Goal: Task Accomplishment & Management: Manage account settings

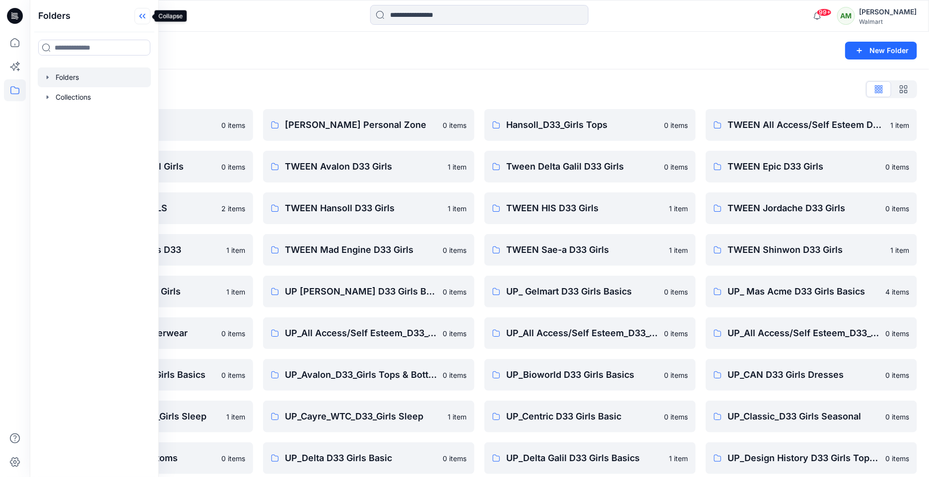
click at [144, 15] on icon at bounding box center [144, 16] width 2 height 5
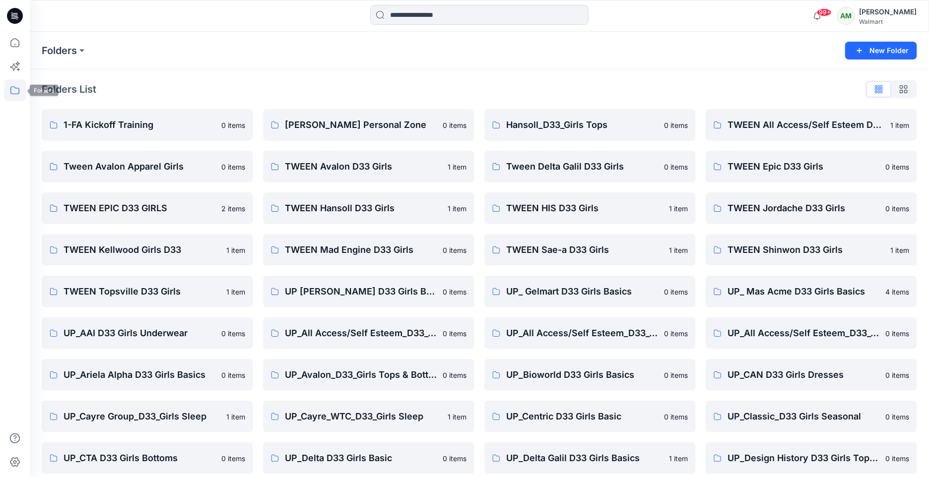
click at [15, 87] on icon at bounding box center [14, 90] width 9 height 8
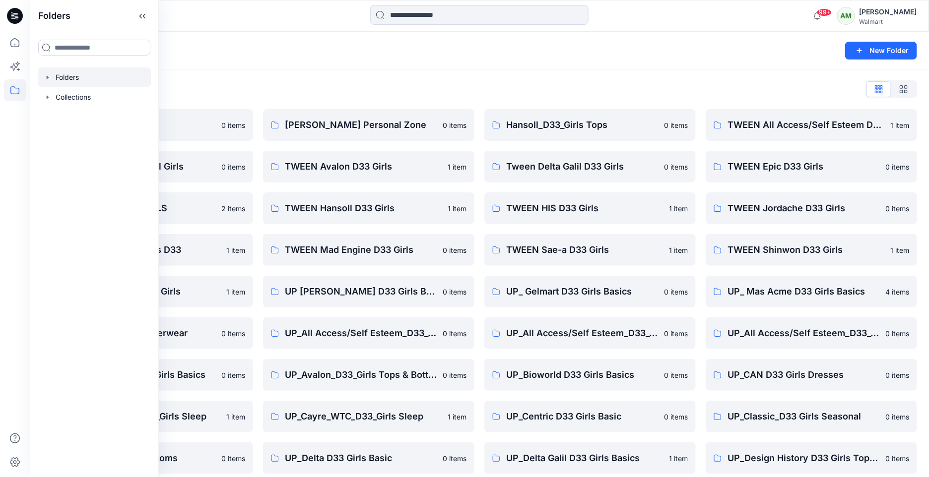
click at [47, 76] on icon "button" at bounding box center [48, 76] width 2 height 3
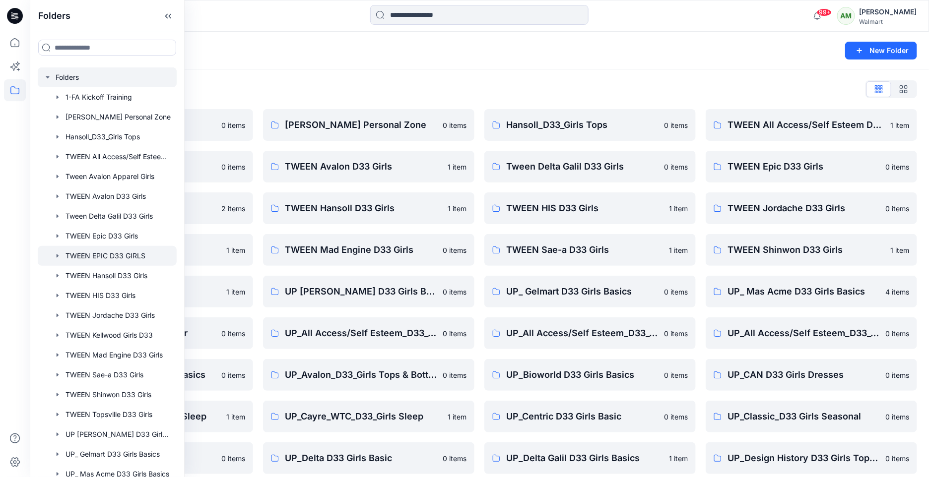
click at [126, 254] on div at bounding box center [107, 256] width 139 height 20
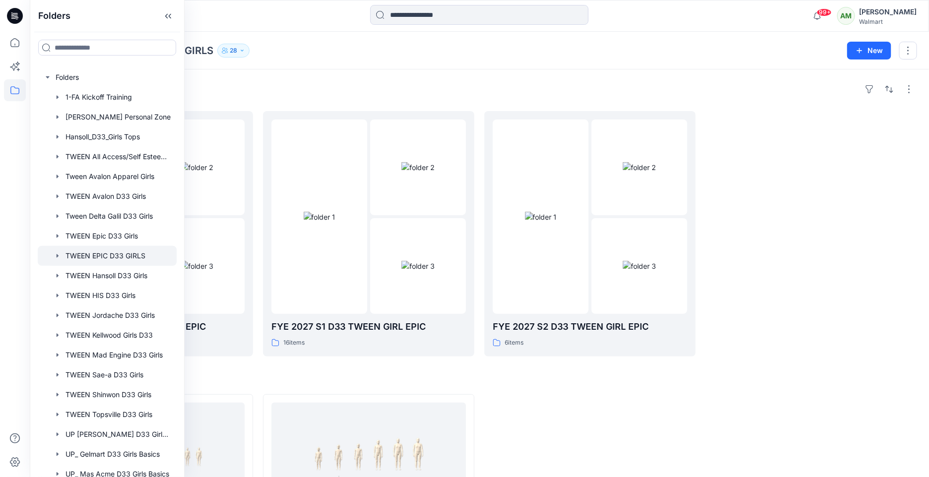
click at [325, 76] on div "Folders FYE 2027 S3 D33 TWEEN GIRL EPIC 8 items FYE 2027 S1 D33 TWEEN GIRL EPIC…" at bounding box center [479, 349] width 899 height 560
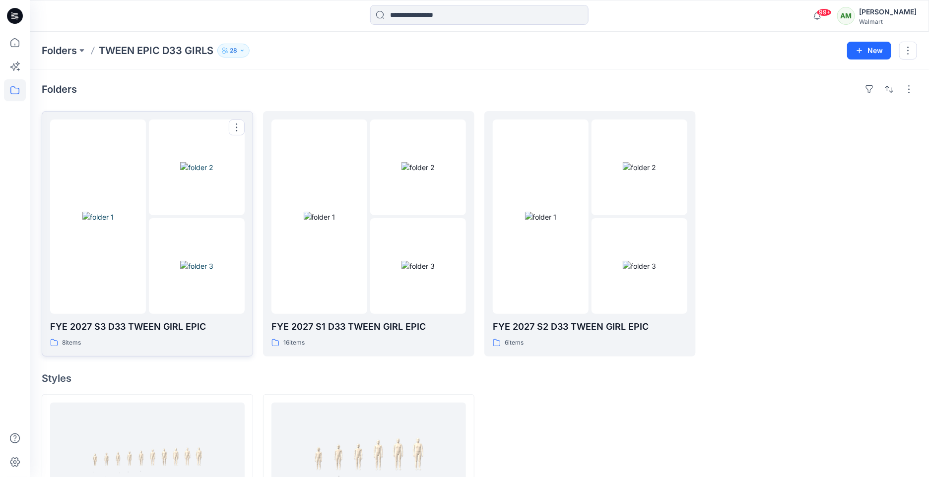
click at [194, 261] on img at bounding box center [196, 266] width 33 height 10
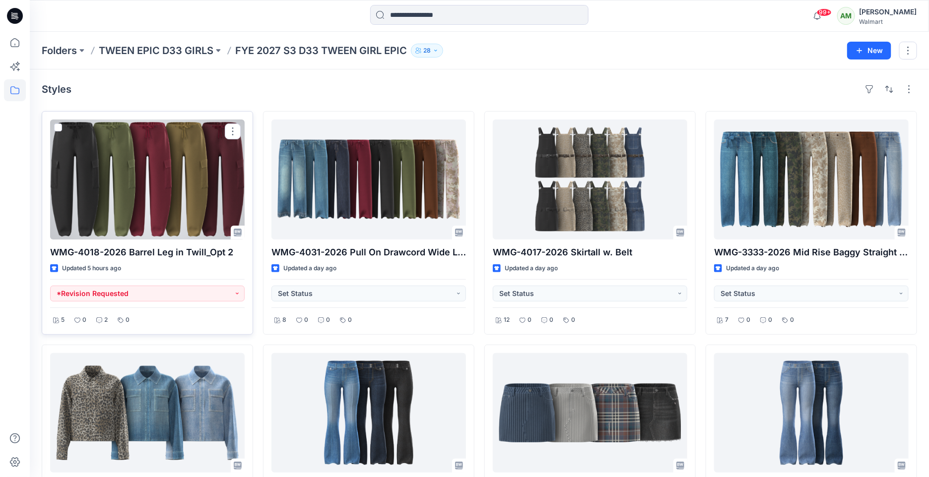
click at [201, 171] on div at bounding box center [147, 180] width 195 height 120
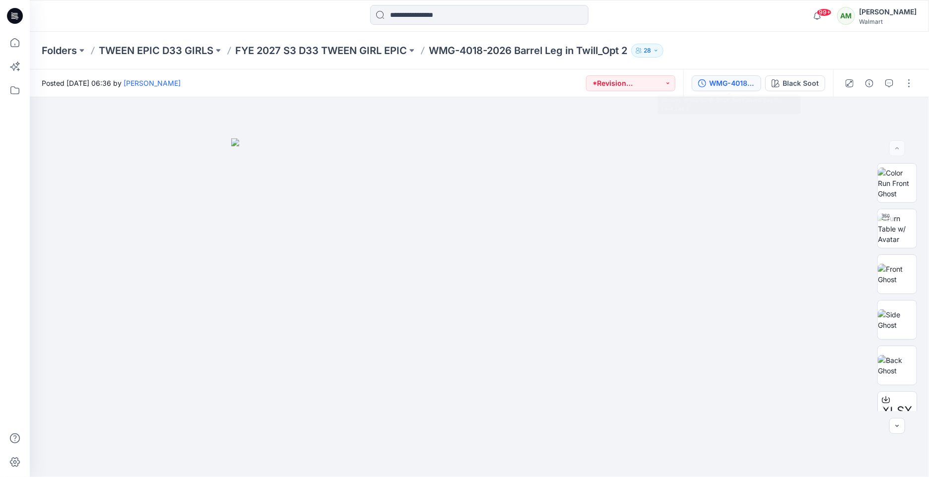
click at [740, 86] on div "WMG-4018-2026_Rev1_Barrel Leg in Twill_Opt 2" at bounding box center [732, 83] width 46 height 11
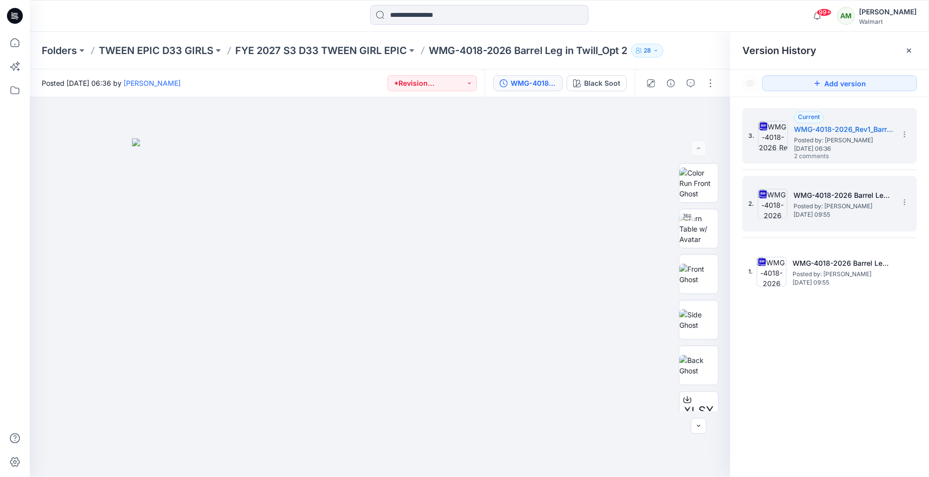
click at [810, 216] on span "[DATE] 09:55" at bounding box center [843, 214] width 99 height 7
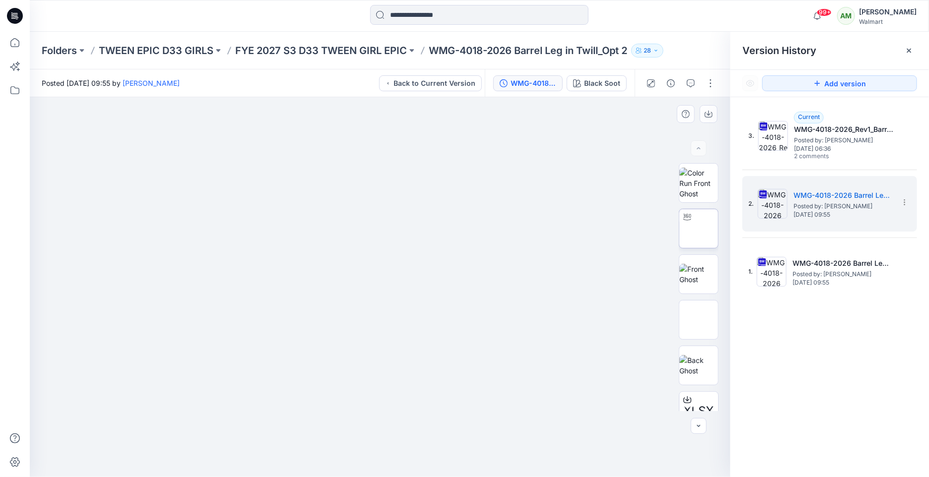
click at [699, 229] on img at bounding box center [699, 229] width 0 height 0
drag, startPoint x: 492, startPoint y: 277, endPoint x: 520, endPoint y: 220, distance: 63.7
click at [520, 220] on div at bounding box center [380, 287] width 701 height 380
drag, startPoint x: 478, startPoint y: 295, endPoint x: 512, endPoint y: 195, distance: 105.8
click at [512, 195] on div at bounding box center [380, 287] width 701 height 380
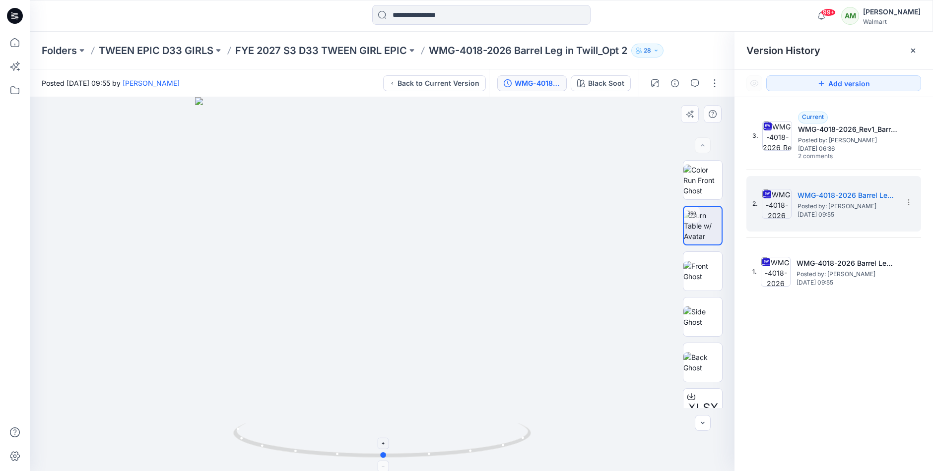
drag, startPoint x: 445, startPoint y: 456, endPoint x: 384, endPoint y: 456, distance: 61.0
click at [384, 456] on icon at bounding box center [383, 441] width 300 height 37
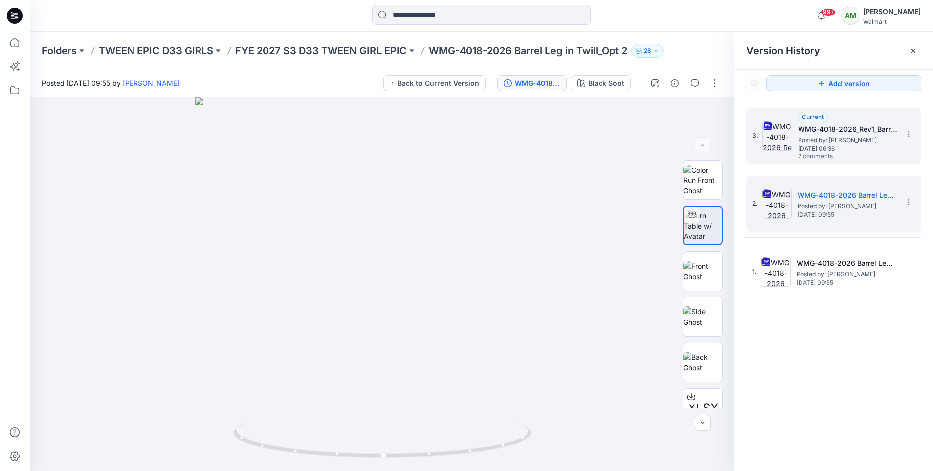
click at [804, 145] on span "[DATE] 06:36" at bounding box center [847, 148] width 99 height 7
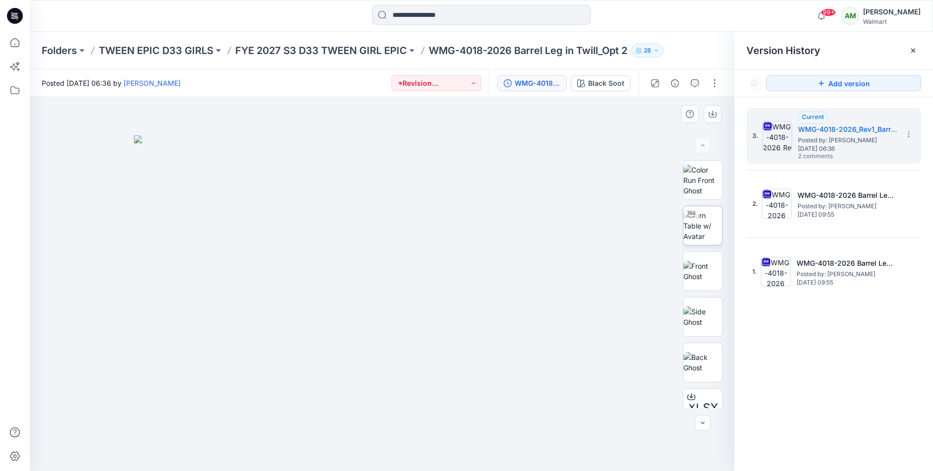
click at [704, 216] on img at bounding box center [702, 225] width 39 height 31
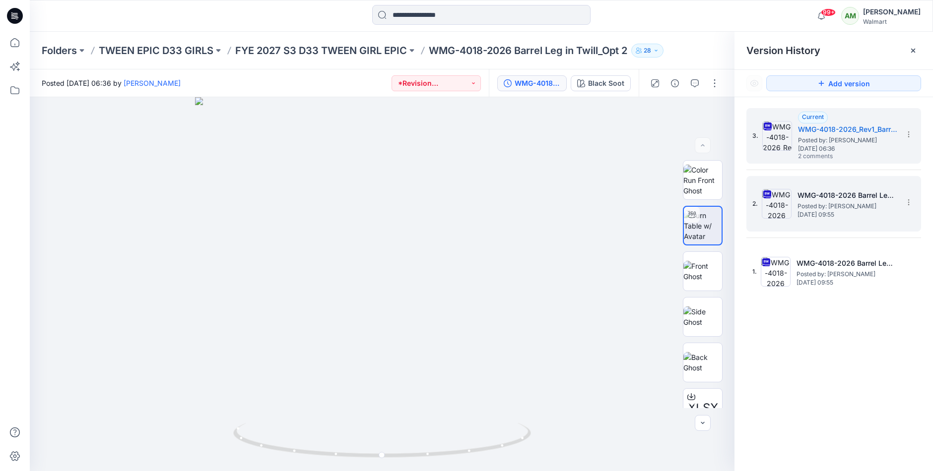
click at [822, 211] on span "[DATE] 09:55" at bounding box center [847, 214] width 99 height 7
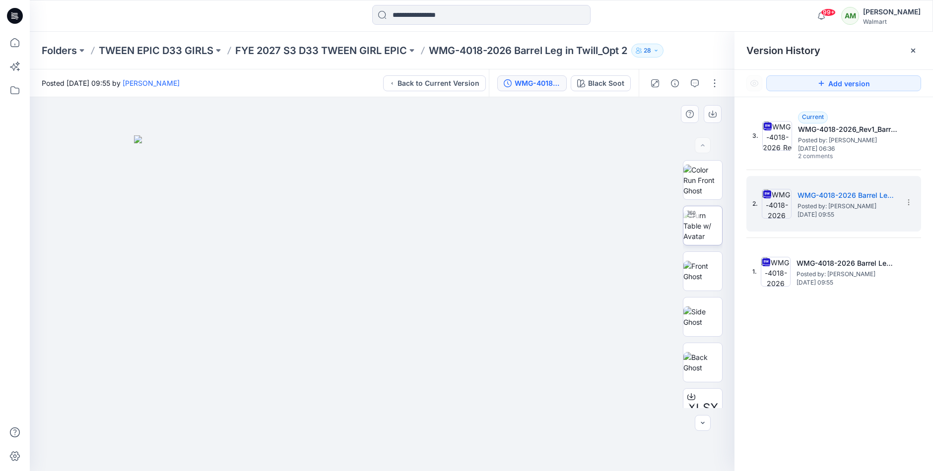
click at [707, 221] on img at bounding box center [702, 225] width 39 height 31
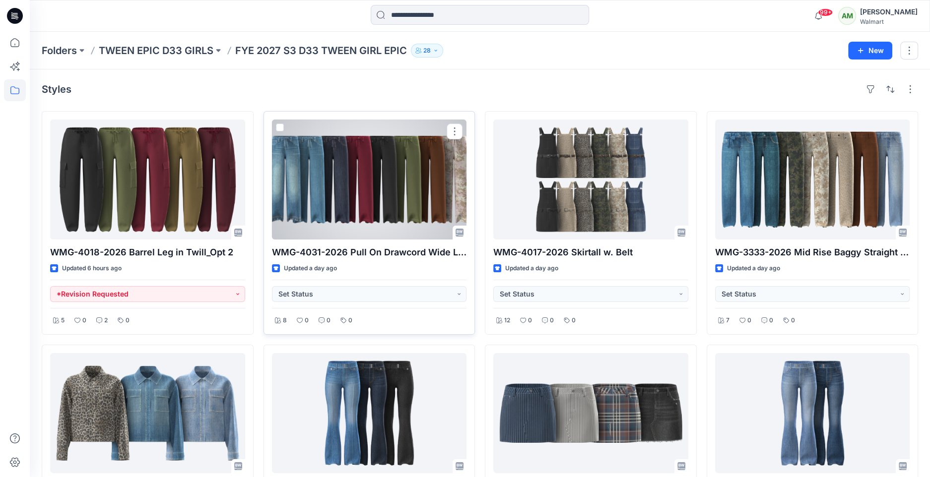
click at [361, 168] on div at bounding box center [369, 180] width 195 height 120
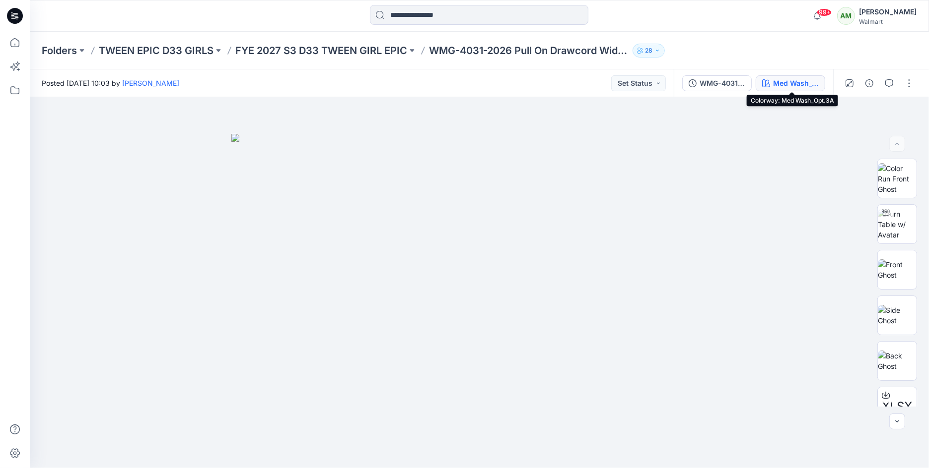
click at [794, 89] on button "Med Wash_Opt.3A" at bounding box center [789, 83] width 69 height 16
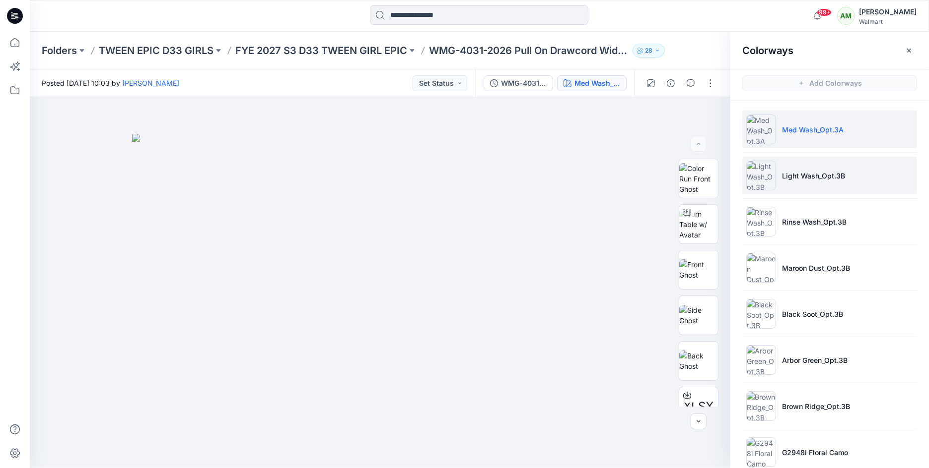
click at [821, 176] on p "Light Wash_Opt.3B" at bounding box center [813, 176] width 63 height 10
click at [828, 147] on li "Med Wash_Opt.3A" at bounding box center [829, 130] width 175 height 38
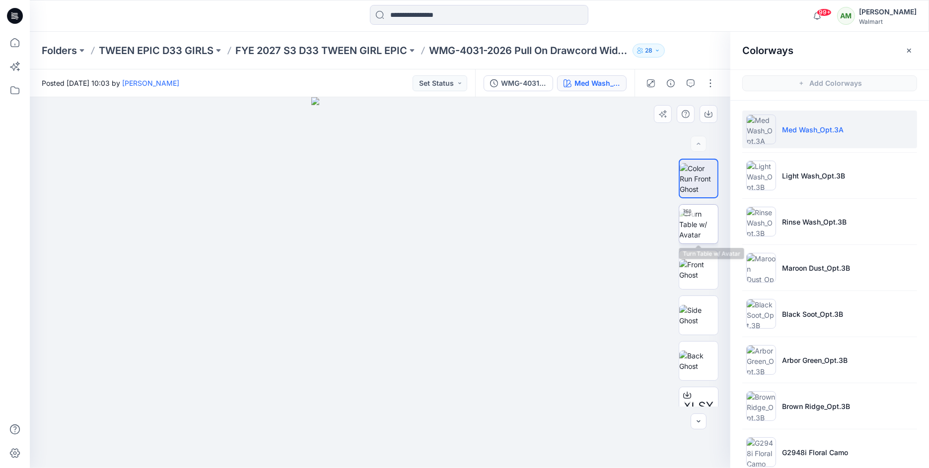
click at [695, 224] on img at bounding box center [698, 224] width 39 height 31
click at [383, 434] on icon at bounding box center [381, 438] width 300 height 37
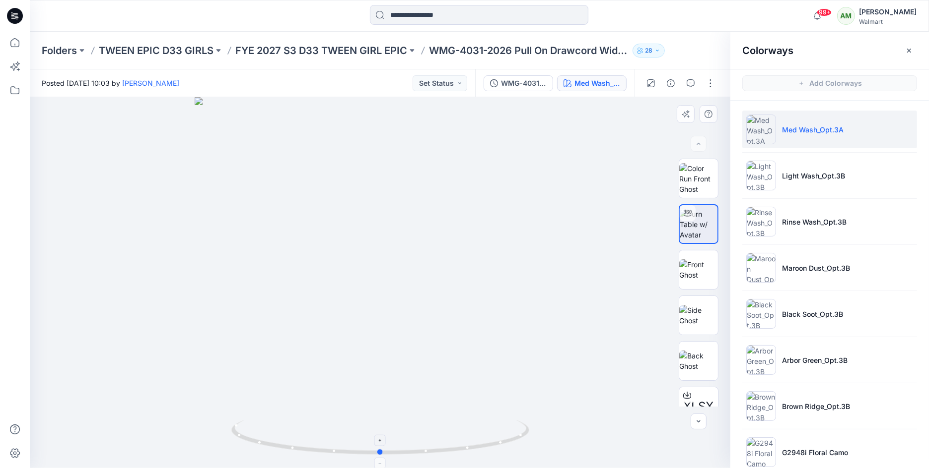
click at [383, 434] on icon at bounding box center [381, 438] width 300 height 37
click at [381, 439] on icon at bounding box center [380, 441] width 6 height 6
drag, startPoint x: 381, startPoint y: 451, endPoint x: 548, endPoint y: 431, distance: 168.9
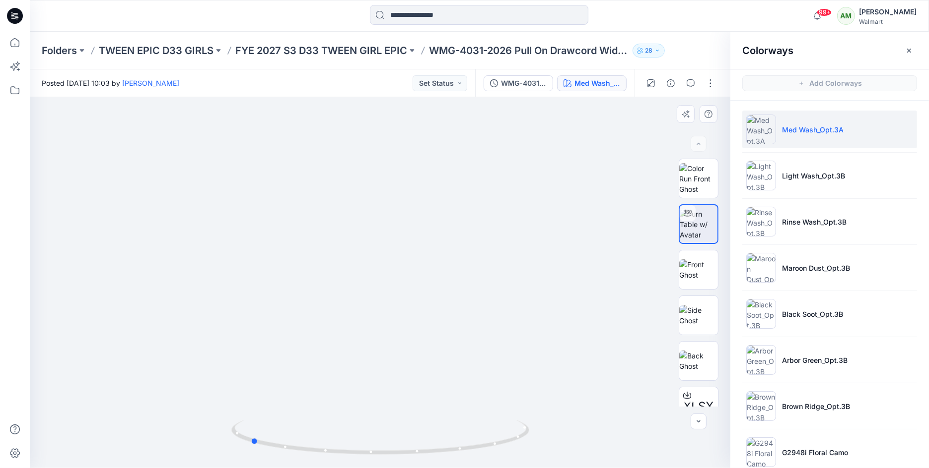
click at [548, 431] on div at bounding box center [380, 282] width 700 height 371
click at [691, 81] on icon "button" at bounding box center [690, 83] width 8 height 8
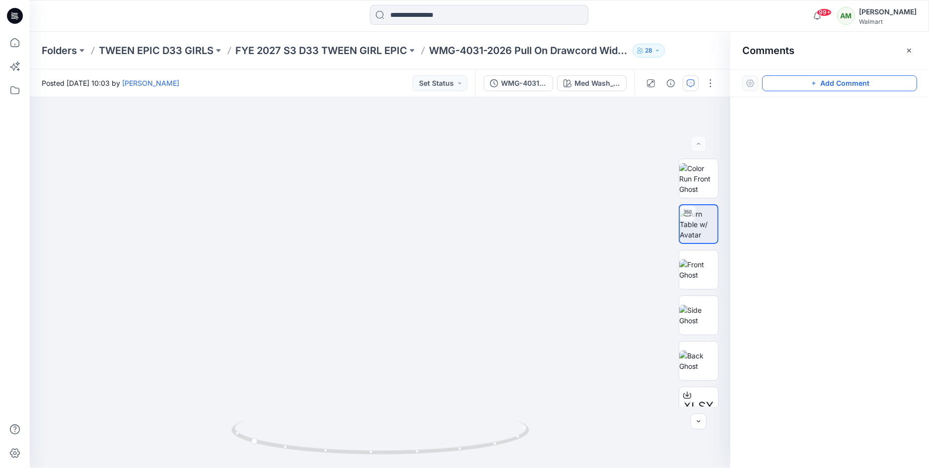
click at [840, 81] on button "Add Comment" at bounding box center [839, 83] width 155 height 16
click at [410, 299] on div "1" at bounding box center [380, 282] width 700 height 371
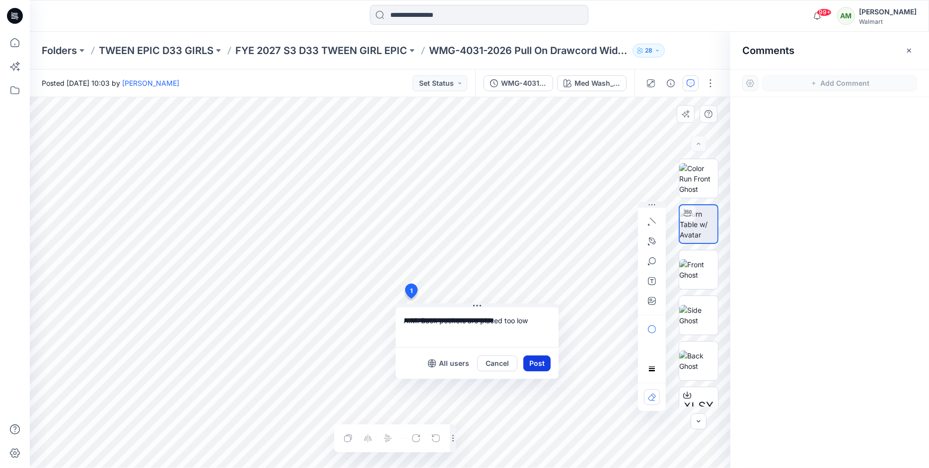
type textarea "**********"
click at [535, 365] on button "Post" at bounding box center [536, 364] width 27 height 16
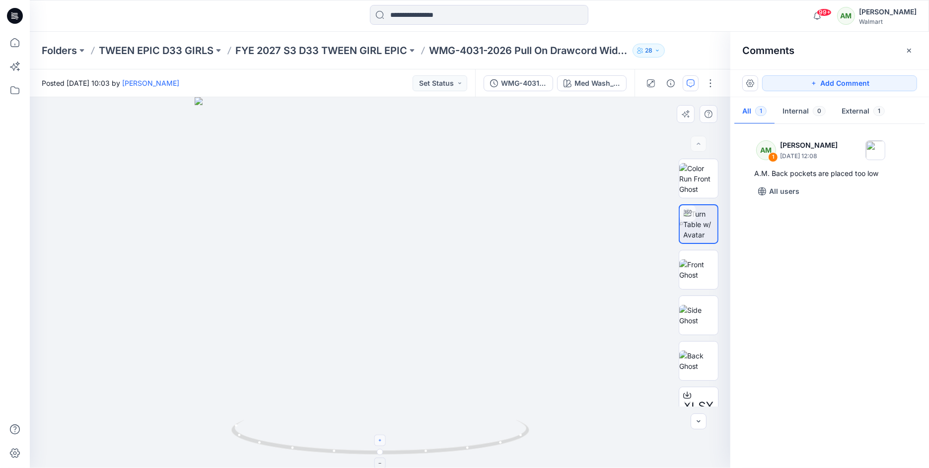
click at [380, 441] on icon at bounding box center [380, 441] width 2 height 2
drag, startPoint x: 422, startPoint y: 363, endPoint x: 447, endPoint y: 260, distance: 106.1
click at [468, 222] on img at bounding box center [380, 198] width 540 height 540
drag, startPoint x: 382, startPoint y: 451, endPoint x: 223, endPoint y: 415, distance: 162.2
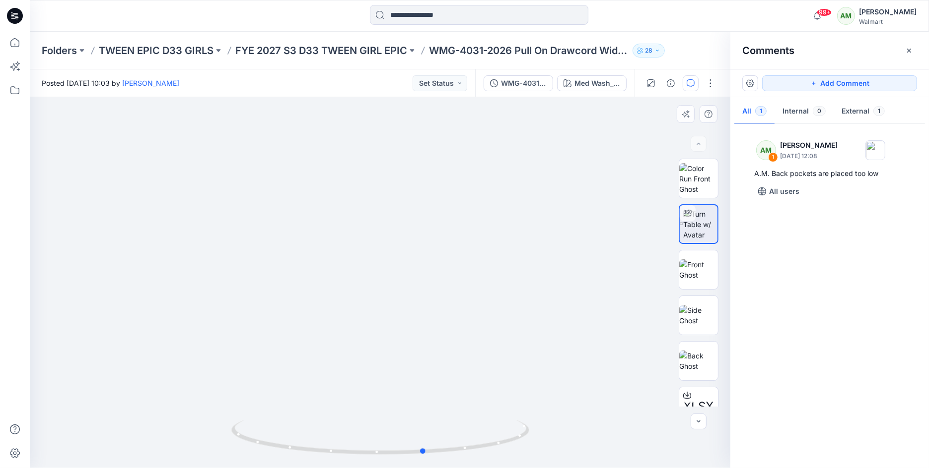
click at [223, 415] on div at bounding box center [380, 282] width 700 height 371
drag, startPoint x: 424, startPoint y: 450, endPoint x: 393, endPoint y: 436, distance: 33.8
click at [393, 436] on icon at bounding box center [381, 438] width 300 height 37
click at [841, 81] on button "Add Comment" at bounding box center [839, 83] width 155 height 16
drag, startPoint x: 382, startPoint y: 454, endPoint x: 322, endPoint y: 454, distance: 59.6
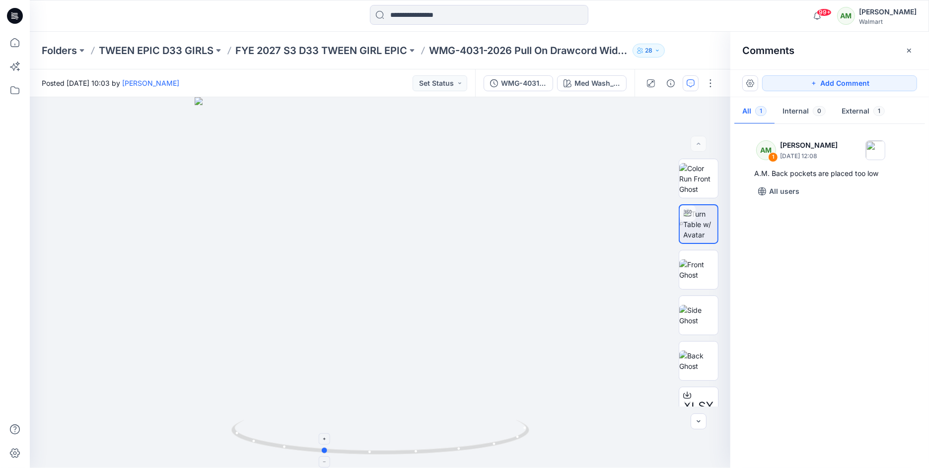
click at [322, 454] on icon at bounding box center [381, 438] width 300 height 37
click at [325, 439] on icon at bounding box center [323, 439] width 6 height 6
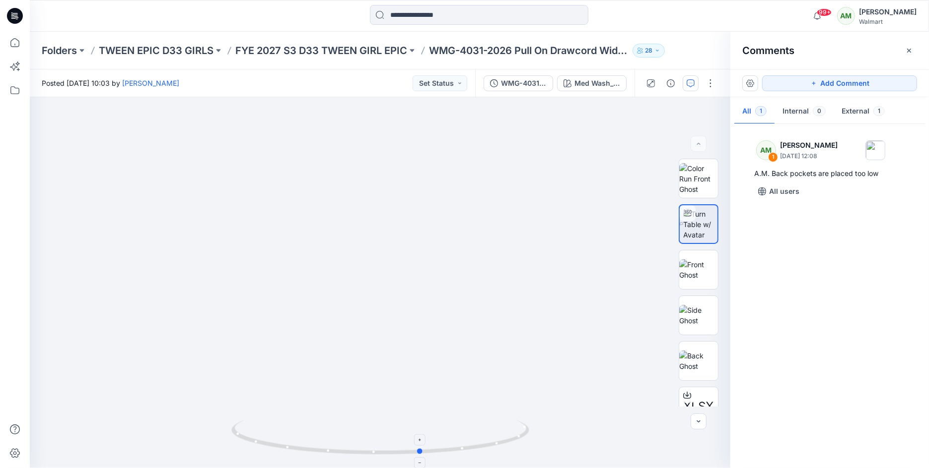
drag, startPoint x: 323, startPoint y: 453, endPoint x: 424, endPoint y: 453, distance: 101.7
click at [424, 453] on icon at bounding box center [381, 438] width 300 height 37
drag, startPoint x: 421, startPoint y: 450, endPoint x: 317, endPoint y: 449, distance: 103.7
click at [317, 449] on icon at bounding box center [381, 438] width 300 height 37
drag, startPoint x: 322, startPoint y: 451, endPoint x: 325, endPoint y: 443, distance: 8.9
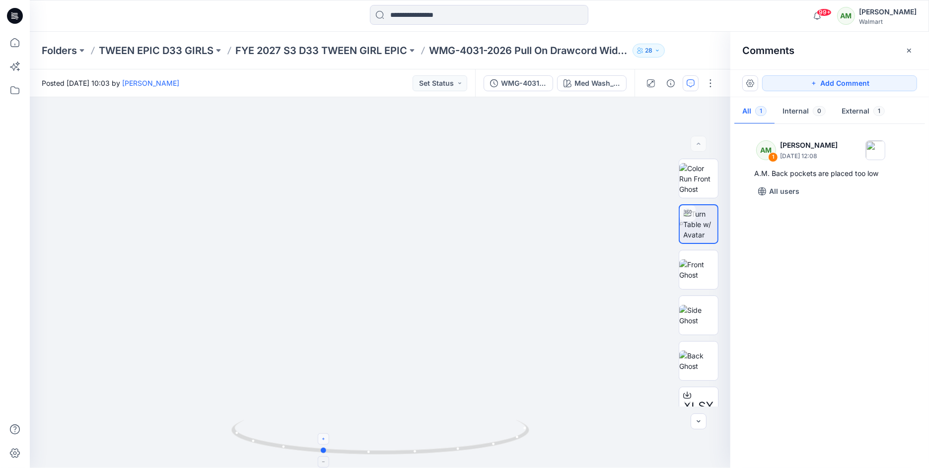
click at [325, 443] on icon at bounding box center [381, 438] width 300 height 37
drag, startPoint x: 320, startPoint y: 451, endPoint x: 400, endPoint y: 445, distance: 80.6
click at [400, 446] on icon at bounding box center [381, 438] width 300 height 37
drag, startPoint x: 402, startPoint y: 454, endPoint x: 316, endPoint y: 448, distance: 87.0
click at [316, 448] on circle at bounding box center [317, 451] width 6 height 6
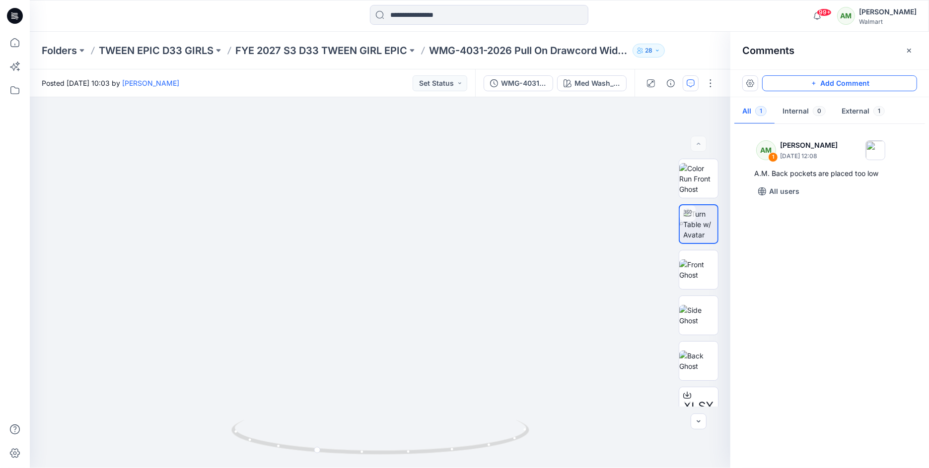
click at [830, 77] on button "Add Comment" at bounding box center [839, 83] width 155 height 16
click at [380, 237] on div "2" at bounding box center [380, 282] width 700 height 371
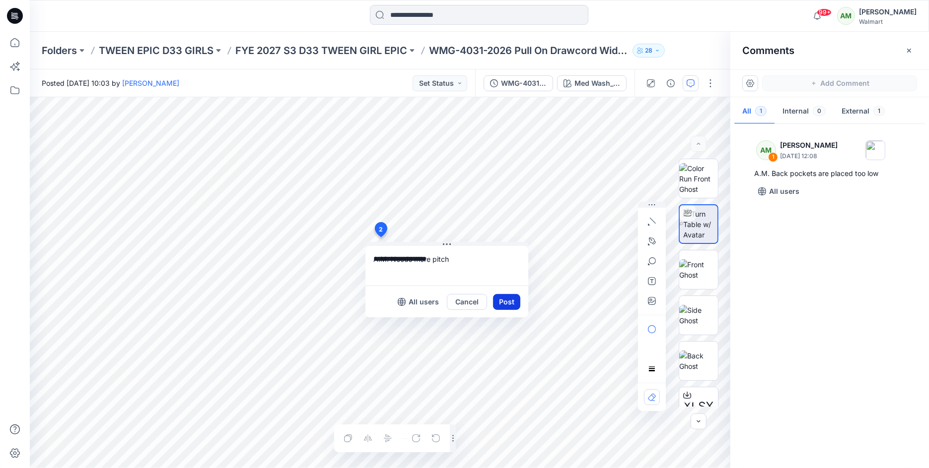
type textarea "**********"
click at [506, 303] on button "Post" at bounding box center [506, 302] width 27 height 16
click at [504, 310] on div "All users Cancel Post" at bounding box center [446, 302] width 163 height 32
click at [502, 297] on button "Post" at bounding box center [506, 302] width 27 height 16
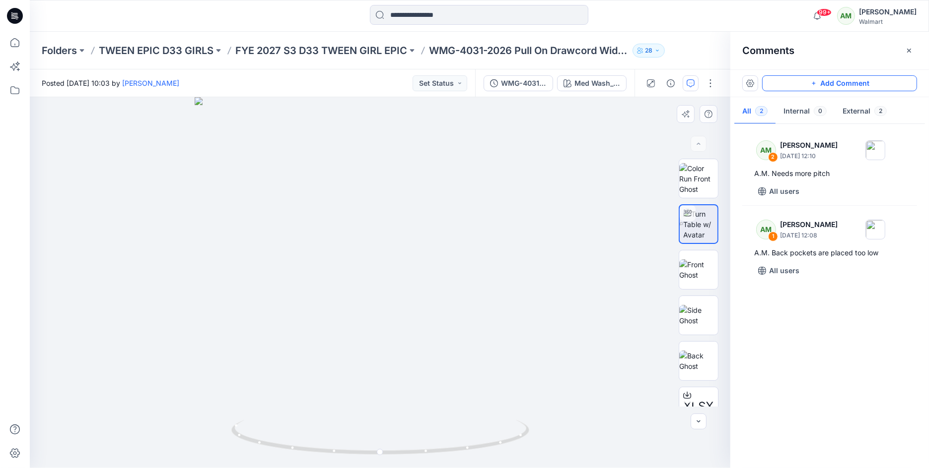
click at [838, 80] on button "Add Comment" at bounding box center [839, 83] width 155 height 16
click at [384, 273] on div "3" at bounding box center [380, 282] width 700 height 371
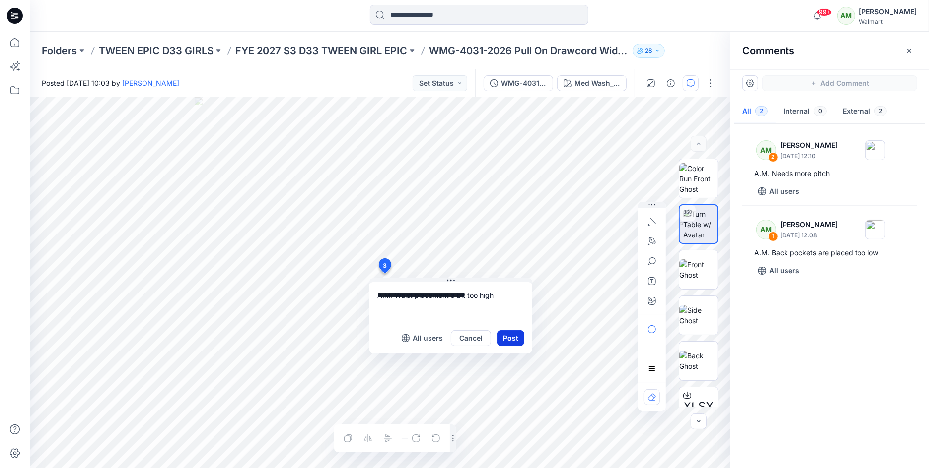
type textarea "**********"
click at [508, 335] on button "Post" at bounding box center [510, 339] width 27 height 16
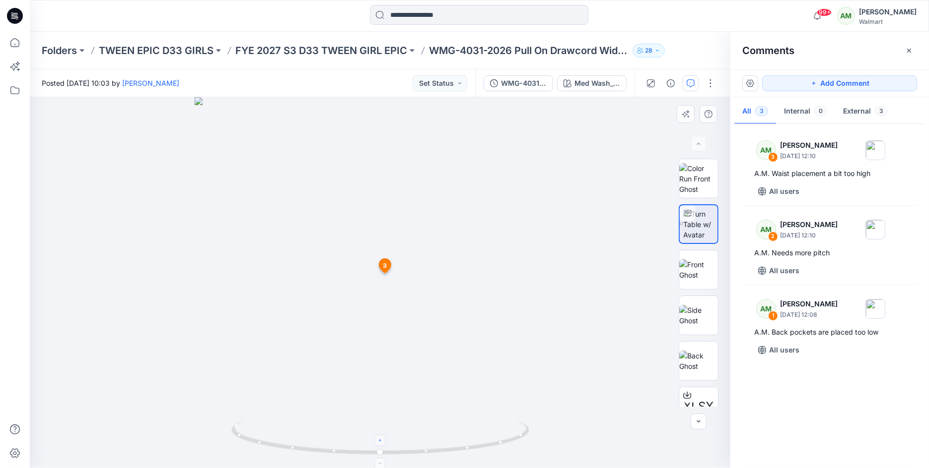
click at [380, 438] on icon at bounding box center [380, 441] width 6 height 6
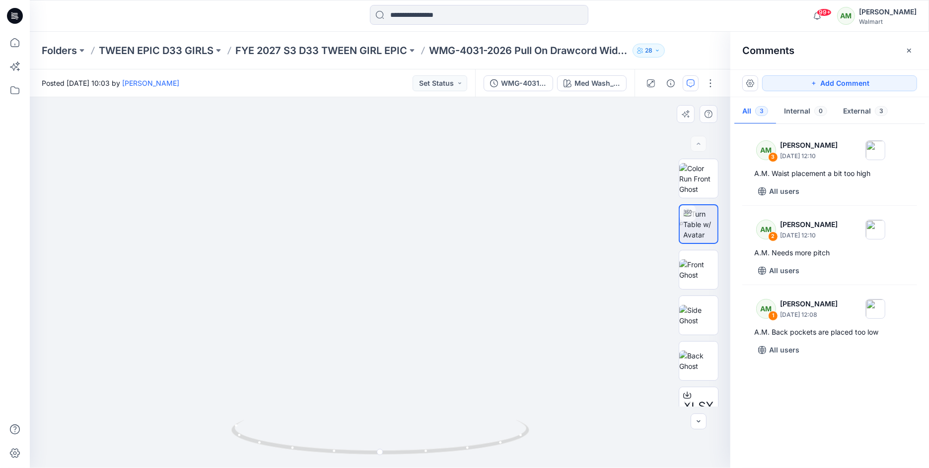
drag, startPoint x: 450, startPoint y: 358, endPoint x: 442, endPoint y: 137, distance: 221.0
click at [453, 102] on img at bounding box center [383, 79] width 778 height 778
click at [462, 80] on button "Set Status" at bounding box center [439, 83] width 55 height 16
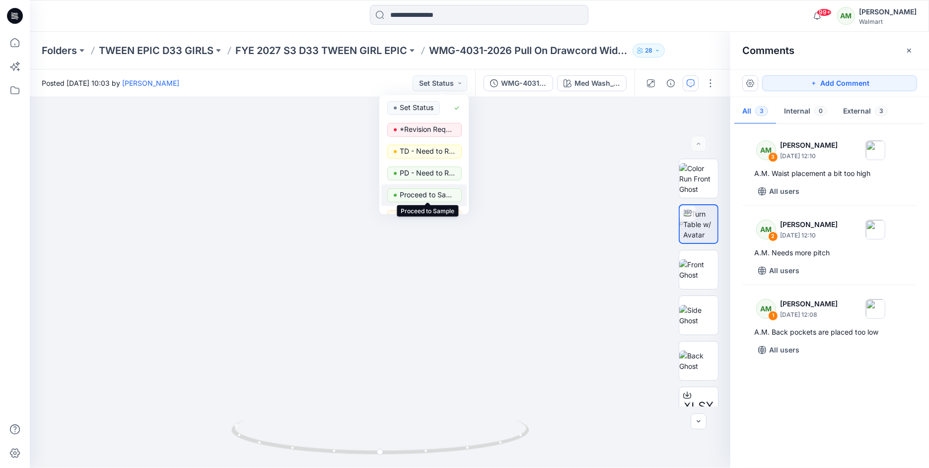
click at [432, 193] on p "Proceed to Sample" at bounding box center [428, 195] width 56 height 13
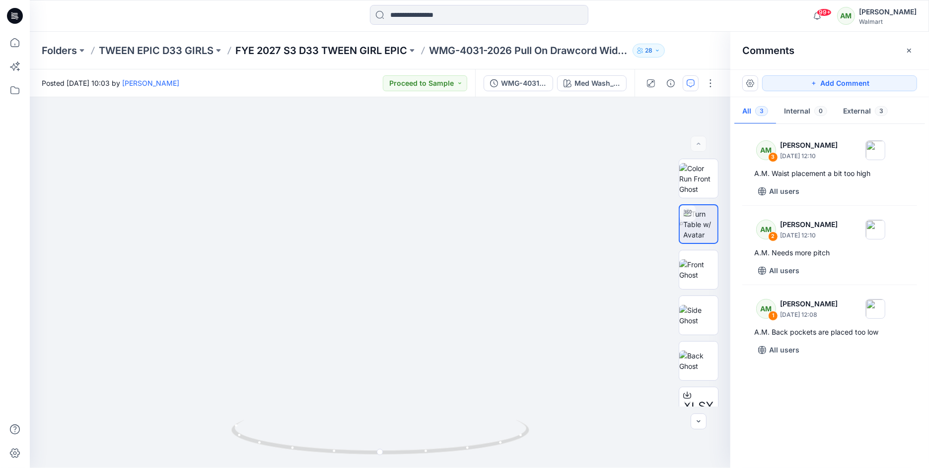
click at [355, 49] on p "FYE 2027 S3 D33 TWEEN GIRL EPIC" at bounding box center [321, 51] width 172 height 14
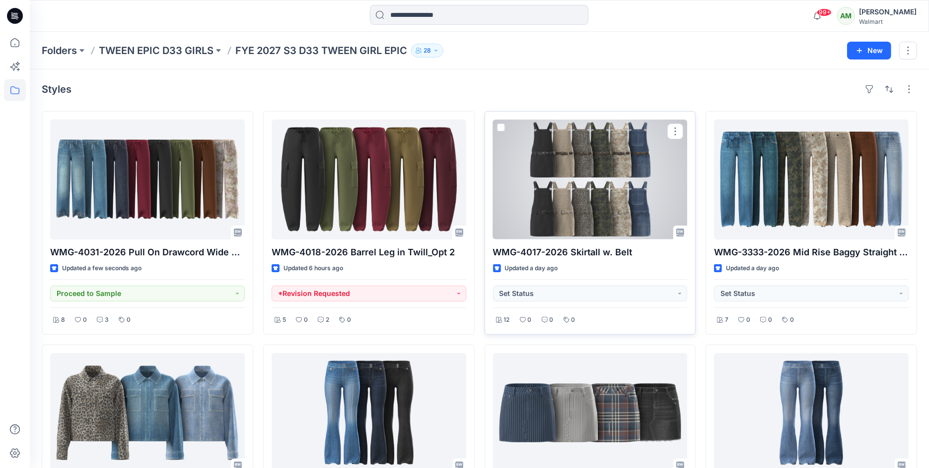
click at [601, 182] on div at bounding box center [590, 180] width 195 height 120
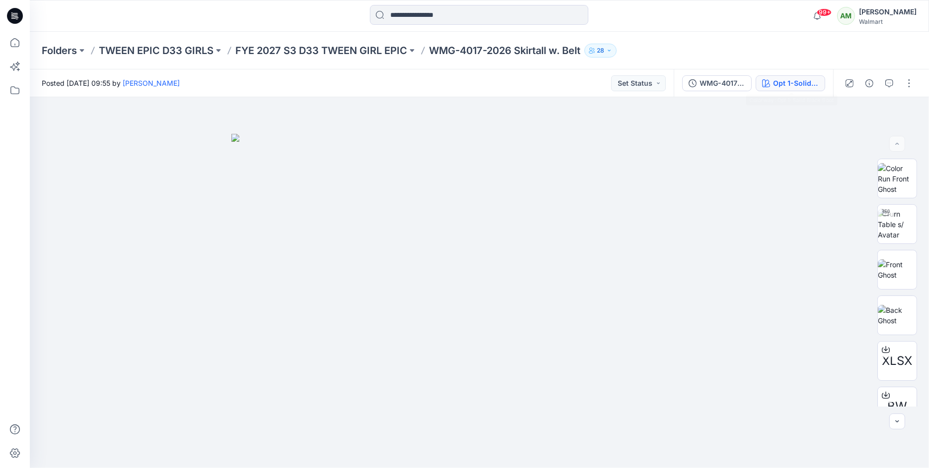
click at [794, 82] on div "Opt 1-Solid Black Soot" at bounding box center [796, 83] width 46 height 11
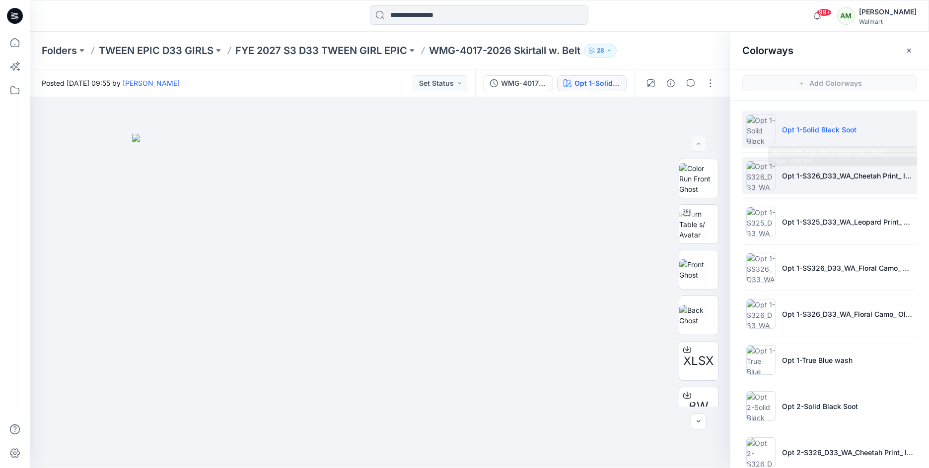
click at [847, 180] on p "Opt 1-S326_D33_WA_Cheetah Print_ Ivory Sugar_G3018B" at bounding box center [847, 176] width 131 height 10
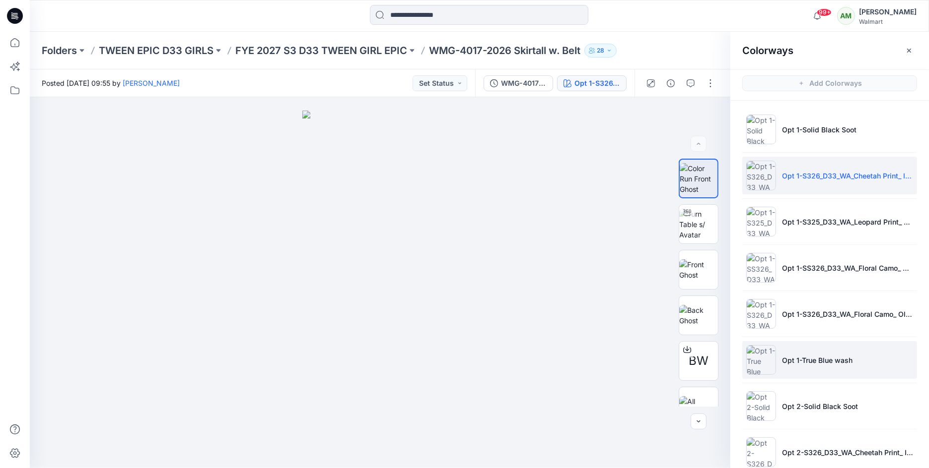
click at [824, 362] on p "Opt 1-True Blue wash" at bounding box center [817, 360] width 70 height 10
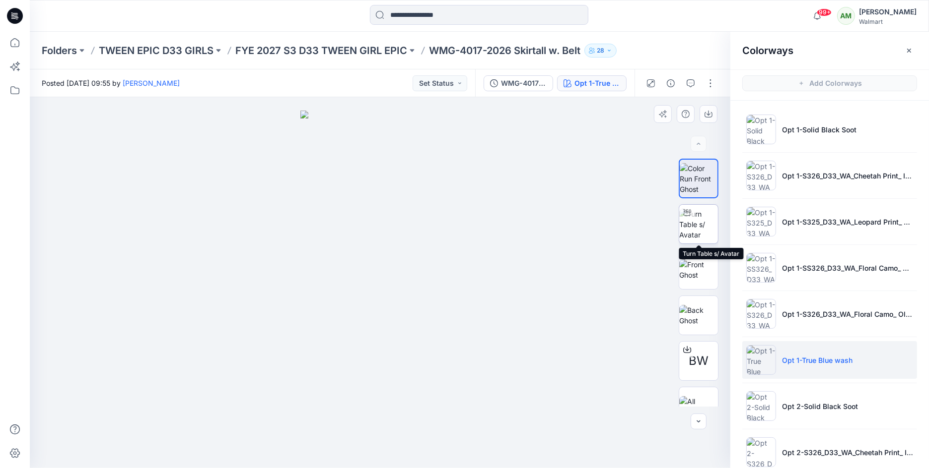
click at [701, 224] on img at bounding box center [698, 224] width 39 height 31
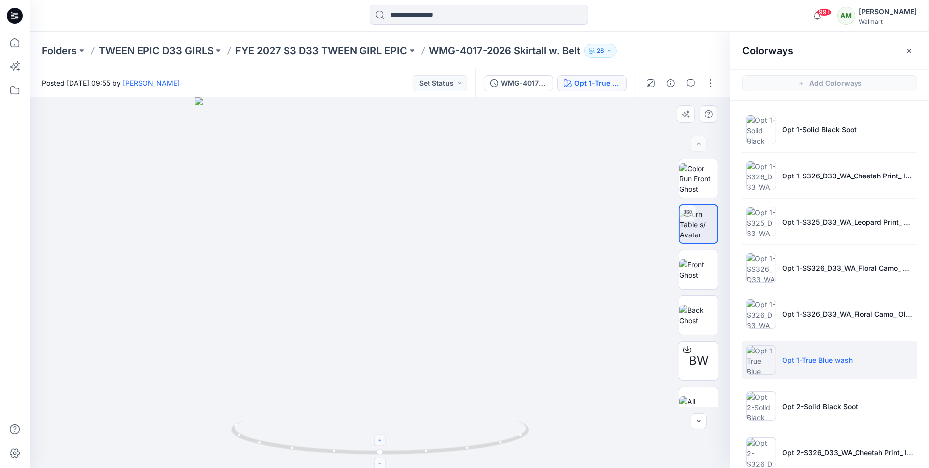
click at [382, 441] on icon at bounding box center [380, 441] width 6 height 6
drag, startPoint x: 381, startPoint y: 455, endPoint x: 405, endPoint y: 457, distance: 24.4
click at [405, 457] on icon at bounding box center [381, 438] width 300 height 37
click at [403, 462] on icon at bounding box center [404, 464] width 6 height 6
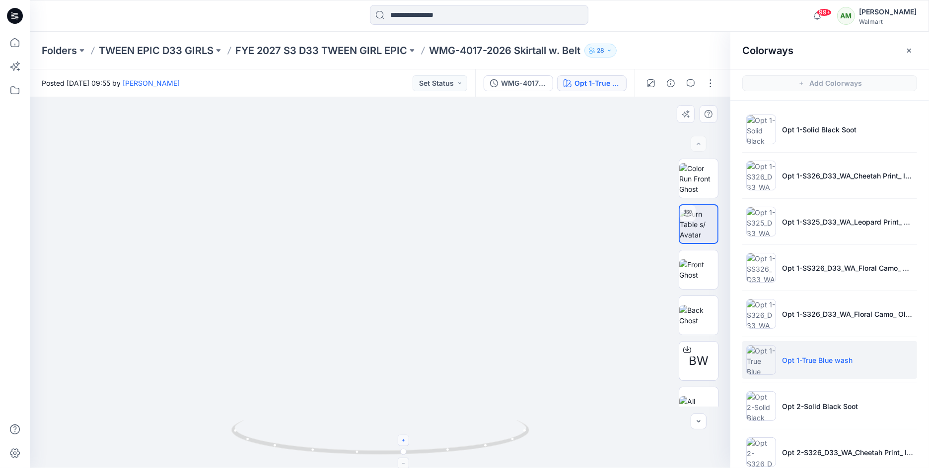
click at [403, 462] on foreignobject at bounding box center [403, 463] width 11 height 11
drag, startPoint x: 404, startPoint y: 455, endPoint x: 348, endPoint y: 451, distance: 56.2
click at [348, 451] on circle at bounding box center [349, 452] width 6 height 6
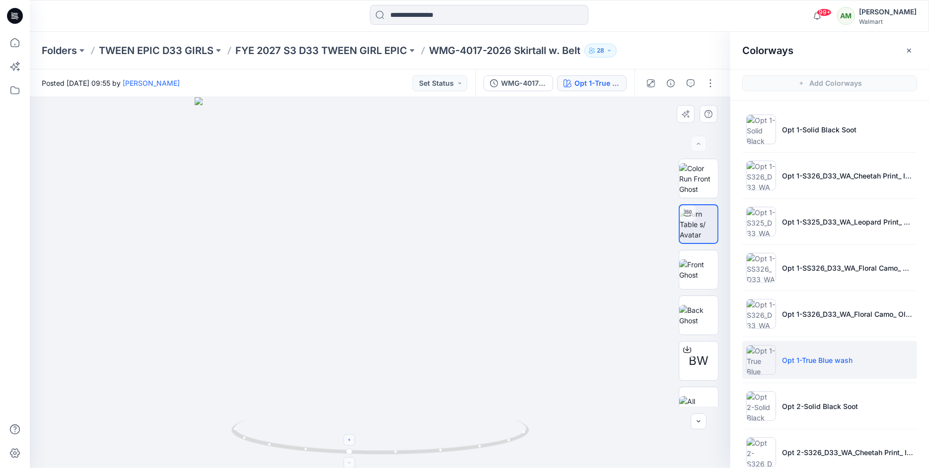
click at [350, 436] on div at bounding box center [348, 440] width 11 height 11
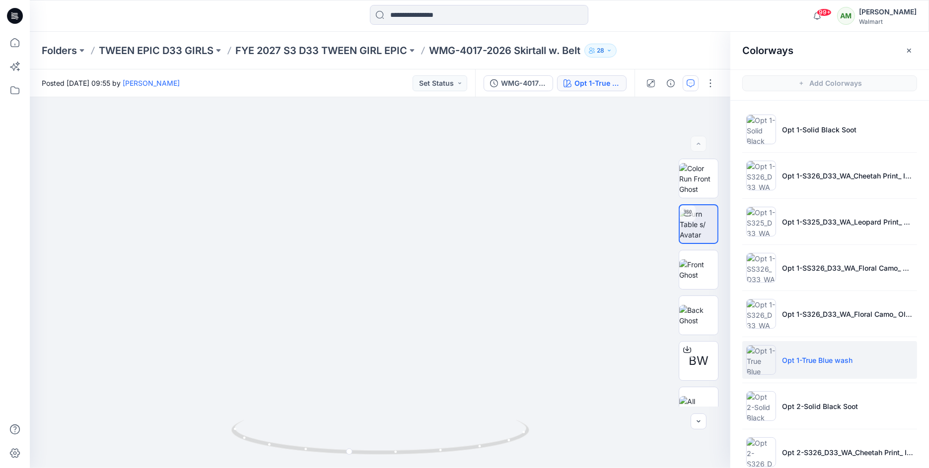
click at [691, 84] on icon "button" at bounding box center [690, 83] width 8 height 8
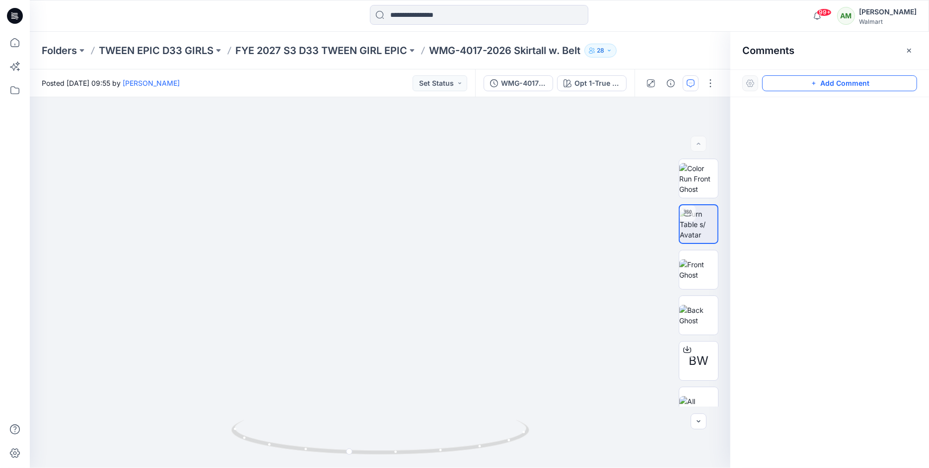
click at [847, 81] on button "Add Comment" at bounding box center [839, 83] width 155 height 16
click at [370, 288] on div "1" at bounding box center [380, 282] width 700 height 371
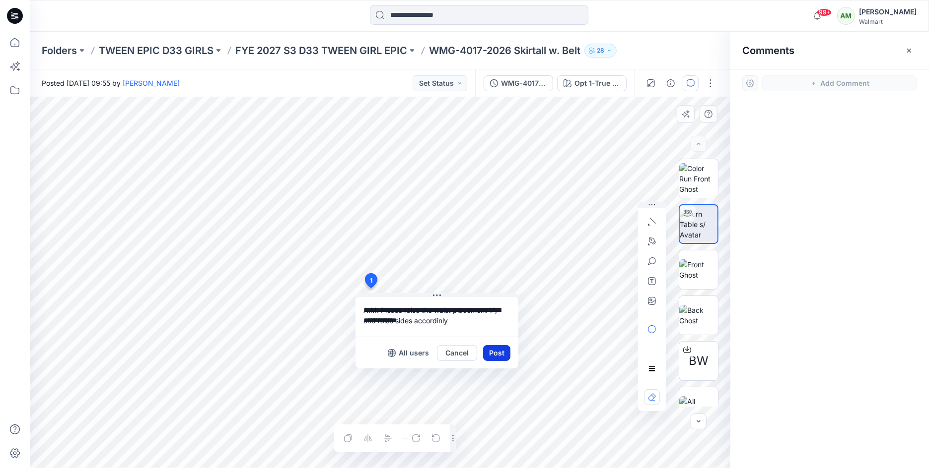
type textarea "**********"
click at [502, 351] on button "Post" at bounding box center [496, 353] width 27 height 16
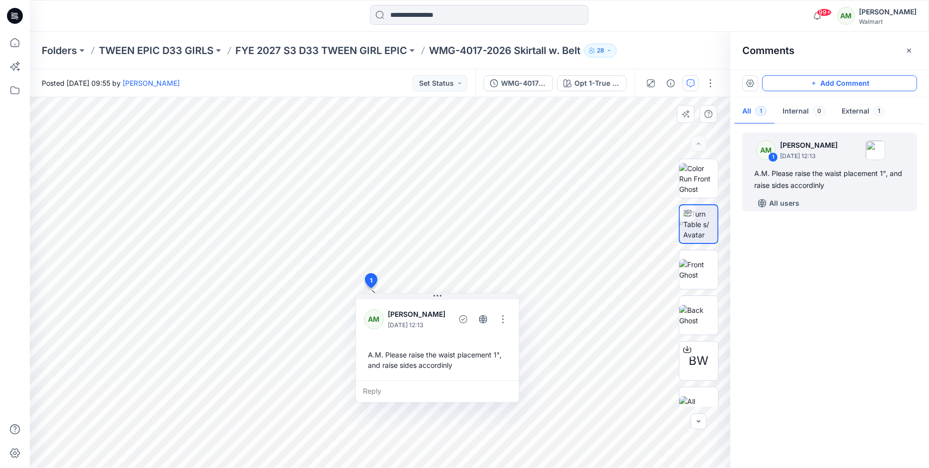
click at [818, 84] on button "Add Comment" at bounding box center [839, 83] width 155 height 16
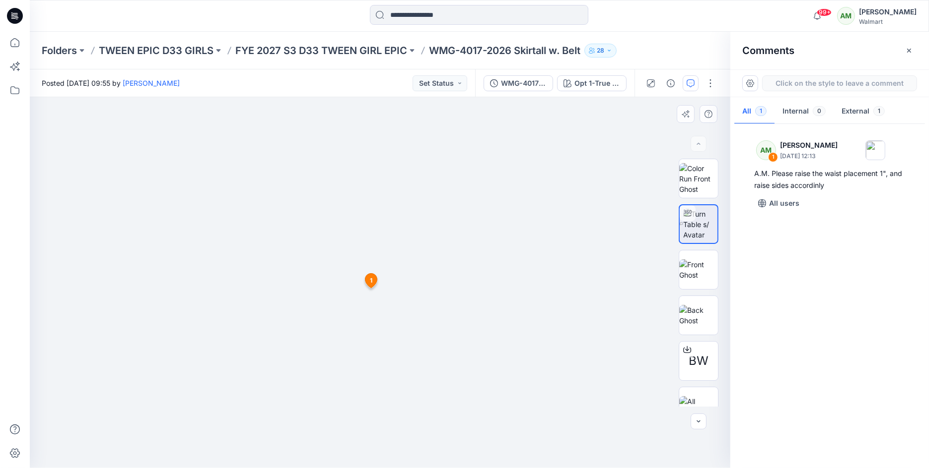
click at [357, 257] on div "2 1 AM [PERSON_NAME] [DATE] 12:13 A.M. Please raise the waist placement 1", and…" at bounding box center [380, 282] width 700 height 371
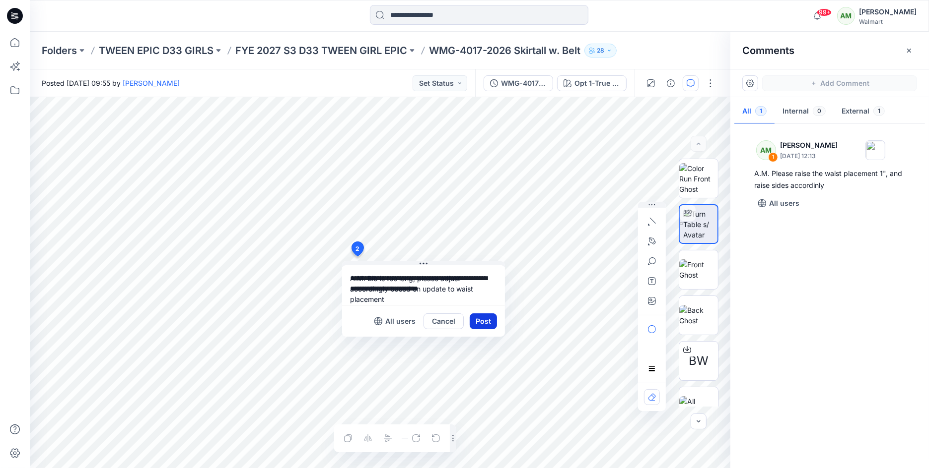
type textarea "**********"
click at [474, 324] on button "Post" at bounding box center [482, 322] width 27 height 16
click at [484, 322] on button "Post" at bounding box center [482, 322] width 27 height 16
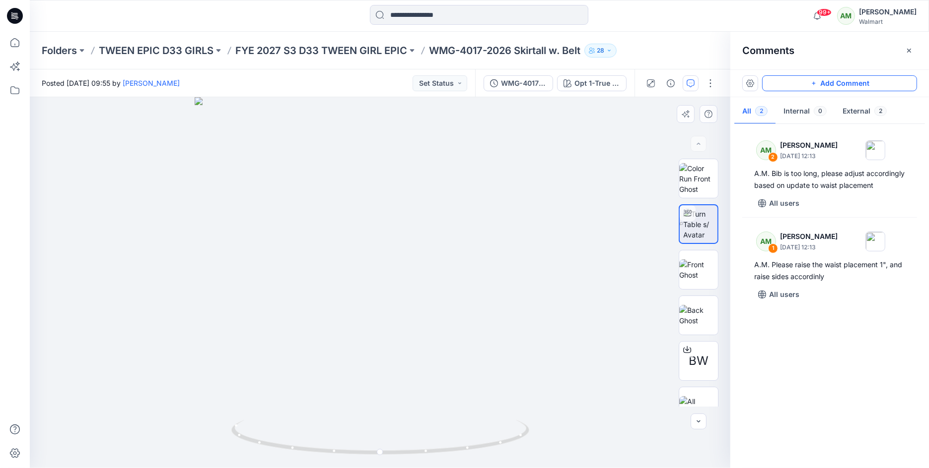
click at [820, 84] on button "Add Comment" at bounding box center [839, 83] width 155 height 16
click at [392, 354] on div "3" at bounding box center [380, 282] width 700 height 371
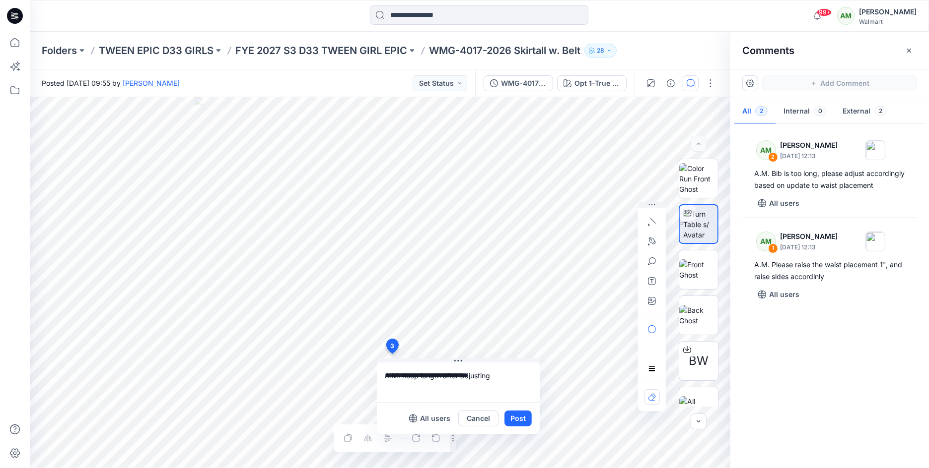
click at [421, 374] on textarea "**********" at bounding box center [458, 383] width 163 height 40
click at [518, 373] on textarea "**********" at bounding box center [458, 383] width 163 height 40
click at [459, 376] on textarea "**********" at bounding box center [458, 383] width 163 height 40
click at [356, 388] on div "**********" at bounding box center [380, 282] width 700 height 371
type textarea "**********"
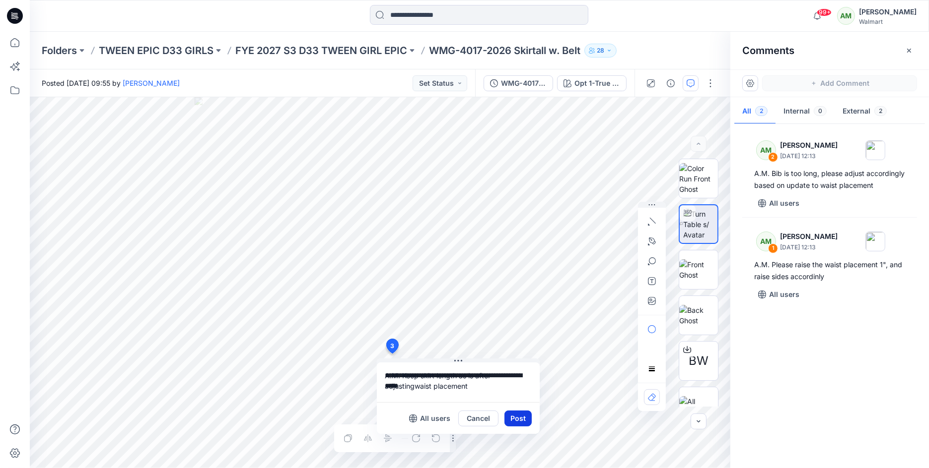
click at [519, 417] on button "Post" at bounding box center [517, 419] width 27 height 16
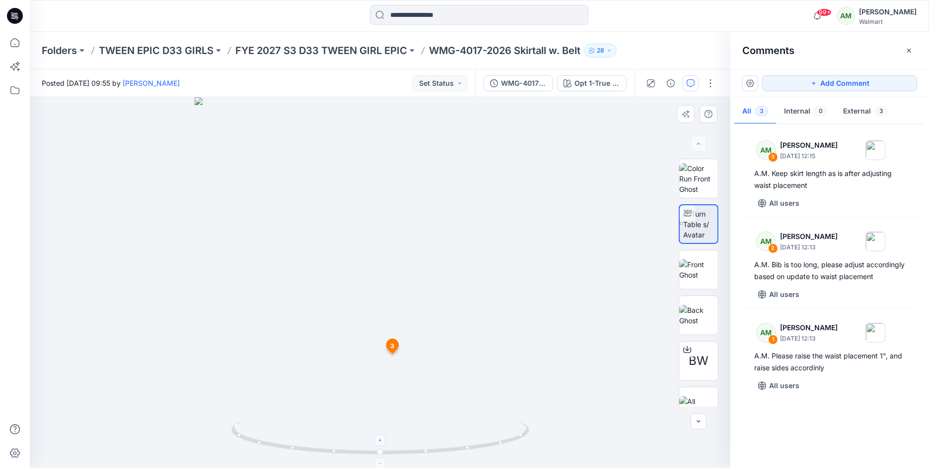
click at [380, 443] on icon at bounding box center [380, 441] width 6 height 6
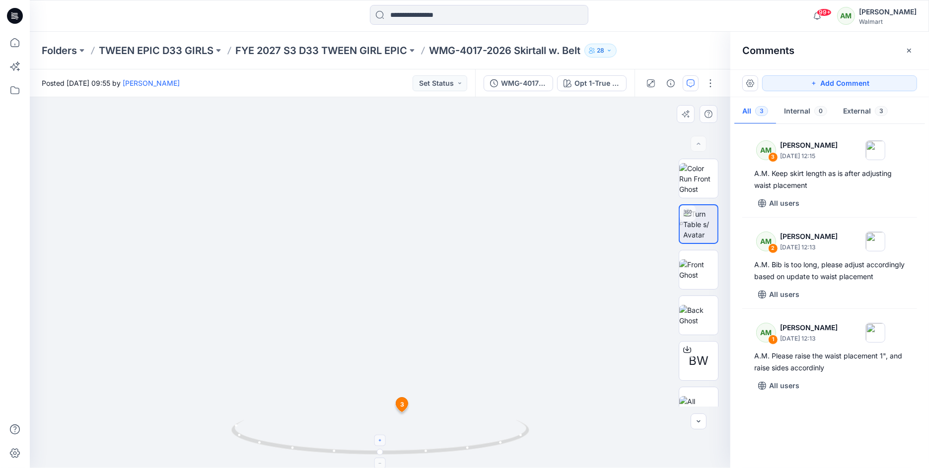
click at [380, 443] on icon at bounding box center [380, 441] width 6 height 6
click at [382, 452] on circle at bounding box center [380, 453] width 6 height 6
click at [382, 452] on circle at bounding box center [381, 453] width 6 height 6
drag, startPoint x: 382, startPoint y: 452, endPoint x: 381, endPoint y: 445, distance: 6.6
click at [381, 445] on icon at bounding box center [381, 438] width 300 height 37
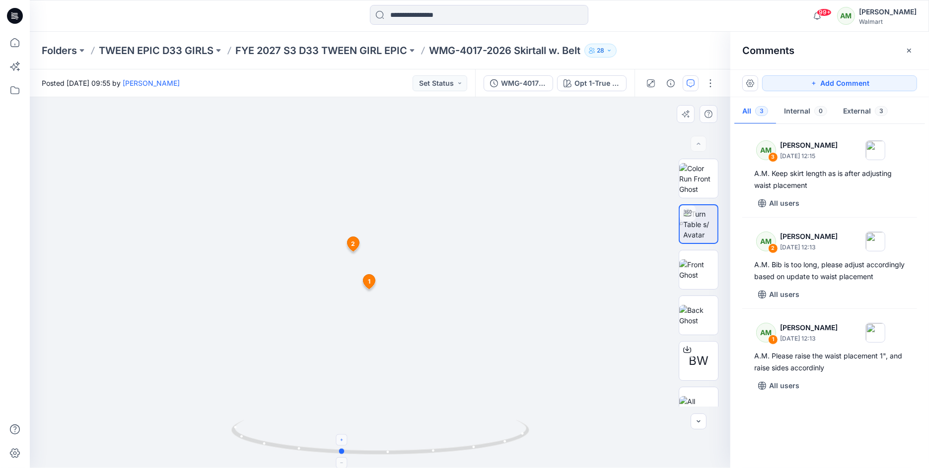
drag, startPoint x: 379, startPoint y: 451, endPoint x: 340, endPoint y: 444, distance: 39.4
click at [340, 444] on icon at bounding box center [381, 438] width 300 height 37
drag, startPoint x: 342, startPoint y: 450, endPoint x: 377, endPoint y: 449, distance: 35.2
click at [378, 450] on circle at bounding box center [377, 453] width 6 height 6
drag, startPoint x: 379, startPoint y: 452, endPoint x: 266, endPoint y: 419, distance: 117.9
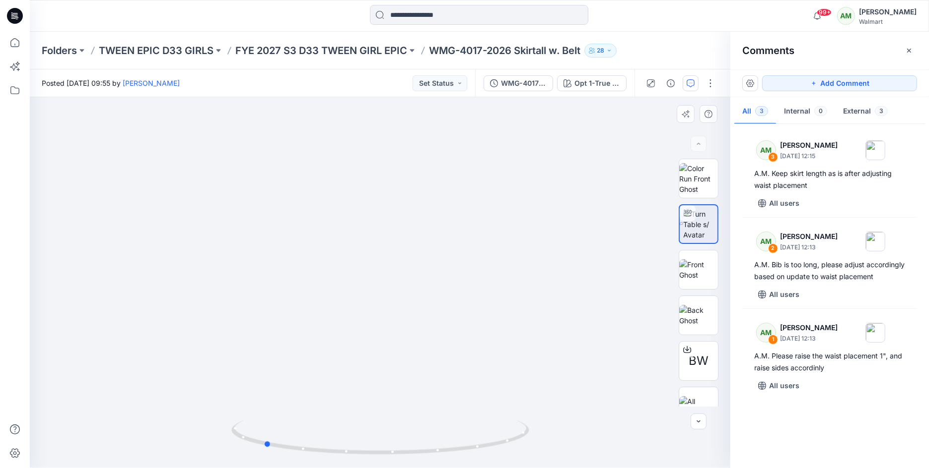
click at [266, 419] on div at bounding box center [380, 444] width 298 height 50
click at [576, 83] on div "Opt 1-True Blue wash" at bounding box center [597, 83] width 46 height 11
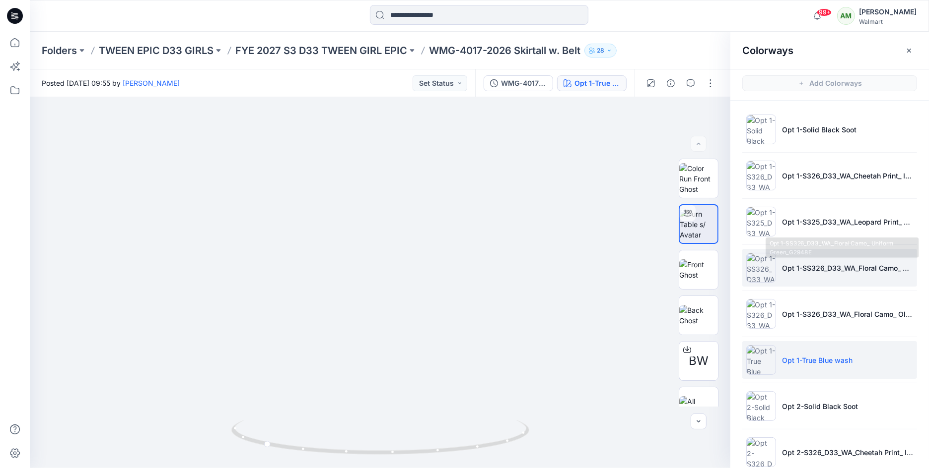
click at [805, 270] on p "Opt 1-SS326_D33_WA_Floral Camo_ Uniform Green_G2948E" at bounding box center [847, 268] width 131 height 10
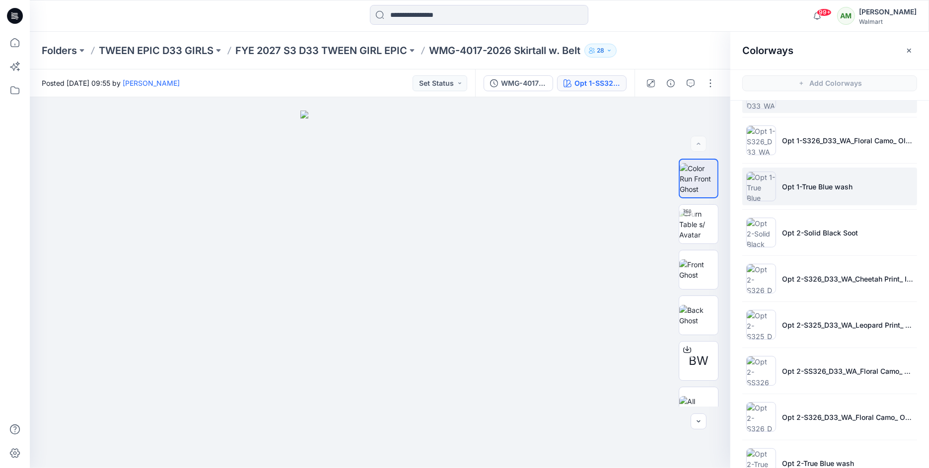
scroll to position [187, 0]
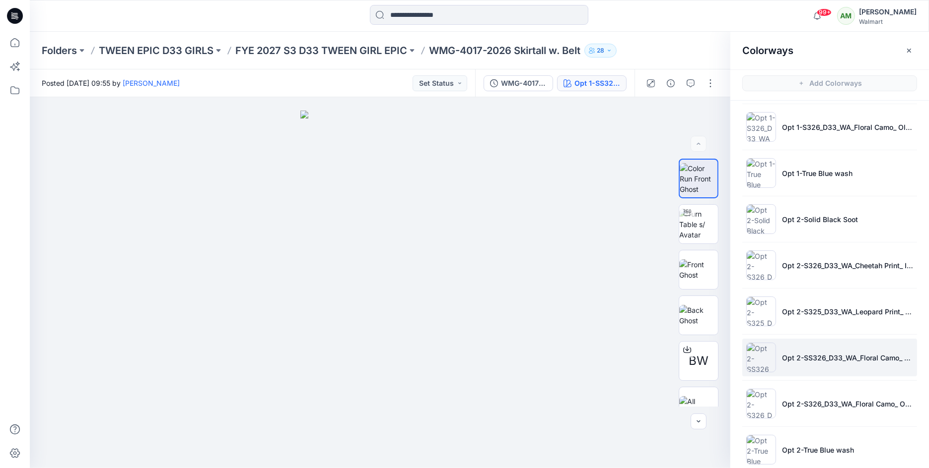
click at [794, 362] on li "Opt 2-SS326_D33_WA_Floral Camo_ Uniform Green_G2948E" at bounding box center [829, 358] width 175 height 38
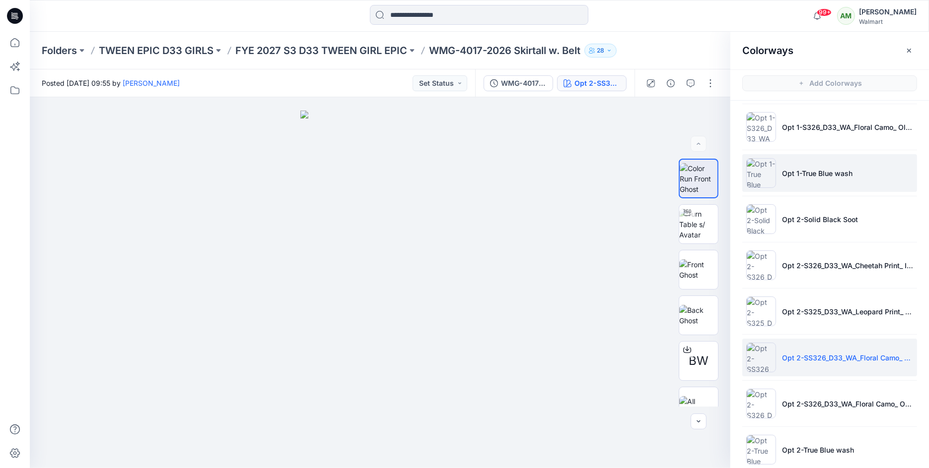
click at [830, 173] on p "Opt 1-True Blue wash" at bounding box center [817, 173] width 70 height 10
click at [913, 48] on button "button" at bounding box center [909, 51] width 16 height 16
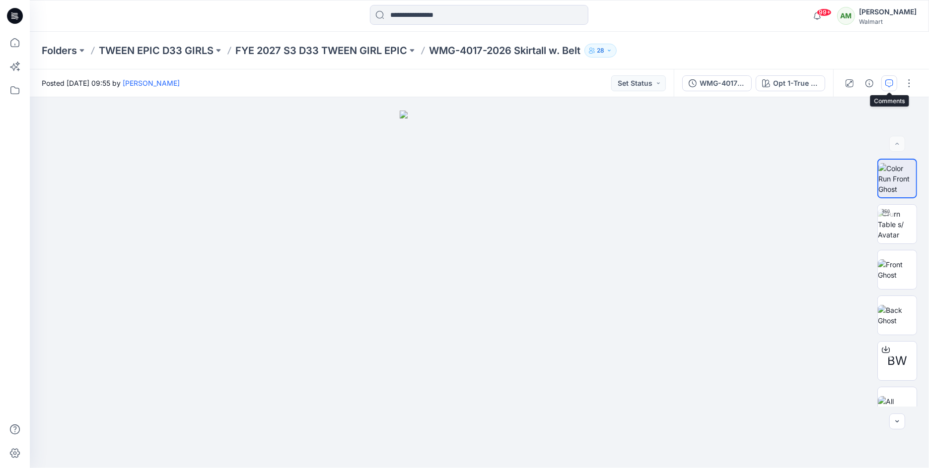
click at [883, 82] on button "button" at bounding box center [889, 83] width 16 height 16
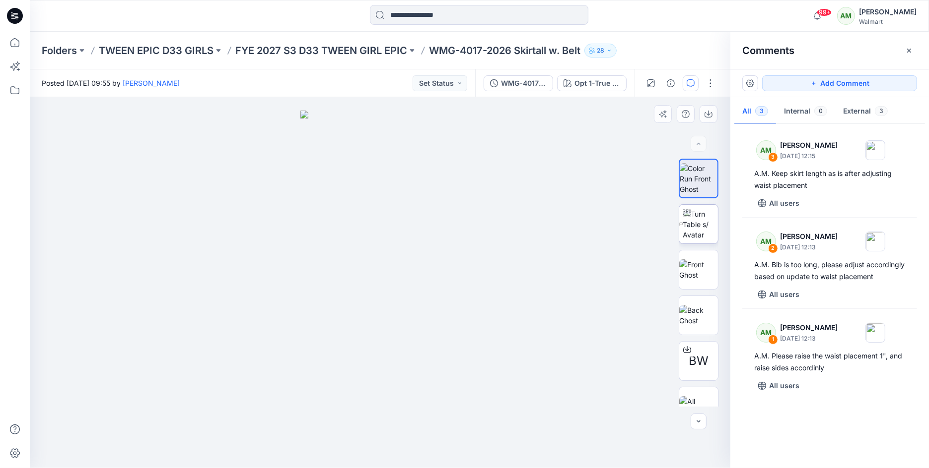
click at [705, 216] on img at bounding box center [700, 224] width 35 height 31
drag, startPoint x: 380, startPoint y: 454, endPoint x: 255, endPoint y: 421, distance: 128.8
click at [255, 421] on icon at bounding box center [381, 438] width 300 height 37
click at [259, 431] on icon at bounding box center [259, 431] width 2 height 2
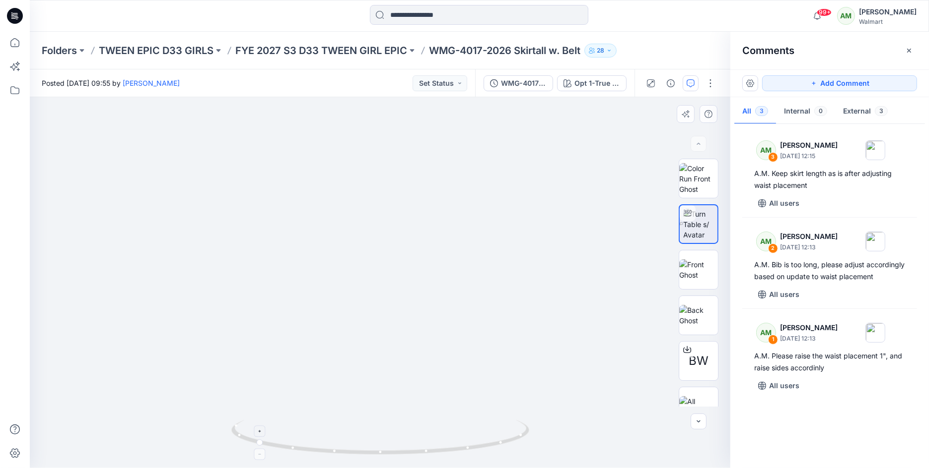
click at [259, 431] on icon at bounding box center [259, 431] width 2 height 2
click at [909, 50] on icon "button" at bounding box center [909, 50] width 4 height 4
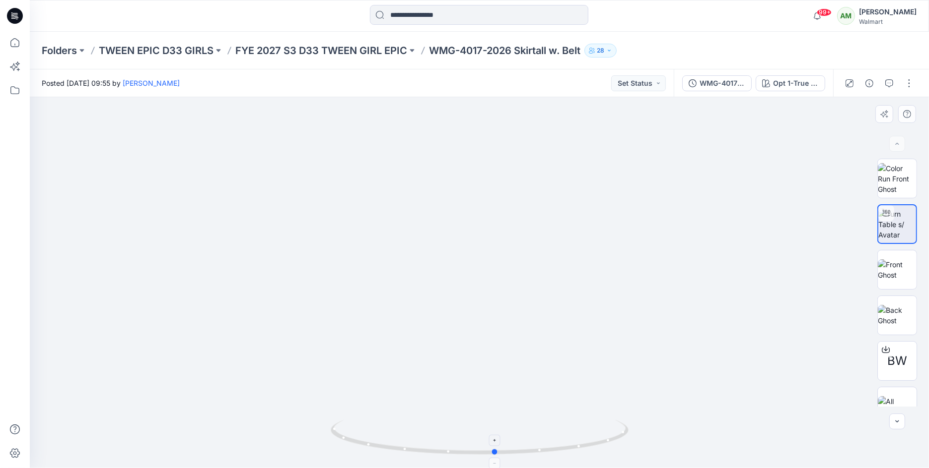
drag, startPoint x: 357, startPoint y: 441, endPoint x: 498, endPoint y: 452, distance: 141.4
click at [498, 452] on icon at bounding box center [481, 438] width 300 height 37
drag, startPoint x: 501, startPoint y: 454, endPoint x: 354, endPoint y: 443, distance: 146.8
click at [354, 443] on icon at bounding box center [481, 438] width 300 height 37
drag, startPoint x: 352, startPoint y: 441, endPoint x: 399, endPoint y: 443, distance: 46.2
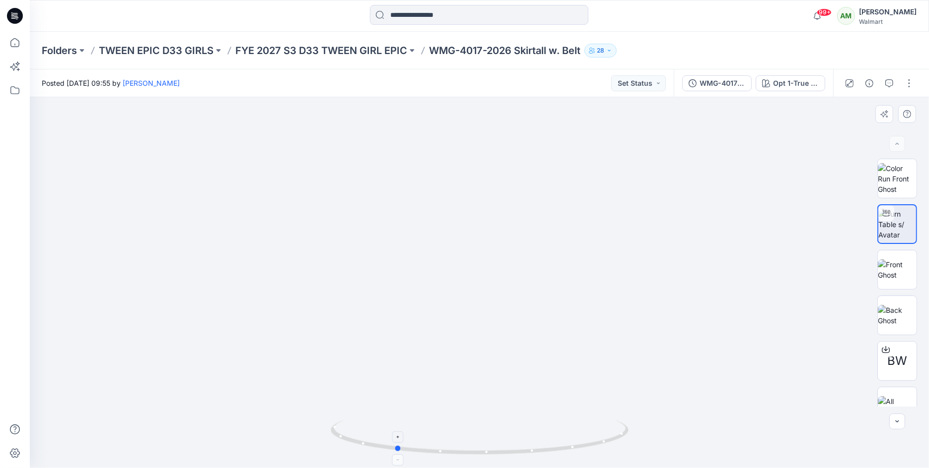
click at [399, 443] on icon at bounding box center [481, 438] width 300 height 37
click at [891, 85] on icon "button" at bounding box center [889, 83] width 8 height 8
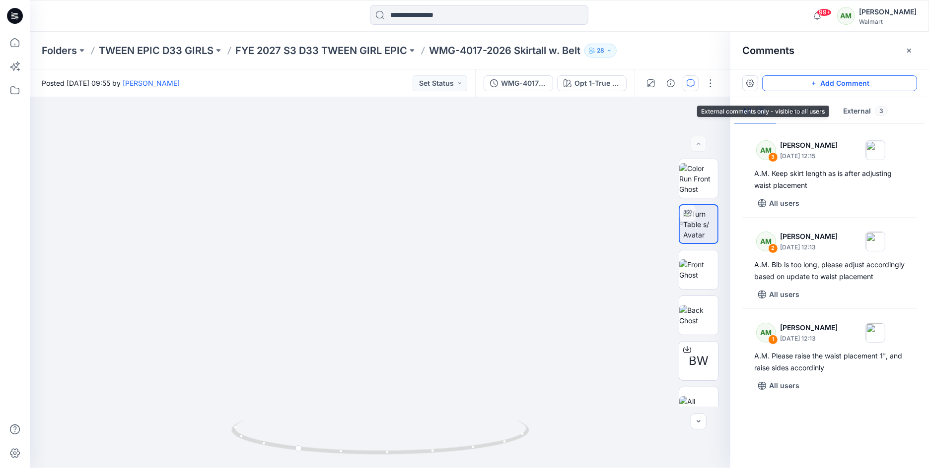
click at [854, 85] on button "Add Comment" at bounding box center [839, 83] width 155 height 16
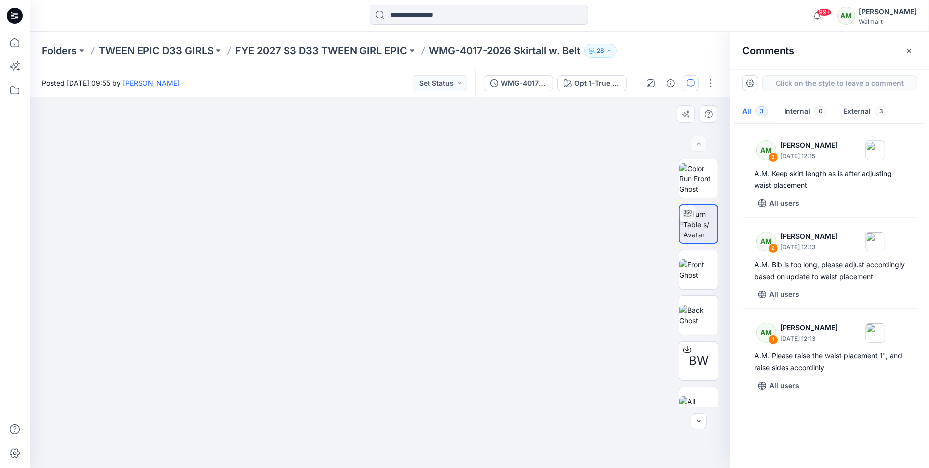
click at [328, 317] on div "4" at bounding box center [380, 282] width 700 height 371
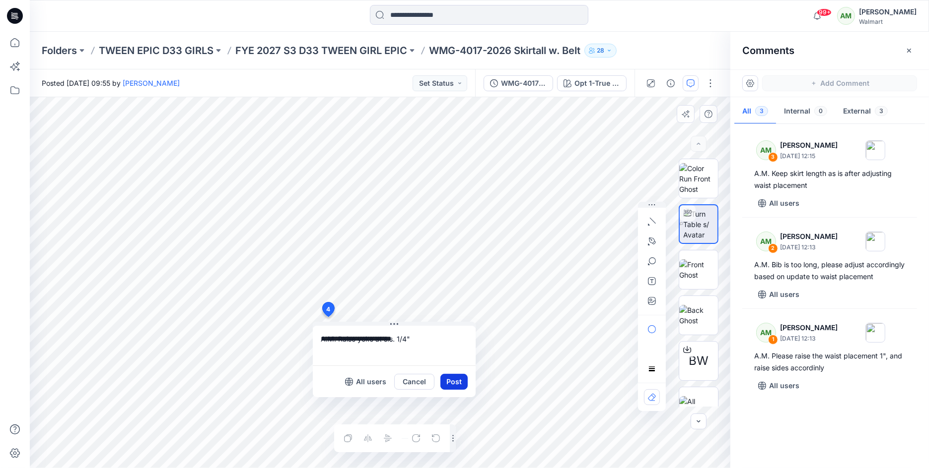
type textarea "**********"
click at [455, 381] on button "Post" at bounding box center [453, 382] width 27 height 16
click at [451, 383] on button "Post" at bounding box center [453, 382] width 27 height 16
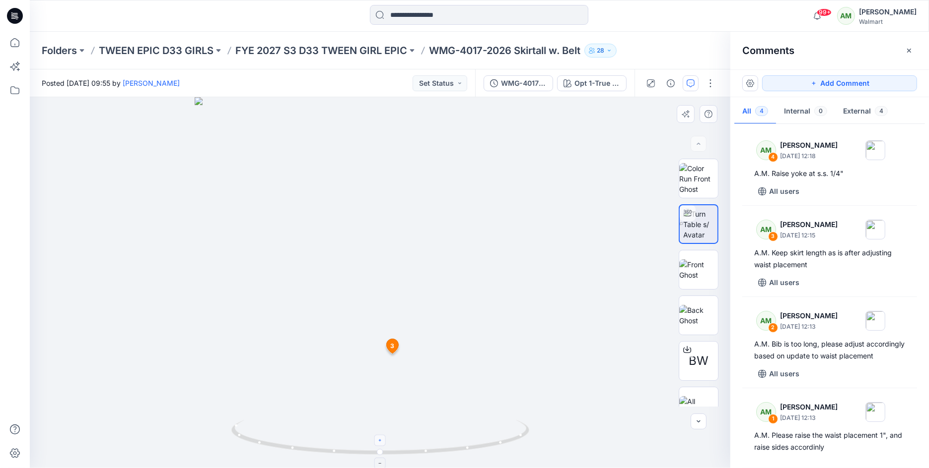
click at [381, 443] on icon at bounding box center [380, 441] width 6 height 6
drag, startPoint x: 379, startPoint y: 454, endPoint x: 309, endPoint y: 452, distance: 70.0
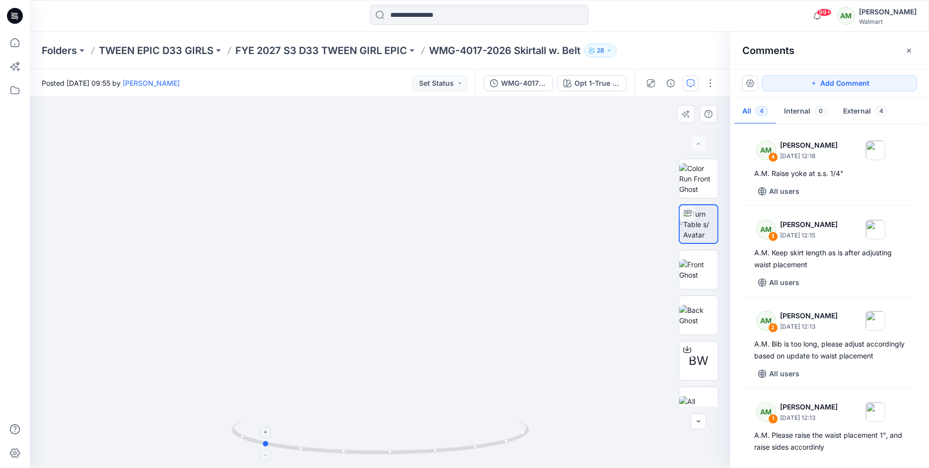
click at [309, 452] on icon at bounding box center [381, 438] width 300 height 37
click at [911, 50] on icon "button" at bounding box center [909, 51] width 8 height 8
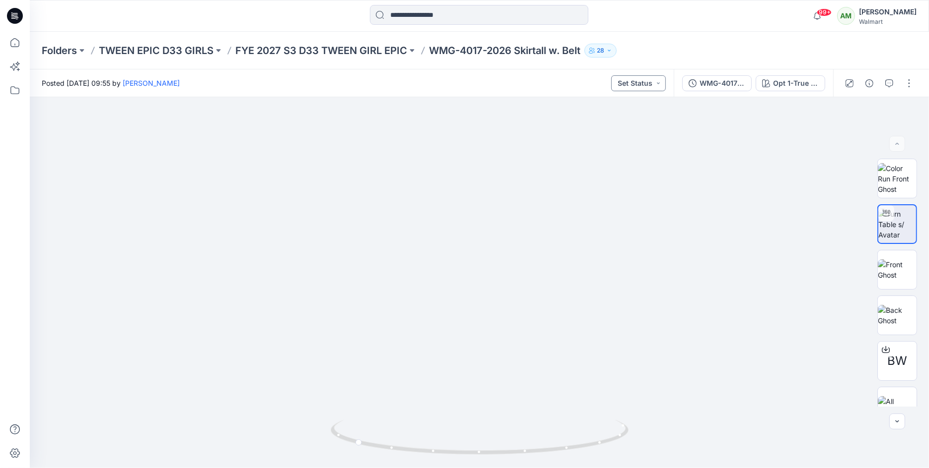
click at [661, 83] on button "Set Status" at bounding box center [638, 83] width 55 height 16
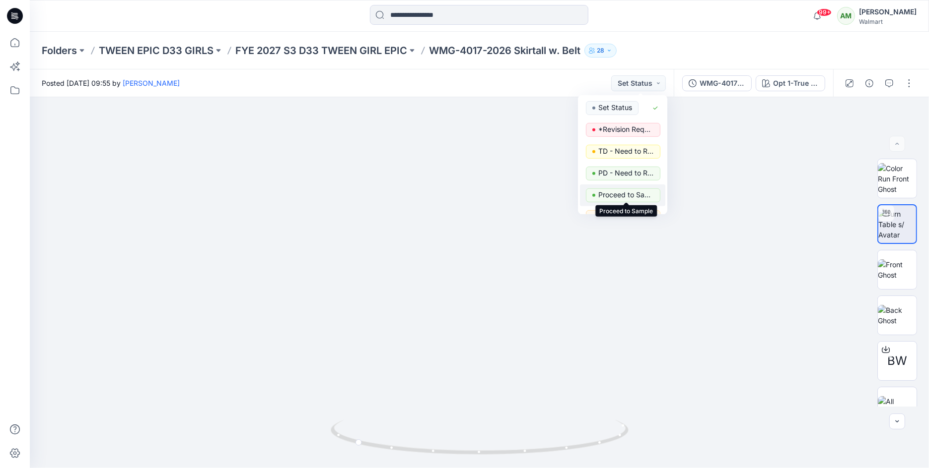
click at [634, 194] on p "Proceed to Sample" at bounding box center [626, 195] width 56 height 13
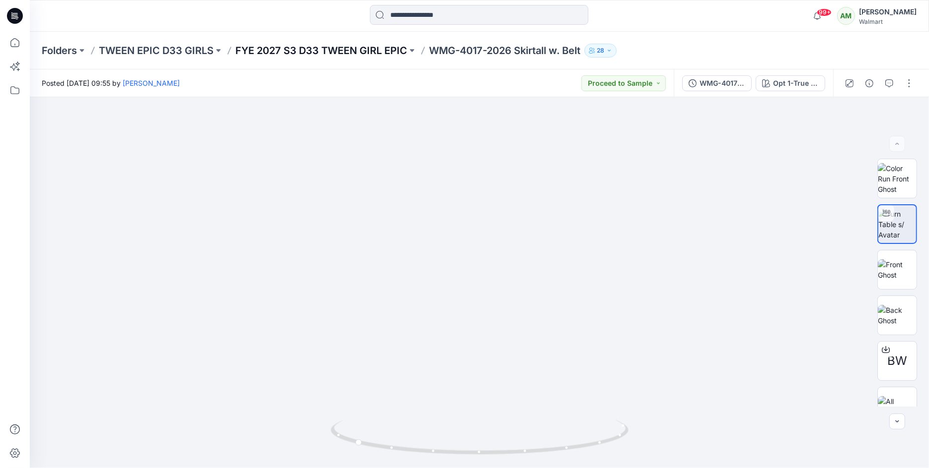
click at [271, 48] on p "FYE 2027 S3 D33 TWEEN GIRL EPIC" at bounding box center [321, 51] width 172 height 14
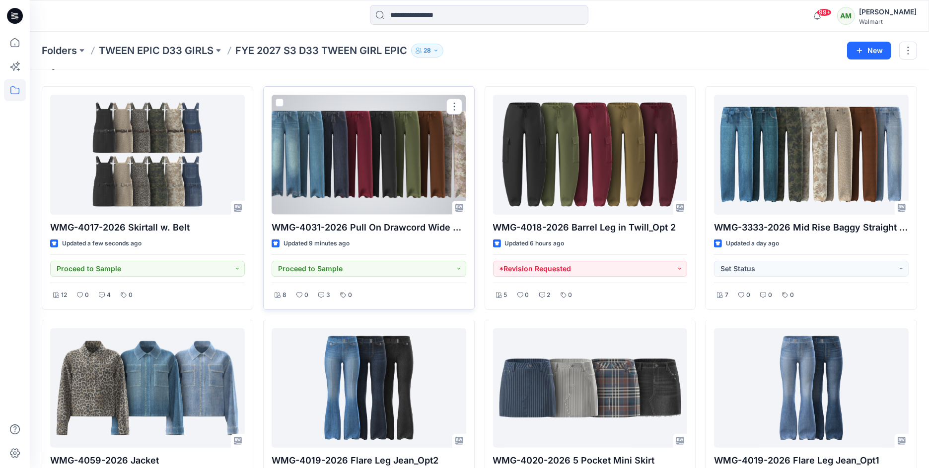
scroll to position [26, 0]
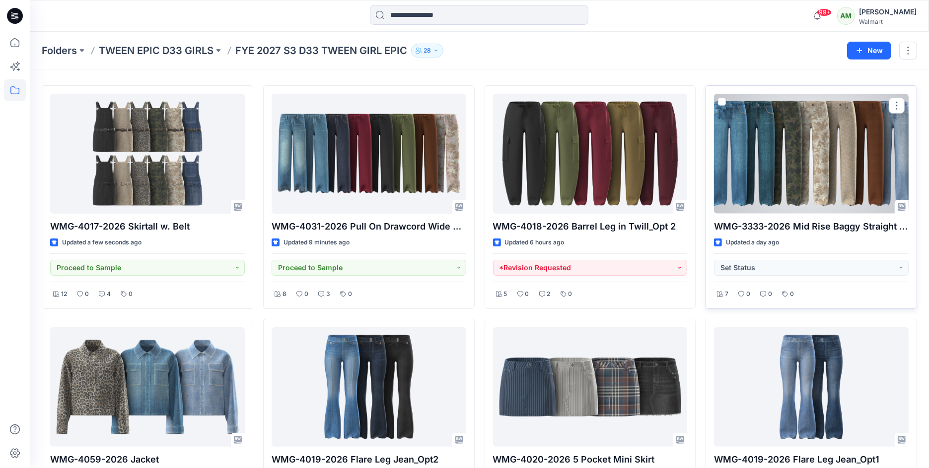
click at [781, 167] on div at bounding box center [811, 154] width 195 height 120
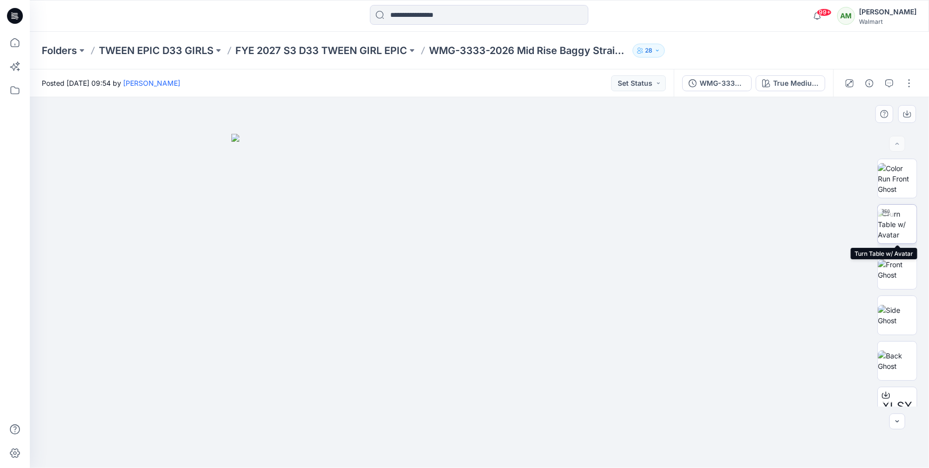
click at [906, 226] on img at bounding box center [896, 224] width 39 height 31
drag, startPoint x: 479, startPoint y: 453, endPoint x: 509, endPoint y: 446, distance: 30.7
click at [509, 446] on icon at bounding box center [481, 438] width 300 height 37
click at [805, 83] on div "True Medium Wash" at bounding box center [796, 83] width 46 height 11
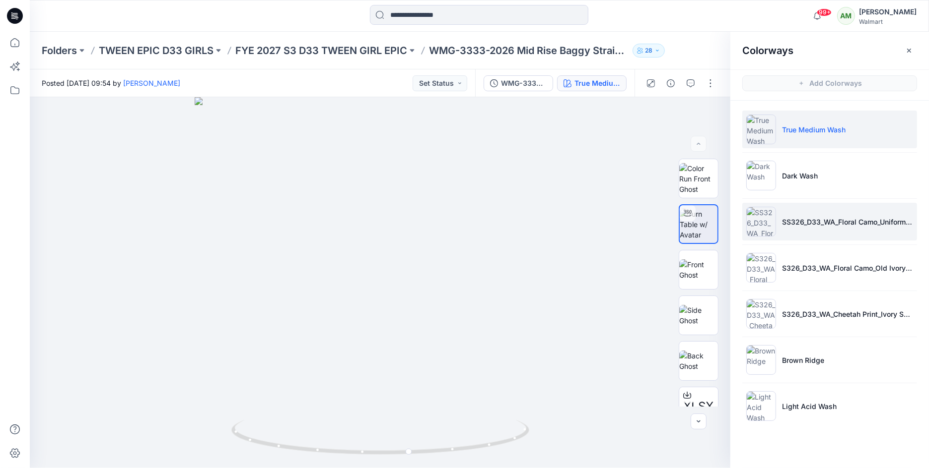
click at [808, 226] on li "SS326_D33_WA_Floral Camo_Uniform Green_G2948E" at bounding box center [829, 222] width 175 height 38
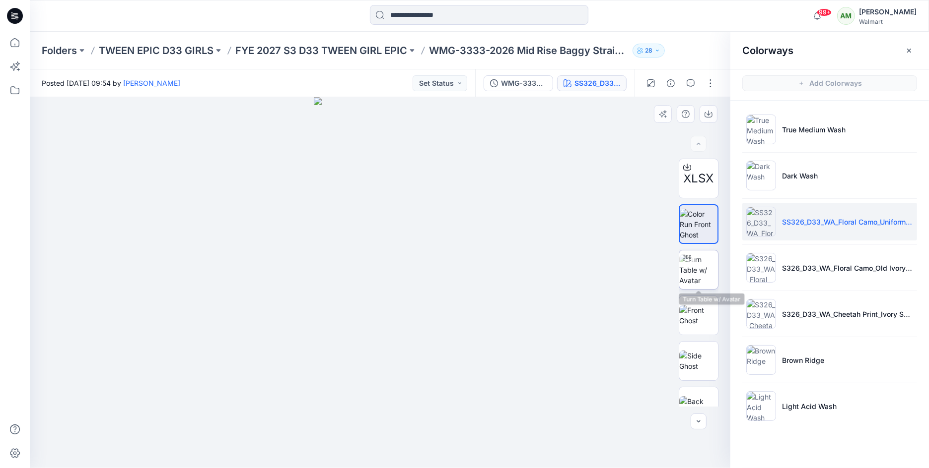
click at [698, 268] on img at bounding box center [698, 270] width 39 height 31
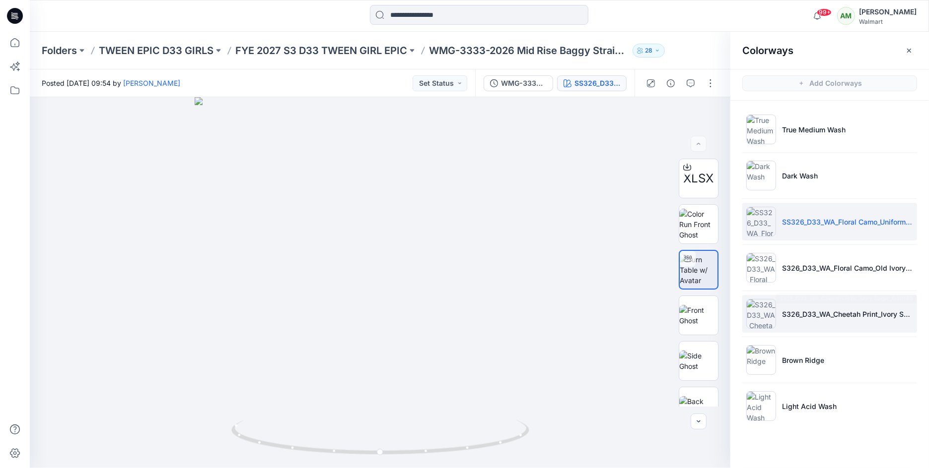
click at [791, 317] on p "S326_D33_WA_Cheetah Print_Ivory Sugar_G3018B" at bounding box center [847, 314] width 131 height 10
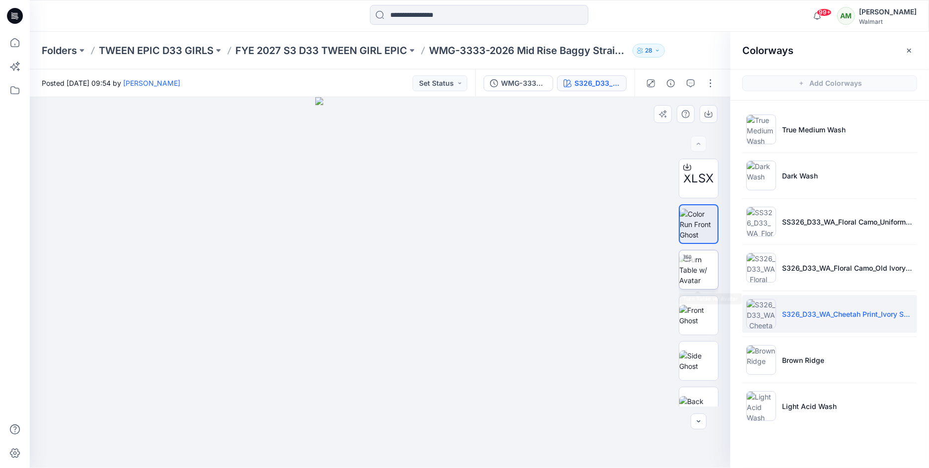
click at [704, 272] on img at bounding box center [698, 270] width 39 height 31
click at [463, 81] on button "Set Status" at bounding box center [439, 83] width 55 height 16
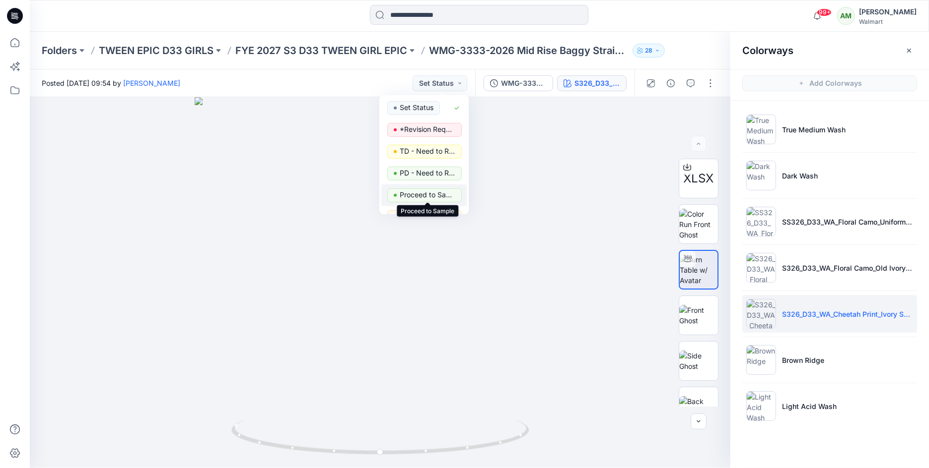
click at [425, 193] on p "Proceed to Sample" at bounding box center [428, 195] width 56 height 13
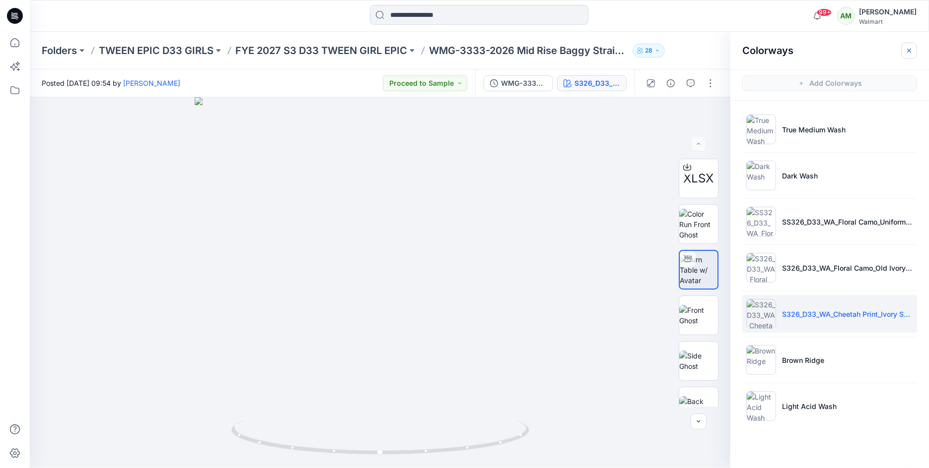
click at [908, 48] on icon "button" at bounding box center [909, 51] width 8 height 8
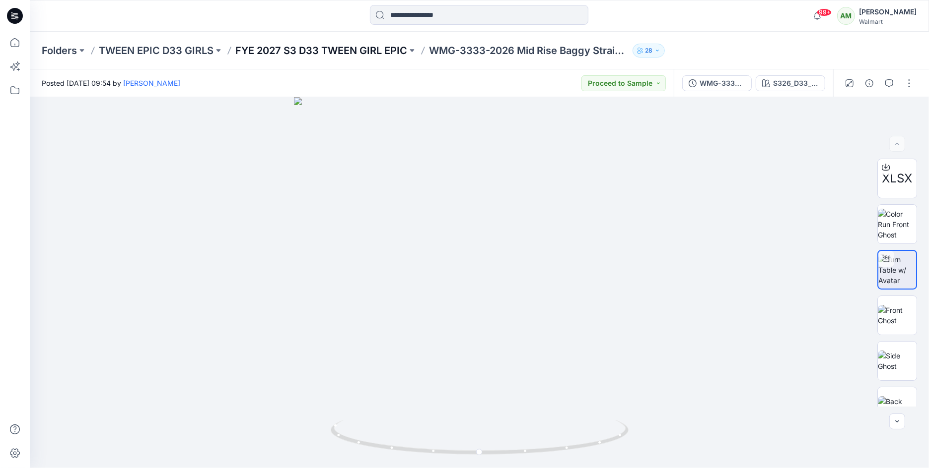
click at [347, 47] on p "FYE 2027 S3 D33 TWEEN GIRL EPIC" at bounding box center [321, 51] width 172 height 14
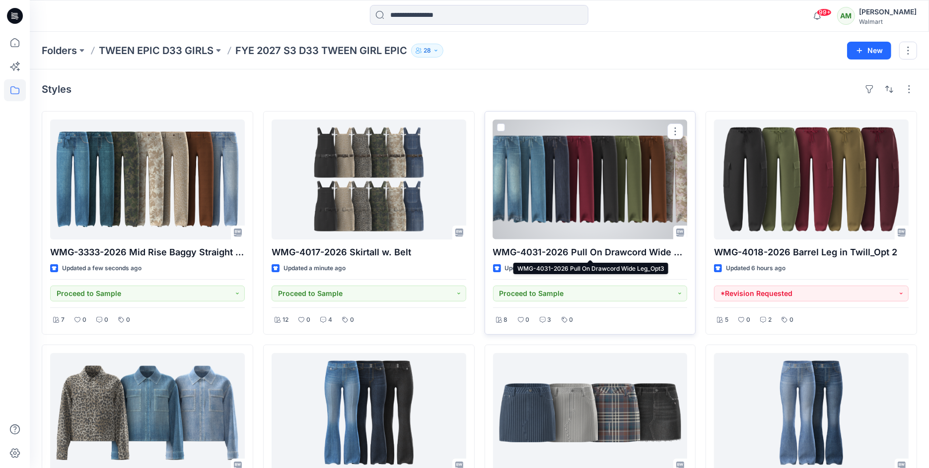
scroll to position [110, 0]
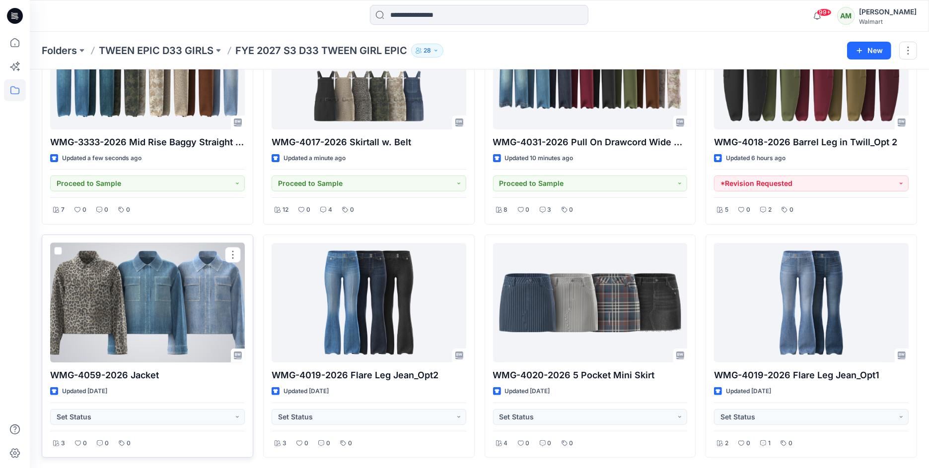
click at [135, 306] on div at bounding box center [147, 303] width 195 height 120
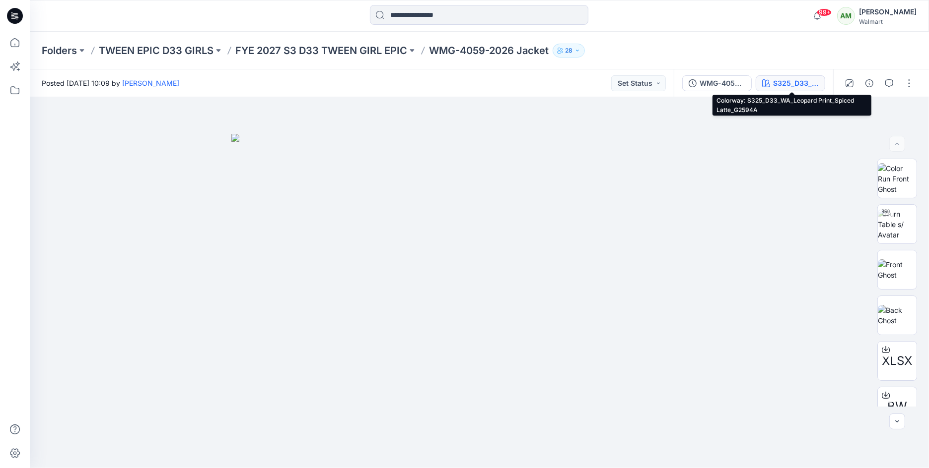
click at [785, 83] on div "S325_D33_WA_Leopard Print_Spiced Latte_G2594A" at bounding box center [796, 83] width 46 height 11
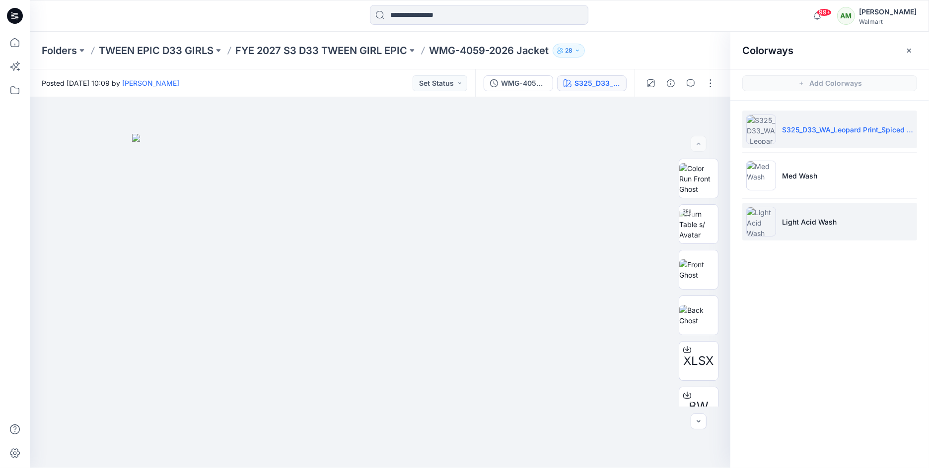
click at [800, 227] on li "Light Acid Wash" at bounding box center [829, 222] width 175 height 38
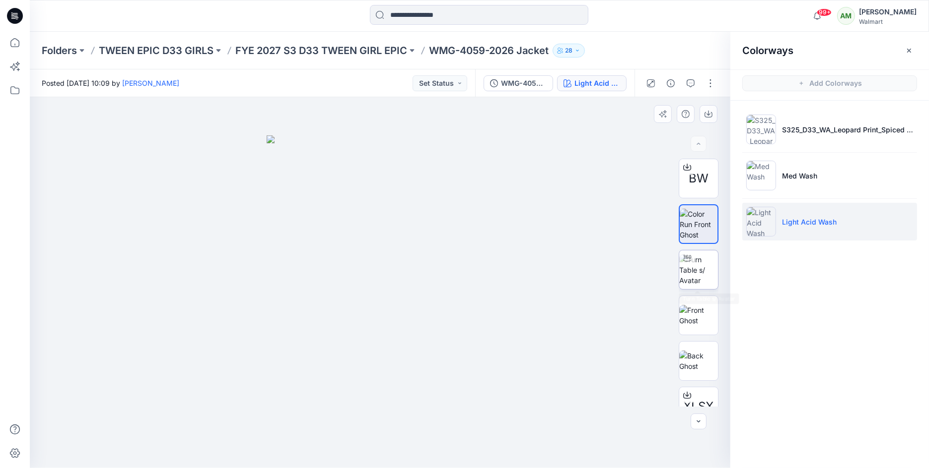
click at [695, 273] on img at bounding box center [698, 270] width 39 height 31
click at [383, 439] on icon at bounding box center [380, 441] width 6 height 6
click at [694, 221] on img at bounding box center [698, 224] width 39 height 31
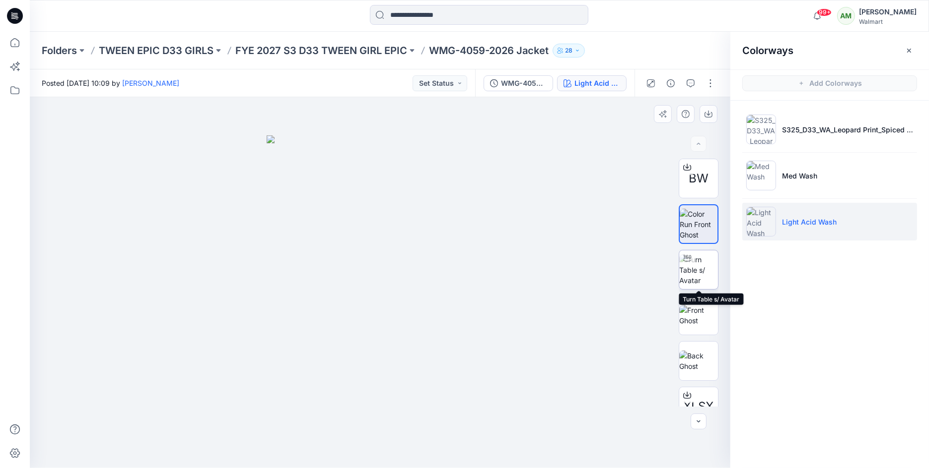
click at [699, 266] on img at bounding box center [698, 270] width 39 height 31
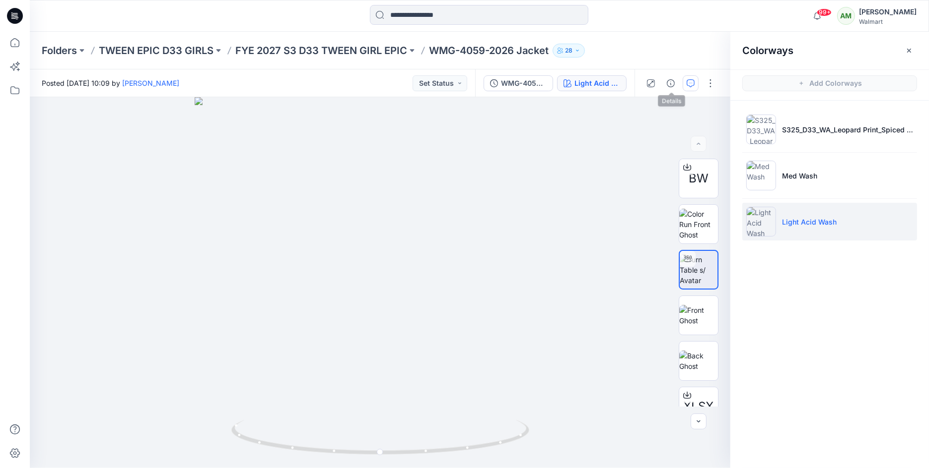
click at [685, 78] on button "button" at bounding box center [690, 83] width 16 height 16
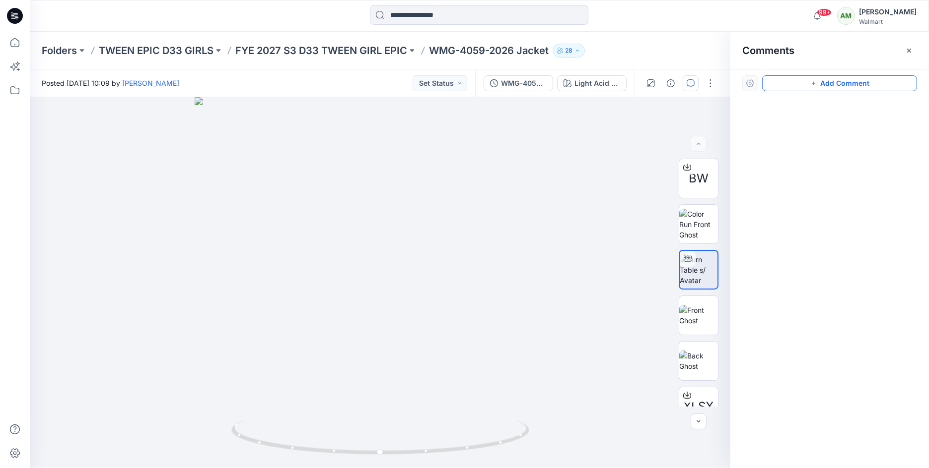
click at [812, 80] on icon "button" at bounding box center [813, 83] width 8 height 8
click at [386, 208] on div "1" at bounding box center [380, 282] width 700 height 371
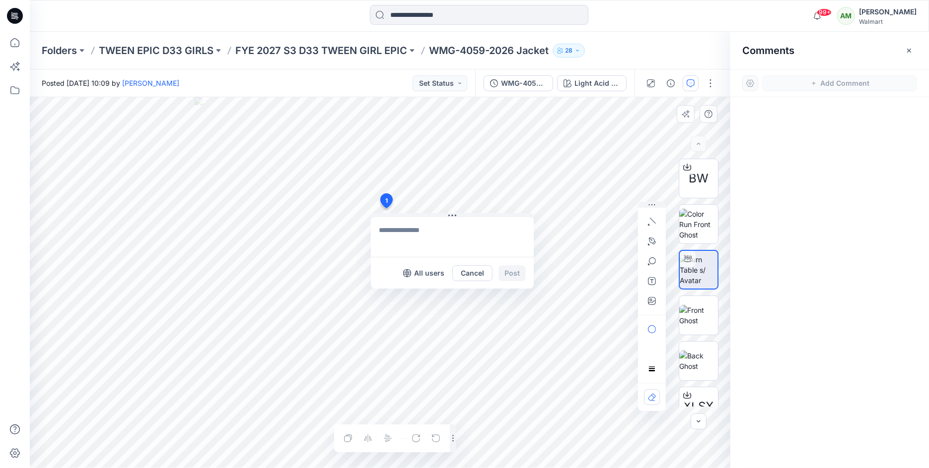
type textarea "*"
drag, startPoint x: 422, startPoint y: 215, endPoint x: 418, endPoint y: 218, distance: 5.7
click at [418, 220] on button at bounding box center [452, 223] width 163 height 6
click at [466, 233] on textarea "**********" at bounding box center [447, 241] width 163 height 40
type textarea "**********"
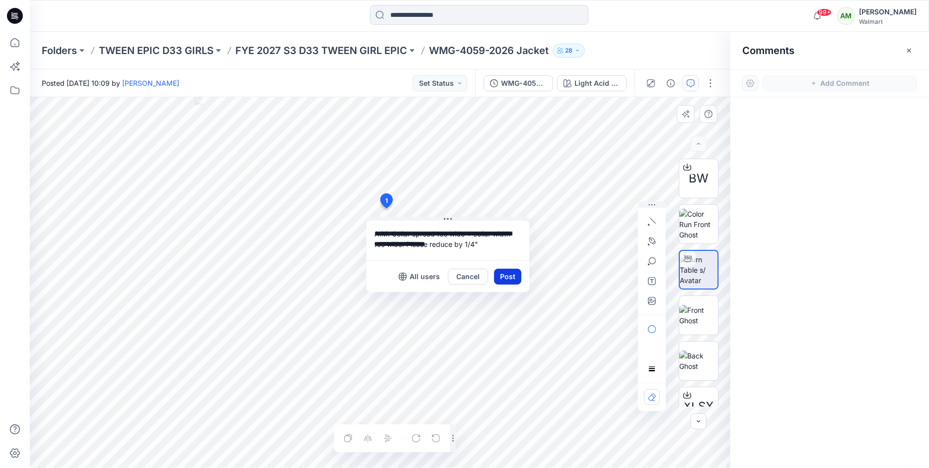
click at [511, 274] on button "Post" at bounding box center [507, 277] width 27 height 16
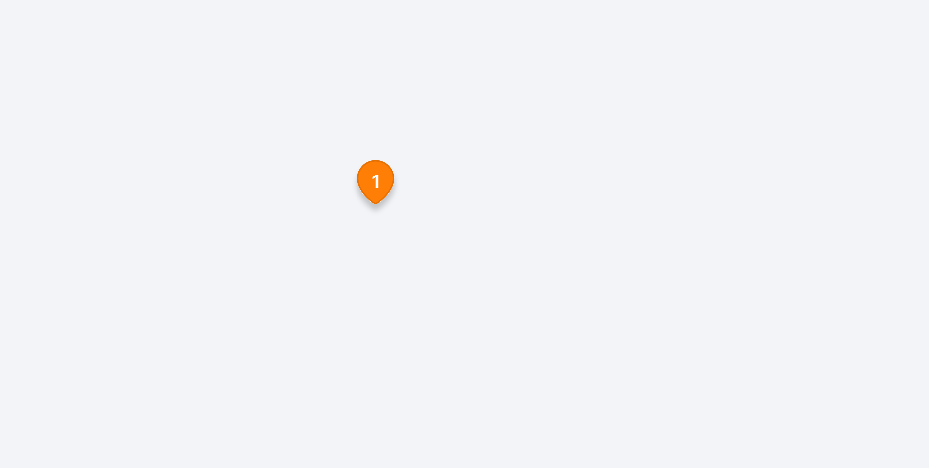
click at [451, 232] on div at bounding box center [380, 282] width 700 height 371
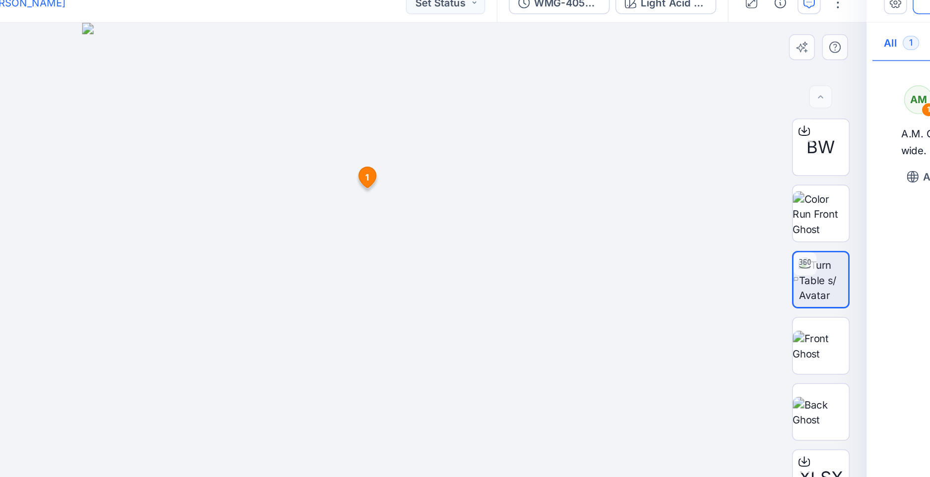
click at [382, 386] on div at bounding box center [381, 287] width 702 height 380
drag, startPoint x: 382, startPoint y: 382, endPoint x: 403, endPoint y: 313, distance: 72.8
click at [403, 313] on div at bounding box center [381, 287] width 702 height 380
drag, startPoint x: 361, startPoint y: 240, endPoint x: 404, endPoint y: 115, distance: 132.6
click at [404, 115] on div at bounding box center [381, 287] width 702 height 380
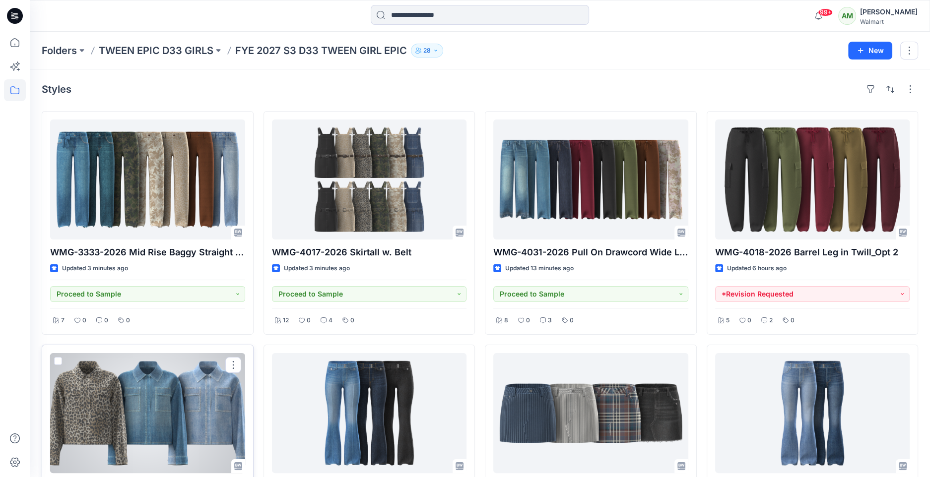
click at [166, 398] on div at bounding box center [147, 413] width 195 height 120
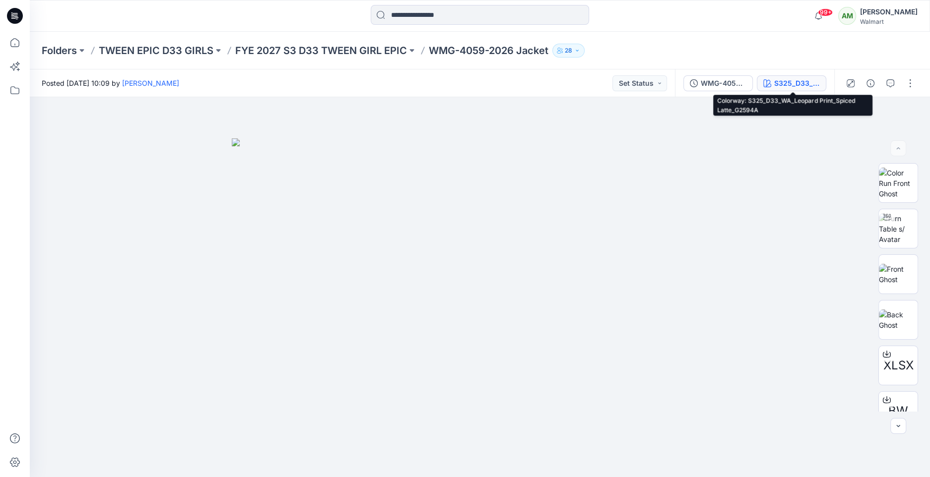
click at [803, 83] on div "S325_D33_WA_Leopard Print_Spiced Latte_G2594A" at bounding box center [797, 83] width 46 height 11
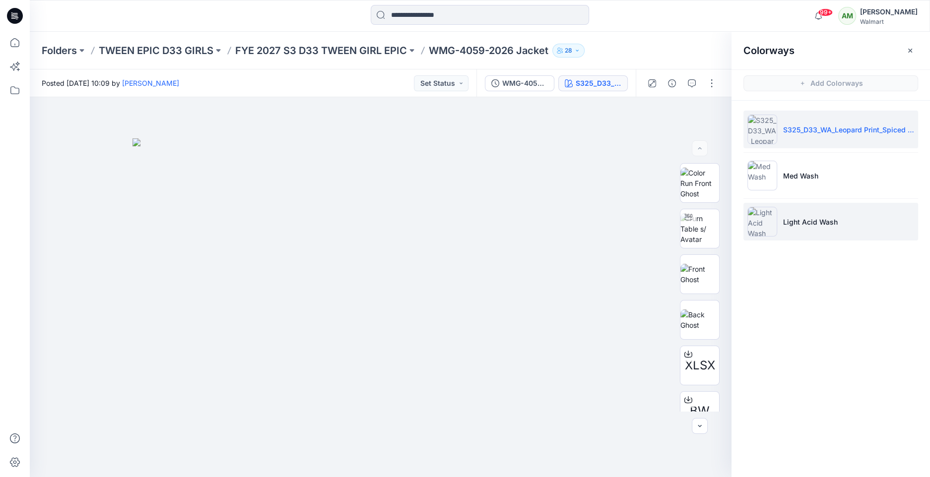
click at [813, 224] on p "Light Acid Wash" at bounding box center [810, 222] width 55 height 10
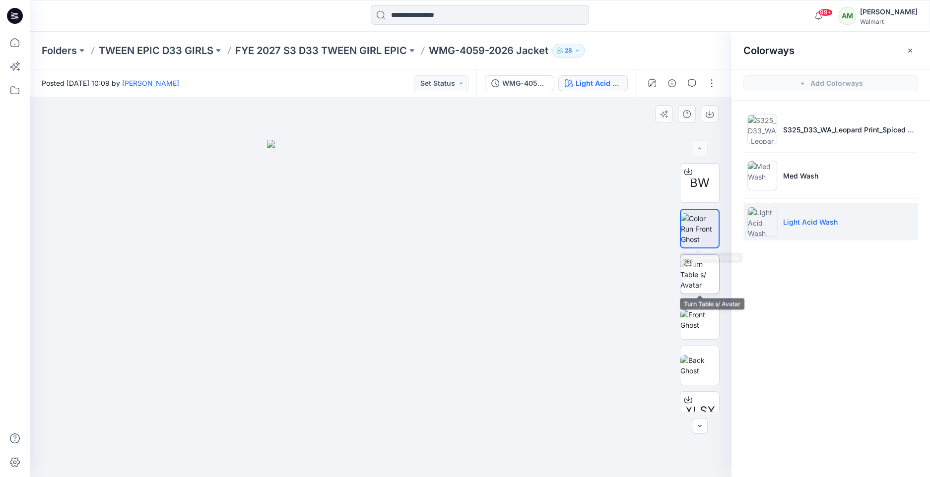
click at [698, 278] on img at bounding box center [699, 274] width 39 height 31
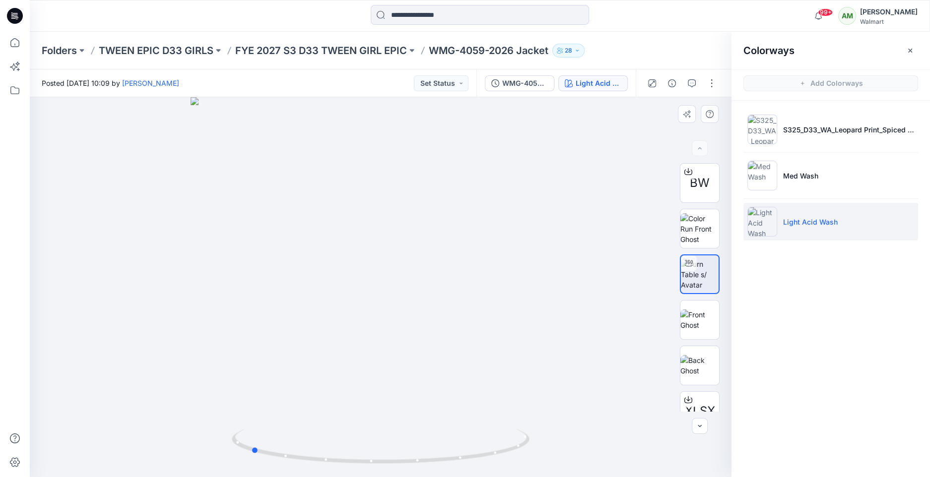
drag, startPoint x: 382, startPoint y: 461, endPoint x: 549, endPoint y: 434, distance: 169.9
click at [549, 434] on div at bounding box center [381, 287] width 702 height 380
drag, startPoint x: 255, startPoint y: 453, endPoint x: 373, endPoint y: 456, distance: 118.7
click at [373, 456] on icon at bounding box center [382, 447] width 300 height 37
click at [369, 473] on icon at bounding box center [370, 472] width 2 height 0
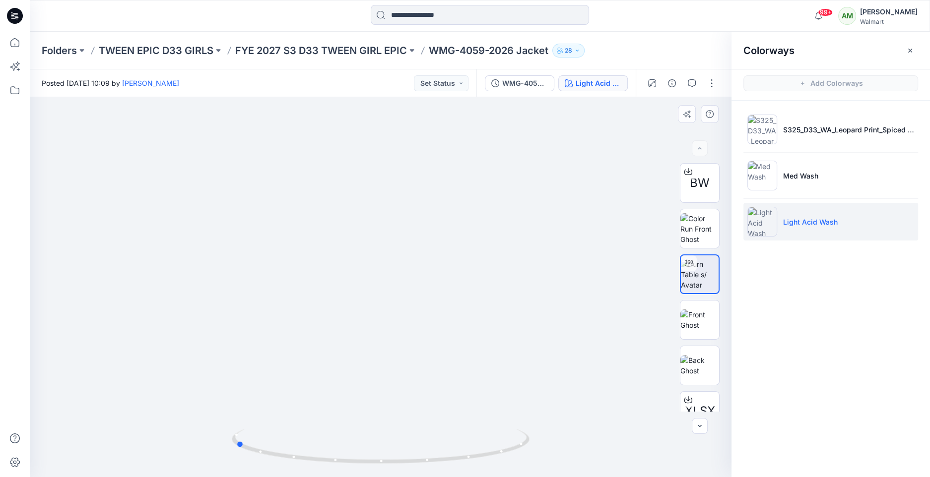
drag, startPoint x: 370, startPoint y: 462, endPoint x: 534, endPoint y: 440, distance: 165.2
click at [534, 440] on div at bounding box center [381, 287] width 702 height 380
click at [690, 80] on icon "button" at bounding box center [692, 83] width 8 height 8
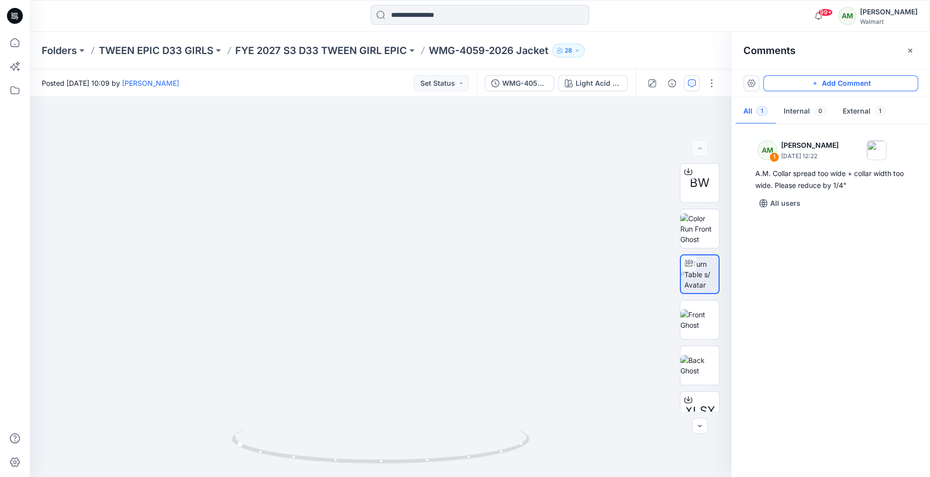
click at [830, 83] on button "Add Comment" at bounding box center [840, 83] width 155 height 16
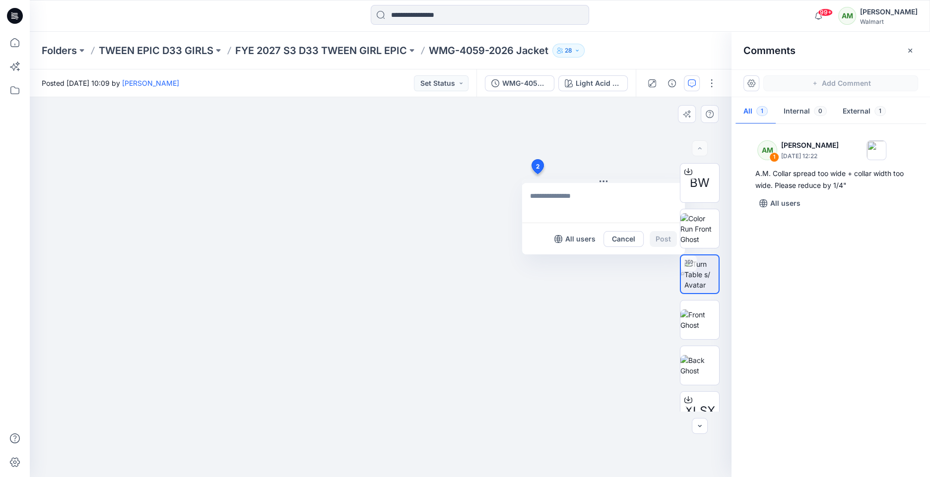
click at [536, 174] on div "2 All users Cancel Post" at bounding box center [381, 287] width 702 height 380
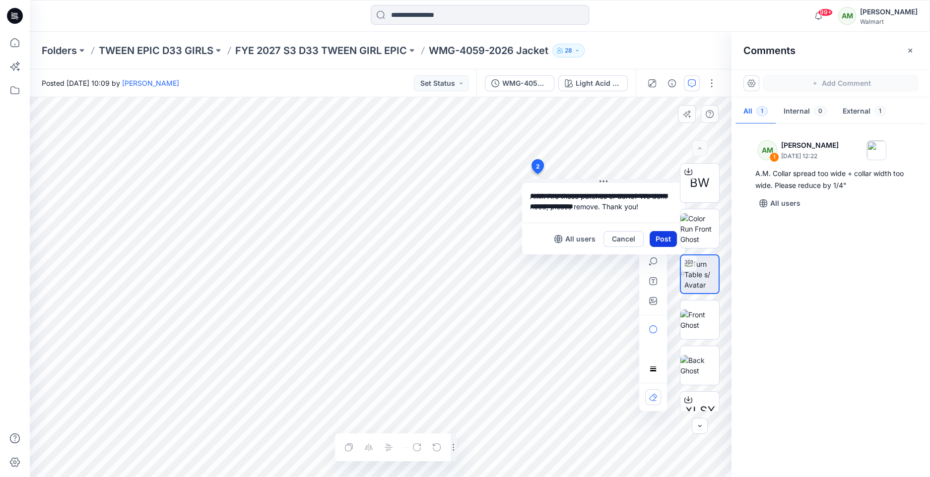
type textarea "**********"
click at [661, 238] on button "Post" at bounding box center [663, 239] width 27 height 16
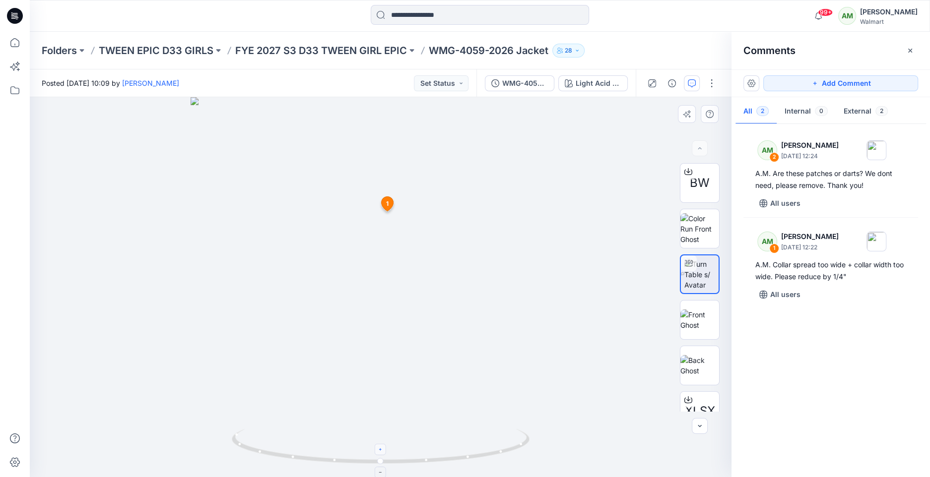
click at [383, 451] on icon at bounding box center [381, 450] width 6 height 6
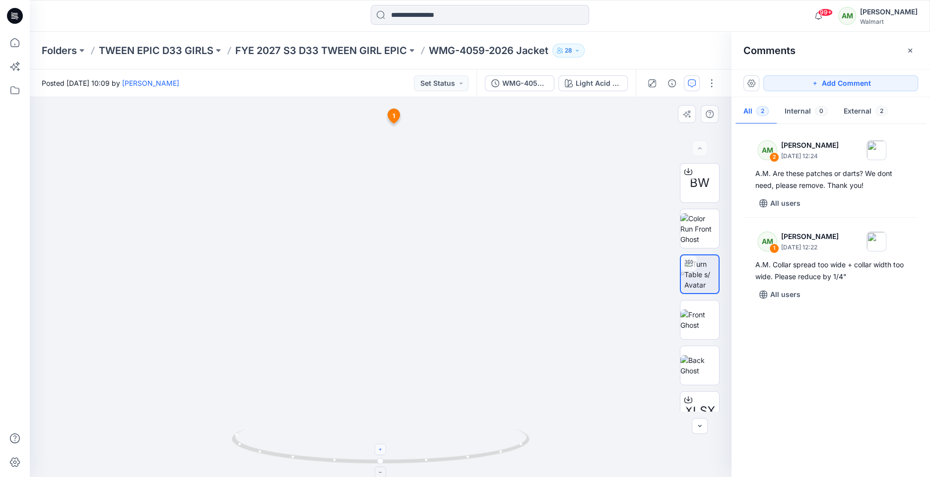
click at [383, 451] on icon at bounding box center [381, 450] width 6 height 6
click at [381, 447] on icon at bounding box center [381, 450] width 6 height 6
drag, startPoint x: 426, startPoint y: 308, endPoint x: 441, endPoint y: 376, distance: 70.2
click at [442, 377] on img at bounding box center [396, 145] width 1088 height 666
drag, startPoint x: 381, startPoint y: 462, endPoint x: 413, endPoint y: 454, distance: 33.1
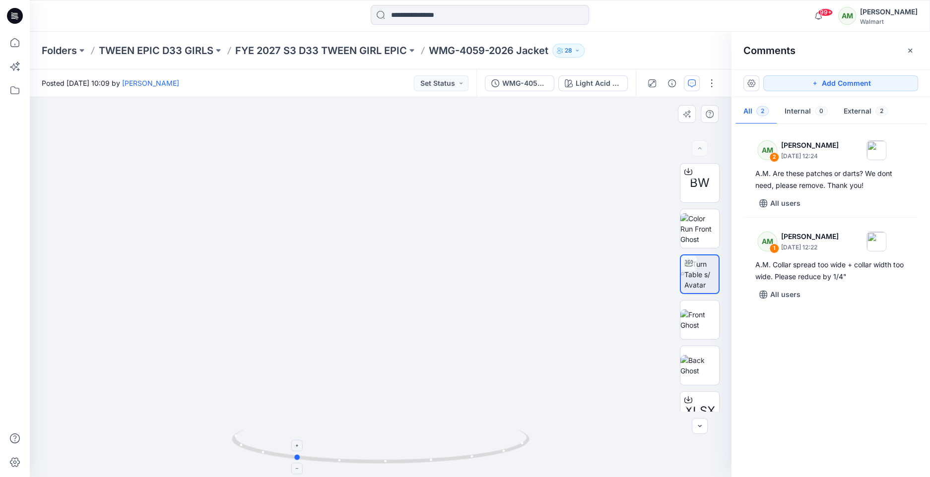
click at [413, 454] on icon at bounding box center [382, 447] width 300 height 37
drag, startPoint x: 299, startPoint y: 459, endPoint x: 291, endPoint y: 453, distance: 9.2
click at [291, 453] on icon at bounding box center [382, 447] width 300 height 37
click at [909, 50] on icon "button" at bounding box center [910, 51] width 8 height 8
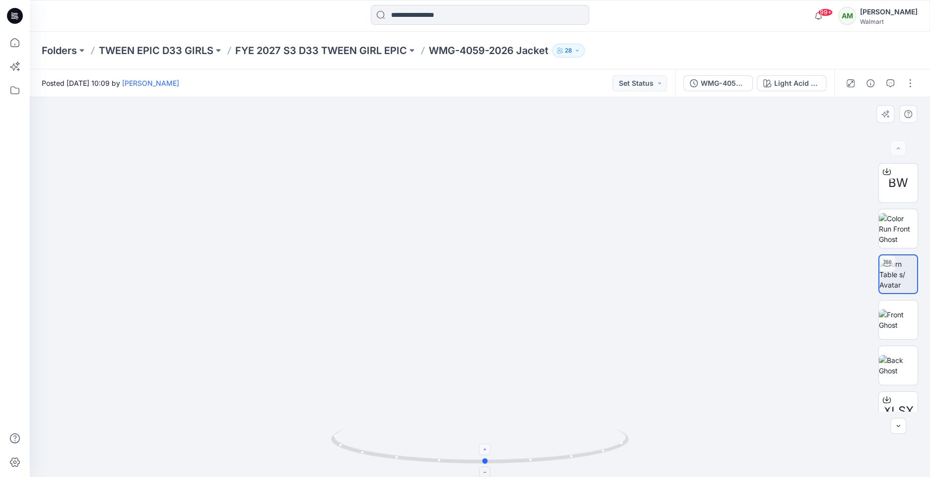
click at [480, 453] on div at bounding box center [485, 449] width 11 height 11
click at [485, 473] on icon at bounding box center [486, 473] width 6 height 6
click at [662, 81] on button "Set Status" at bounding box center [639, 83] width 55 height 16
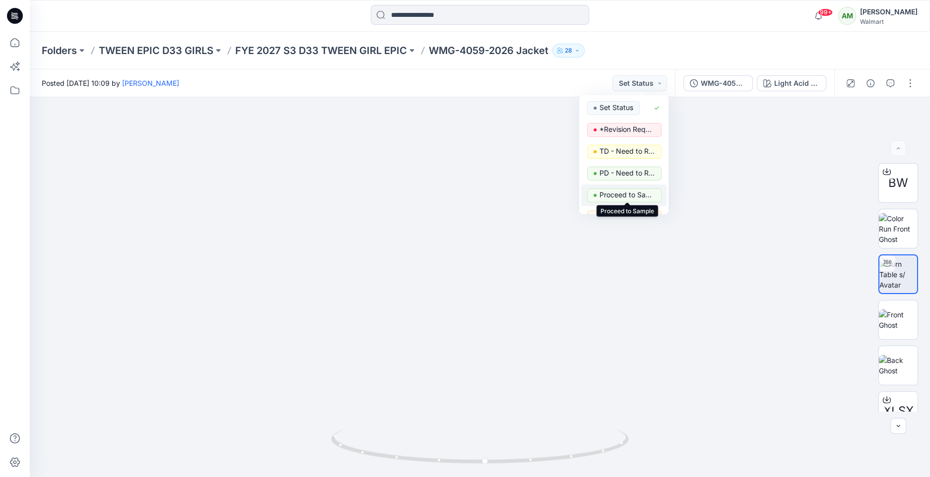
click at [619, 195] on p "Proceed to Sample" at bounding box center [628, 195] width 56 height 13
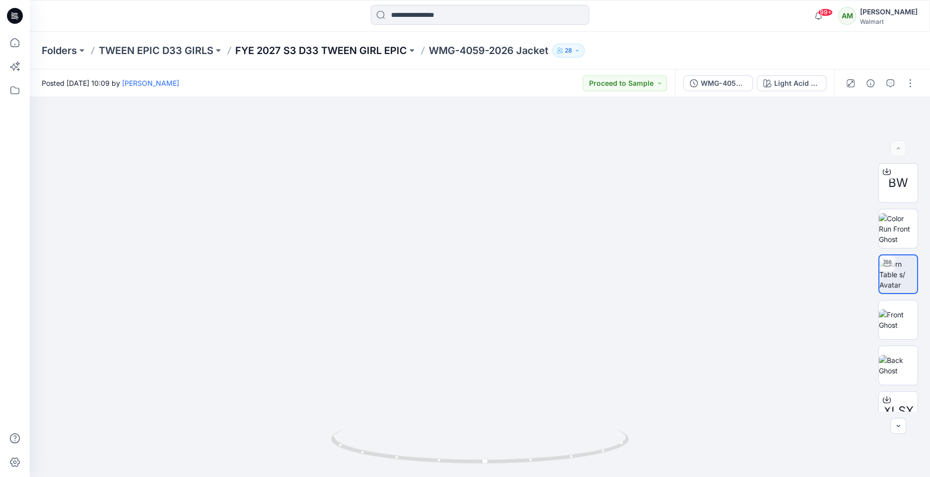
click at [309, 47] on p "FYE 2027 S3 D33 TWEEN GIRL EPIC" at bounding box center [321, 51] width 172 height 14
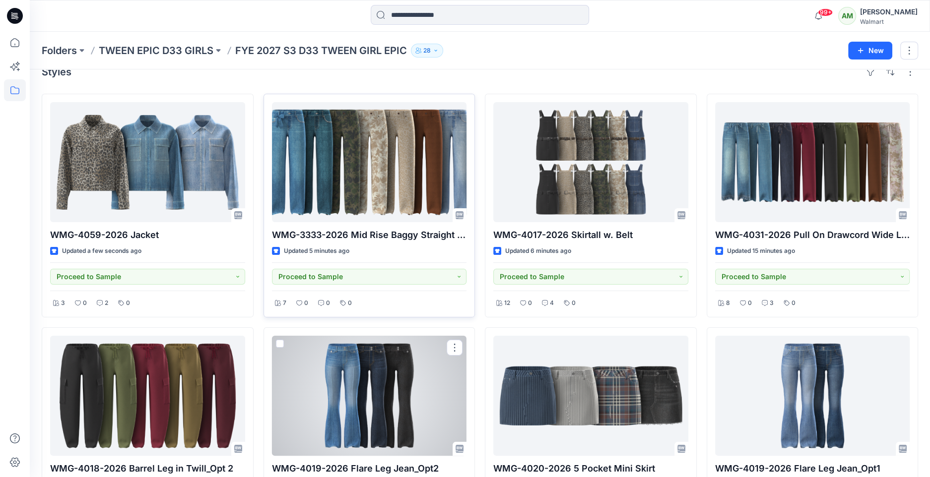
scroll to position [101, 0]
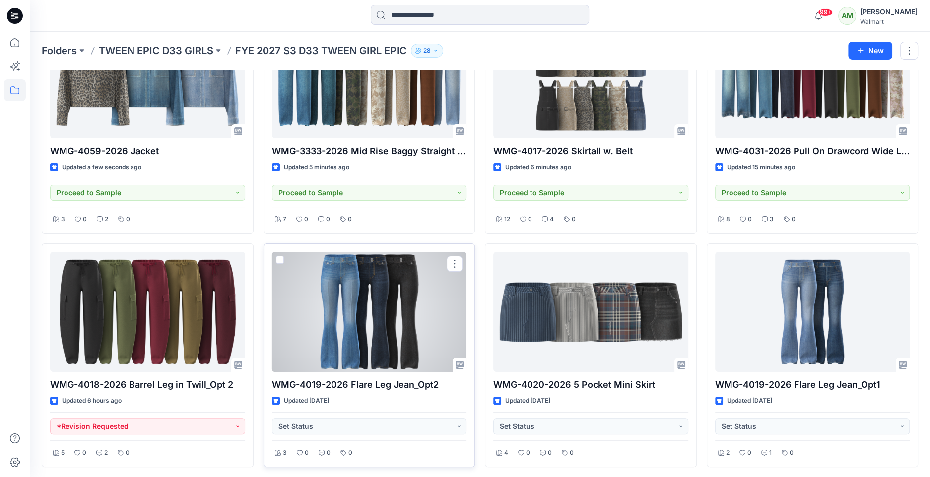
click at [377, 319] on div at bounding box center [369, 312] width 195 height 120
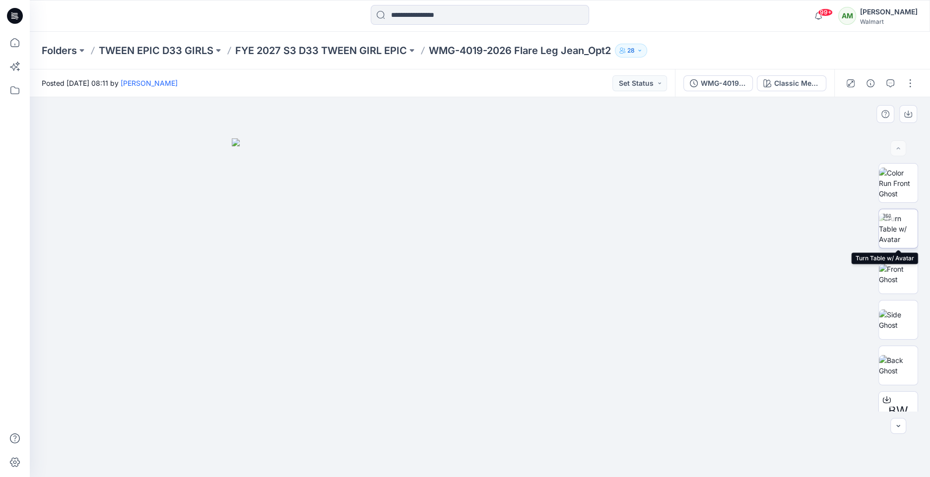
click at [904, 238] on img at bounding box center [898, 228] width 39 height 31
click at [481, 451] on icon at bounding box center [480, 450] width 6 height 6
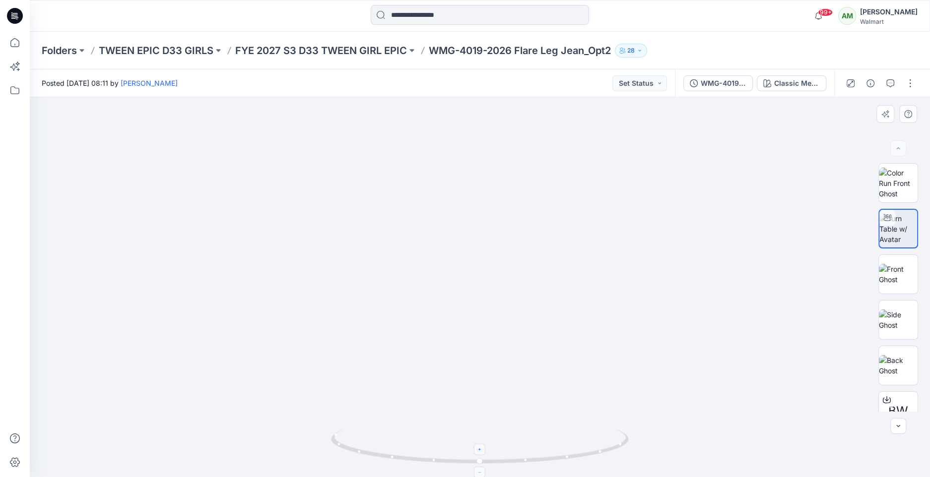
click at [481, 451] on icon at bounding box center [480, 450] width 6 height 6
click at [478, 473] on icon at bounding box center [480, 473] width 6 height 6
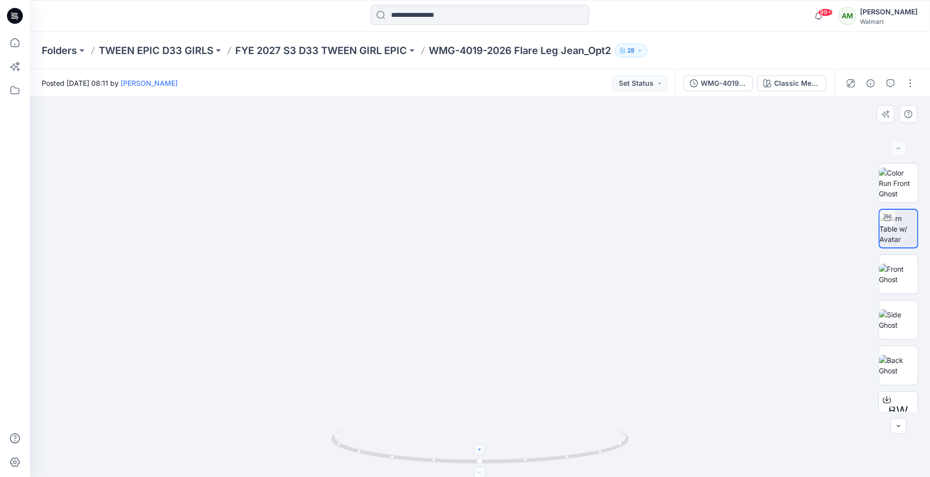
click at [478, 473] on icon at bounding box center [480, 473] width 6 height 6
click at [892, 87] on button "button" at bounding box center [890, 83] width 16 height 16
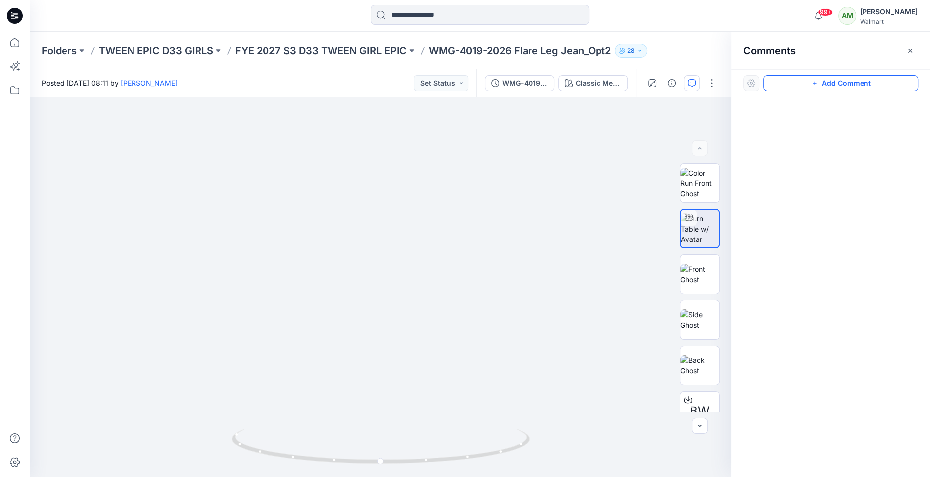
click at [872, 85] on button "Add Comment" at bounding box center [840, 83] width 155 height 16
click at [823, 80] on button "Add Comment" at bounding box center [840, 83] width 155 height 16
click at [390, 278] on div "1" at bounding box center [381, 287] width 702 height 380
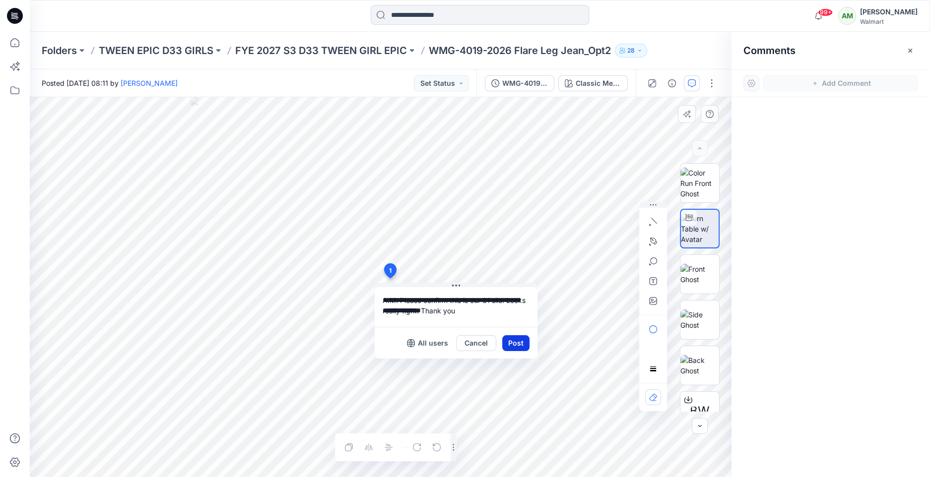
type textarea "**********"
click at [511, 339] on button "Post" at bounding box center [515, 343] width 27 height 16
click at [511, 338] on button "Post" at bounding box center [515, 343] width 27 height 16
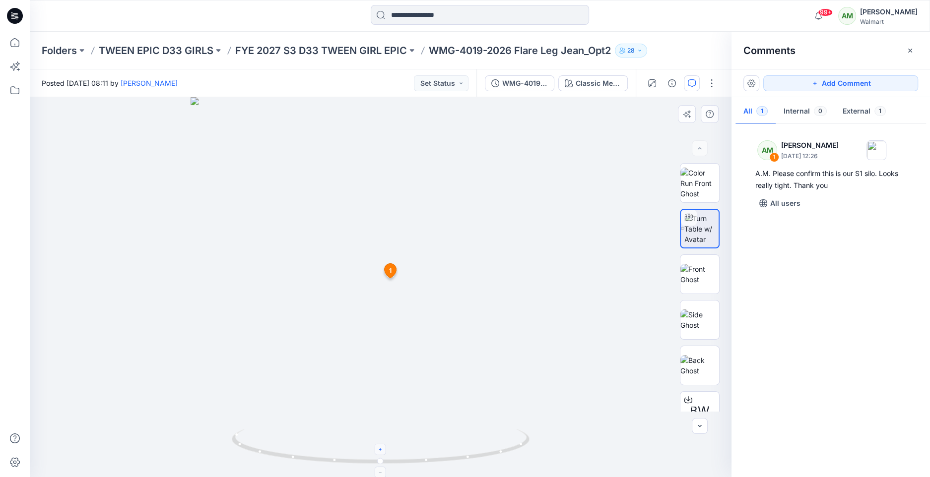
click at [381, 447] on icon at bounding box center [381, 450] width 6 height 6
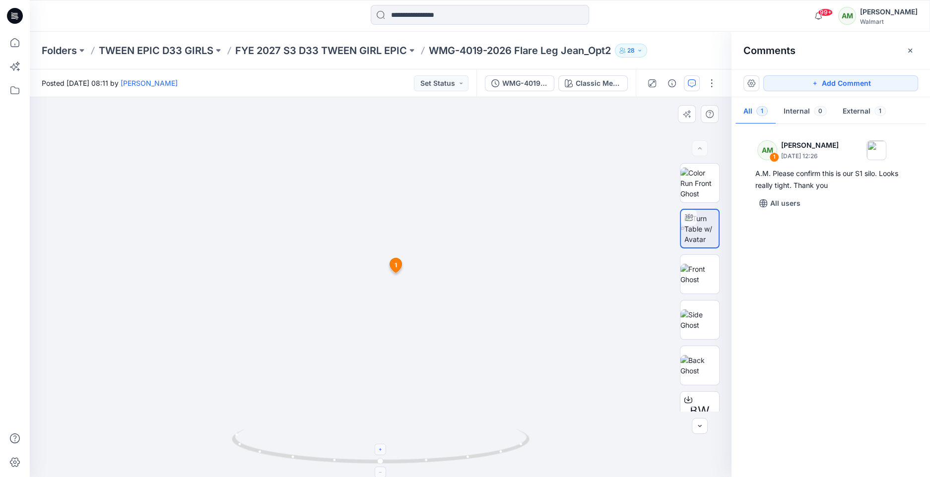
click at [381, 447] on icon at bounding box center [381, 450] width 6 height 6
drag, startPoint x: 380, startPoint y: 465, endPoint x: 541, endPoint y: 445, distance: 162.0
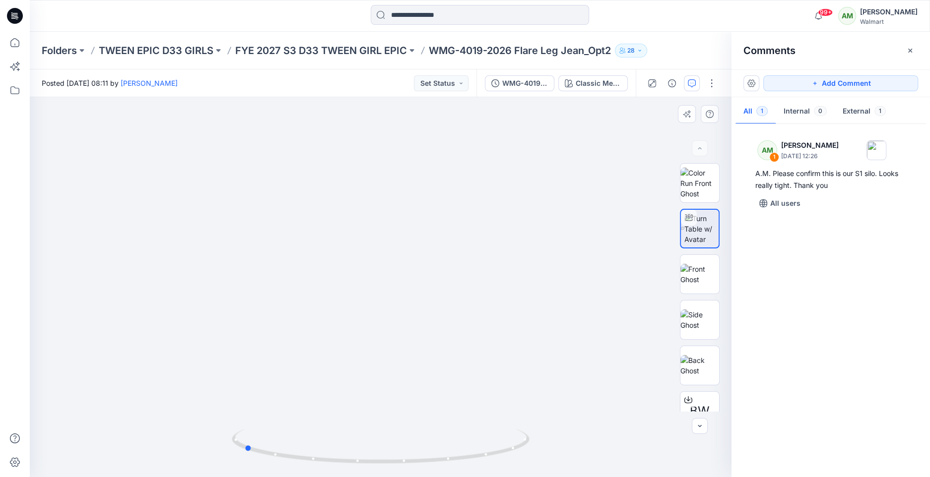
click at [541, 445] on div at bounding box center [381, 287] width 702 height 380
click at [250, 458] on icon at bounding box center [248, 460] width 6 height 6
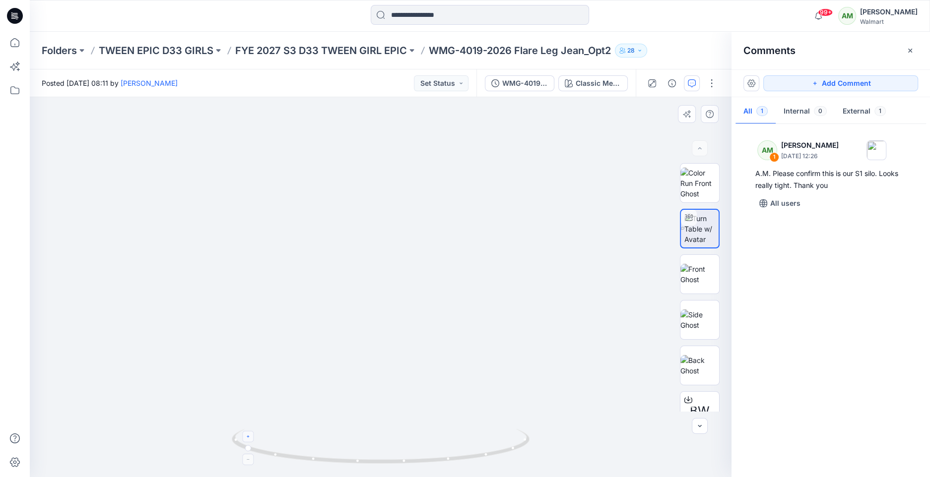
click at [250, 458] on icon at bounding box center [248, 460] width 6 height 6
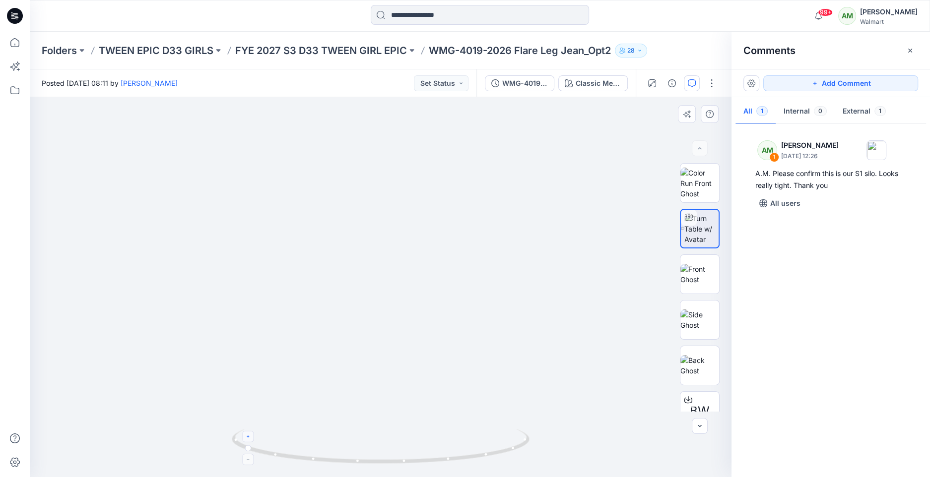
click at [250, 458] on foreignobject at bounding box center [247, 459] width 11 height 11
drag, startPoint x: 395, startPoint y: 422, endPoint x: 395, endPoint y: 364, distance: 57.6
click at [395, 364] on div at bounding box center [381, 287] width 702 height 380
click at [456, 84] on button "Set Status" at bounding box center [441, 83] width 55 height 16
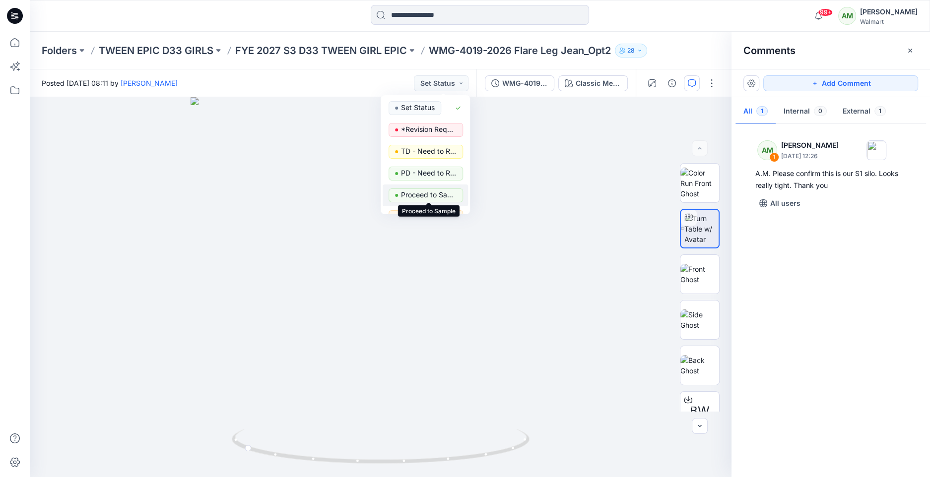
click at [427, 193] on p "Proceed to Sample" at bounding box center [429, 195] width 56 height 13
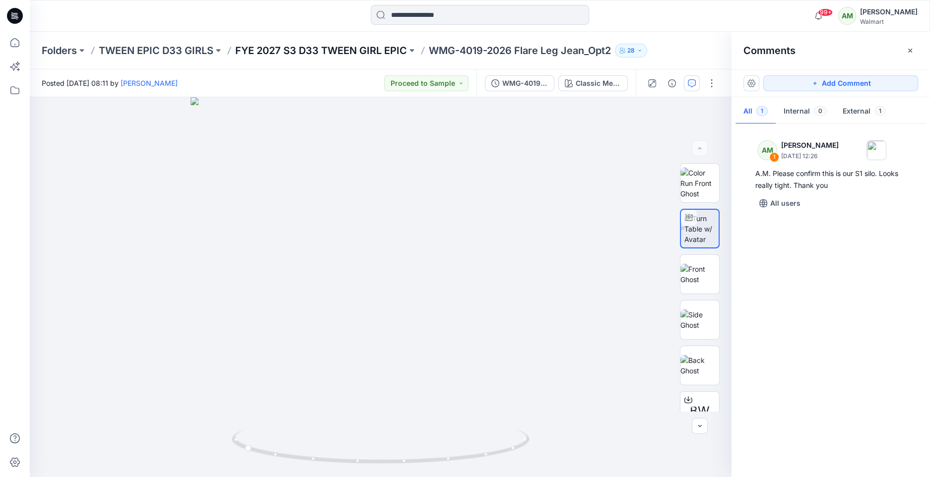
click at [306, 57] on p "FYE 2027 S3 D33 TWEEN GIRL EPIC" at bounding box center [321, 51] width 172 height 14
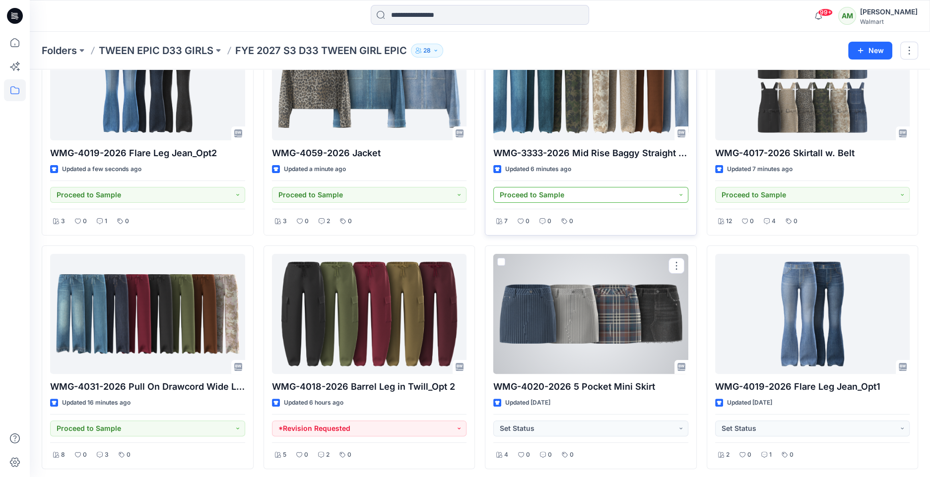
scroll to position [101, 0]
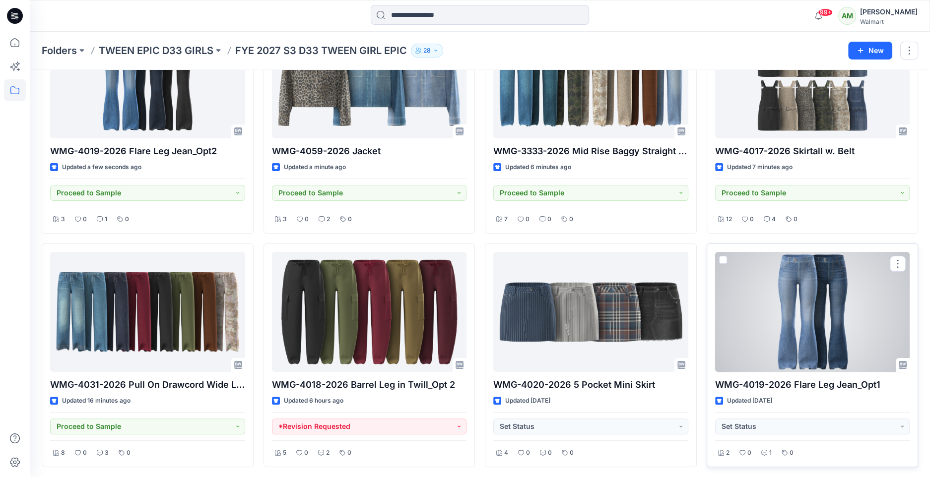
click at [831, 303] on div at bounding box center [812, 312] width 195 height 120
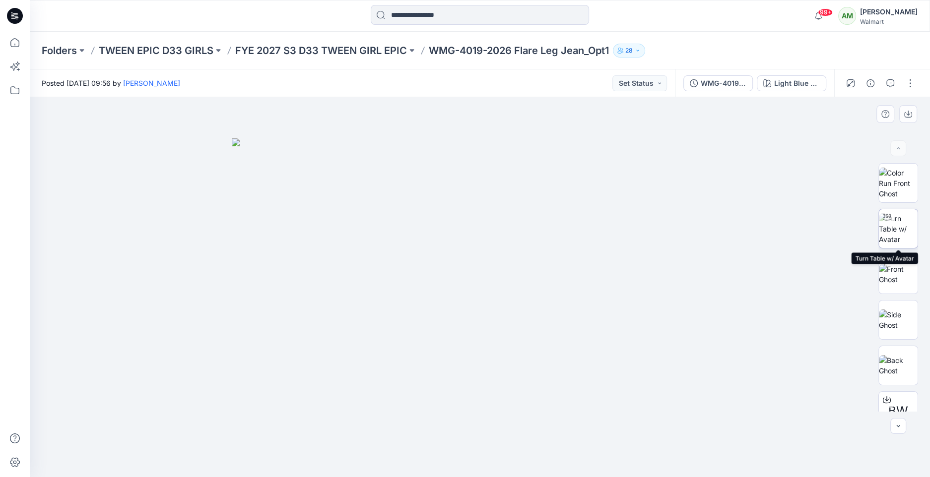
click at [904, 226] on img at bounding box center [898, 228] width 39 height 31
click at [478, 453] on div at bounding box center [479, 449] width 11 height 11
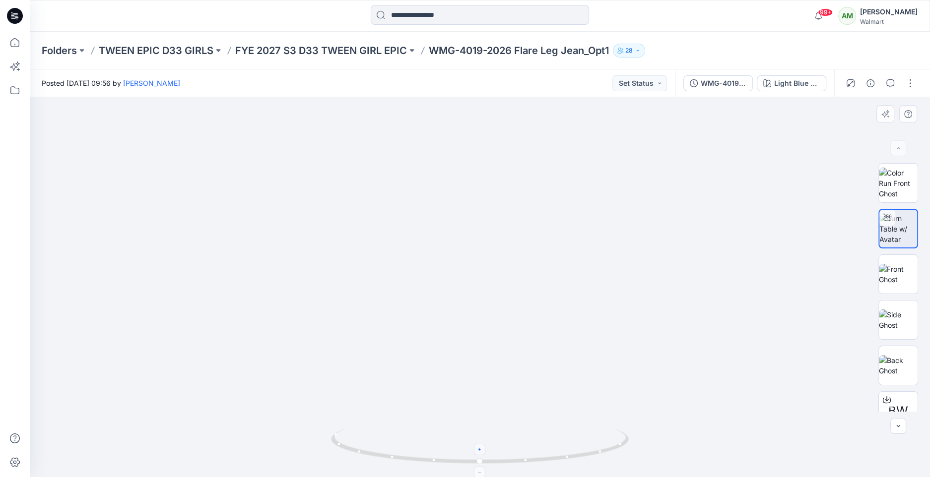
click at [478, 453] on div at bounding box center [479, 449] width 11 height 11
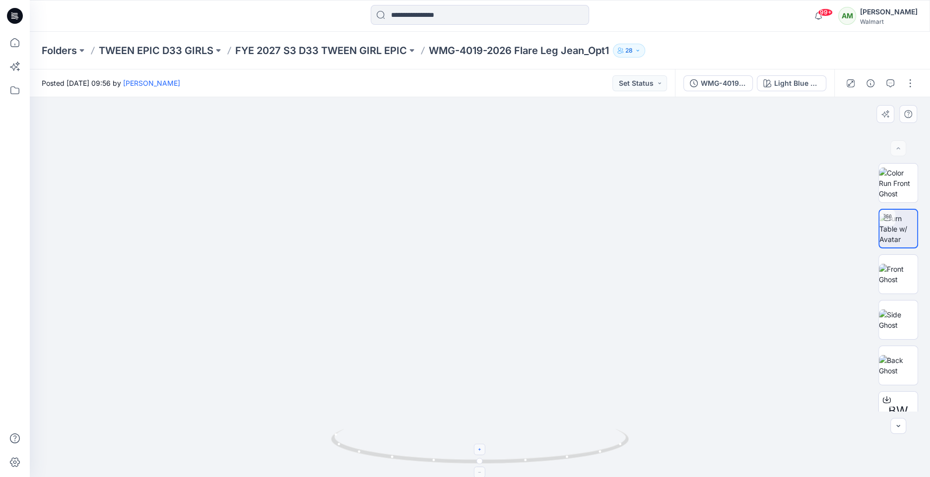
click at [478, 453] on div at bounding box center [479, 449] width 11 height 11
click at [483, 472] on div at bounding box center [479, 472] width 11 height 11
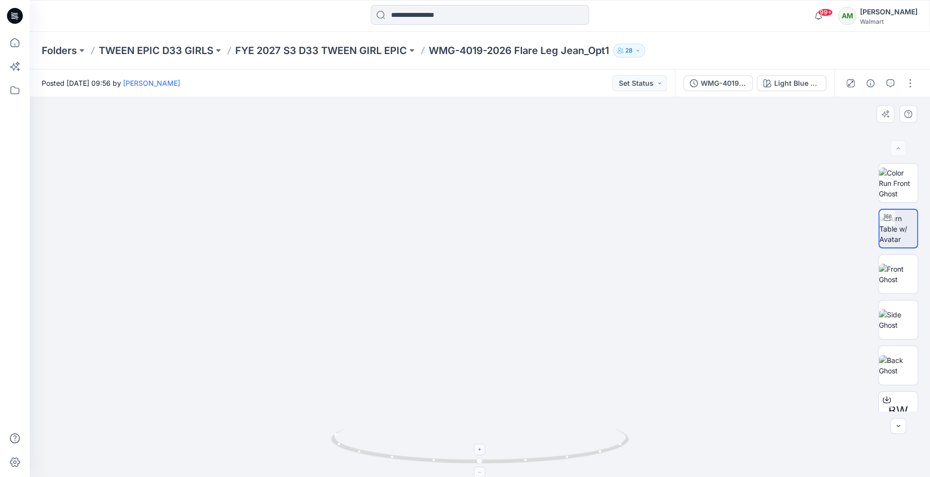
click at [483, 472] on div at bounding box center [479, 472] width 11 height 11
drag, startPoint x: 481, startPoint y: 459, endPoint x: 491, endPoint y: 464, distance: 11.5
click at [491, 464] on icon at bounding box center [481, 447] width 300 height 37
click at [888, 85] on icon "button" at bounding box center [890, 83] width 8 height 8
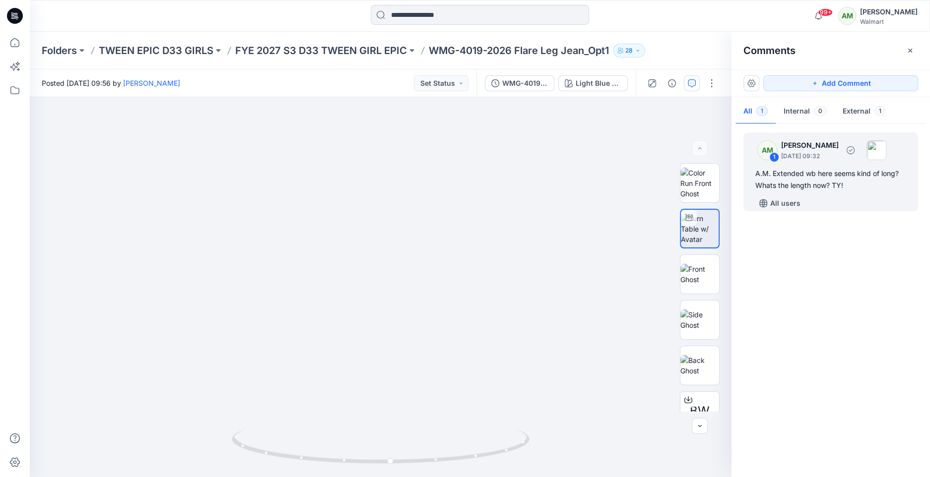
click at [868, 181] on div "A.M. Extended wb here seems kind of long? Whats the length now? TY!" at bounding box center [830, 180] width 151 height 24
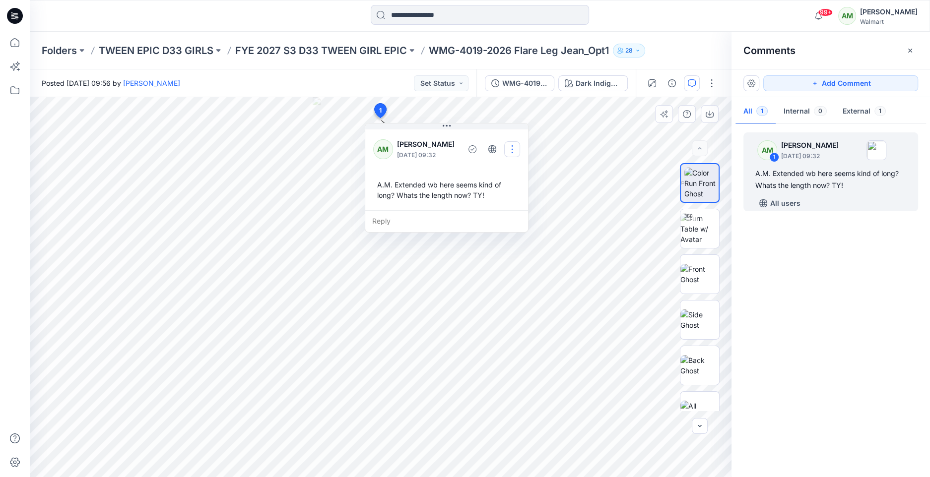
click at [513, 149] on button "button" at bounding box center [512, 149] width 16 height 16
click at [513, 197] on p "Delete thread" at bounding box center [515, 199] width 44 height 10
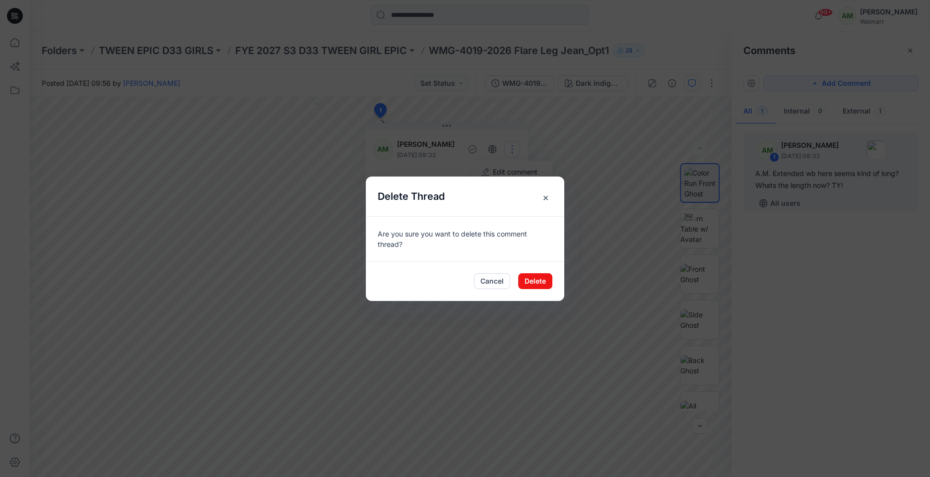
click at [547, 199] on span "×" at bounding box center [545, 198] width 18 height 18
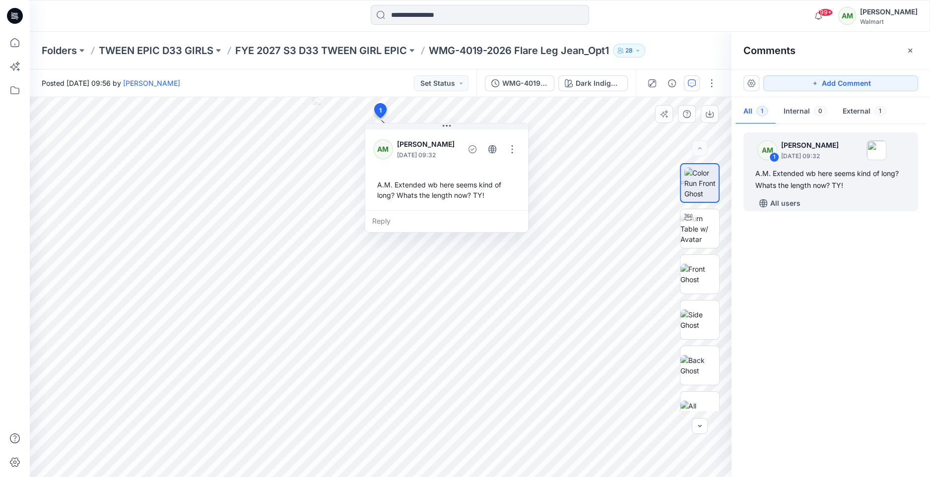
click at [415, 222] on div "Reply" at bounding box center [446, 221] width 163 height 22
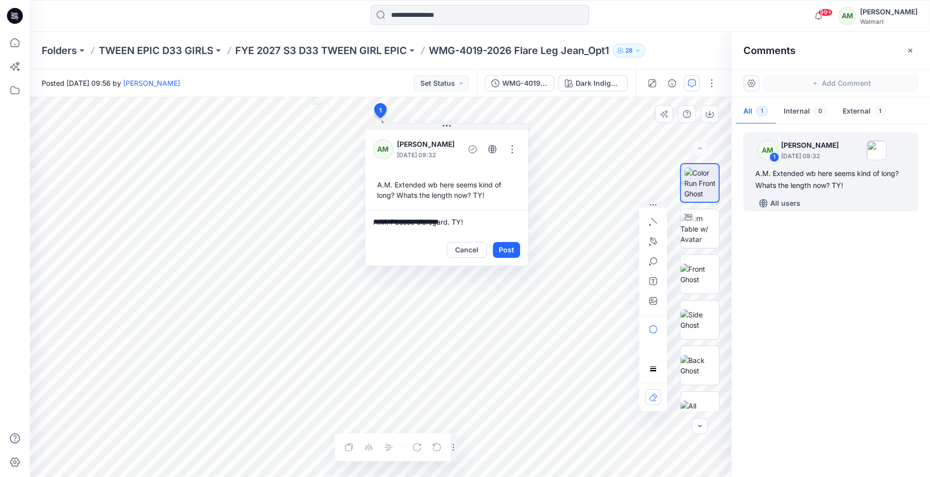
click at [399, 222] on textarea "**********" at bounding box center [446, 222] width 163 height 24
type textarea "**********"
click at [509, 246] on button "Post" at bounding box center [506, 250] width 27 height 16
click at [508, 245] on button "Post" at bounding box center [506, 250] width 27 height 16
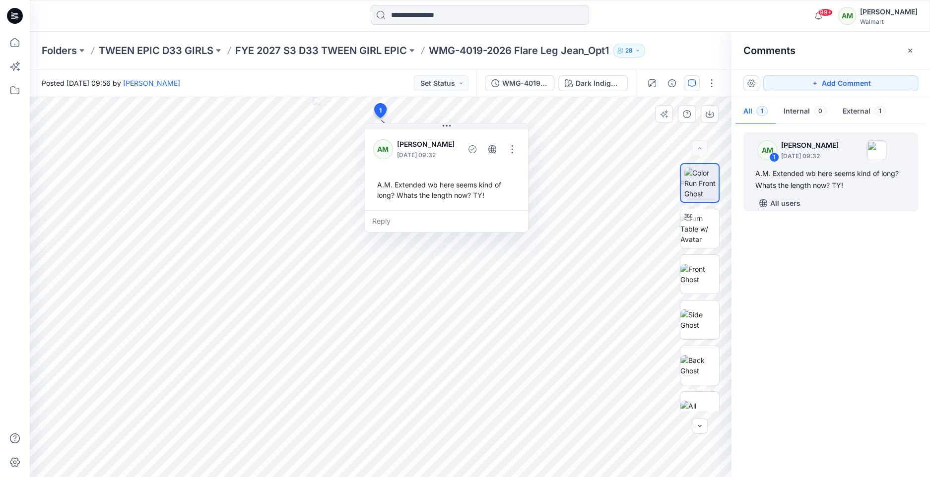
scroll to position [6, 0]
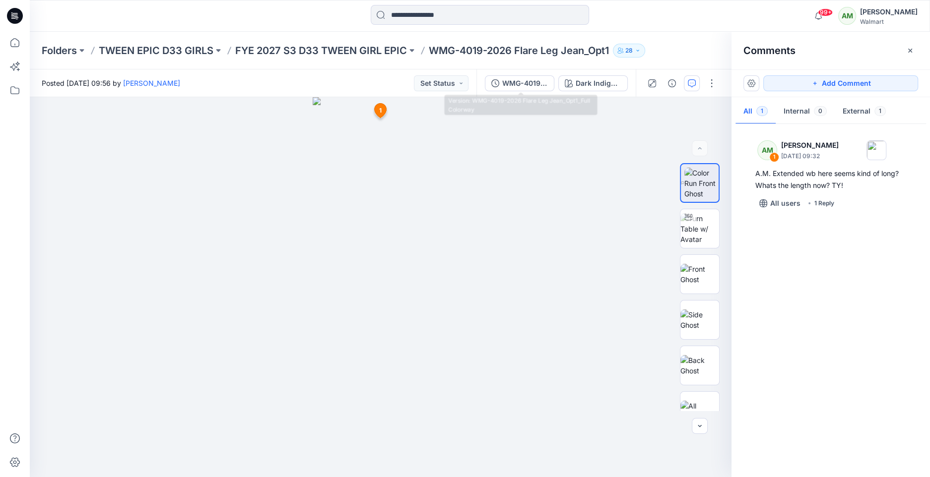
click at [485, 82] on div "WMG-4019-2026 Flare Leg Jean_Opt1_Full Colorway Dark Indigo Wash" at bounding box center [555, 83] width 159 height 28
click at [452, 83] on button "Set Status" at bounding box center [441, 83] width 55 height 16
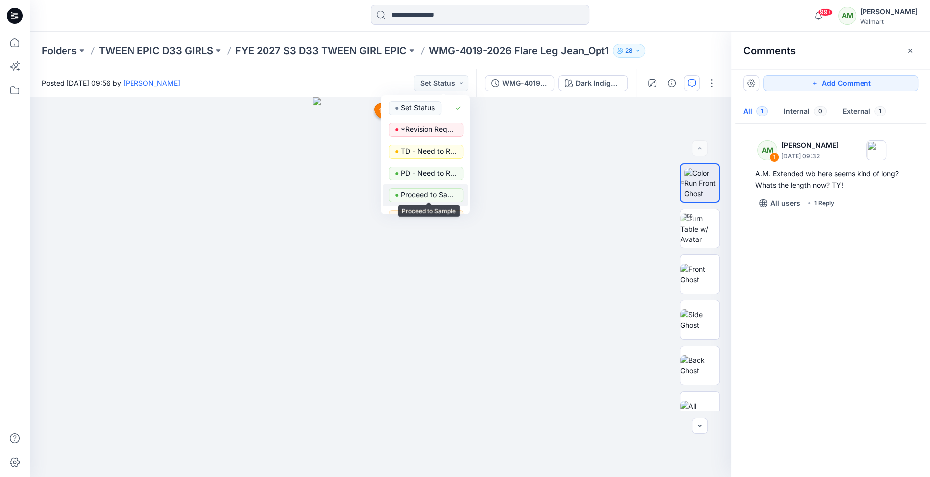
click at [436, 195] on p "Proceed to Sample" at bounding box center [429, 195] width 56 height 13
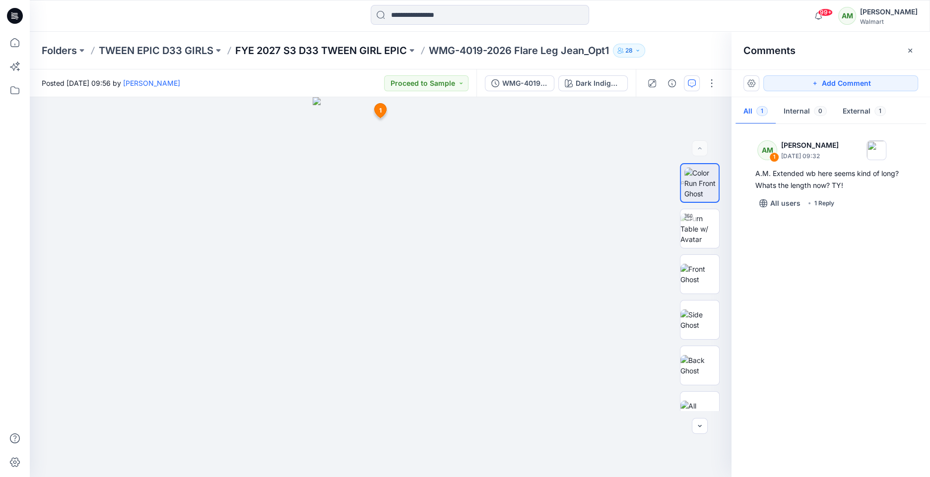
click at [273, 47] on p "FYE 2027 S3 D33 TWEEN GIRL EPIC" at bounding box center [321, 51] width 172 height 14
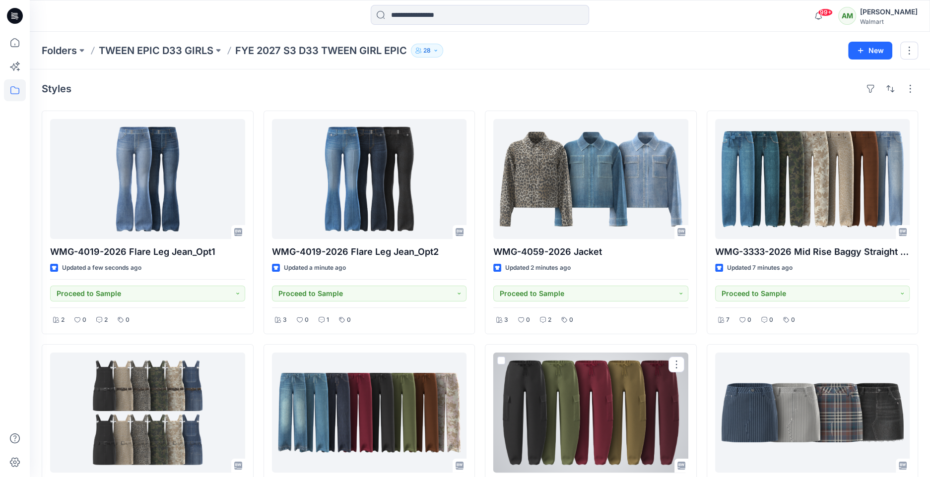
scroll to position [101, 0]
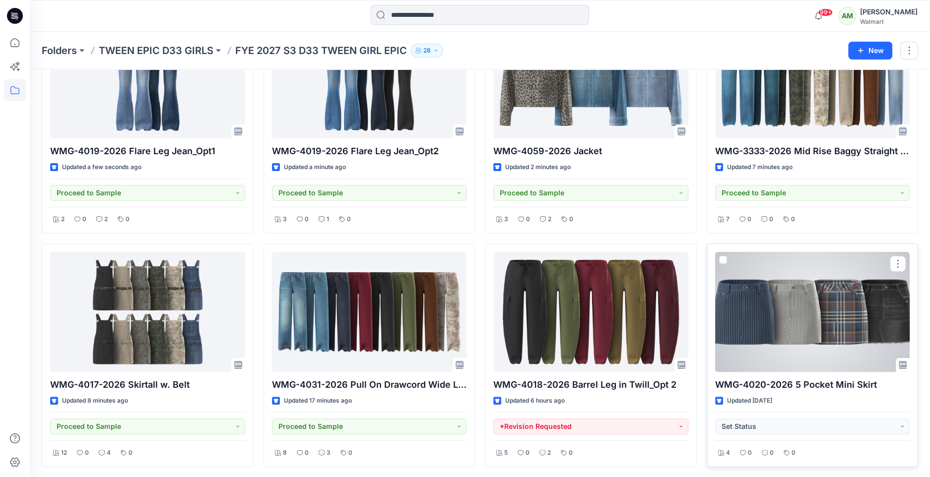
click at [796, 326] on div at bounding box center [812, 312] width 195 height 120
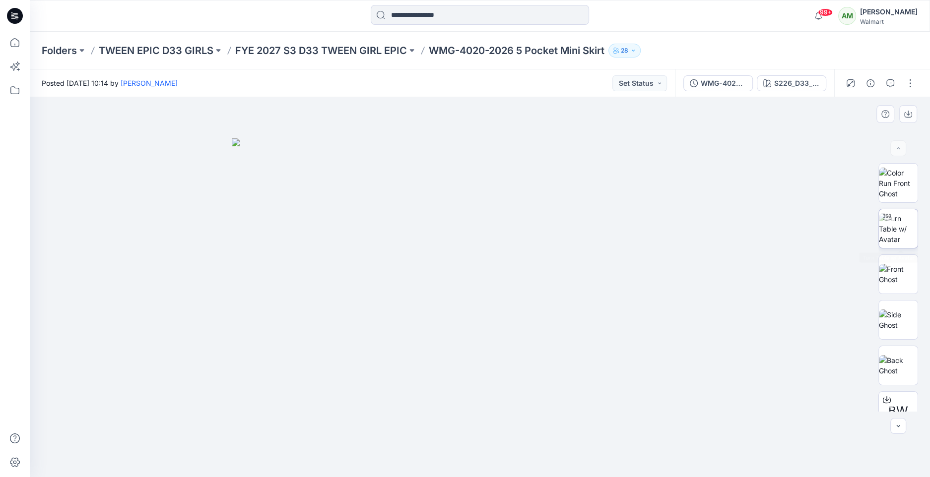
click at [897, 240] on img at bounding box center [898, 228] width 39 height 31
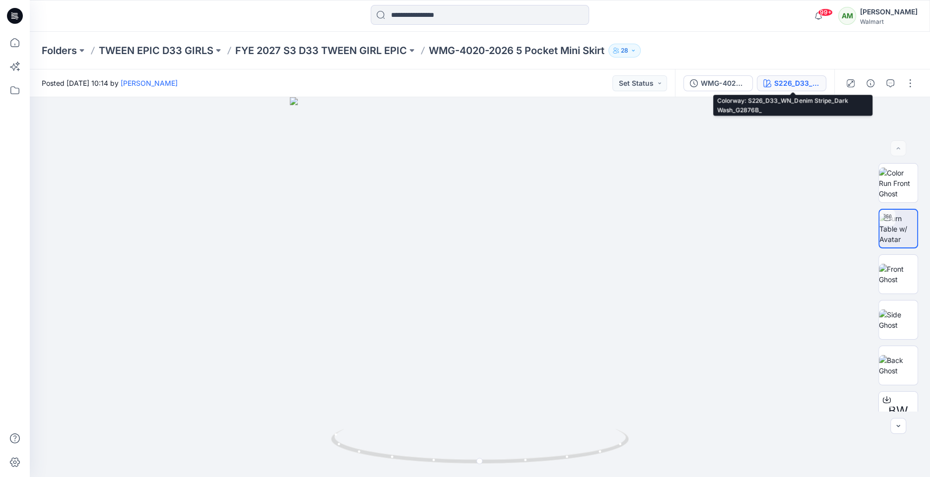
click at [800, 84] on div "S226_D33_WN_Denim Stripe_Dark Wash_G2876B_" at bounding box center [797, 83] width 46 height 11
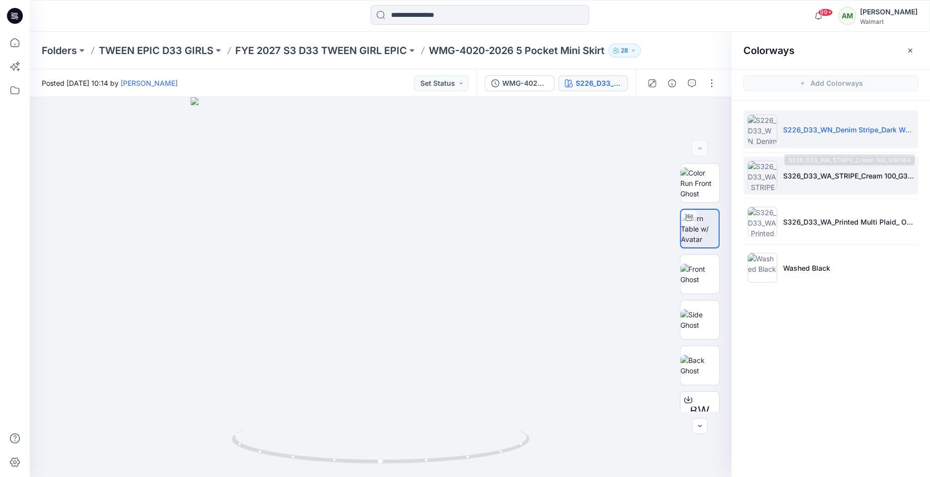
click at [786, 177] on p "S326_D33_WA_STRIPE_Cream 100_G3016A" at bounding box center [848, 176] width 131 height 10
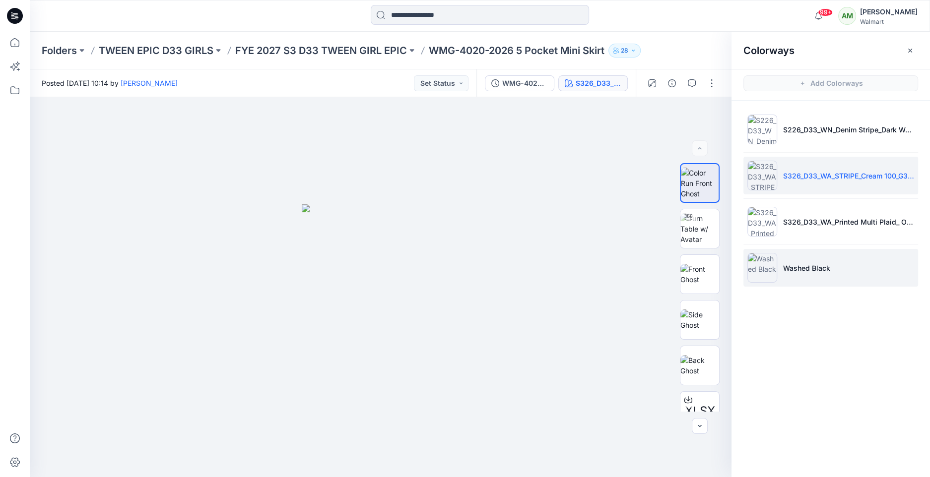
click at [791, 268] on p "Washed Black" at bounding box center [806, 268] width 47 height 10
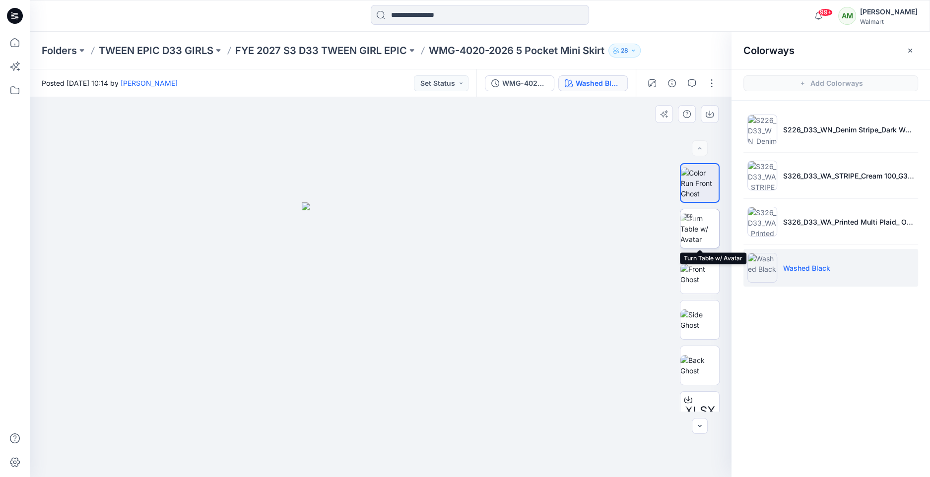
click at [707, 228] on img at bounding box center [699, 228] width 39 height 31
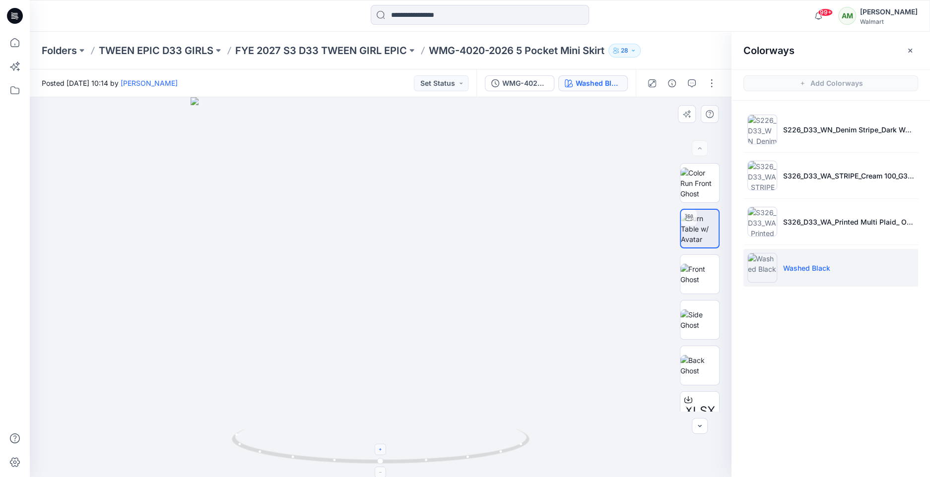
click at [382, 454] on div at bounding box center [380, 449] width 11 height 11
click at [383, 462] on circle at bounding box center [383, 462] width 6 height 6
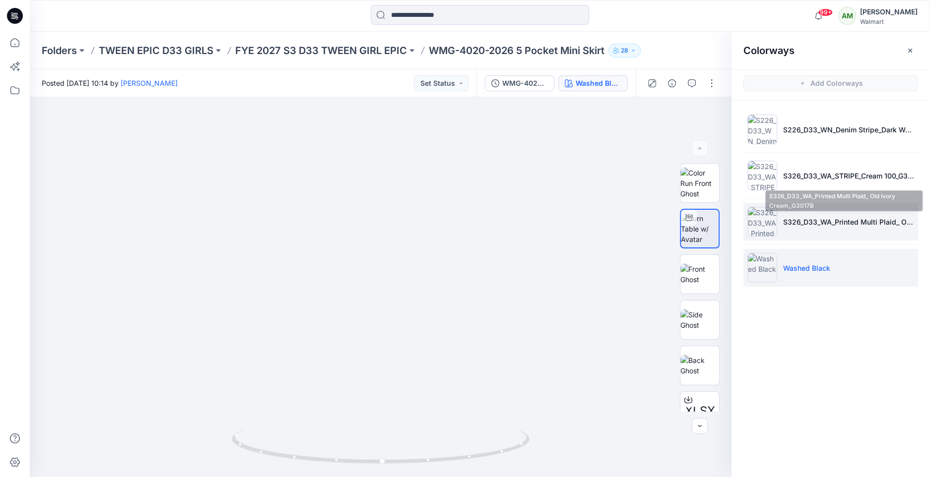
click at [792, 223] on p "S326_D33_WA_Printed Multi Plaid_ Old Ivory Cream_G3017B" at bounding box center [848, 222] width 131 height 10
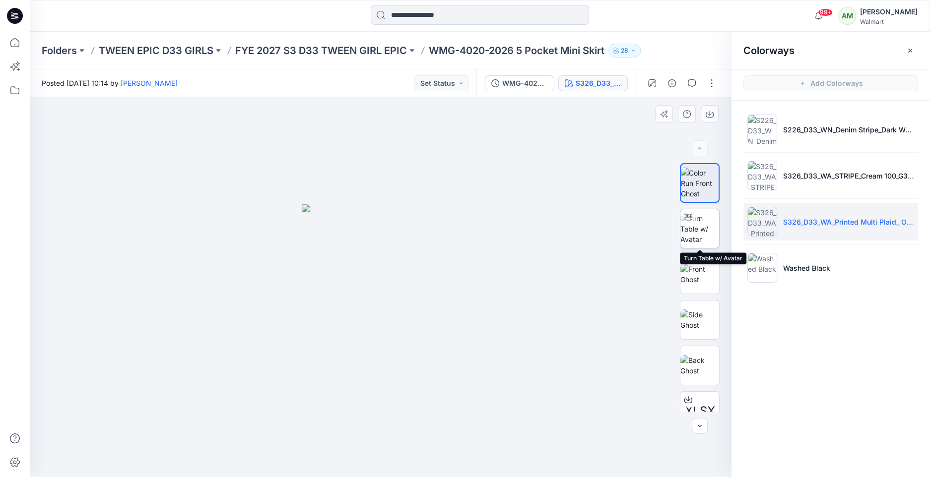
click at [701, 224] on img at bounding box center [699, 228] width 39 height 31
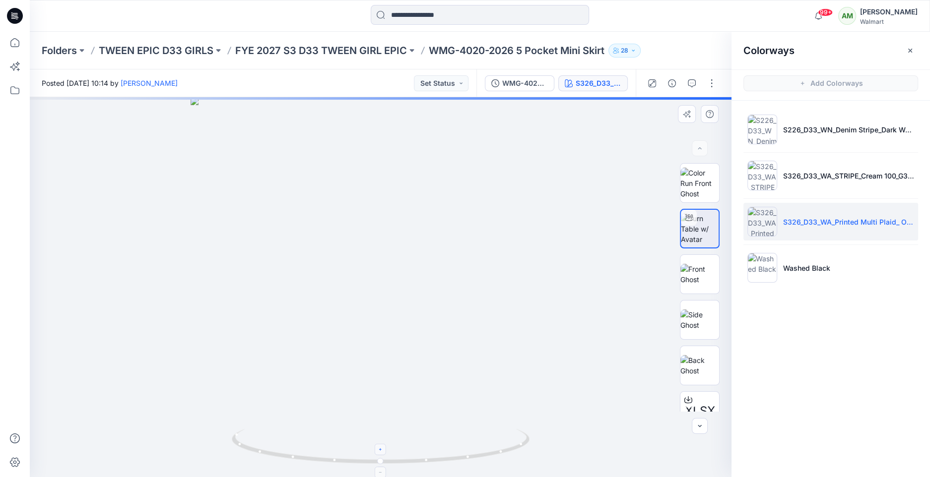
click at [384, 452] on icon at bounding box center [381, 450] width 6 height 6
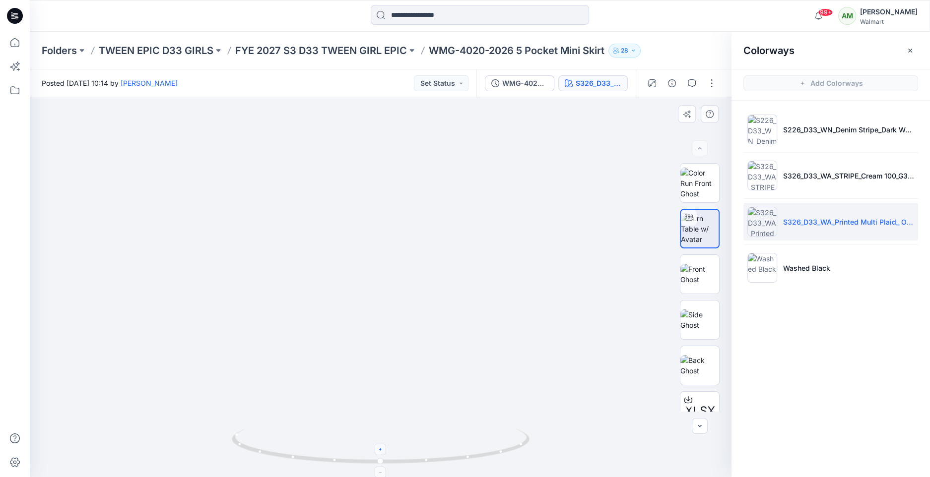
click at [384, 452] on icon at bounding box center [381, 450] width 6 height 6
drag, startPoint x: 380, startPoint y: 460, endPoint x: 367, endPoint y: 462, distance: 13.0
click at [366, 462] on circle at bounding box center [369, 462] width 6 height 6
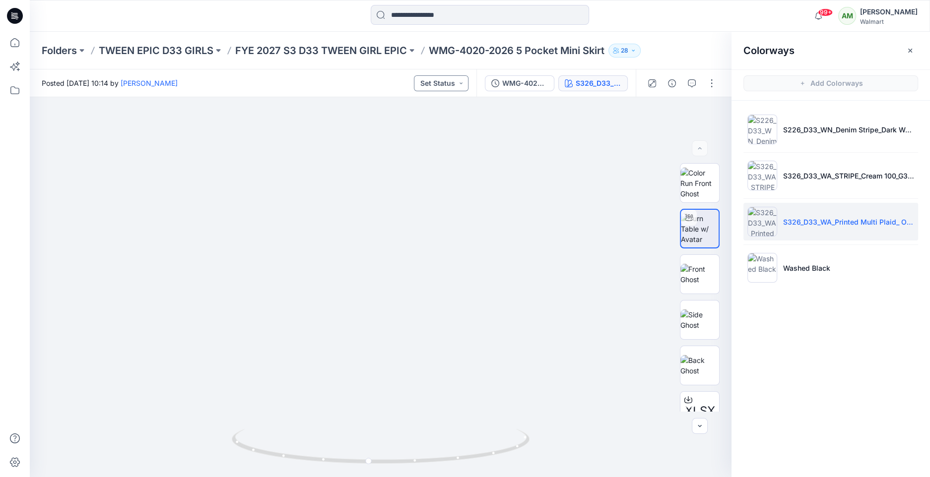
click at [465, 83] on button "Set Status" at bounding box center [441, 83] width 55 height 16
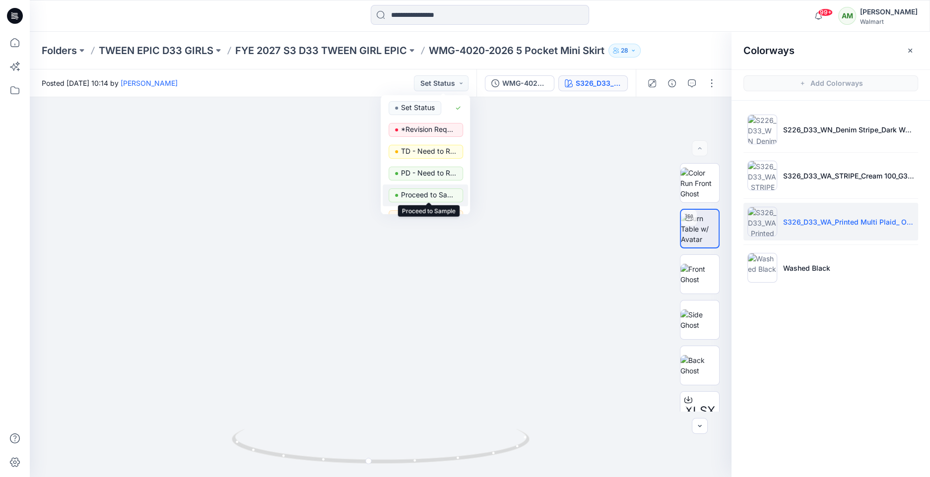
click at [435, 194] on p "Proceed to Sample" at bounding box center [429, 195] width 56 height 13
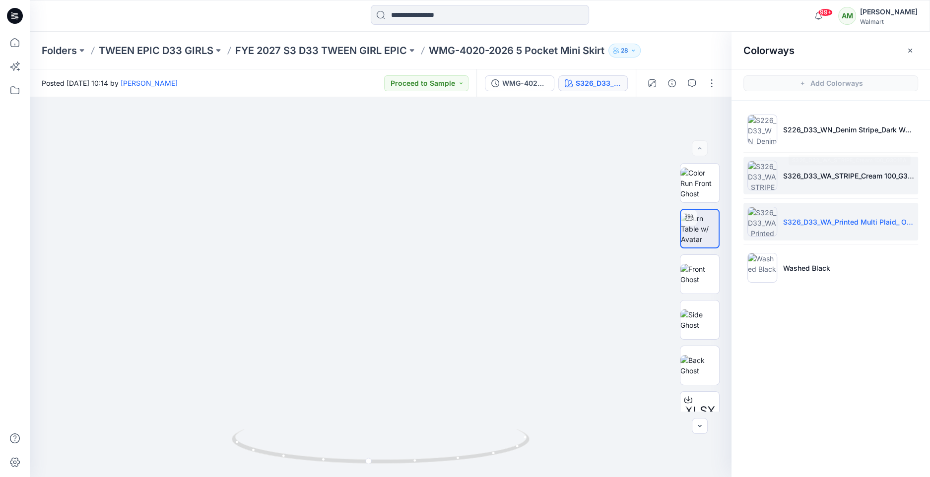
click at [797, 169] on li "S326_D33_WA_STRIPE_Cream 100_G3016A" at bounding box center [830, 176] width 175 height 38
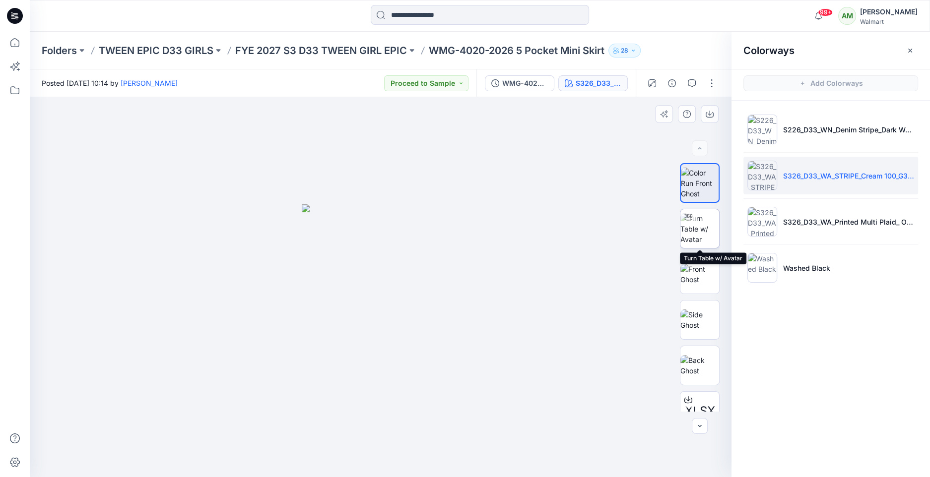
click at [692, 225] on img at bounding box center [699, 228] width 39 height 31
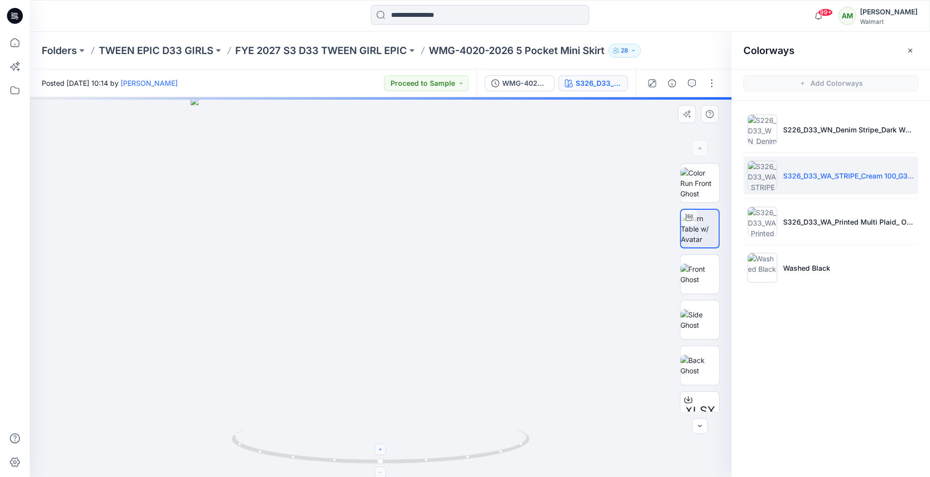
click at [381, 449] on icon at bounding box center [381, 450] width 6 height 6
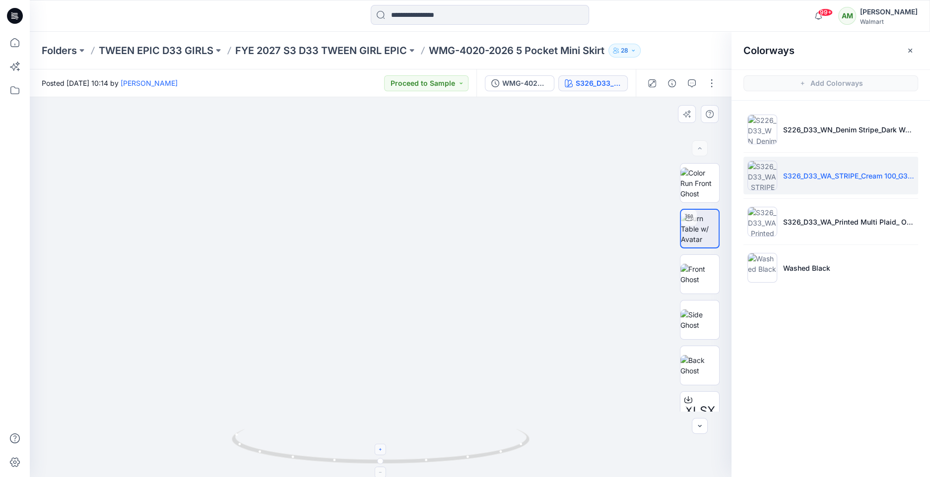
click at [381, 449] on icon at bounding box center [381, 450] width 6 height 6
drag, startPoint x: 411, startPoint y: 374, endPoint x: 418, endPoint y: 353, distance: 21.5
click at [418, 353] on img at bounding box center [390, 112] width 988 height 732
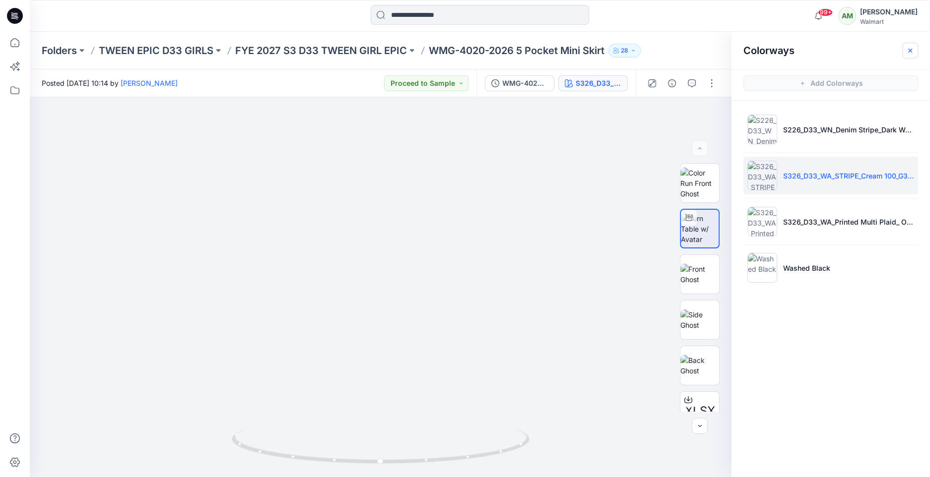
click at [912, 50] on icon "button" at bounding box center [910, 51] width 8 height 8
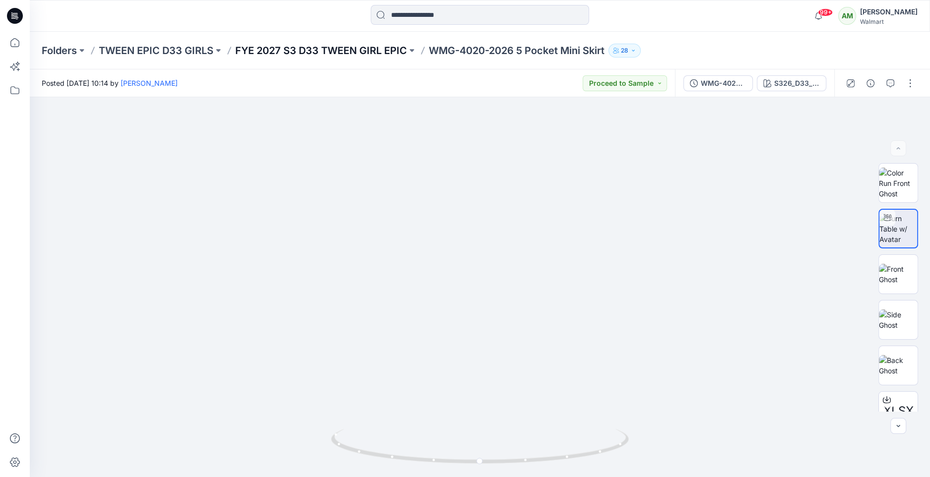
click at [362, 50] on p "FYE 2027 S3 D33 TWEEN GIRL EPIC" at bounding box center [321, 51] width 172 height 14
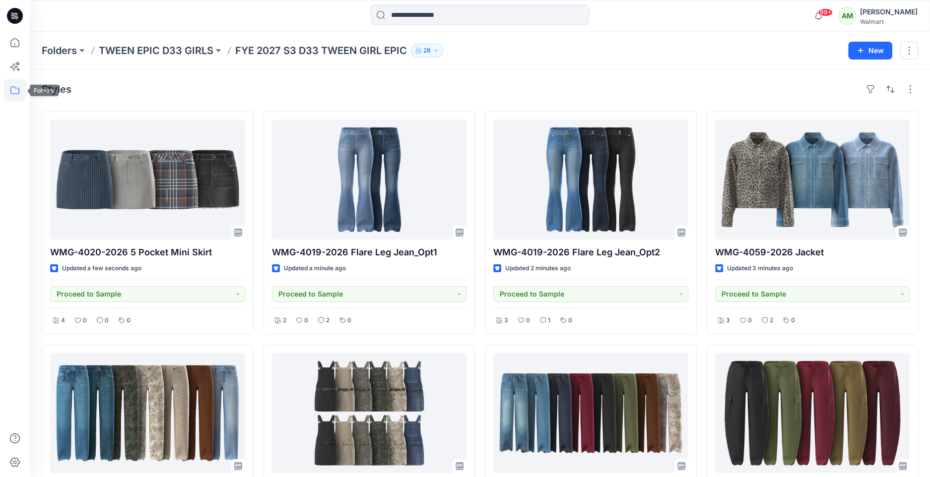
click at [17, 90] on icon at bounding box center [15, 90] width 22 height 22
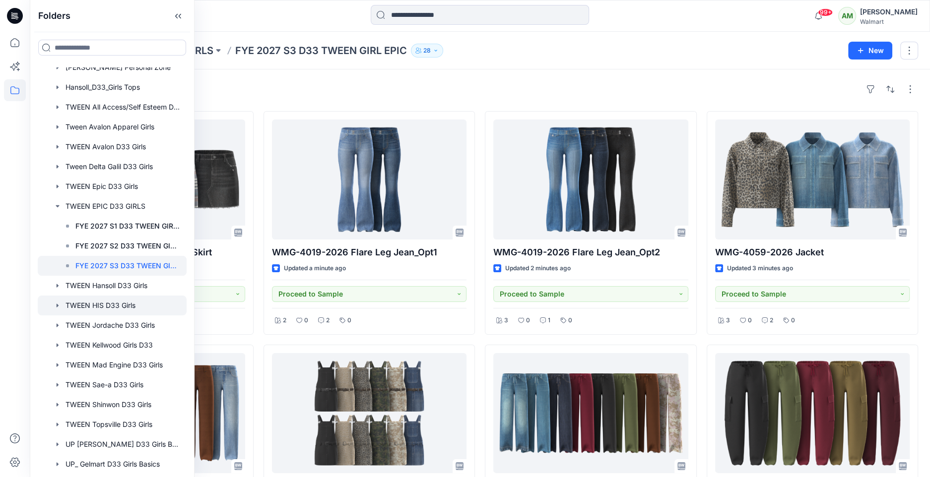
scroll to position [95, 0]
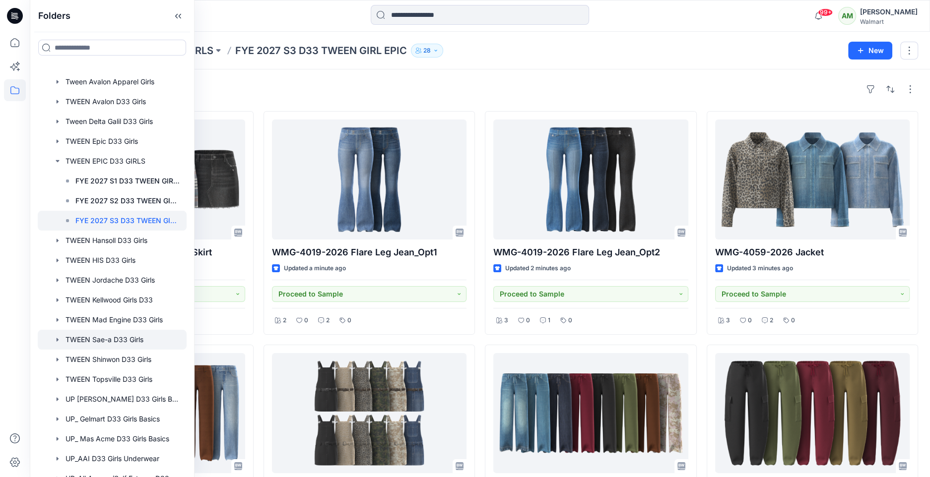
click at [59, 338] on icon "button" at bounding box center [58, 340] width 8 height 8
click at [112, 337] on div at bounding box center [112, 340] width 149 height 20
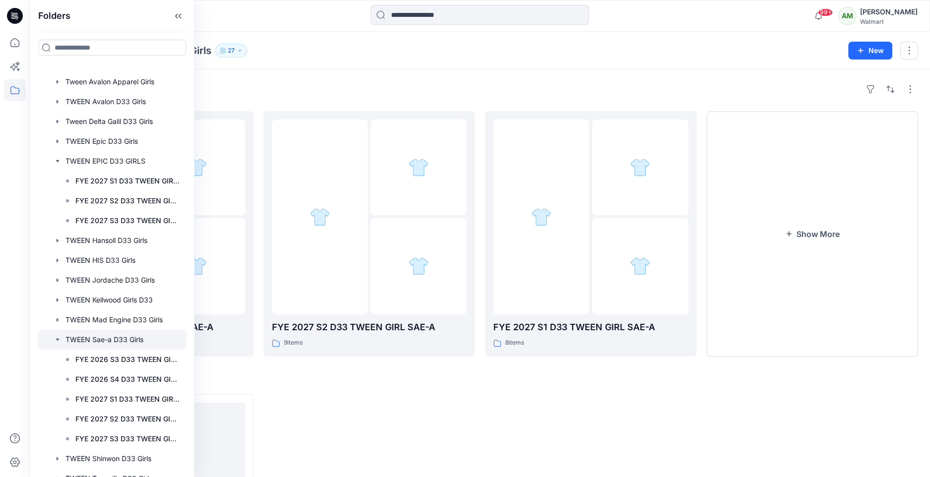
click at [545, 81] on div "Folders" at bounding box center [480, 89] width 876 height 16
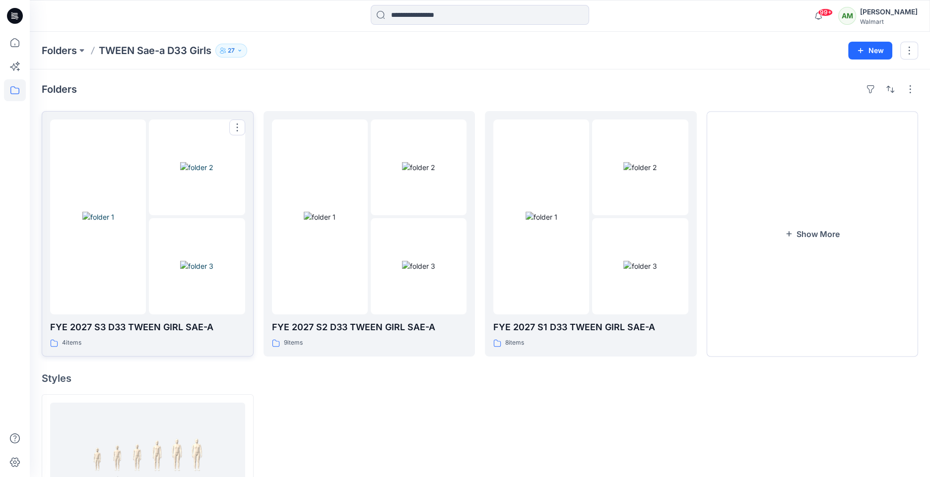
click at [182, 271] on img at bounding box center [196, 266] width 33 height 10
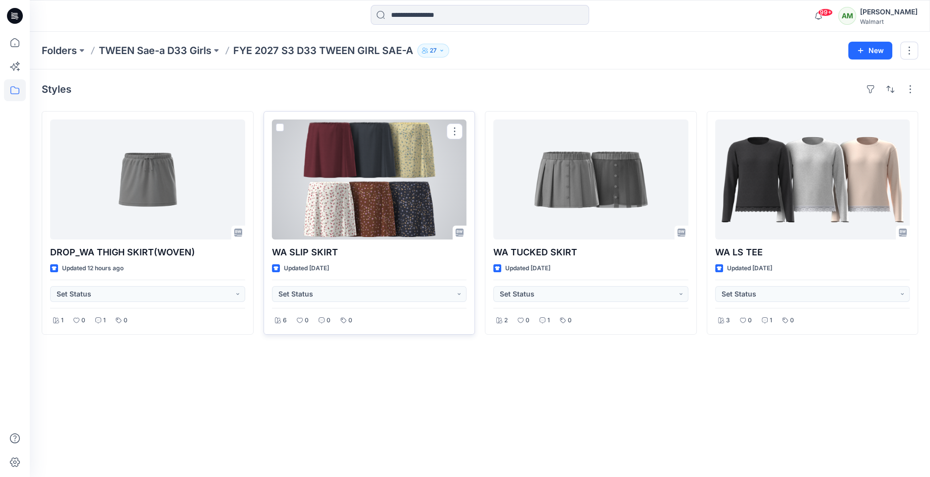
click at [359, 185] on div at bounding box center [369, 180] width 195 height 120
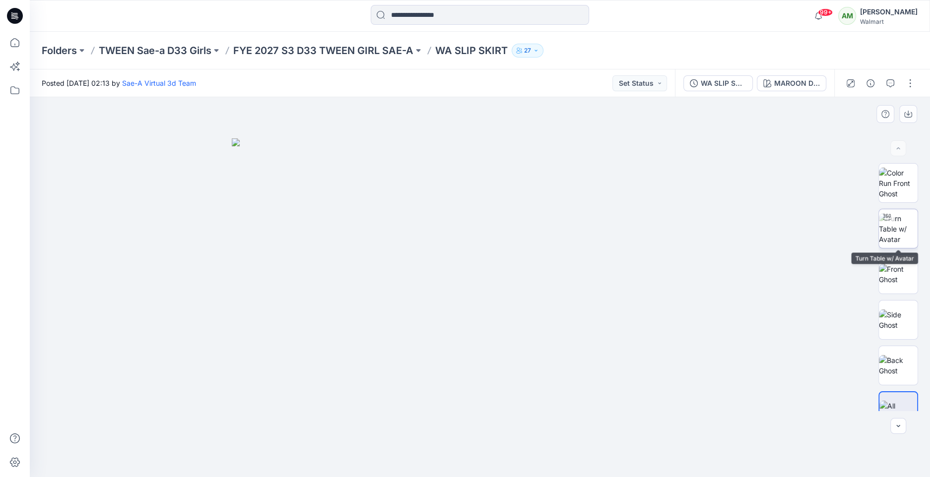
click at [893, 227] on img at bounding box center [898, 228] width 39 height 31
drag, startPoint x: 497, startPoint y: 461, endPoint x: 484, endPoint y: 443, distance: 21.6
click at [484, 443] on icon at bounding box center [481, 447] width 300 height 37
click at [663, 82] on button "Set Status" at bounding box center [639, 83] width 55 height 16
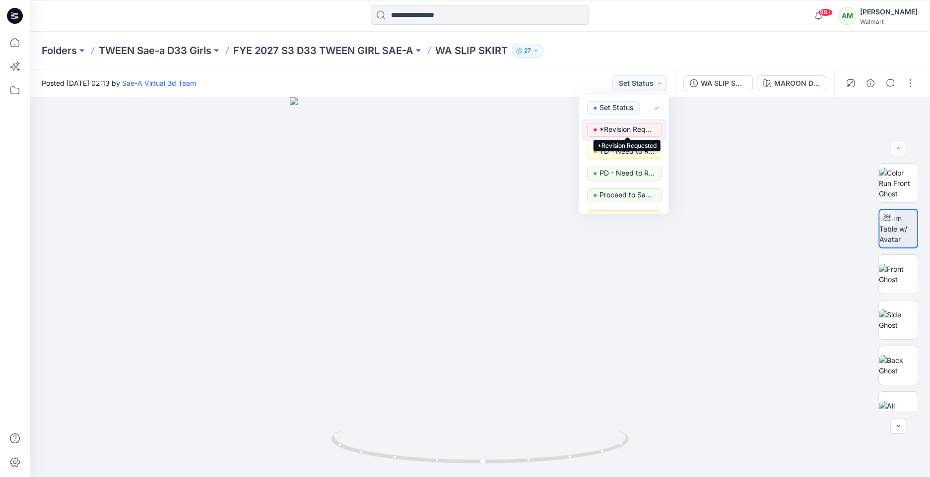
click at [632, 131] on p "*Revision Requested" at bounding box center [628, 129] width 56 height 13
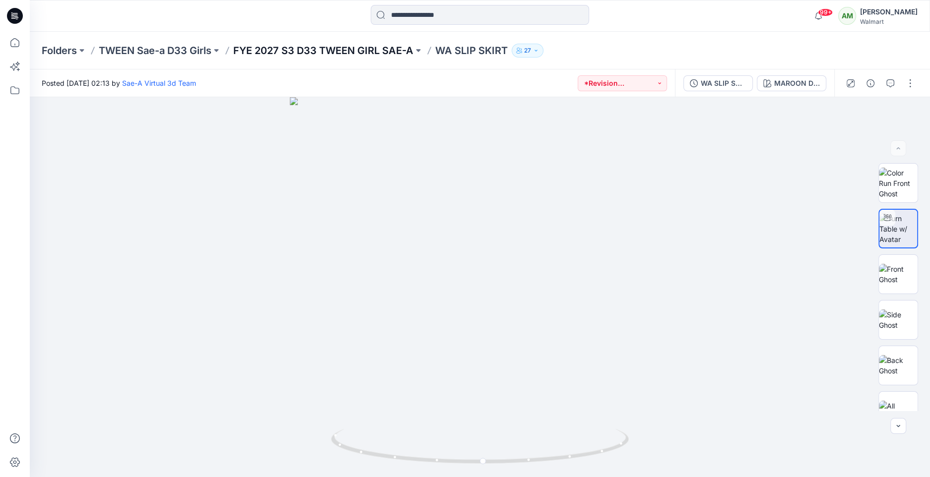
click at [348, 49] on p "FYE 2027 S3 D33 TWEEN GIRL SAE-A" at bounding box center [323, 51] width 180 height 14
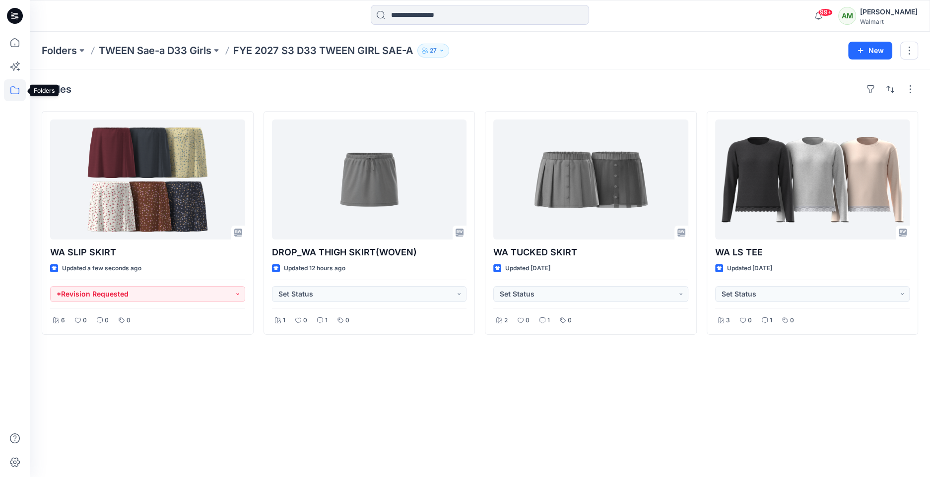
click at [14, 88] on icon at bounding box center [15, 90] width 22 height 22
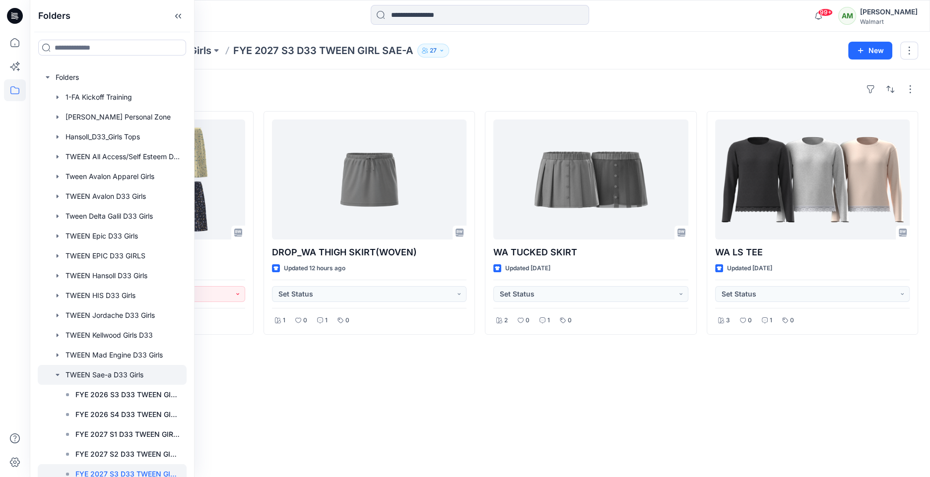
click at [58, 374] on icon "button" at bounding box center [58, 375] width 8 height 8
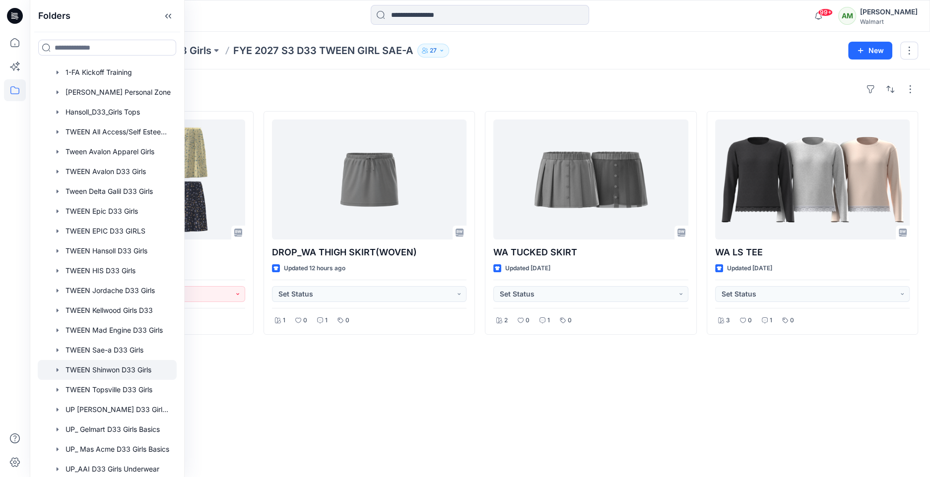
scroll to position [30, 0]
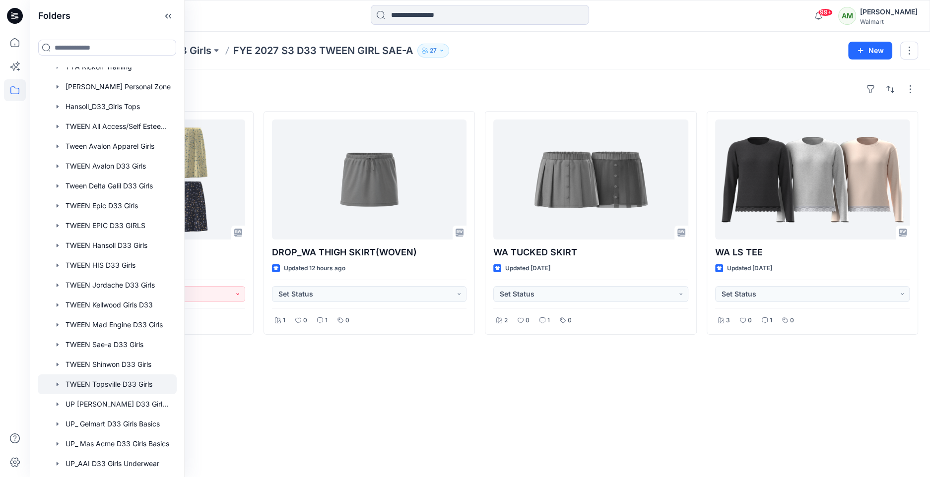
click at [59, 383] on icon "button" at bounding box center [58, 385] width 8 height 8
click at [112, 384] on div at bounding box center [112, 385] width 149 height 20
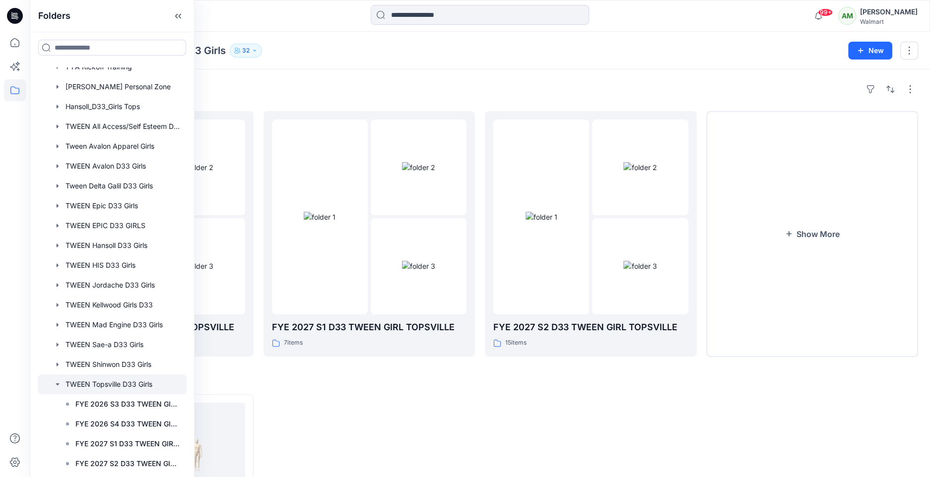
click at [450, 66] on div "Folders TWEEN Topsville D33 Girls 32 New" at bounding box center [480, 51] width 900 height 38
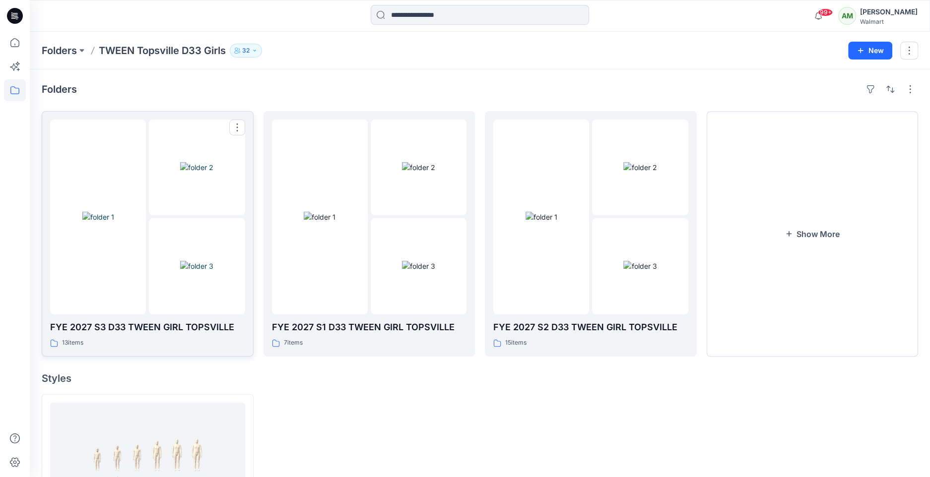
click at [183, 263] on img at bounding box center [196, 266] width 33 height 10
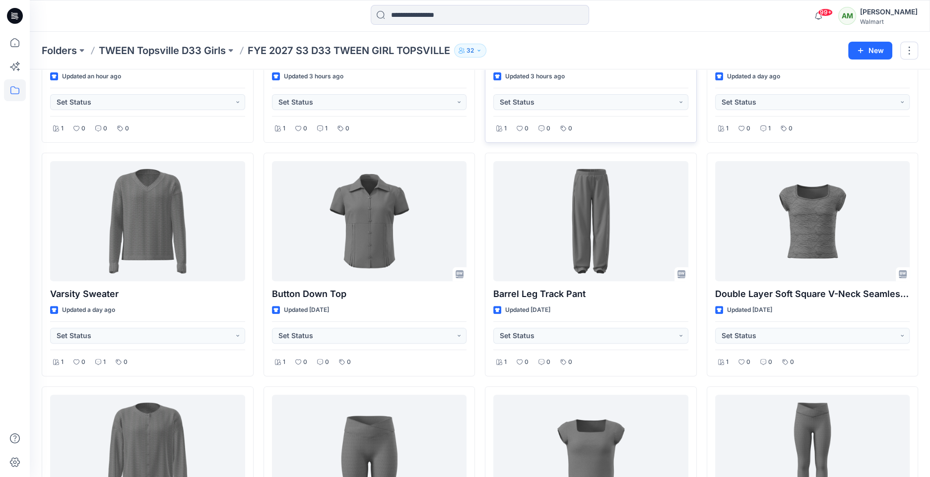
scroll to position [211, 0]
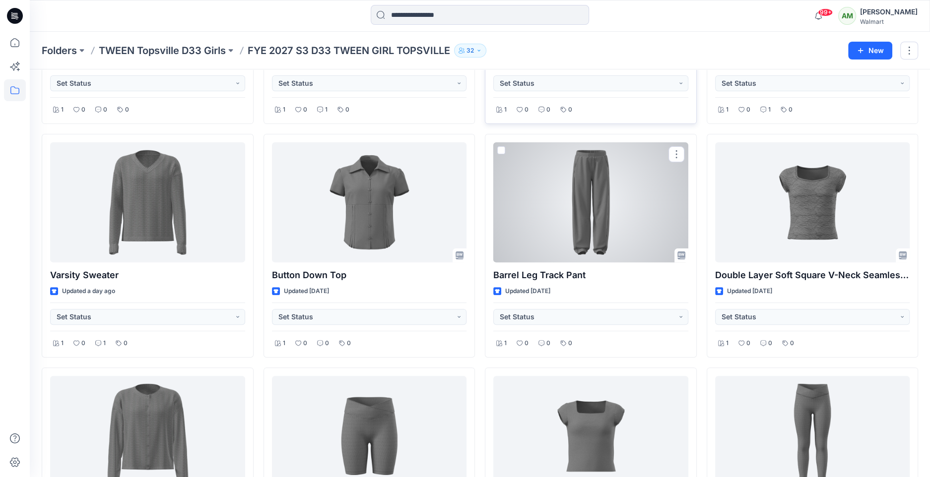
click at [597, 212] on div at bounding box center [590, 202] width 195 height 120
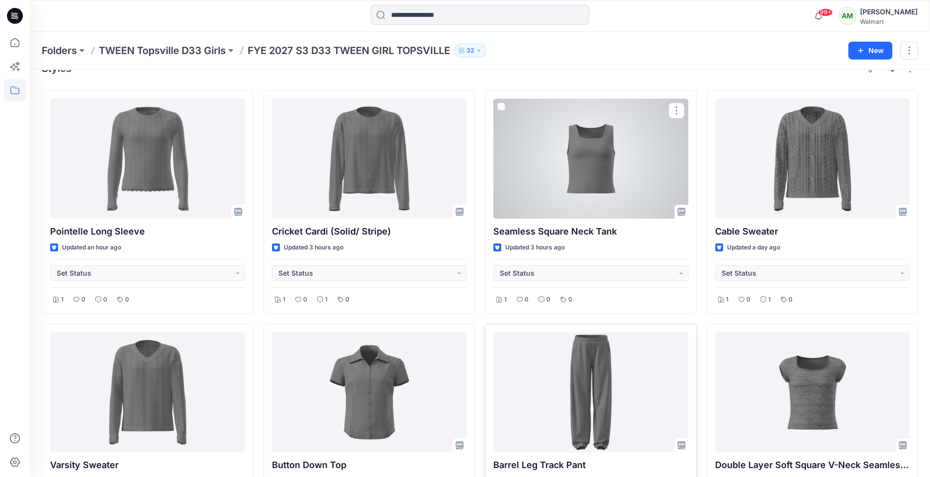
scroll to position [23, 0]
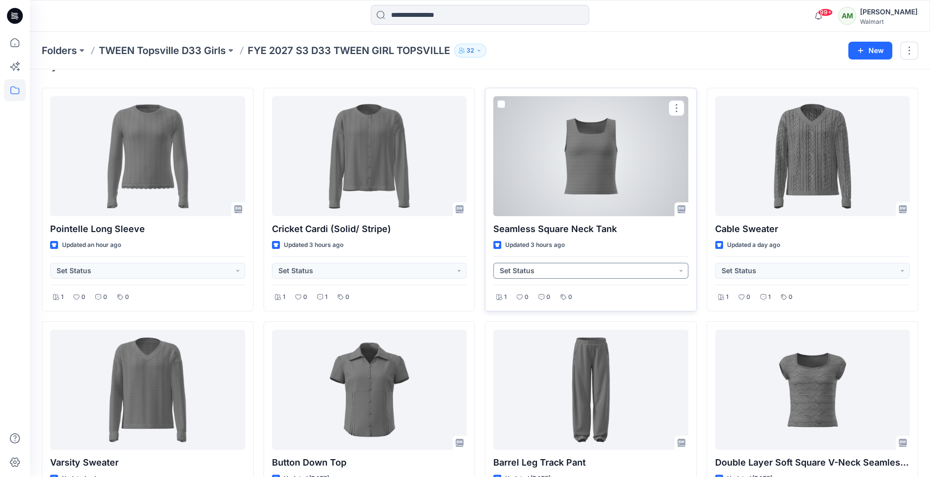
click at [555, 271] on button "Set Status" at bounding box center [590, 271] width 195 height 16
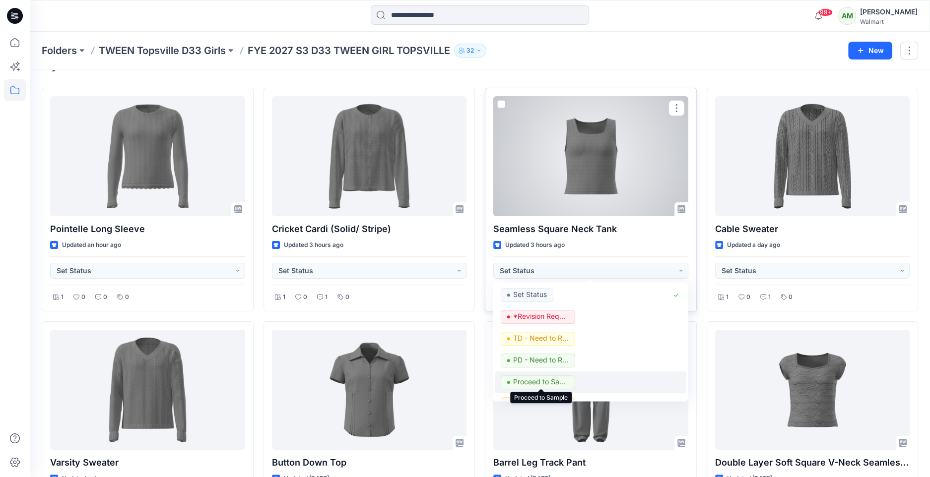
click at [546, 380] on p "Proceed to Sample" at bounding box center [541, 382] width 56 height 13
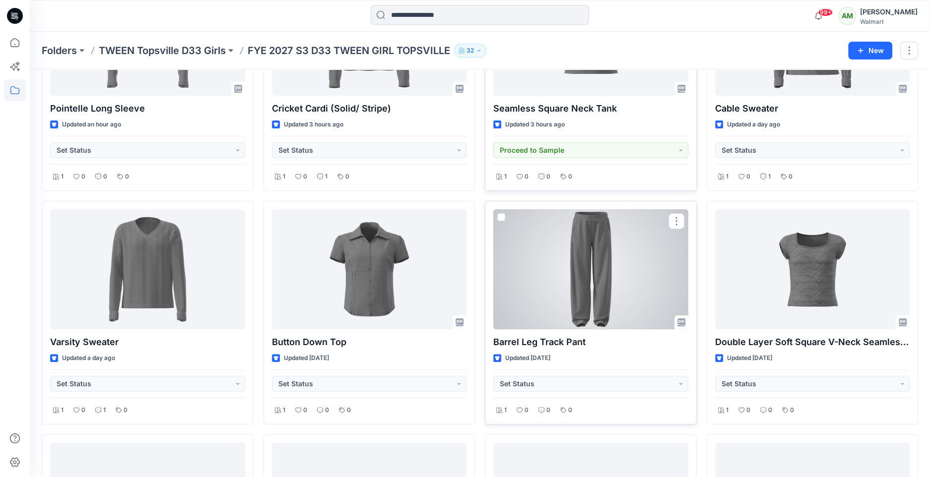
scroll to position [160, 0]
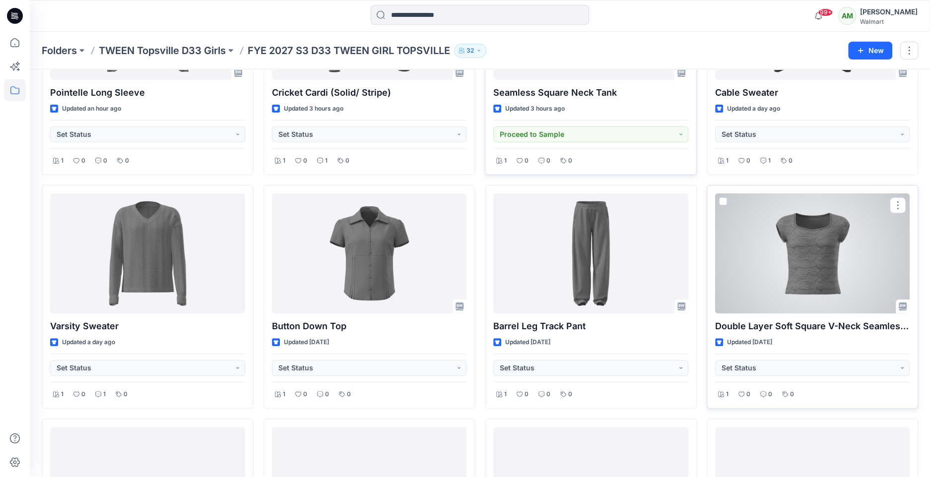
click at [821, 244] on div at bounding box center [812, 254] width 195 height 120
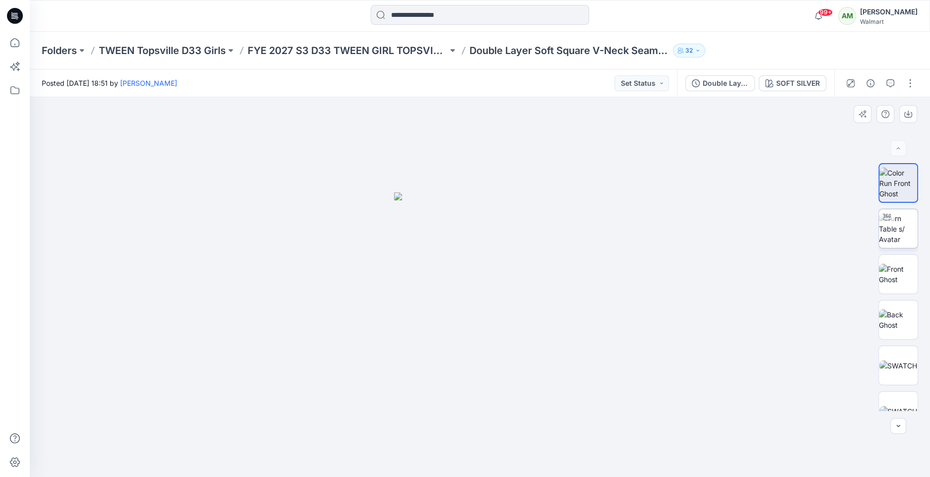
click at [898, 228] on img at bounding box center [898, 228] width 39 height 31
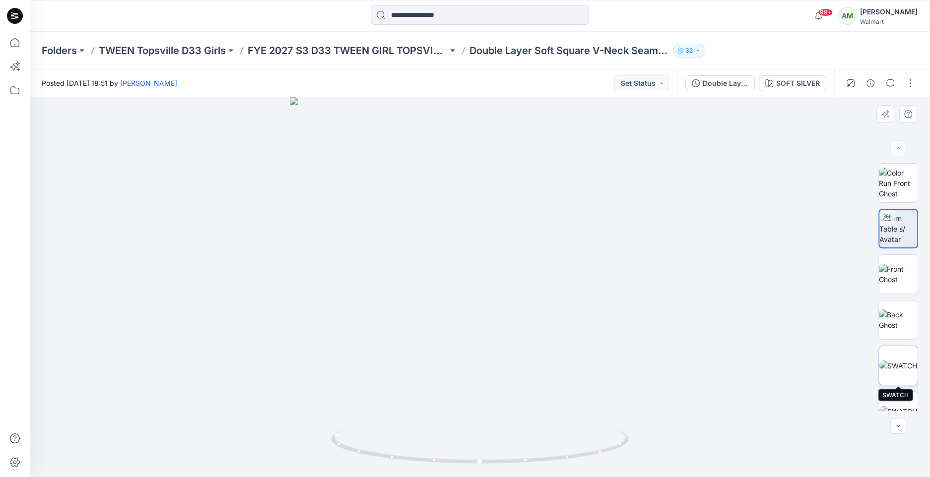
click at [894, 369] on img at bounding box center [898, 366] width 38 height 10
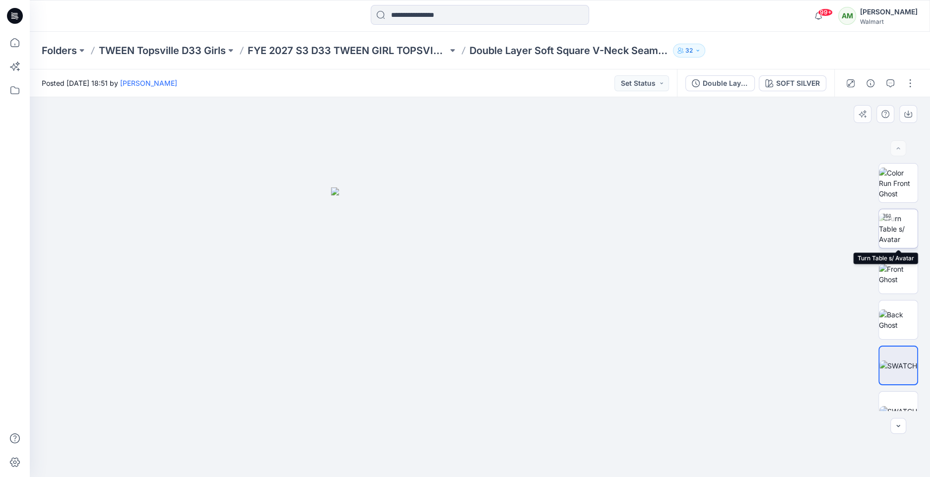
click at [892, 237] on img at bounding box center [898, 228] width 39 height 31
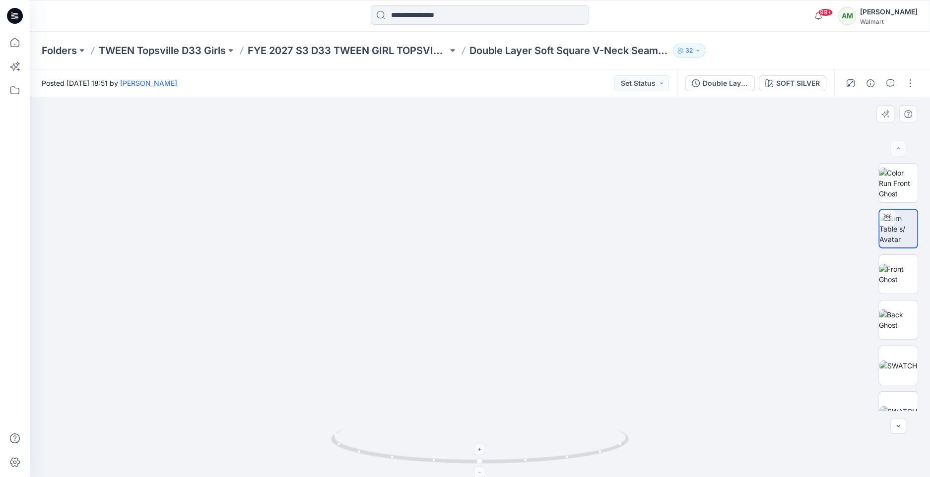
click at [481, 452] on icon at bounding box center [480, 450] width 6 height 6
drag, startPoint x: 500, startPoint y: 316, endPoint x: 499, endPoint y: 333, distance: 17.4
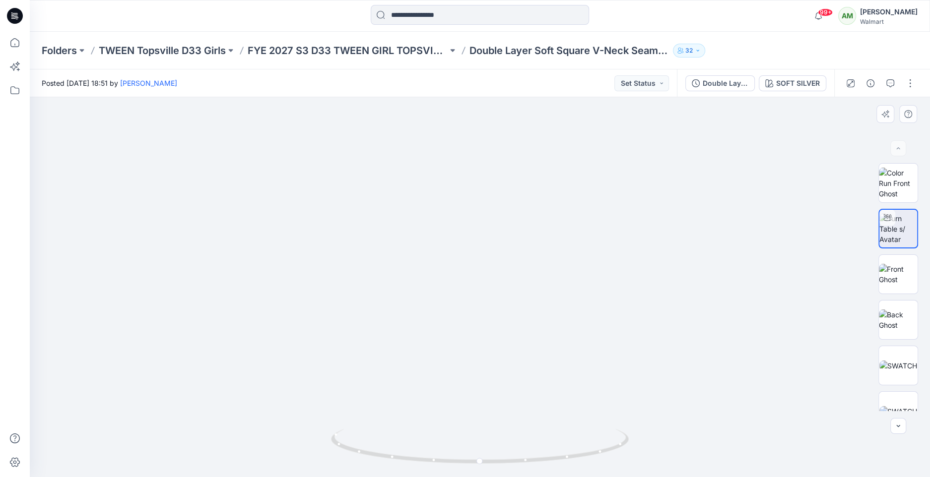
click at [499, 333] on img at bounding box center [480, 229] width 650 height 498
click at [477, 446] on div at bounding box center [479, 449] width 11 height 11
click at [479, 447] on div at bounding box center [479, 449] width 11 height 11
drag, startPoint x: 499, startPoint y: 341, endPoint x: 486, endPoint y: 388, distance: 49.0
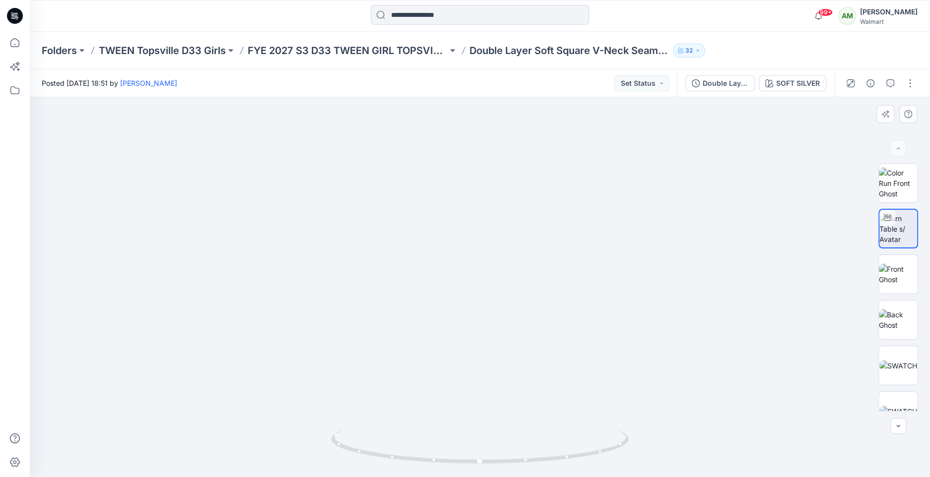
click at [486, 388] on img at bounding box center [480, 201] width 886 height 554
drag, startPoint x: 480, startPoint y: 461, endPoint x: 496, endPoint y: 437, distance: 28.6
click at [496, 437] on icon at bounding box center [481, 447] width 300 height 37
click at [899, 429] on icon "button" at bounding box center [898, 426] width 8 height 8
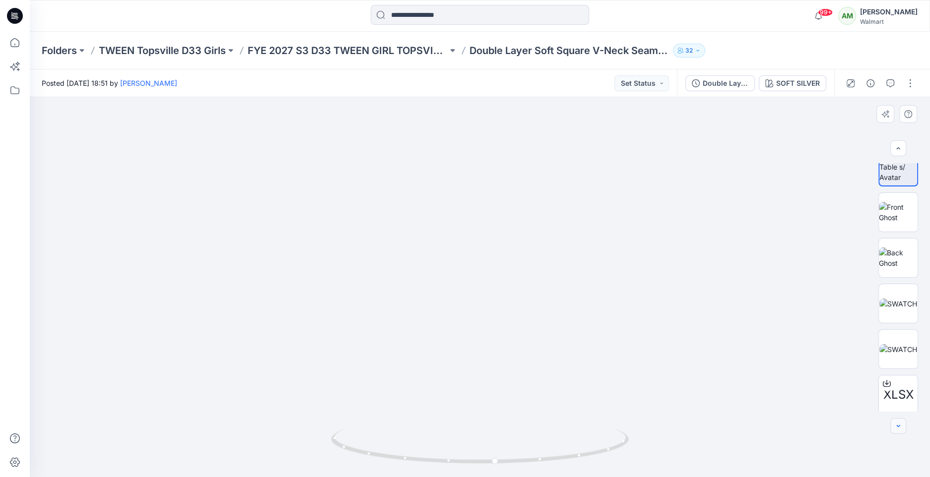
scroll to position [65, 0]
click at [899, 429] on icon "button" at bounding box center [898, 426] width 8 height 8
click at [896, 341] on img at bounding box center [898, 346] width 38 height 10
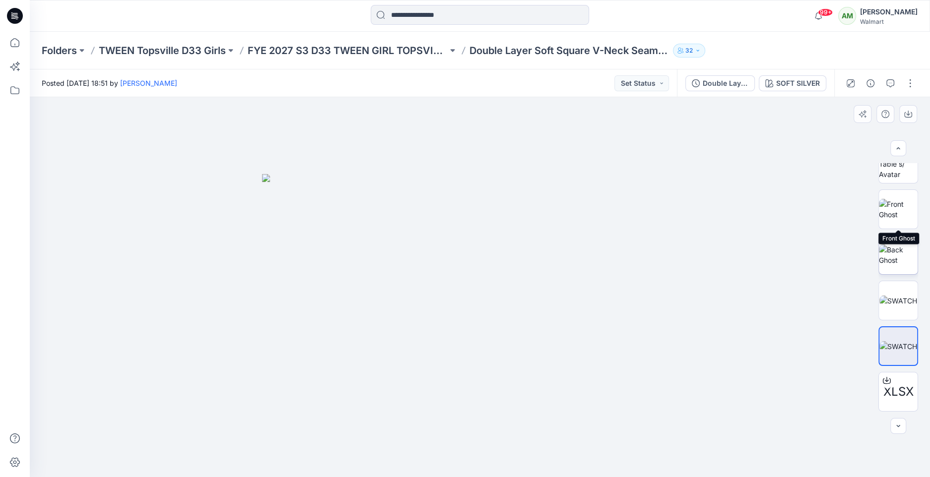
click at [896, 245] on img at bounding box center [898, 255] width 39 height 21
click at [894, 214] on img at bounding box center [898, 209] width 39 height 21
click at [655, 86] on button "Set Status" at bounding box center [641, 83] width 55 height 16
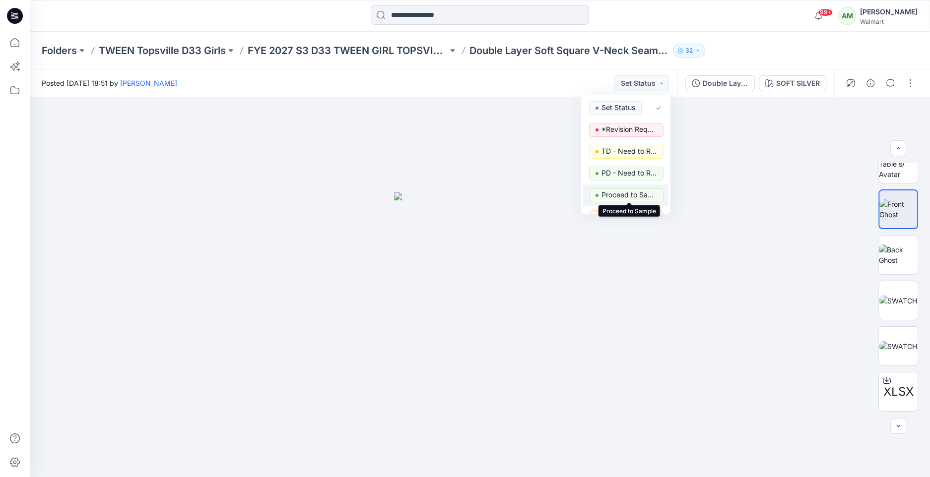
click at [637, 196] on p "Proceed to Sample" at bounding box center [630, 195] width 56 height 13
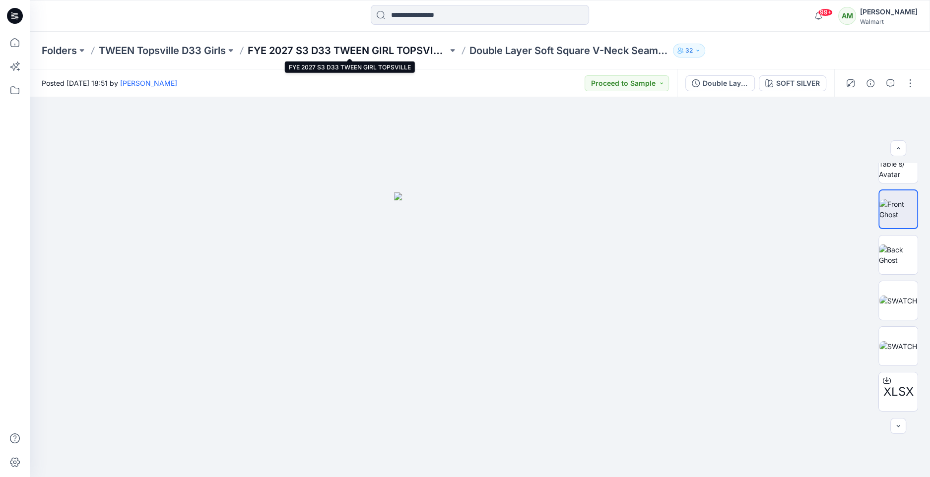
click at [418, 50] on p "FYE 2027 S3 D33 TWEEN GIRL TOPSVILLE" at bounding box center [348, 51] width 200 height 14
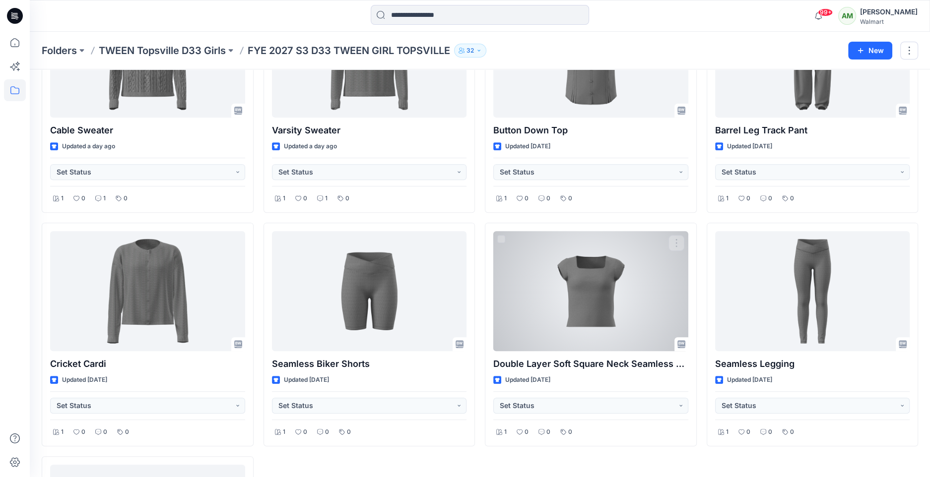
scroll to position [378, 0]
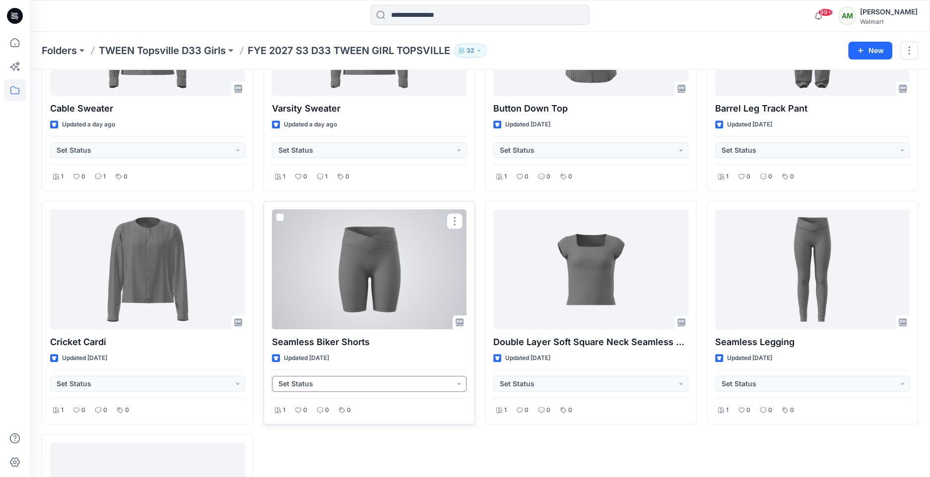
click at [309, 380] on button "Set Status" at bounding box center [369, 384] width 195 height 16
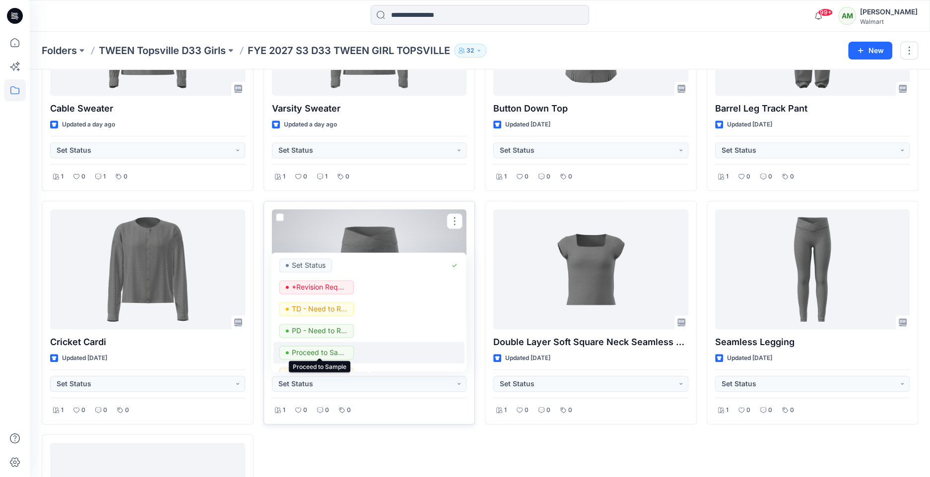
click at [311, 350] on p "Proceed to Sample" at bounding box center [320, 352] width 56 height 13
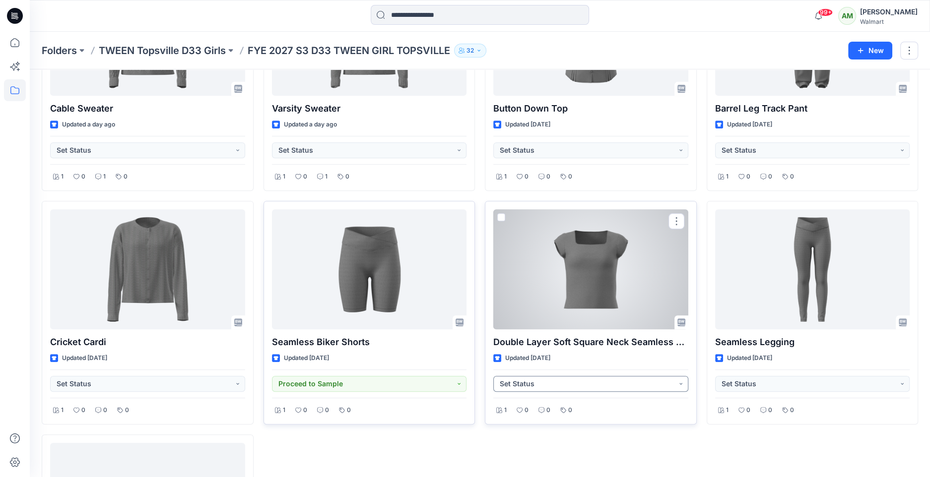
click at [531, 382] on button "Set Status" at bounding box center [590, 384] width 195 height 16
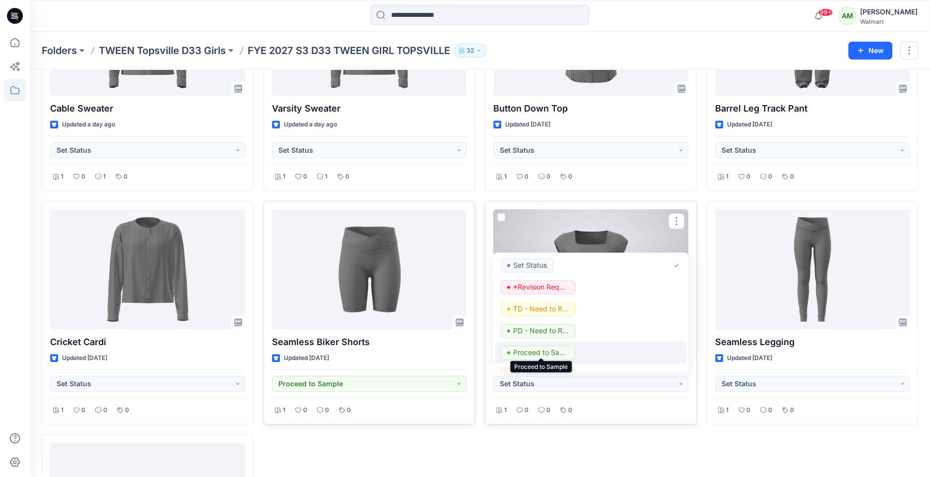
click at [545, 350] on p "Proceed to Sample" at bounding box center [541, 352] width 56 height 13
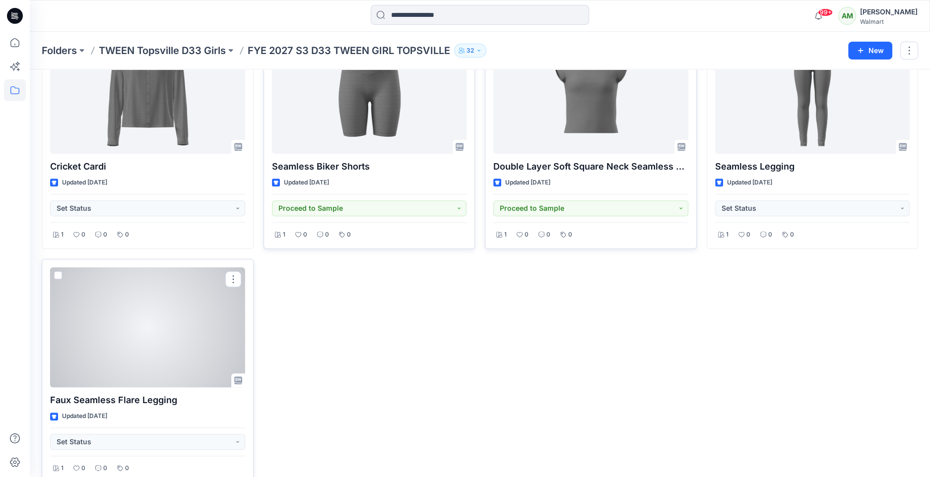
scroll to position [552, 0]
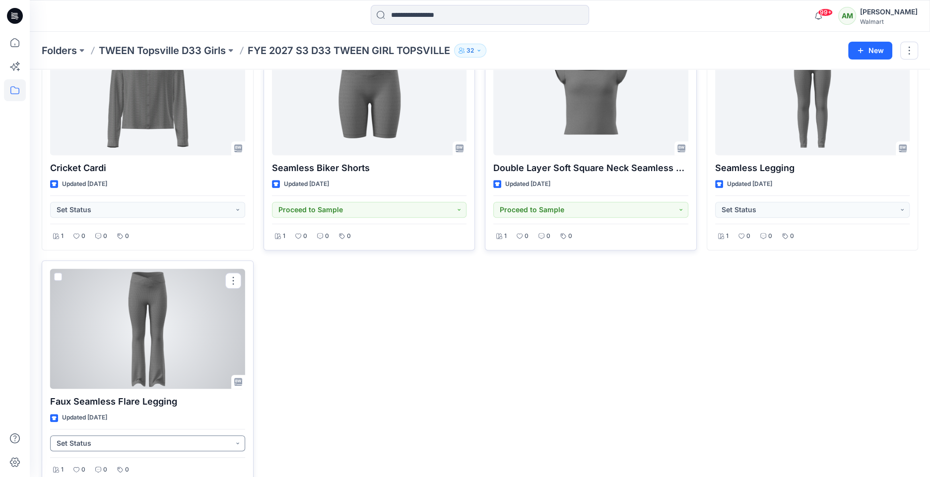
click at [94, 440] on button "Set Status" at bounding box center [147, 444] width 195 height 16
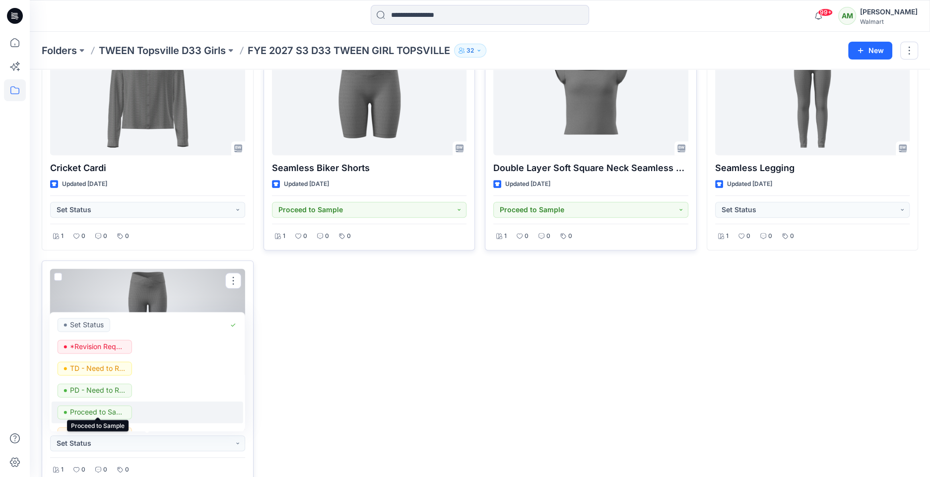
click at [95, 408] on p "Proceed to Sample" at bounding box center [98, 412] width 56 height 13
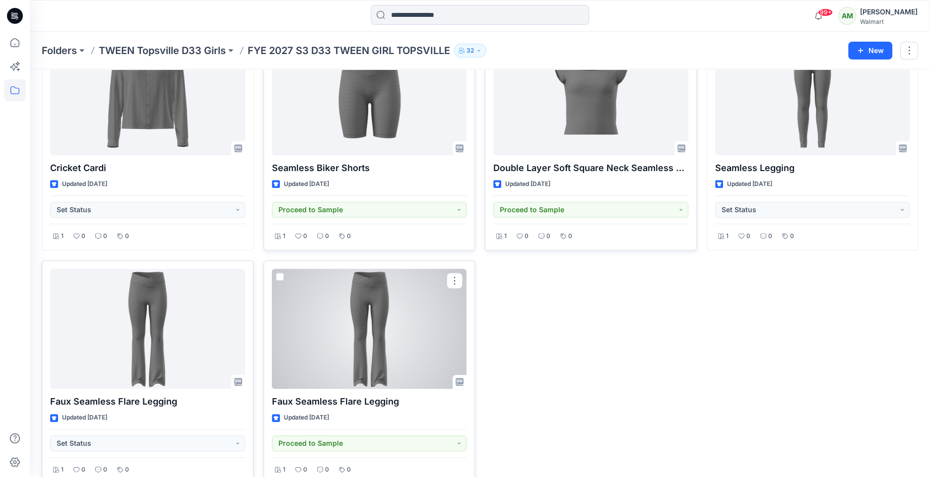
scroll to position [568, 0]
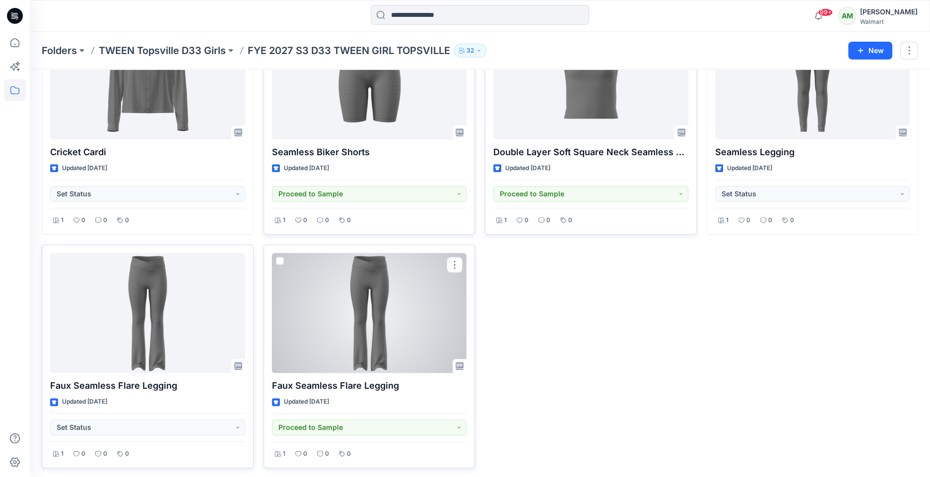
click at [358, 300] on div at bounding box center [369, 313] width 195 height 120
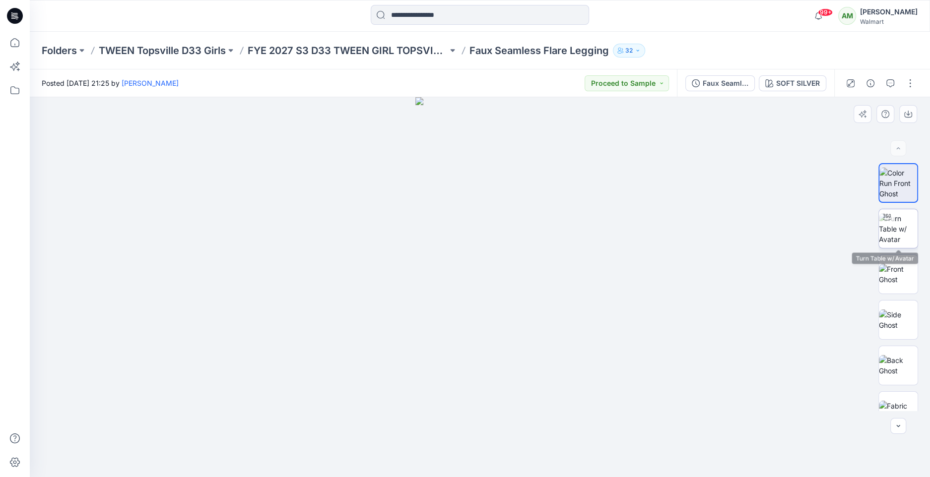
click at [905, 231] on img at bounding box center [898, 228] width 39 height 31
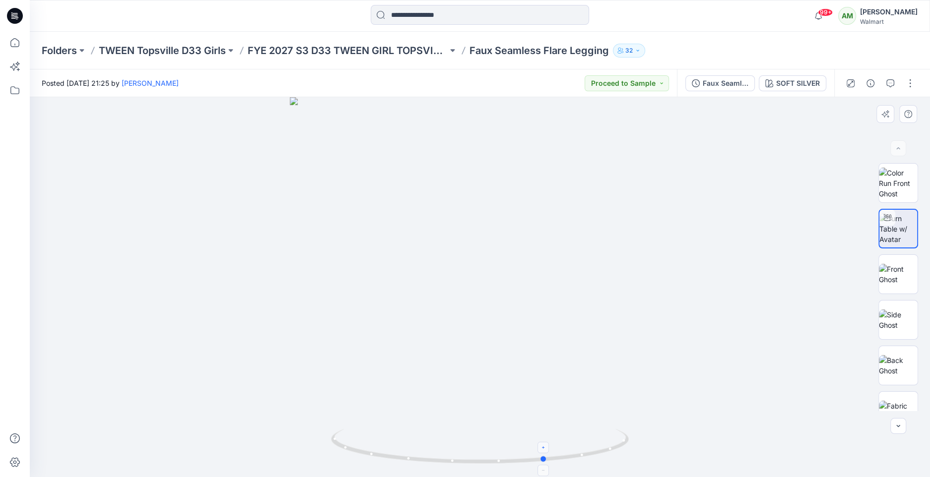
drag, startPoint x: 479, startPoint y: 466, endPoint x: 557, endPoint y: 444, distance: 80.3
click at [557, 444] on icon at bounding box center [481, 447] width 300 height 37
click at [25, 91] on icon at bounding box center [15, 90] width 22 height 22
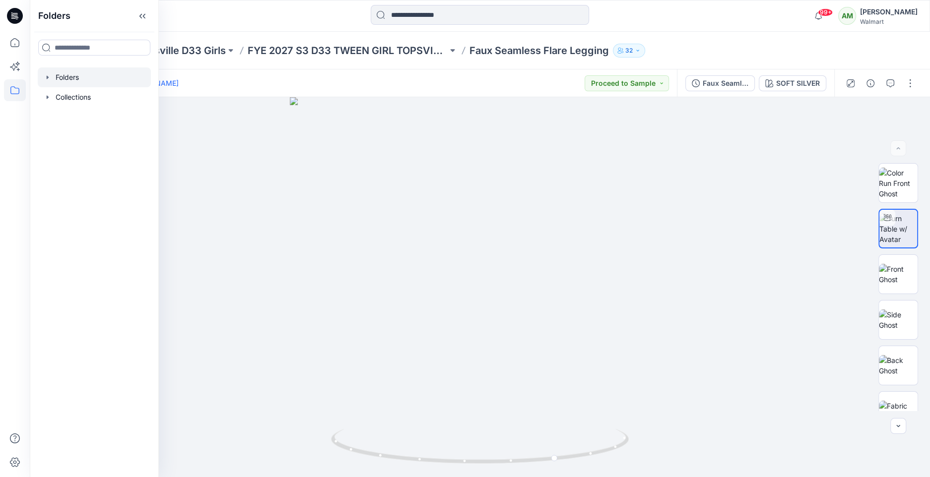
click at [49, 79] on icon "button" at bounding box center [48, 77] width 8 height 8
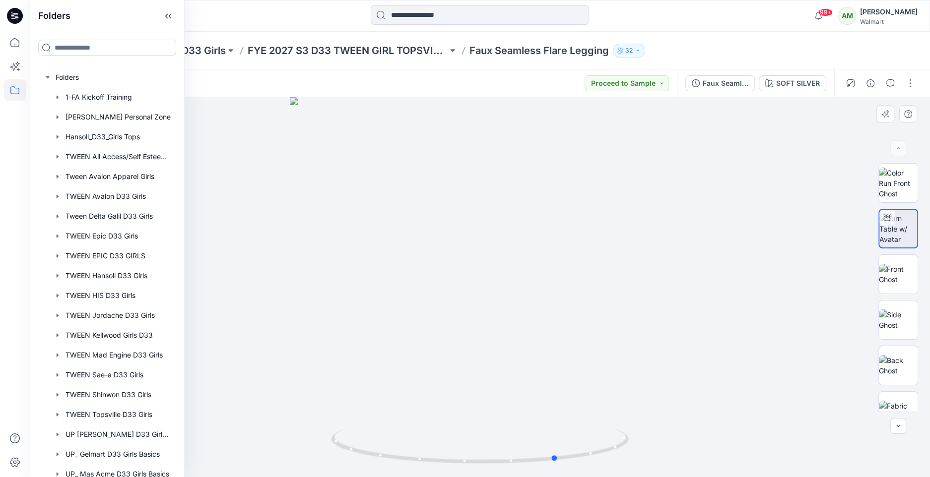
click at [397, 308] on div at bounding box center [480, 287] width 900 height 380
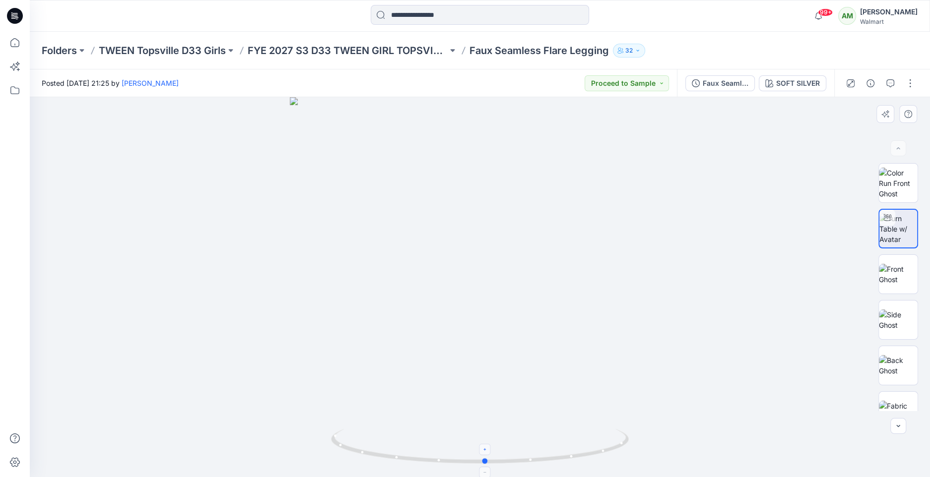
drag, startPoint x: 555, startPoint y: 458, endPoint x: 483, endPoint y: 459, distance: 72.0
click at [483, 459] on icon at bounding box center [481, 447] width 300 height 37
click at [887, 82] on icon "button" at bounding box center [890, 83] width 8 height 8
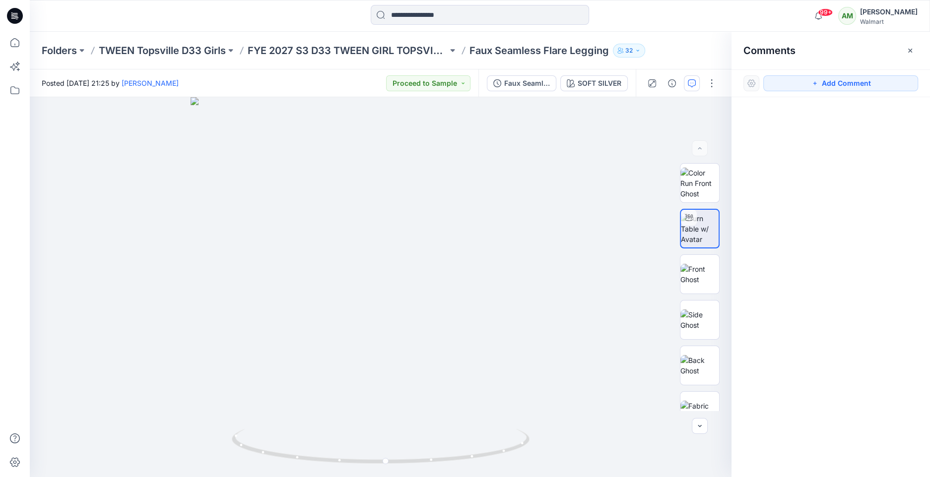
click at [887, 82] on button "Add Comment" at bounding box center [840, 83] width 155 height 16
click at [381, 316] on div "1" at bounding box center [381, 287] width 702 height 380
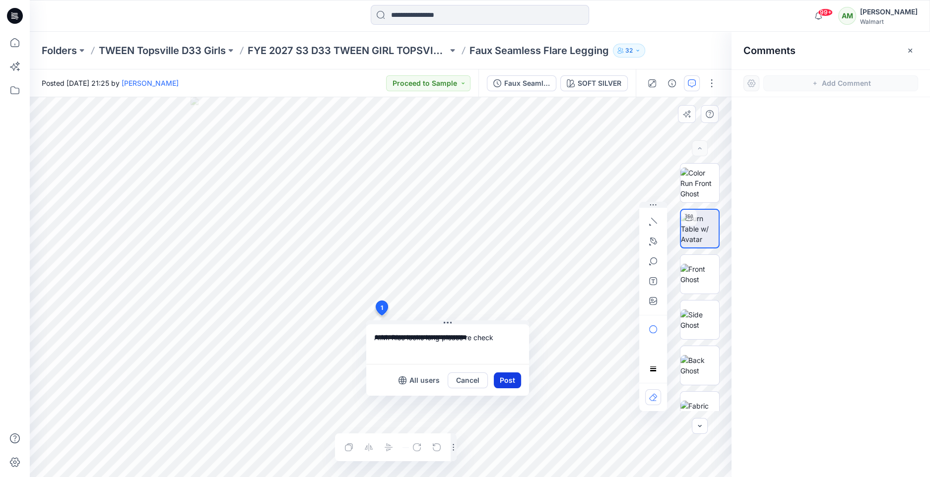
type textarea "**********"
click at [509, 375] on button "Post" at bounding box center [507, 381] width 27 height 16
click at [495, 385] on button "Post" at bounding box center [507, 381] width 27 height 16
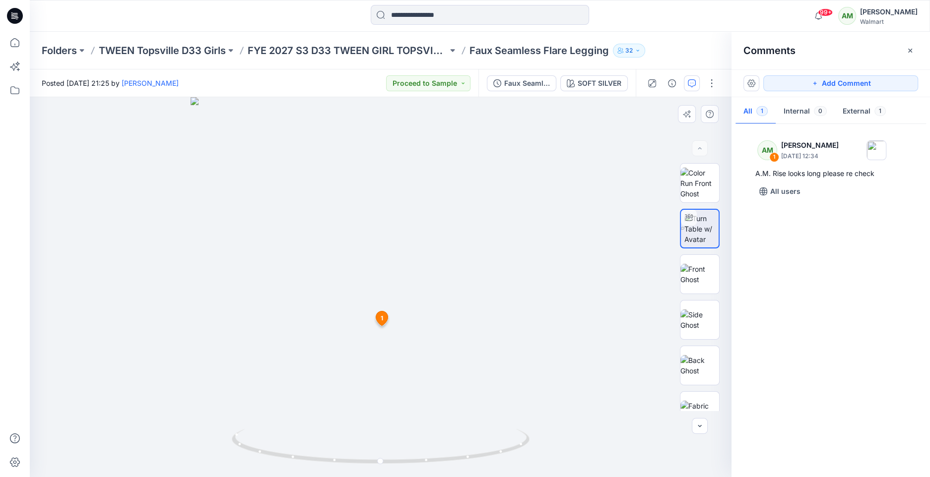
drag, startPoint x: 382, startPoint y: 308, endPoint x: 381, endPoint y: 319, distance: 10.9
click at [856, 76] on button "Add Comment" at bounding box center [840, 83] width 155 height 16
click at [397, 465] on div "2 1 AM Alyssa Montalvo September 24, 2025 12:34 A.M. Rise looks long please re …" at bounding box center [381, 287] width 702 height 380
click at [384, 447] on div at bounding box center [380, 449] width 11 height 11
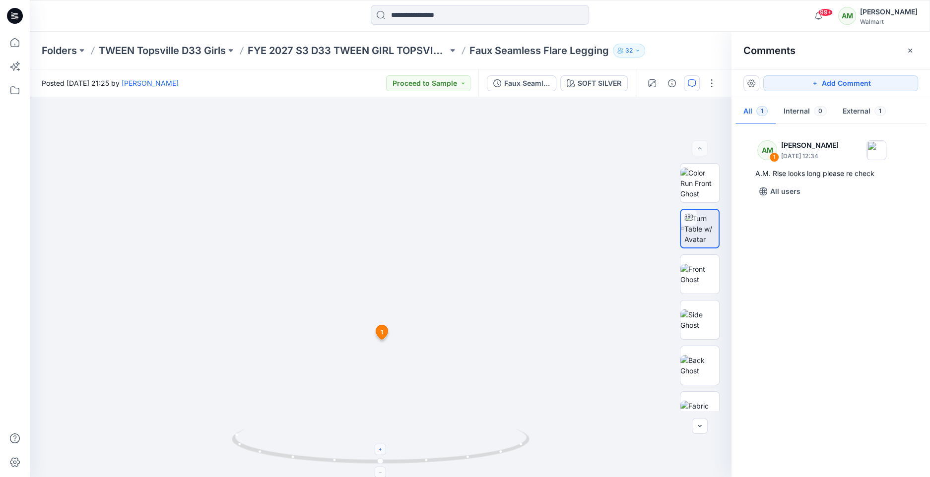
click at [384, 447] on div at bounding box center [380, 449] width 11 height 11
drag, startPoint x: 416, startPoint y: 396, endPoint x: 428, endPoint y: 259, distance: 137.5
click at [428, 259] on div at bounding box center [381, 287] width 702 height 380
drag, startPoint x: 420, startPoint y: 328, endPoint x: 430, endPoint y: 146, distance: 181.9
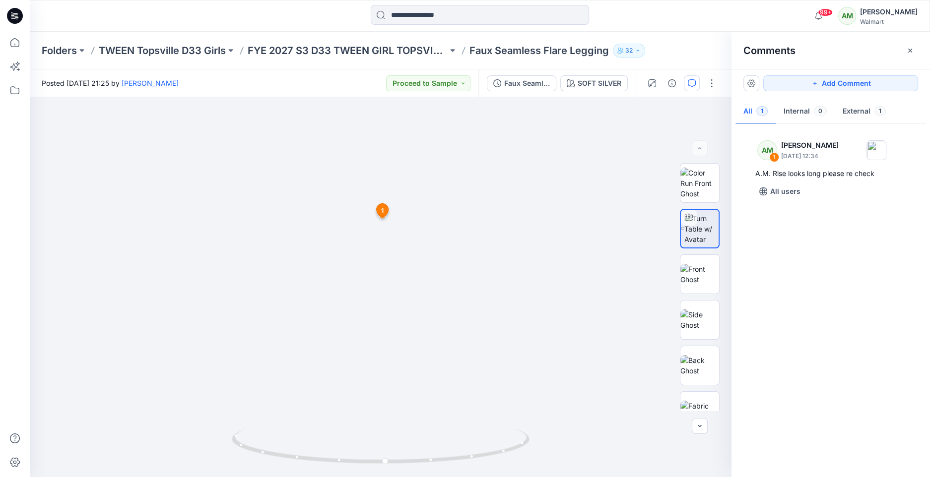
click at [430, 146] on img at bounding box center [381, 152] width 650 height 650
drag, startPoint x: 385, startPoint y: 460, endPoint x: 560, endPoint y: 421, distance: 179.8
click at [560, 421] on div at bounding box center [381, 287] width 702 height 380
drag, startPoint x: 265, startPoint y: 454, endPoint x: 371, endPoint y: 453, distance: 106.7
click at [371, 453] on icon at bounding box center [382, 447] width 300 height 37
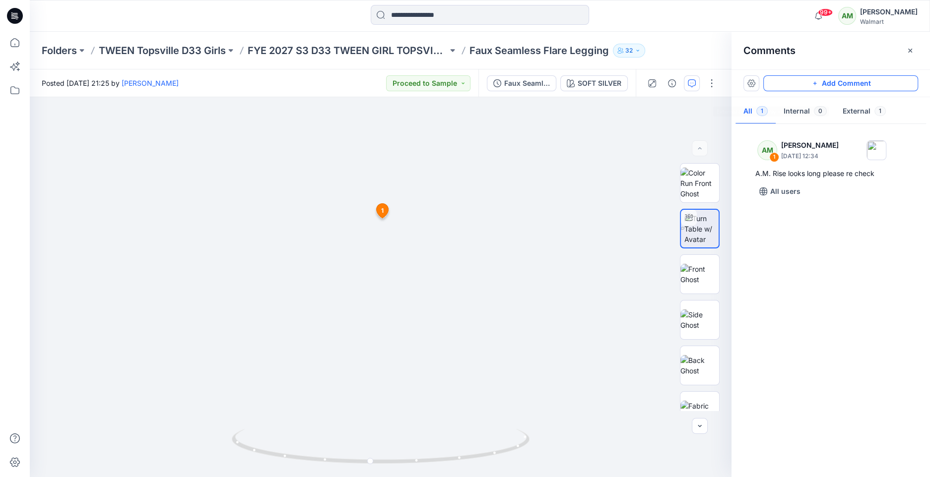
click at [858, 85] on button "Add Comment" at bounding box center [840, 83] width 155 height 16
click at [381, 451] on icon at bounding box center [381, 450] width 6 height 6
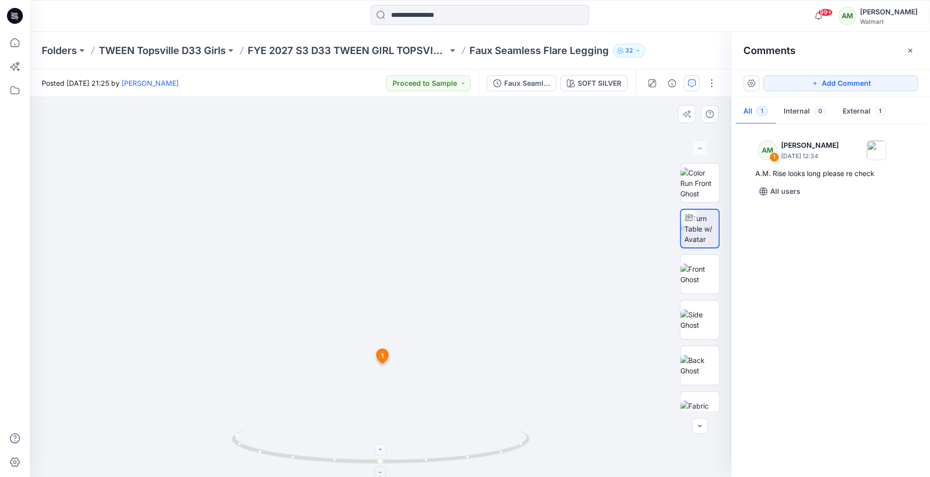
click at [381, 451] on icon at bounding box center [381, 450] width 6 height 6
drag, startPoint x: 414, startPoint y: 401, endPoint x: 438, endPoint y: 287, distance: 116.0
click at [438, 287] on div at bounding box center [381, 287] width 702 height 380
click at [409, 453] on div at bounding box center [406, 449] width 11 height 11
drag, startPoint x: 420, startPoint y: 394, endPoint x: 454, endPoint y: 165, distance: 230.7
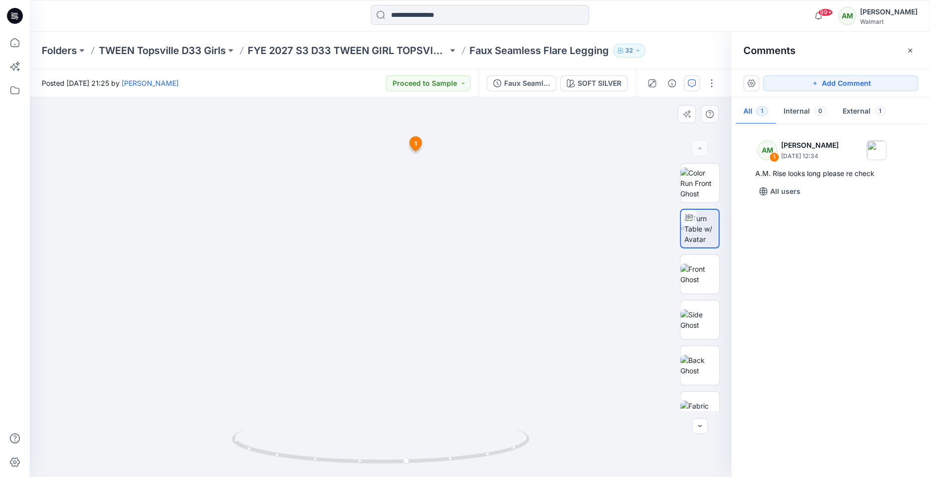
click at [454, 165] on img at bounding box center [413, 68] width 819 height 819
drag, startPoint x: 405, startPoint y: 464, endPoint x: 464, endPoint y: 463, distance: 59.1
click at [464, 463] on icon at bounding box center [382, 447] width 300 height 37
drag, startPoint x: 465, startPoint y: 461, endPoint x: 405, endPoint y: 462, distance: 59.6
click at [405, 462] on icon at bounding box center [382, 447] width 300 height 37
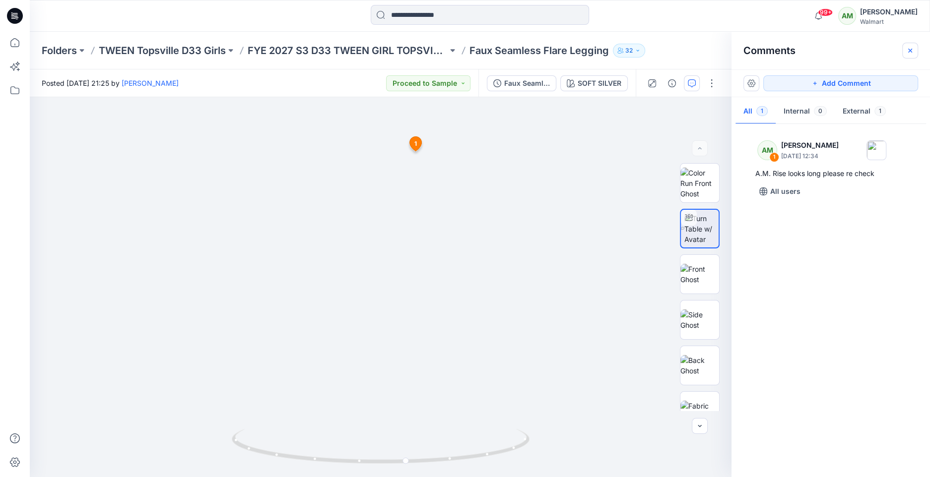
click at [918, 50] on button "button" at bounding box center [910, 51] width 16 height 16
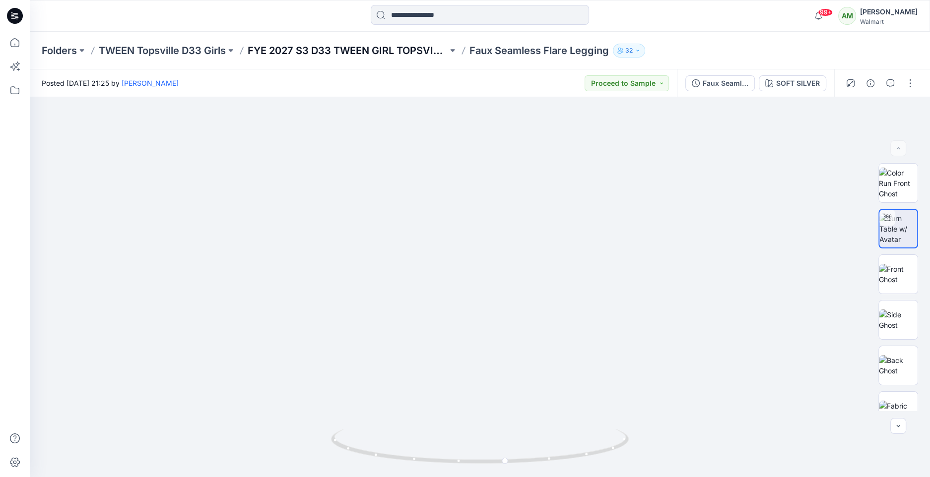
click at [336, 56] on p "FYE 2027 S3 D33 TWEEN GIRL TOPSVILLE" at bounding box center [348, 51] width 200 height 14
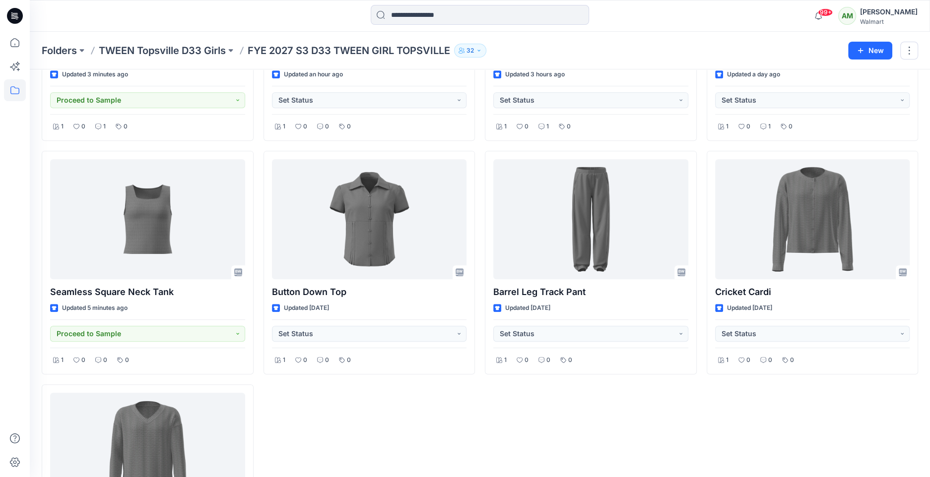
scroll to position [383, 0]
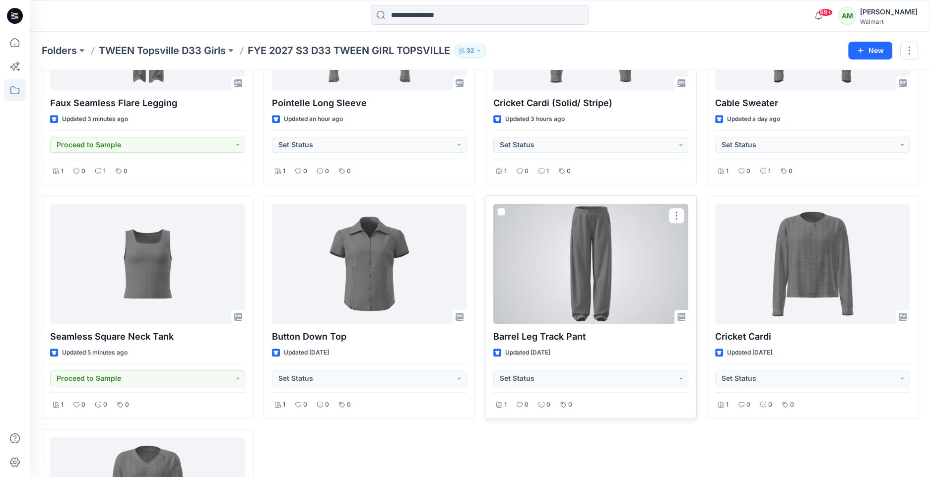
click at [595, 237] on div at bounding box center [590, 264] width 195 height 120
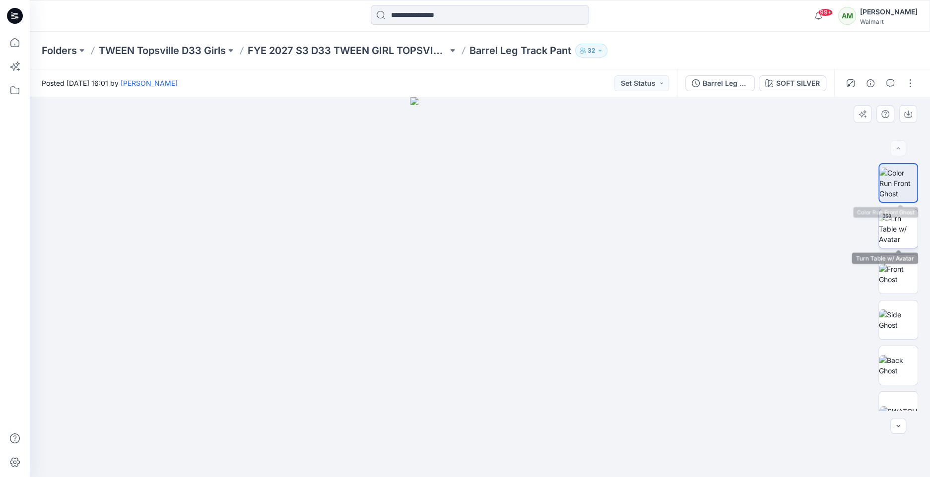
click at [906, 241] on img at bounding box center [898, 228] width 39 height 31
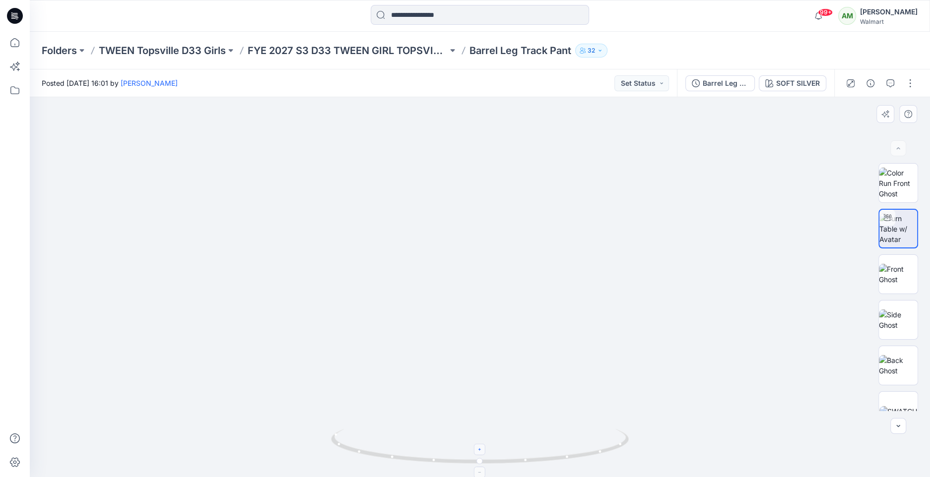
drag, startPoint x: 478, startPoint y: 454, endPoint x: 483, endPoint y: 456, distance: 5.3
click at [483, 456] on icon at bounding box center [481, 447] width 300 height 37
drag, startPoint x: 477, startPoint y: 461, endPoint x: 496, endPoint y: 450, distance: 21.8
click at [496, 451] on icon at bounding box center [481, 447] width 300 height 37
click at [498, 444] on div at bounding box center [498, 449] width 11 height 11
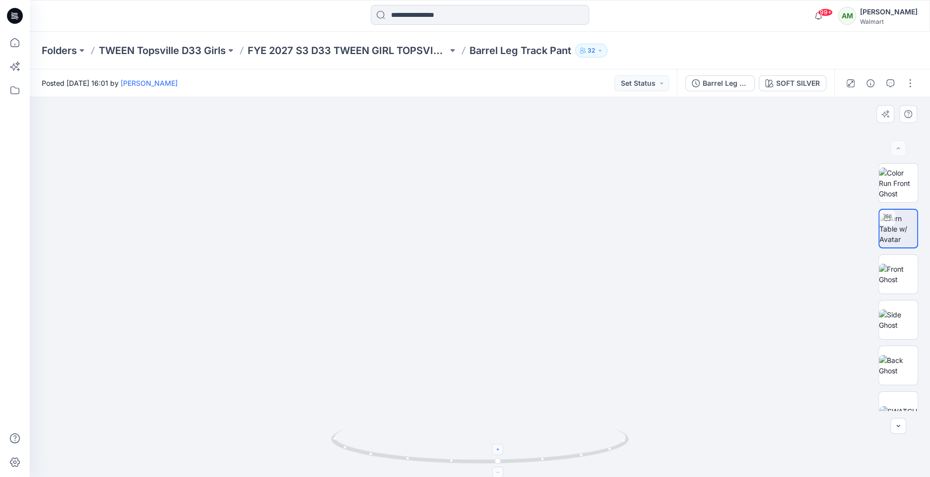
click at [498, 444] on div at bounding box center [498, 449] width 11 height 11
drag, startPoint x: 387, startPoint y: 422, endPoint x: 432, endPoint y: 284, distance: 145.0
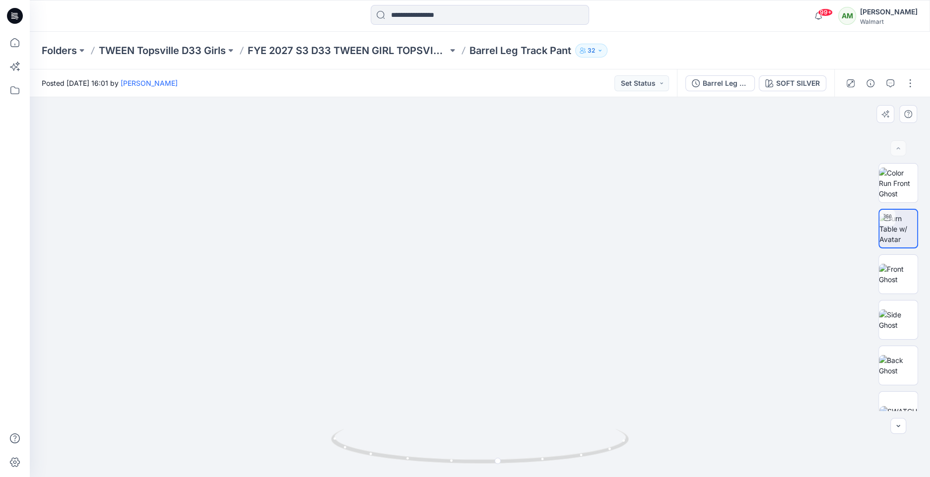
click at [432, 284] on img at bounding box center [527, 3] width 1325 height 950
drag, startPoint x: 424, startPoint y: 403, endPoint x: 399, endPoint y: 236, distance: 169.1
click at [501, 473] on icon at bounding box center [499, 473] width 6 height 6
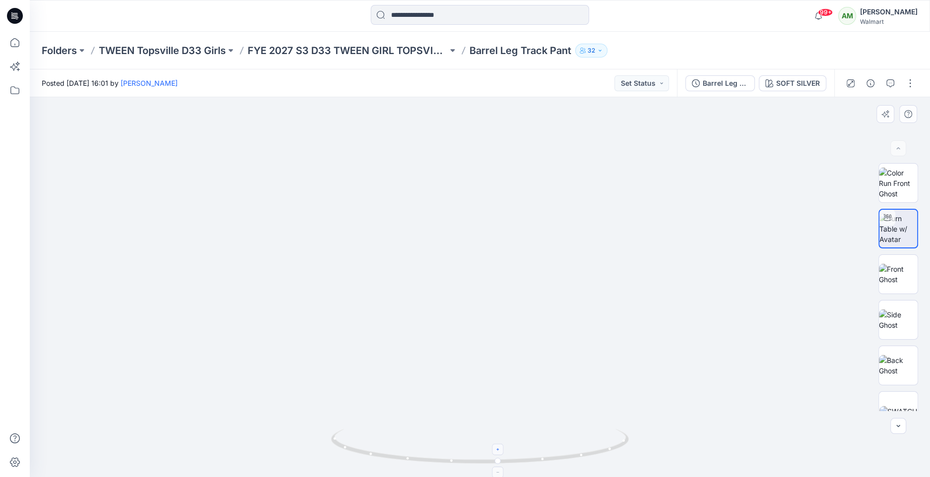
click at [501, 473] on icon at bounding box center [499, 473] width 6 height 6
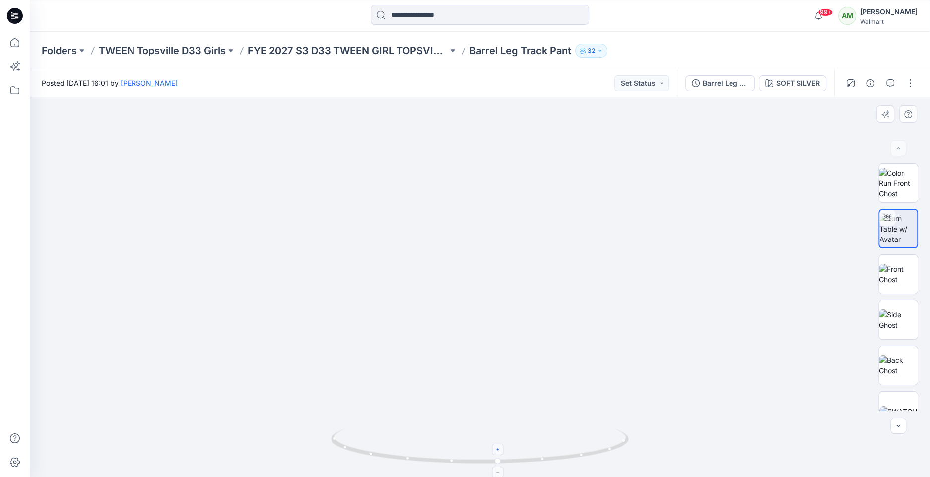
click at [501, 473] on icon at bounding box center [499, 473] width 6 height 6
drag, startPoint x: 506, startPoint y: 388, endPoint x: 502, endPoint y: 305, distance: 83.0
click at [502, 305] on img at bounding box center [480, 169] width 616 height 616
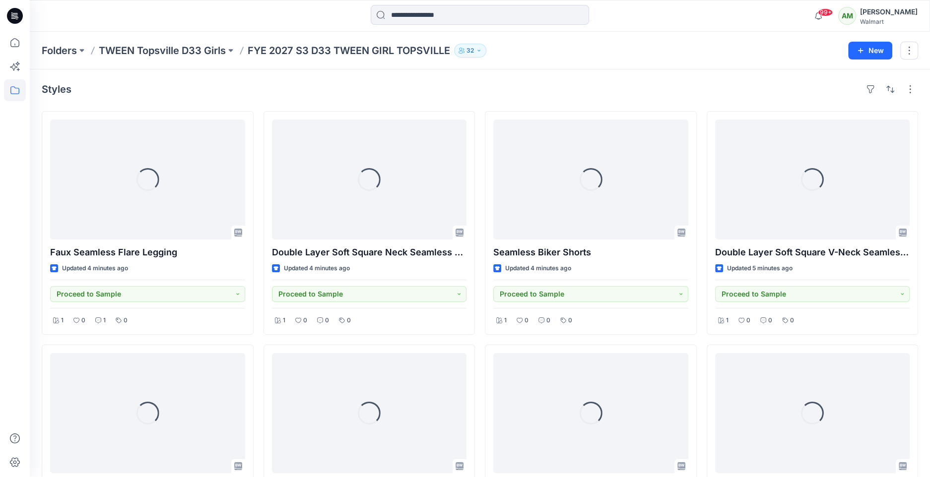
scroll to position [383, 0]
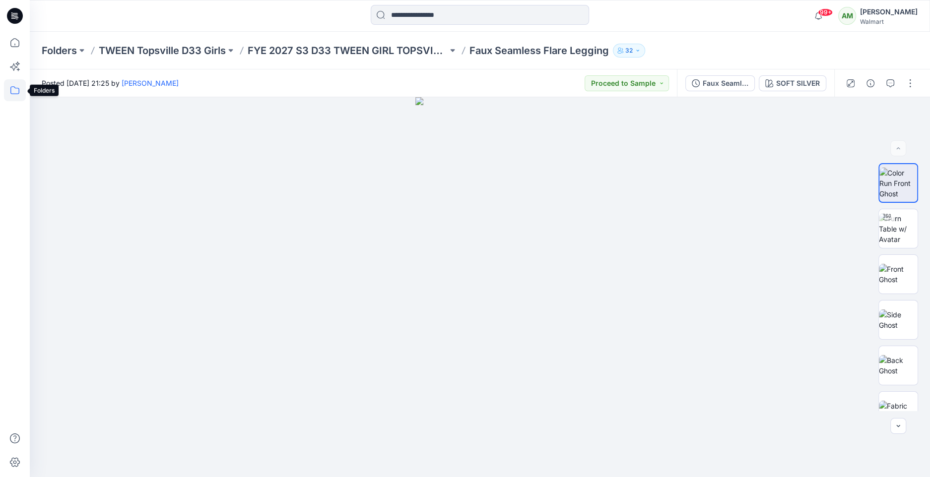
click at [16, 86] on icon at bounding box center [15, 90] width 22 height 22
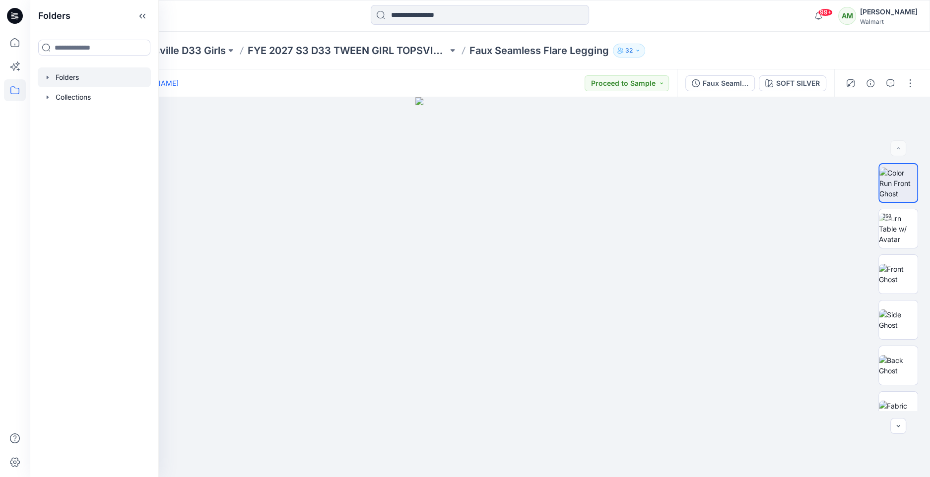
click at [49, 78] on icon "button" at bounding box center [48, 77] width 8 height 8
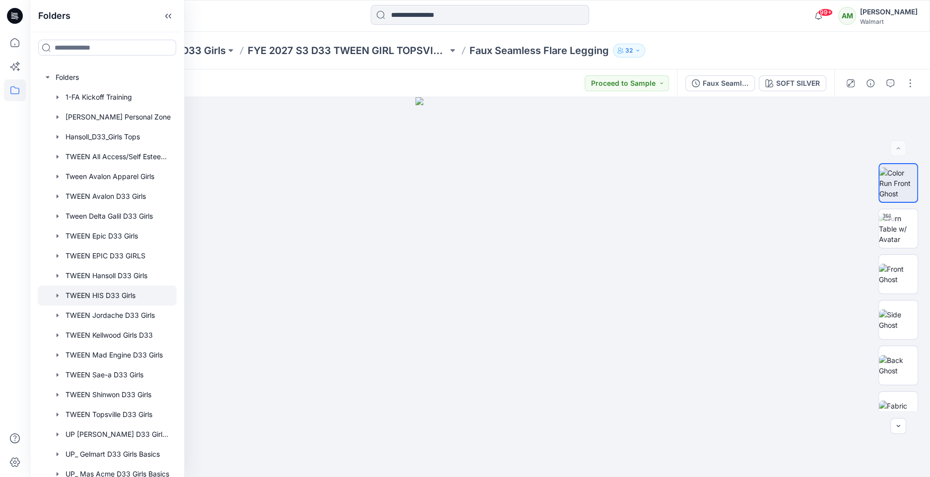
scroll to position [0, 0]
click at [129, 152] on div at bounding box center [107, 156] width 139 height 20
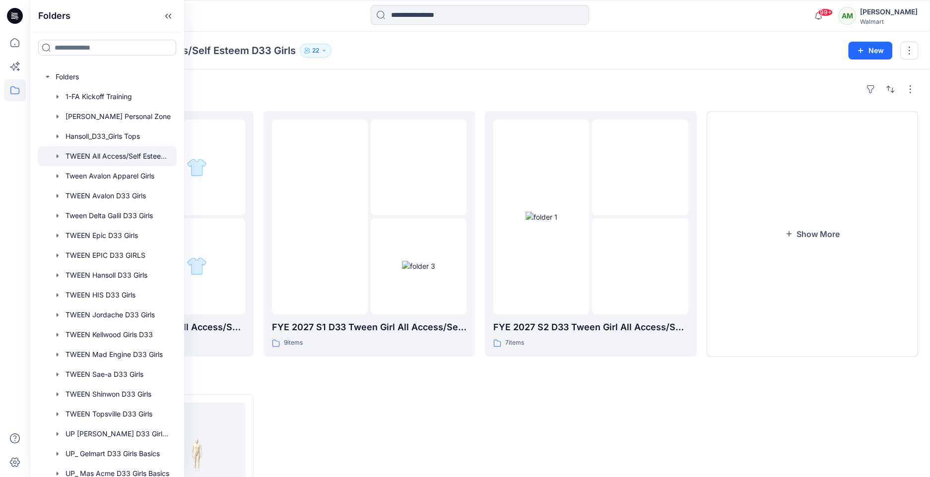
click at [368, 58] on div "Folders TWEEN All Access/Self Esteem D33 Girls 22 New" at bounding box center [480, 51] width 900 height 38
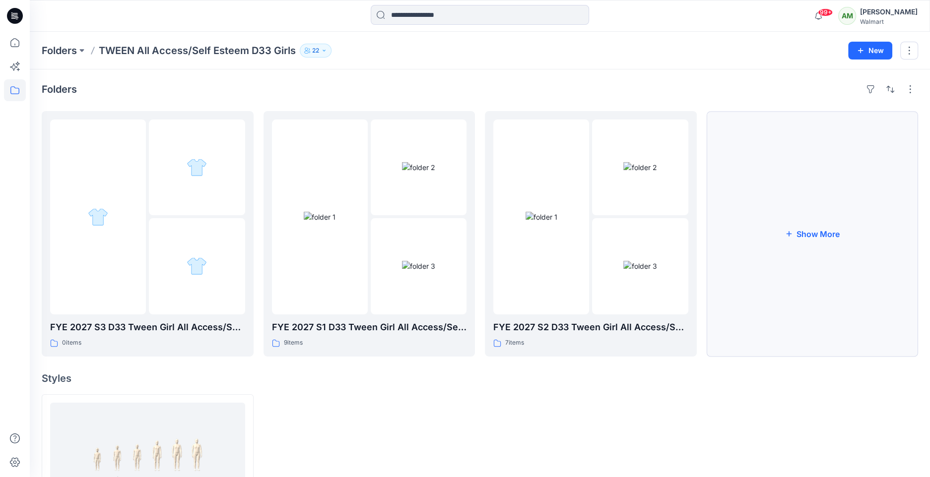
click at [848, 270] on button "Show More" at bounding box center [813, 234] width 212 height 246
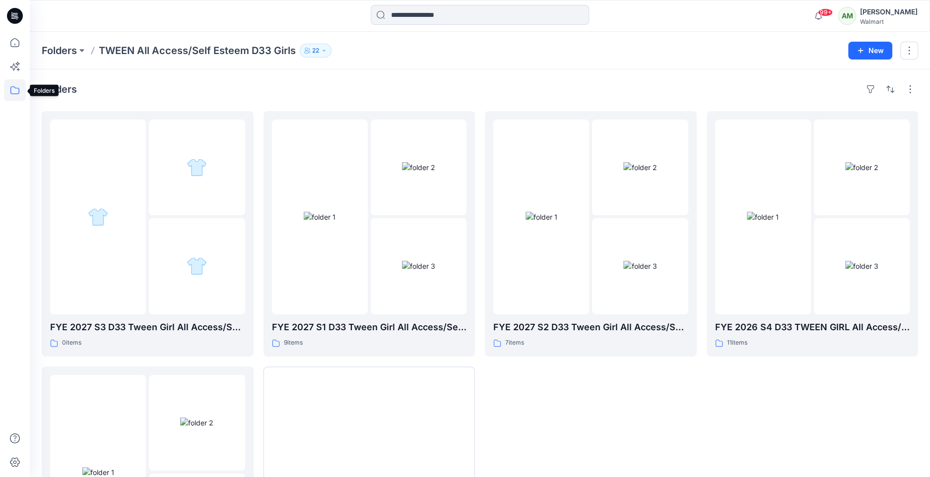
click at [17, 92] on icon at bounding box center [15, 90] width 22 height 22
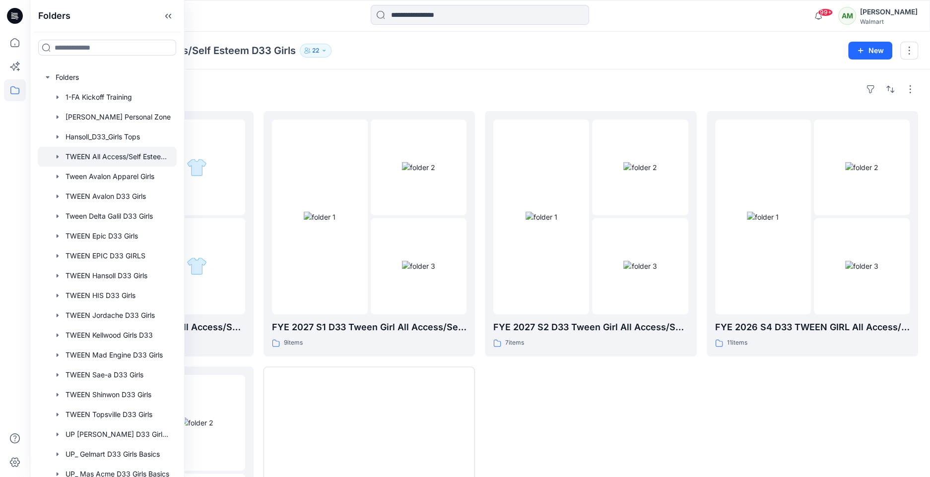
click at [299, 87] on div "Folders" at bounding box center [480, 89] width 876 height 16
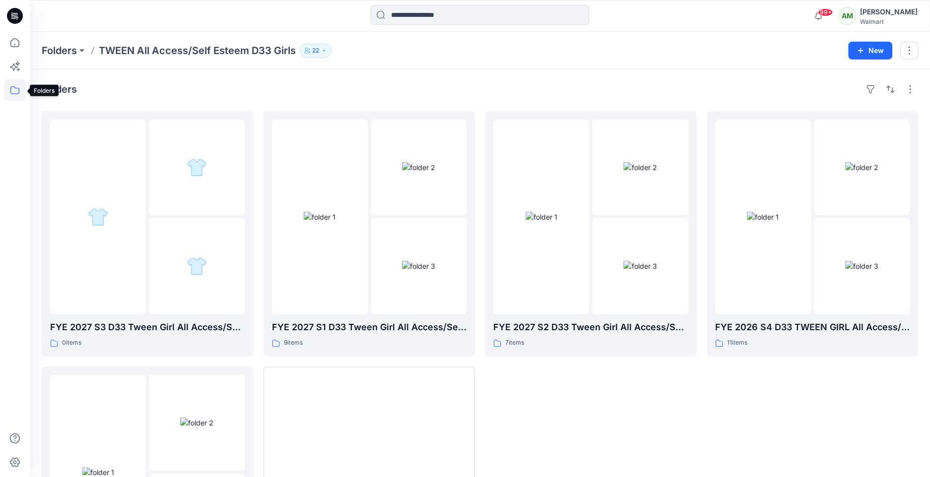
click at [13, 85] on icon at bounding box center [15, 90] width 22 height 22
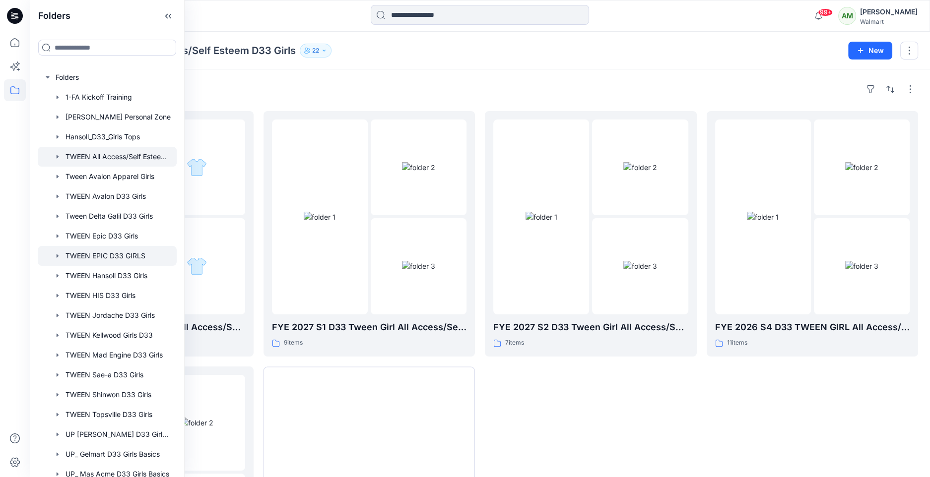
click at [117, 251] on div at bounding box center [107, 256] width 139 height 20
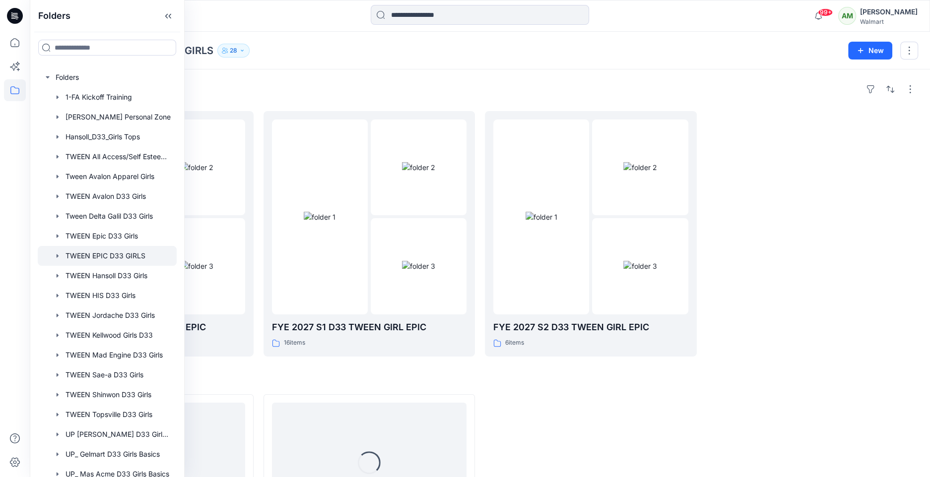
click at [524, 71] on div "Folders FYE 2027 S3 D33 TWEEN GIRL EPIC 8 items FYE 2027 S1 D33 TWEEN GIRL EPIC…" at bounding box center [480, 349] width 900 height 561
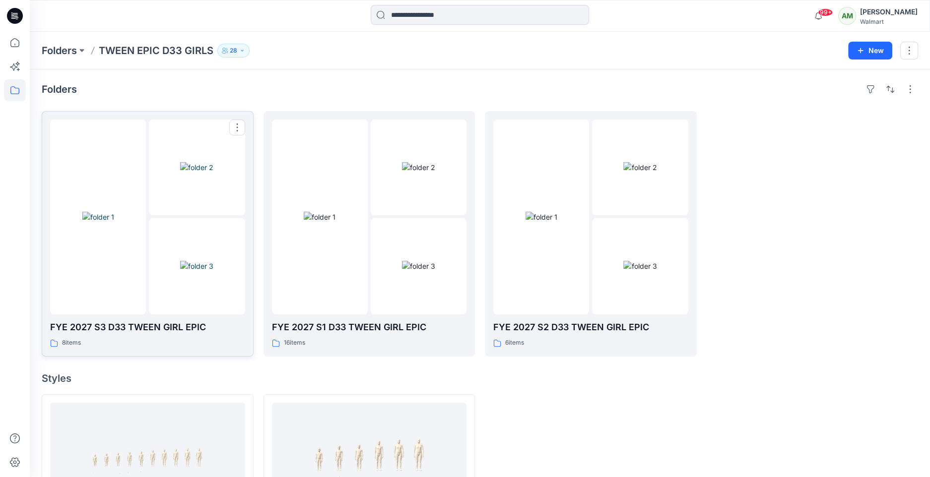
click at [184, 261] on img at bounding box center [196, 266] width 33 height 10
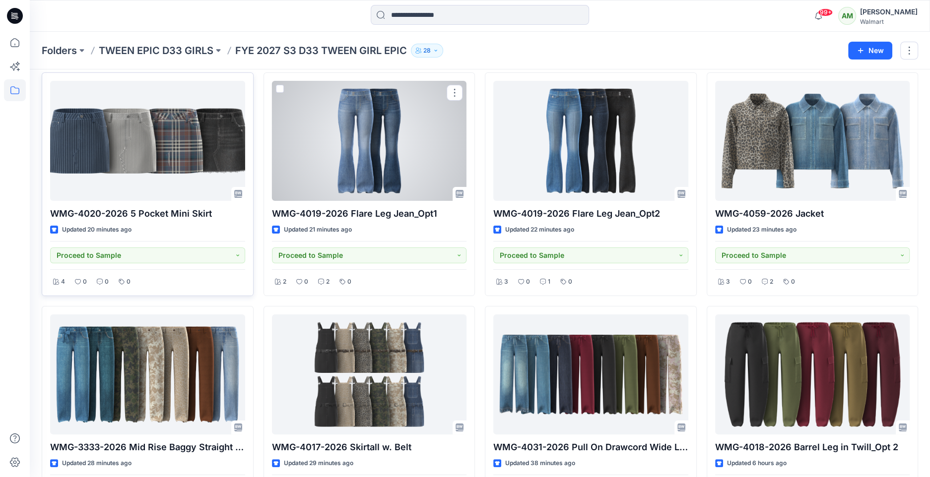
scroll to position [35, 0]
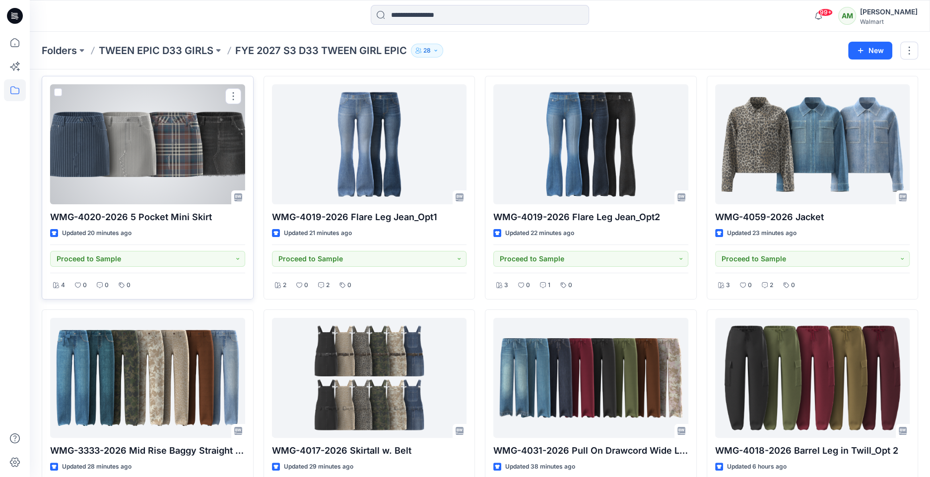
click at [129, 149] on div at bounding box center [147, 144] width 195 height 120
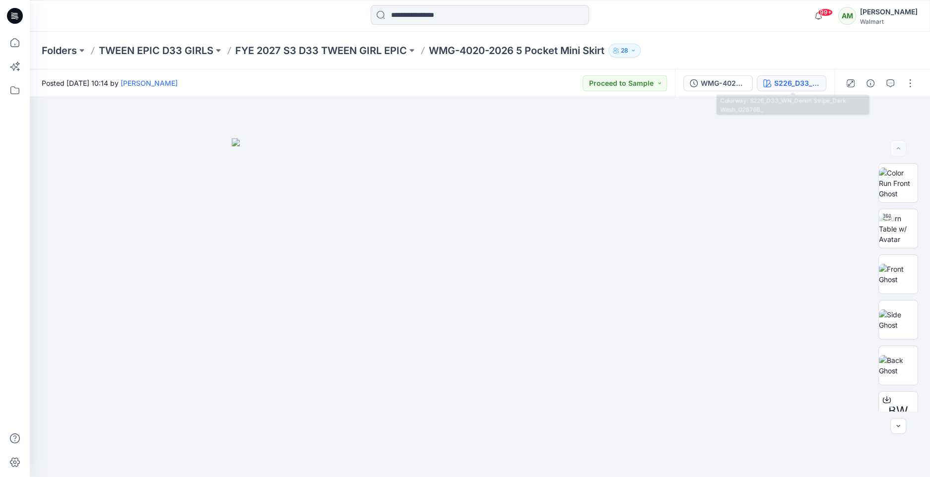
click at [775, 76] on button "S226_D33_WN_Denim Stripe_Dark Wash_G2876B_" at bounding box center [791, 83] width 69 height 16
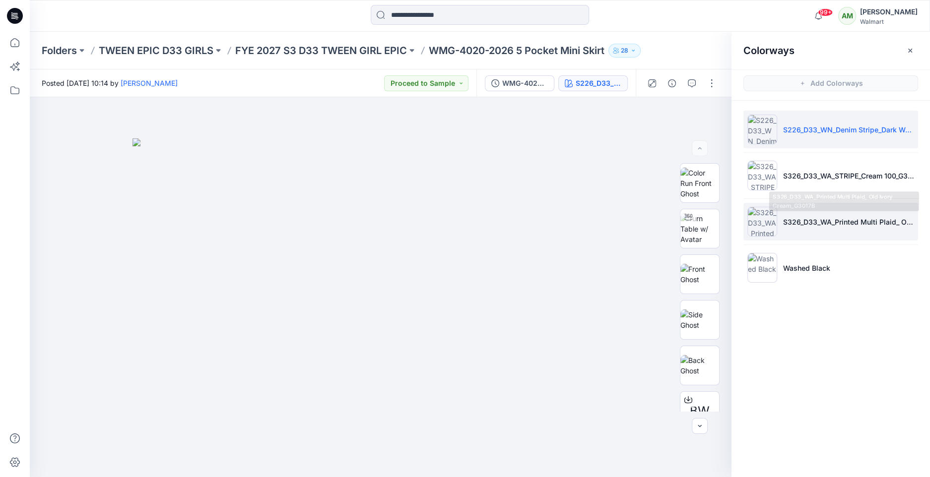
click at [833, 214] on li "S326_D33_WA_Printed Multi Plaid_ Old Ivory Cream_G3017B" at bounding box center [830, 222] width 175 height 38
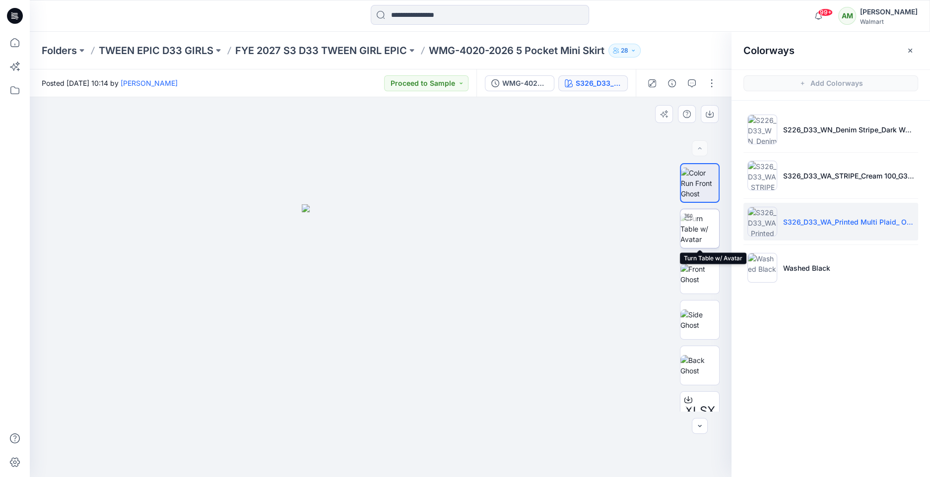
click at [702, 227] on img at bounding box center [699, 228] width 39 height 31
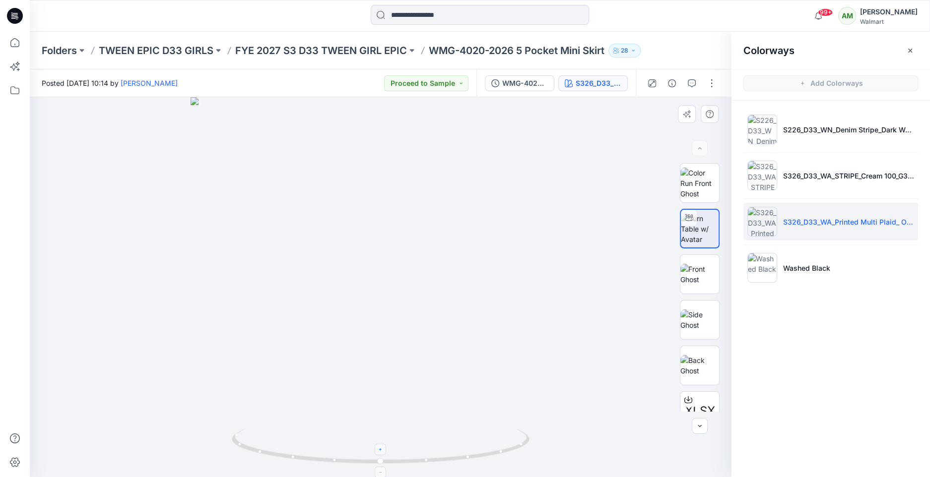
click at [381, 450] on icon at bounding box center [381, 450] width 6 height 6
drag, startPoint x: 406, startPoint y: 361, endPoint x: 412, endPoint y: 295, distance: 66.3
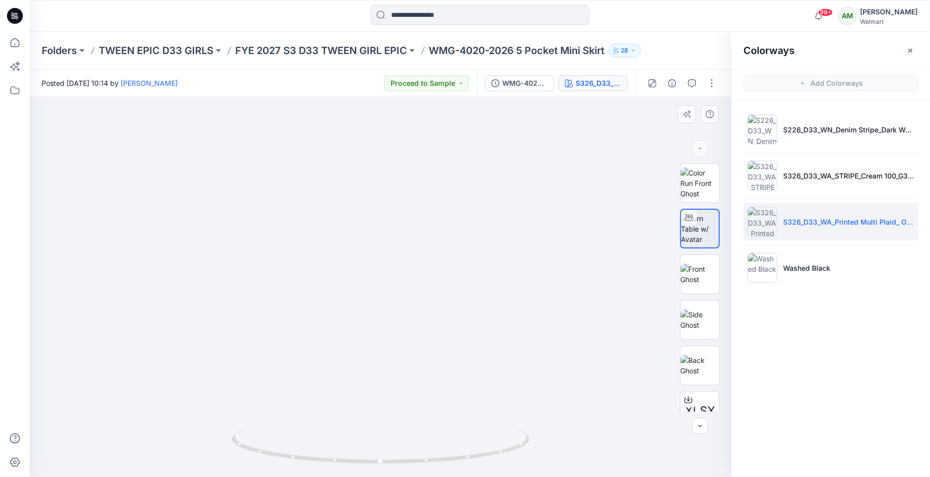
click at [412, 295] on img at bounding box center [381, 186] width 650 height 581
click at [828, 186] on li "S326_D33_WA_STRIPE_Cream 100_G3016A" at bounding box center [830, 176] width 175 height 38
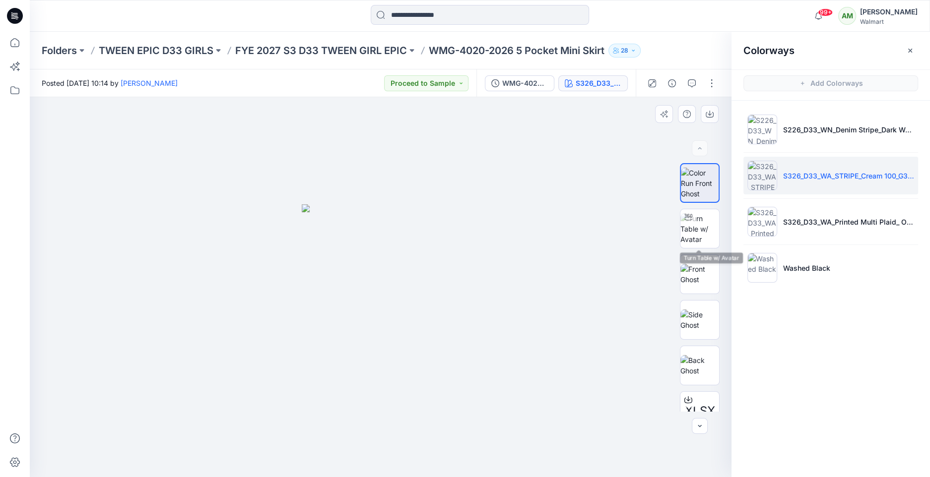
click at [722, 214] on div "XLSX XLSX XLSX BW" at bounding box center [700, 287] width 64 height 248
click at [693, 232] on img at bounding box center [699, 228] width 39 height 31
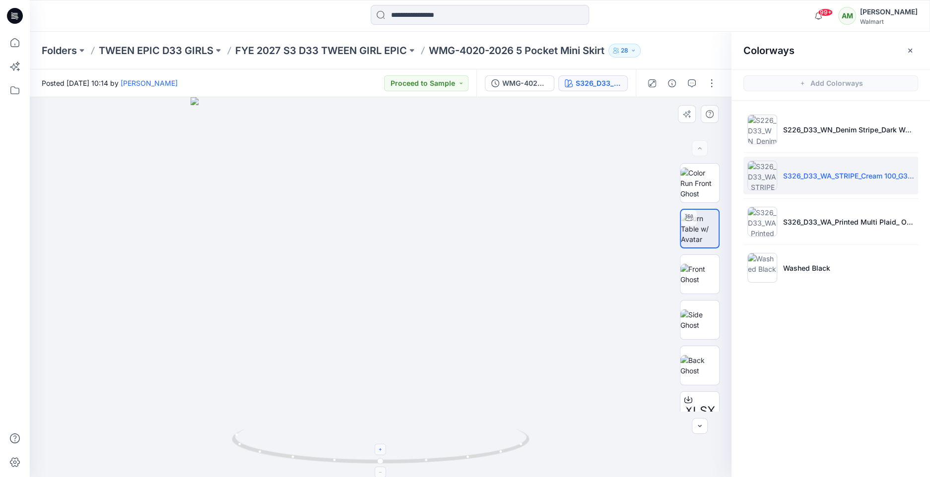
click at [379, 451] on icon at bounding box center [381, 450] width 6 height 6
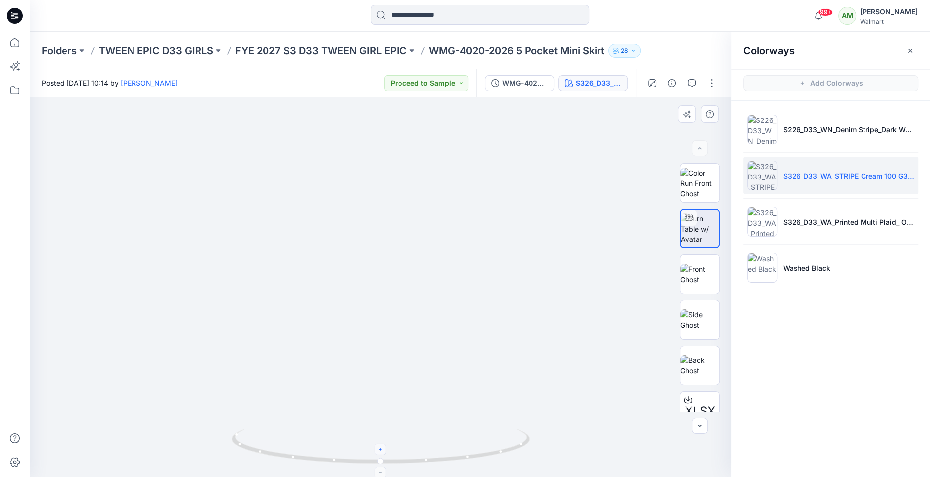
click at [379, 451] on icon at bounding box center [381, 450] width 6 height 6
click at [823, 266] on p "Washed Black" at bounding box center [806, 268] width 47 height 10
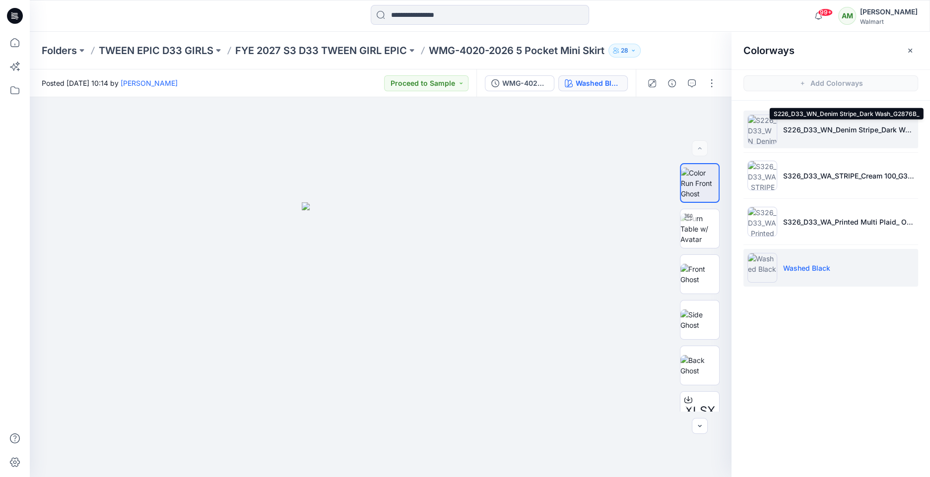
click at [853, 128] on p "S226_D33_WN_Denim Stripe_Dark Wash_G2876B_" at bounding box center [848, 130] width 131 height 10
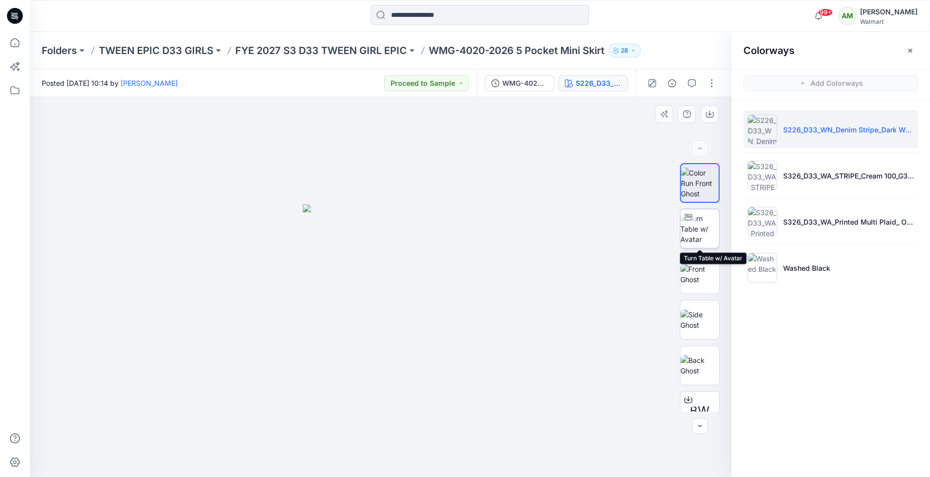
click at [700, 223] on img at bounding box center [699, 228] width 39 height 31
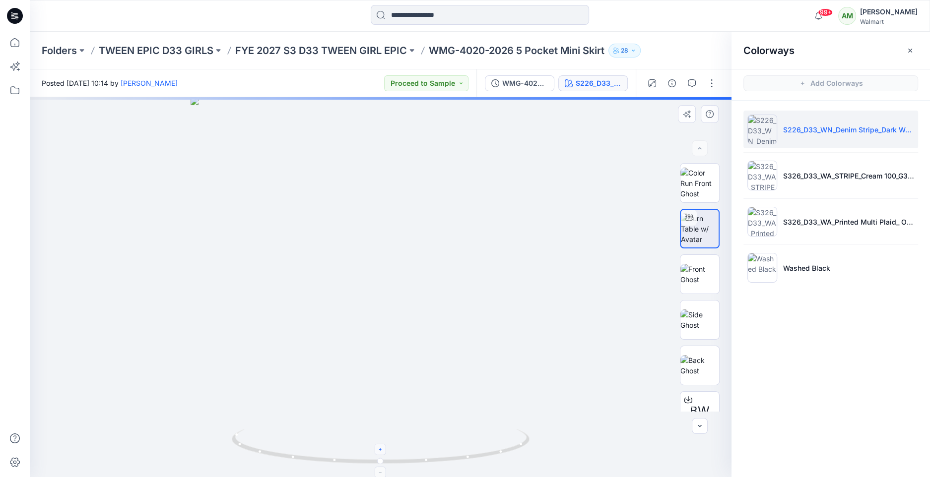
click at [381, 449] on icon at bounding box center [381, 450] width 6 height 6
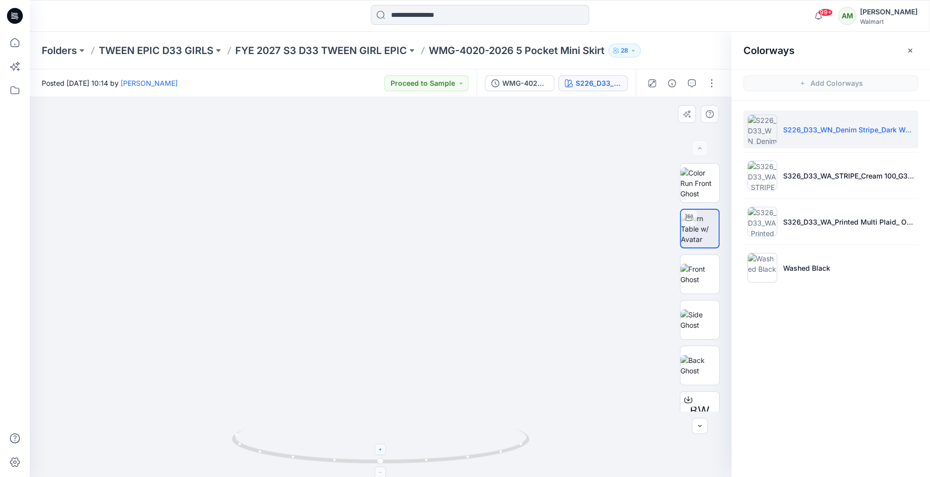
click at [381, 449] on icon at bounding box center [381, 450] width 6 height 6
drag, startPoint x: 382, startPoint y: 463, endPoint x: 377, endPoint y: 459, distance: 6.8
click at [377, 459] on icon at bounding box center [382, 447] width 300 height 37
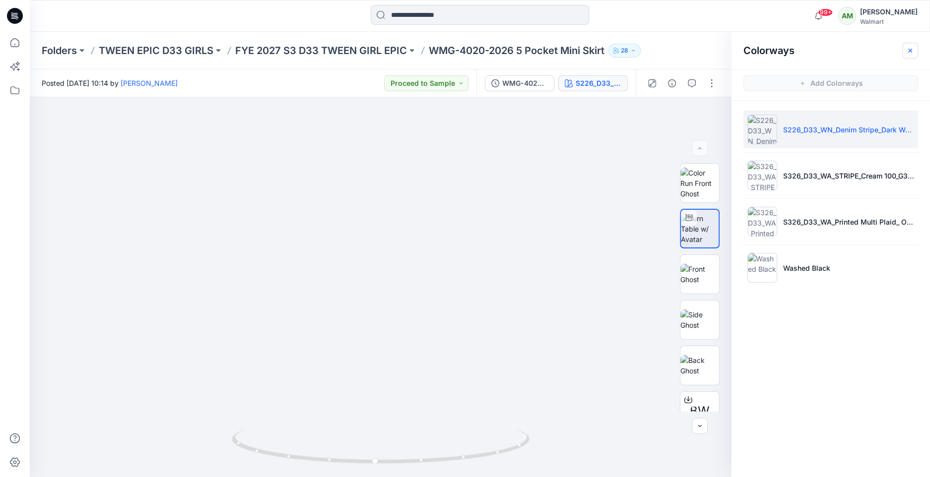
click at [910, 53] on icon "button" at bounding box center [910, 51] width 8 height 8
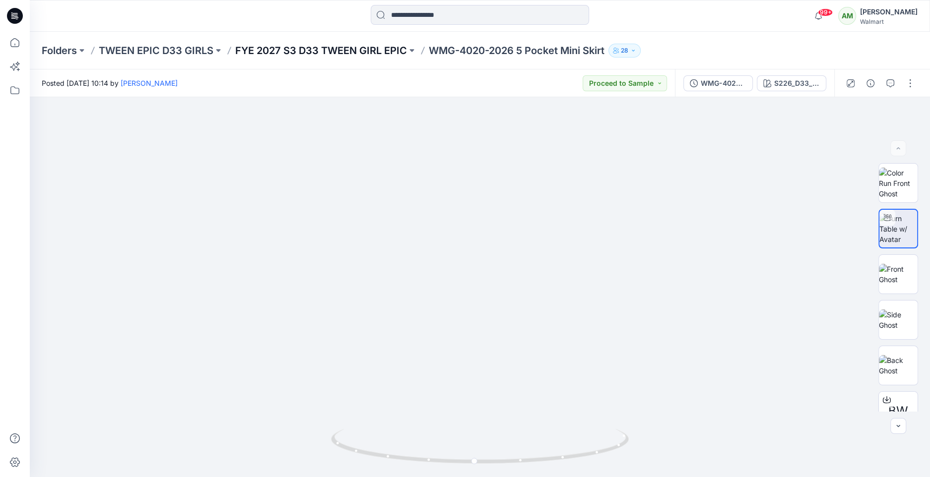
click at [337, 52] on p "FYE 2027 S3 D33 TWEEN GIRL EPIC" at bounding box center [321, 51] width 172 height 14
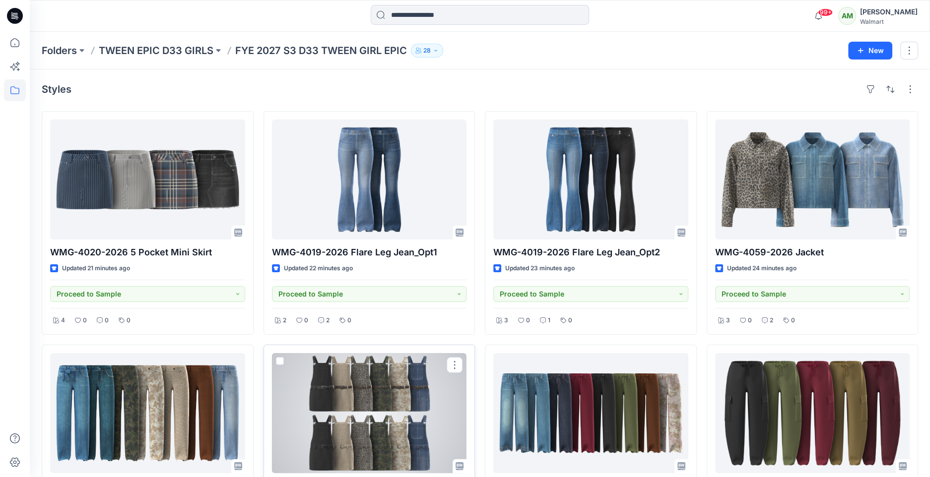
click at [360, 409] on div at bounding box center [369, 413] width 195 height 120
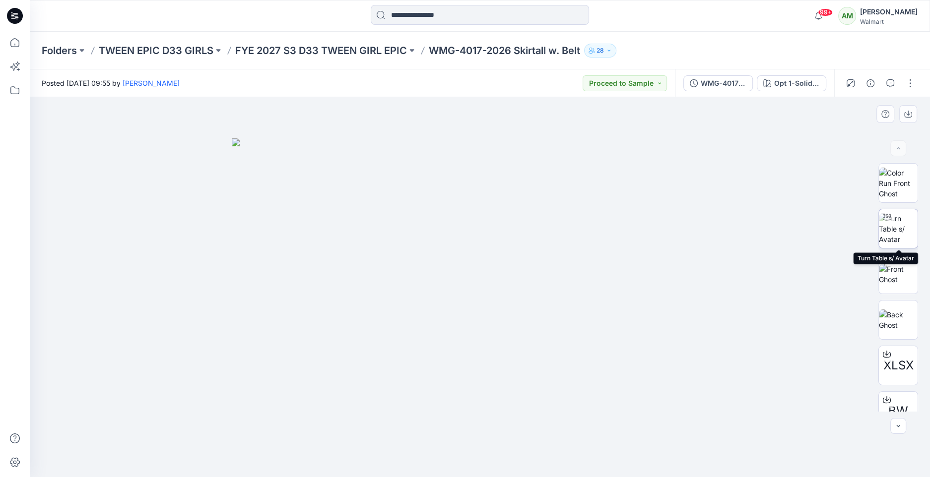
click at [901, 234] on img at bounding box center [898, 228] width 39 height 31
click at [894, 84] on button "button" at bounding box center [890, 83] width 16 height 16
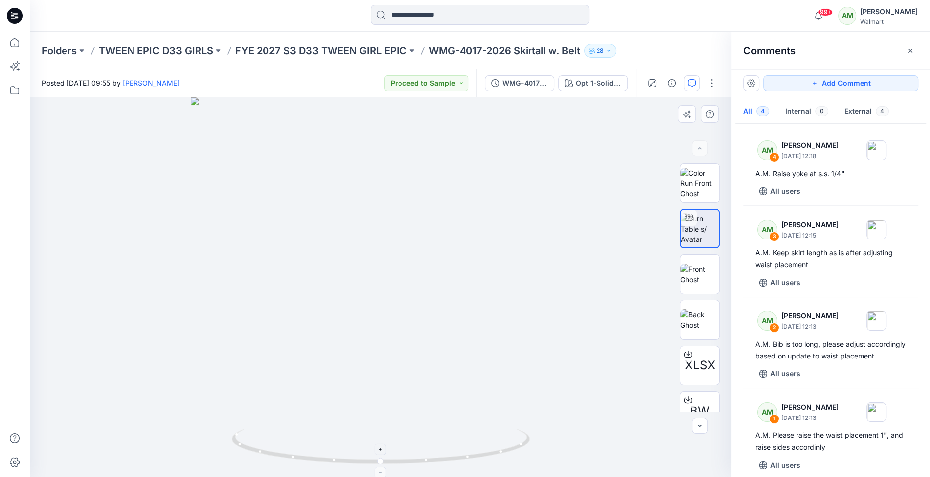
click at [380, 453] on icon at bounding box center [381, 450] width 6 height 6
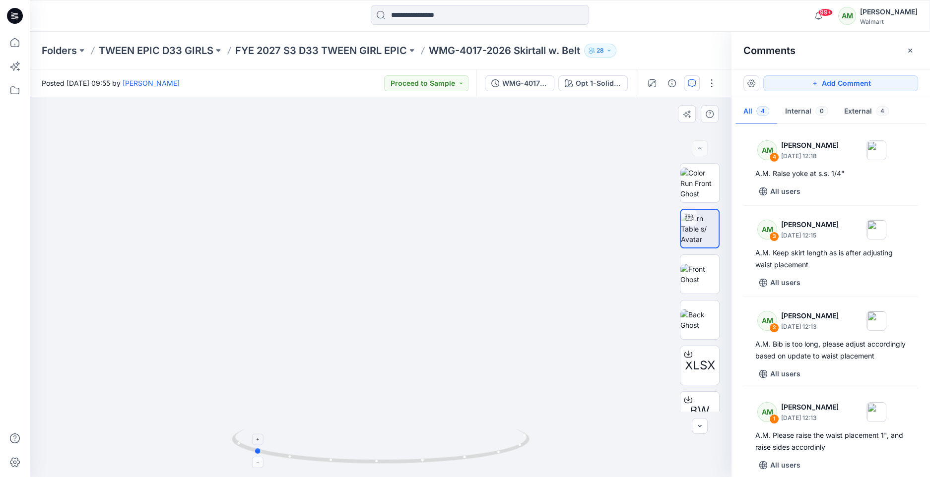
drag, startPoint x: 382, startPoint y: 463, endPoint x: 255, endPoint y: 444, distance: 128.4
click at [255, 444] on icon at bounding box center [382, 447] width 300 height 37
drag, startPoint x: 259, startPoint y: 450, endPoint x: 388, endPoint y: 455, distance: 129.6
click at [388, 455] on icon at bounding box center [382, 447] width 300 height 37
click at [909, 46] on button "button" at bounding box center [910, 51] width 16 height 16
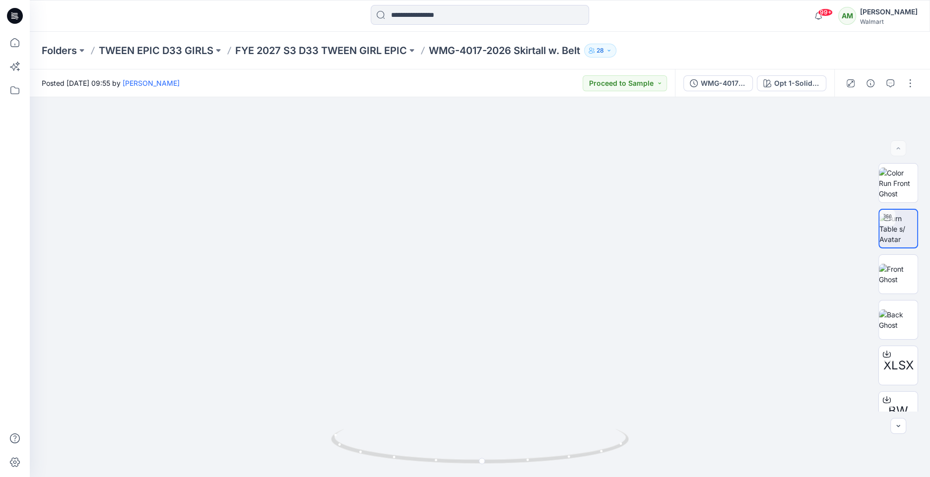
click at [311, 41] on div "Folders TWEEN EPIC D33 GIRLS FYE 2027 S3 D33 TWEEN GIRL EPIC WMG-4017-2026 Skir…" at bounding box center [480, 51] width 900 height 38
click at [304, 54] on p "FYE 2027 S3 D33 TWEEN GIRL EPIC" at bounding box center [321, 51] width 172 height 14
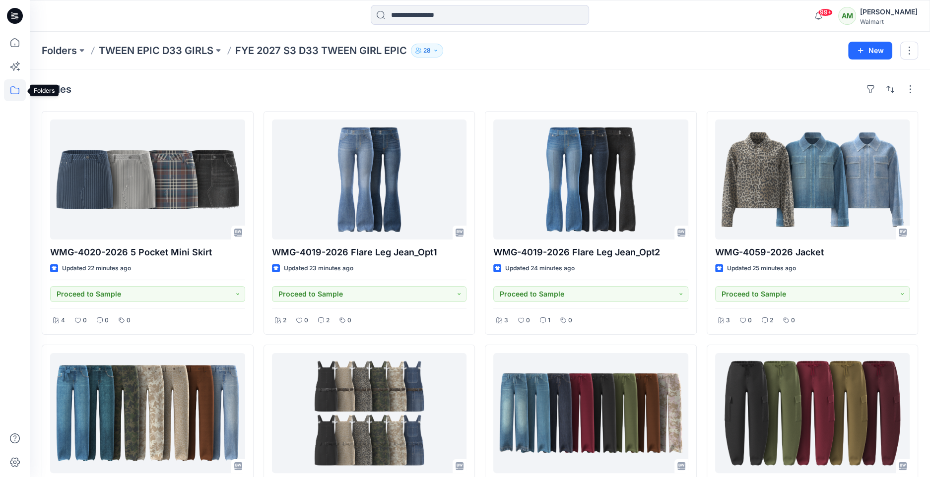
click at [10, 87] on icon at bounding box center [15, 90] width 22 height 22
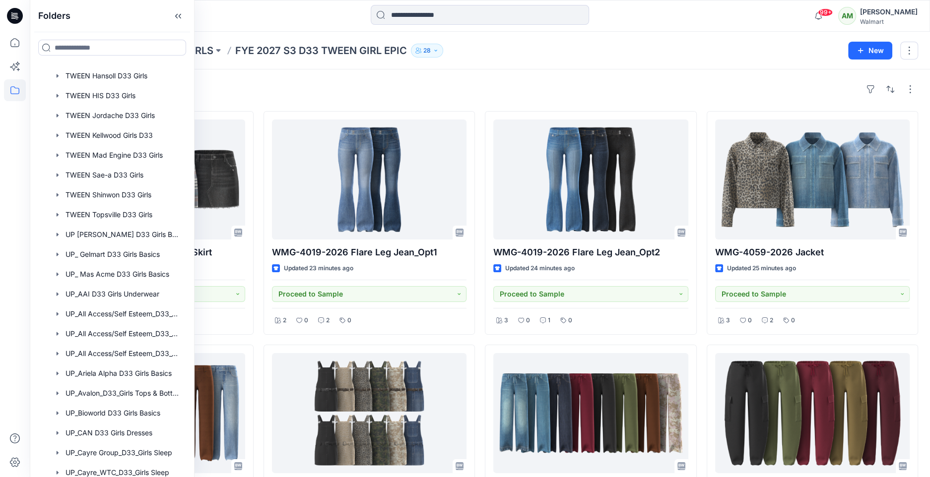
scroll to position [259, 0]
click at [121, 173] on div at bounding box center [112, 176] width 149 height 20
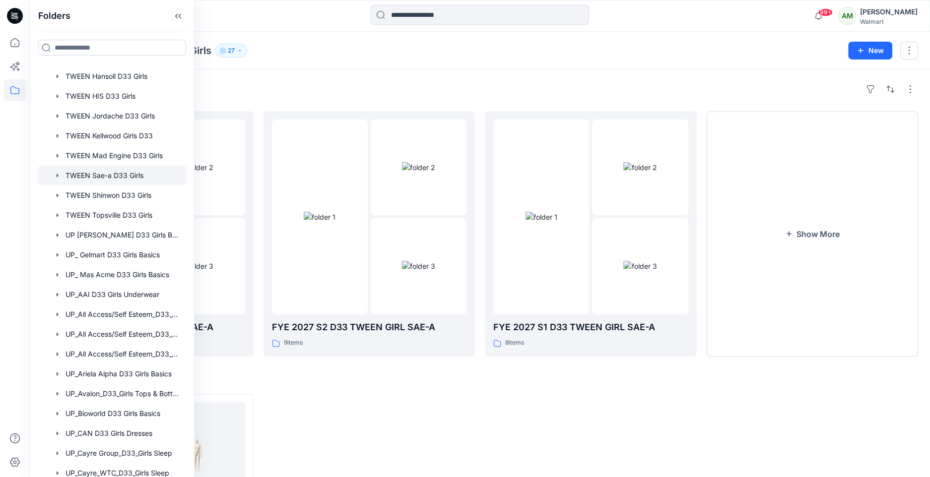
click at [460, 68] on div "Folders TWEEN Sae-a D33 Girls 27 New" at bounding box center [480, 51] width 900 height 38
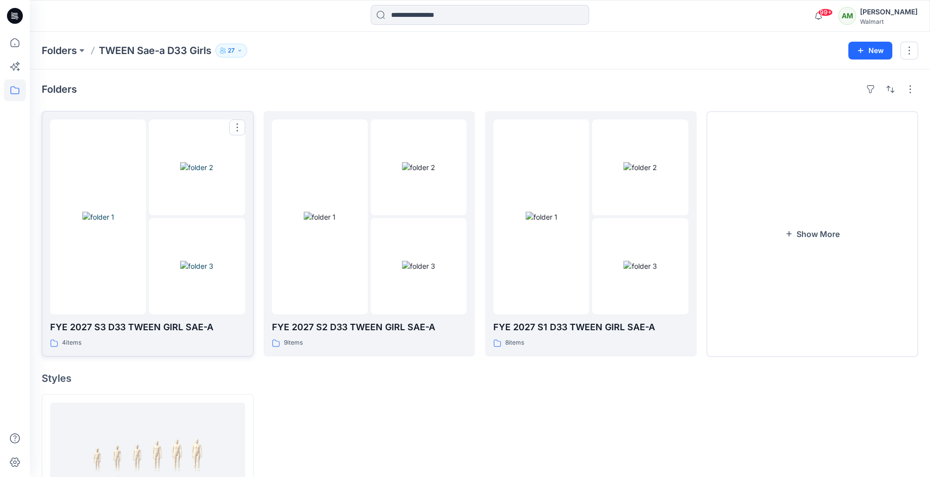
click at [180, 261] on img at bounding box center [196, 266] width 33 height 10
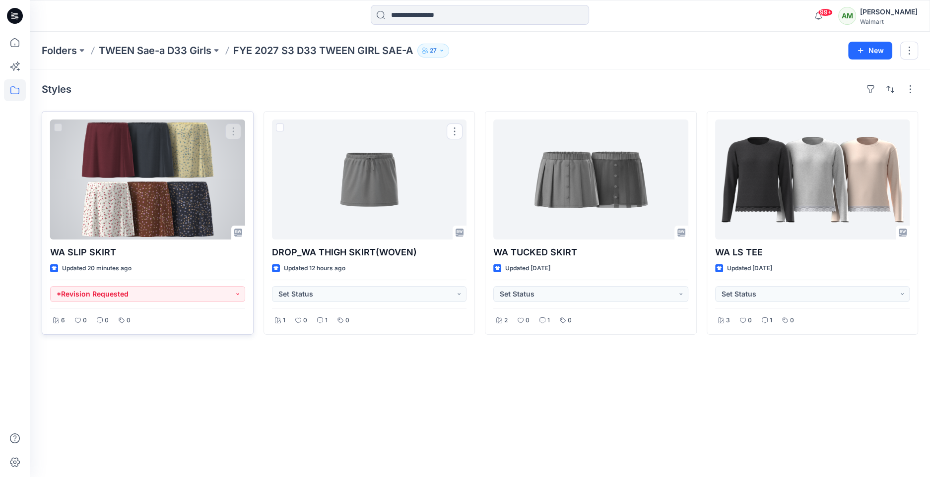
click at [173, 209] on div at bounding box center [147, 180] width 195 height 120
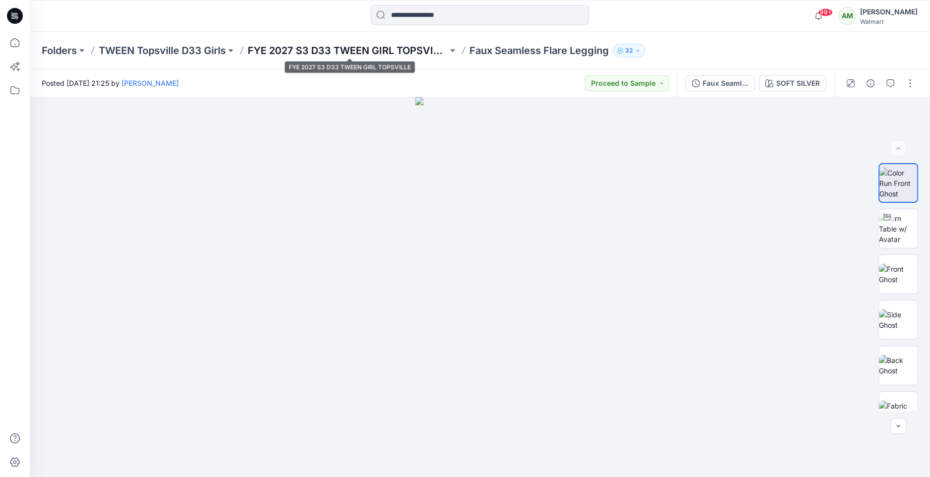
click at [403, 51] on p "FYE 2027 S3 D33 TWEEN GIRL TOPSVILLE" at bounding box center [348, 51] width 200 height 14
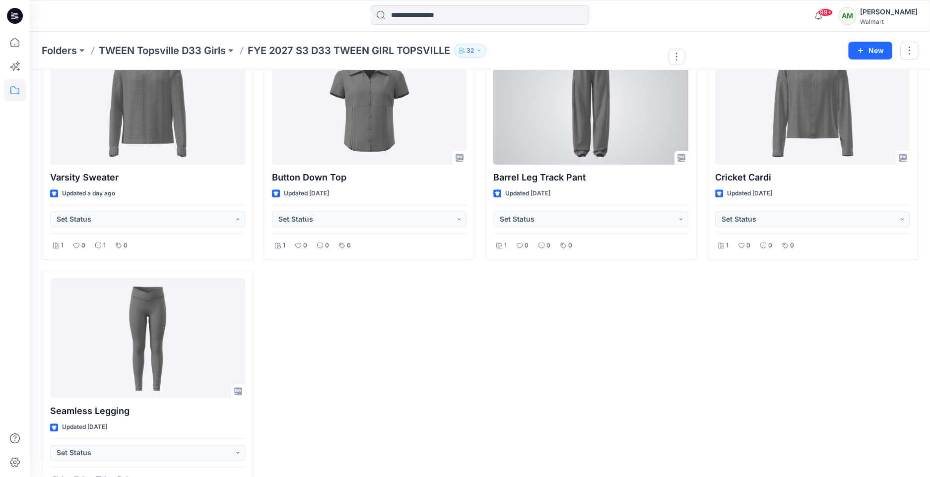
scroll to position [547, 0]
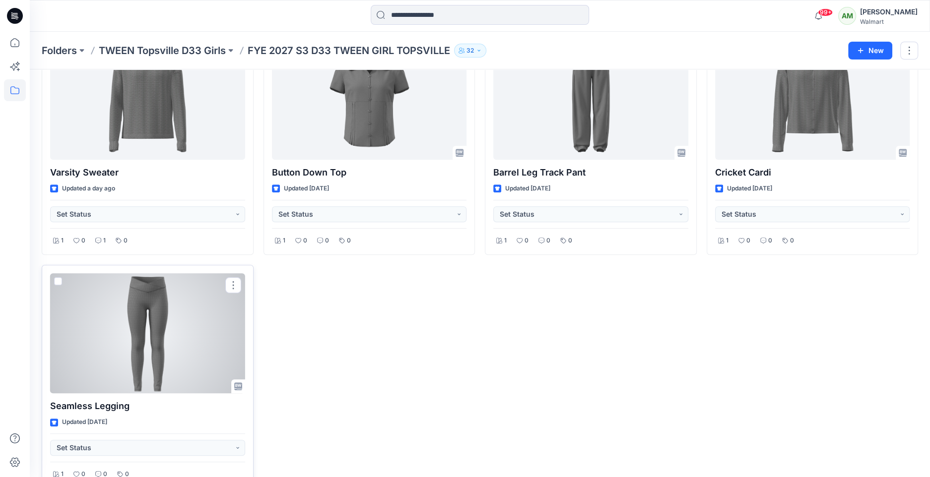
click at [241, 328] on div at bounding box center [147, 333] width 195 height 120
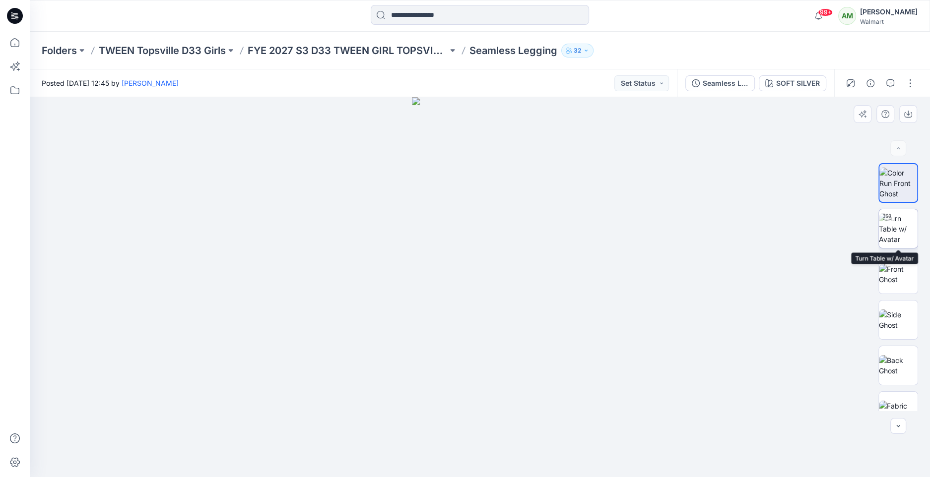
click at [902, 220] on img at bounding box center [898, 228] width 39 height 31
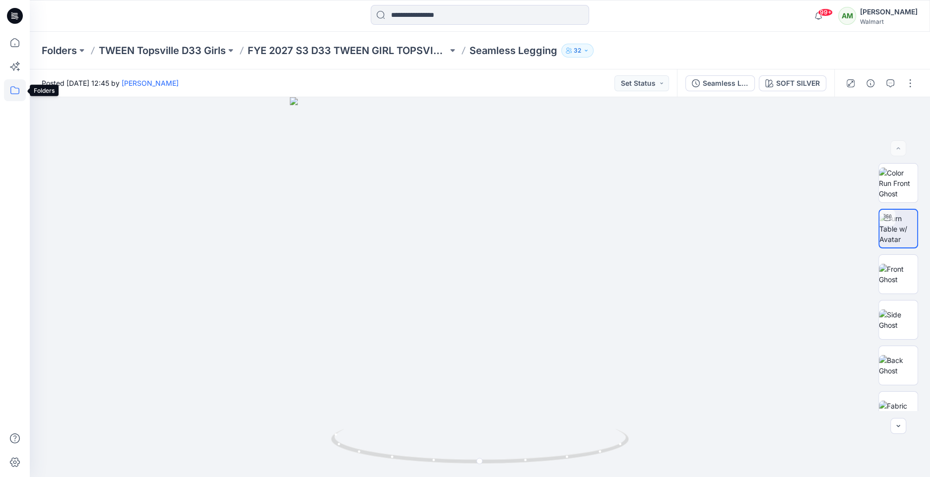
click at [11, 85] on icon at bounding box center [15, 90] width 22 height 22
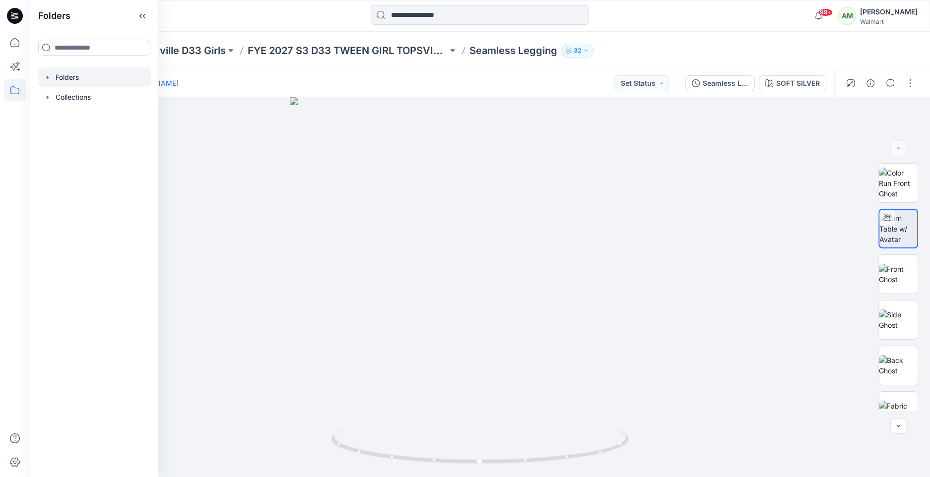
click at [47, 72] on div at bounding box center [94, 77] width 113 height 20
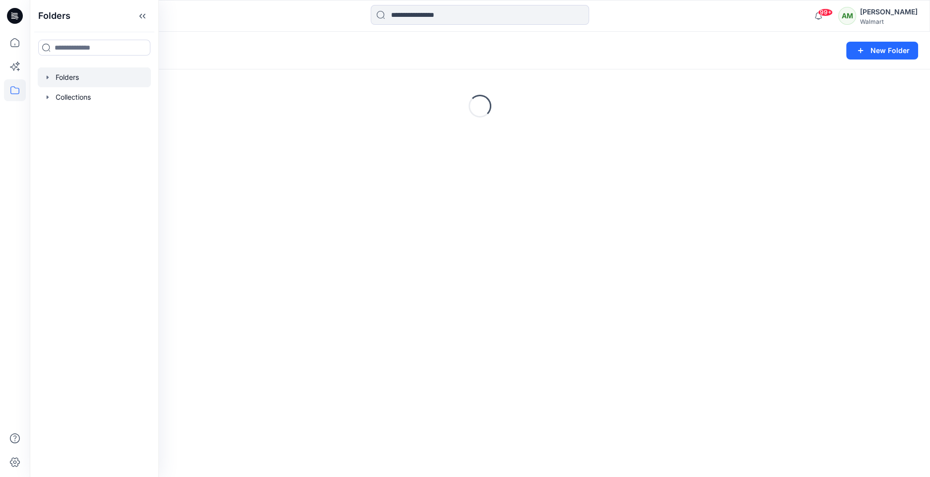
click at [48, 74] on icon "button" at bounding box center [48, 77] width 8 height 8
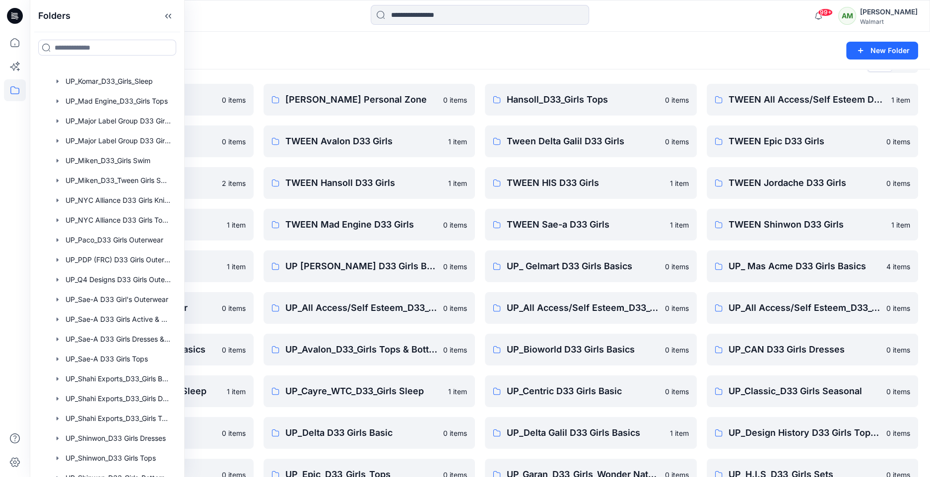
scroll to position [1090, 0]
click at [119, 435] on div at bounding box center [107, 437] width 139 height 20
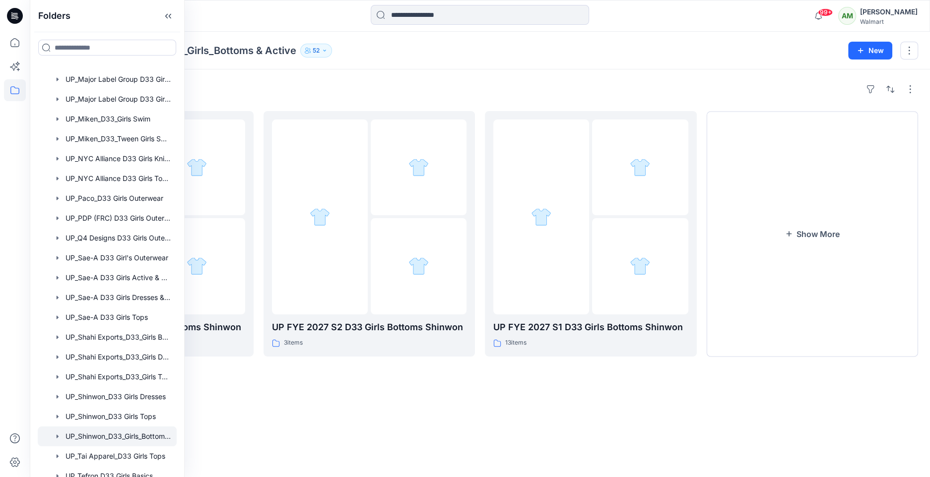
click at [377, 59] on div "Folders UP_Shinwon_D33_Girls_Bottoms & Active 52 New" at bounding box center [480, 51] width 900 height 38
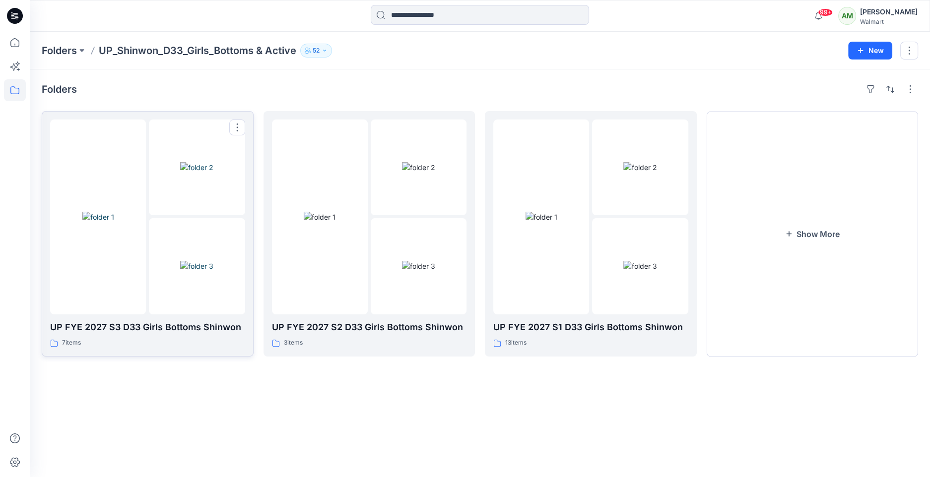
click at [180, 173] on img at bounding box center [196, 167] width 33 height 10
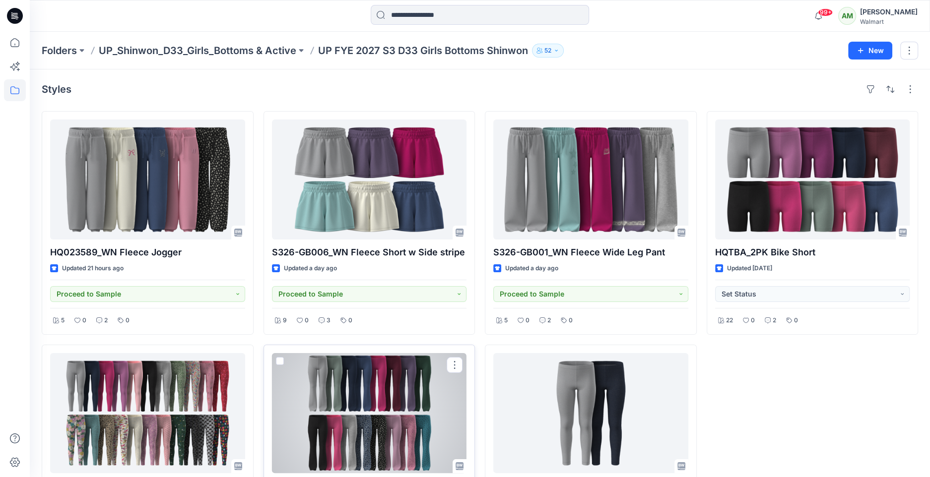
click at [380, 403] on div at bounding box center [369, 413] width 195 height 120
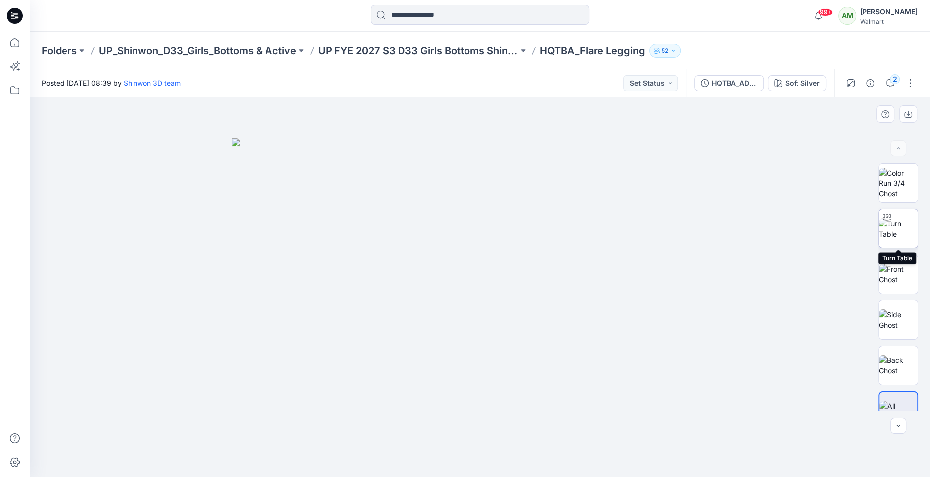
click at [906, 236] on img at bounding box center [898, 228] width 39 height 21
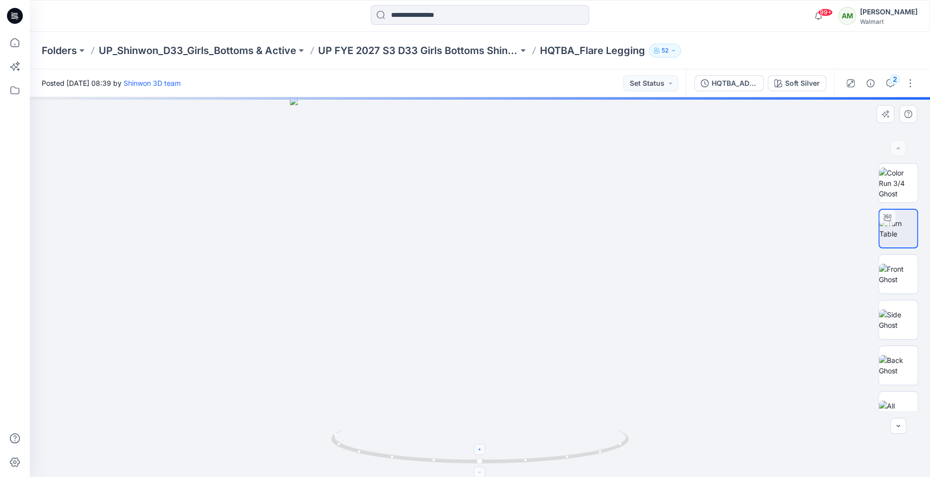
click at [484, 452] on div at bounding box center [479, 449] width 11 height 11
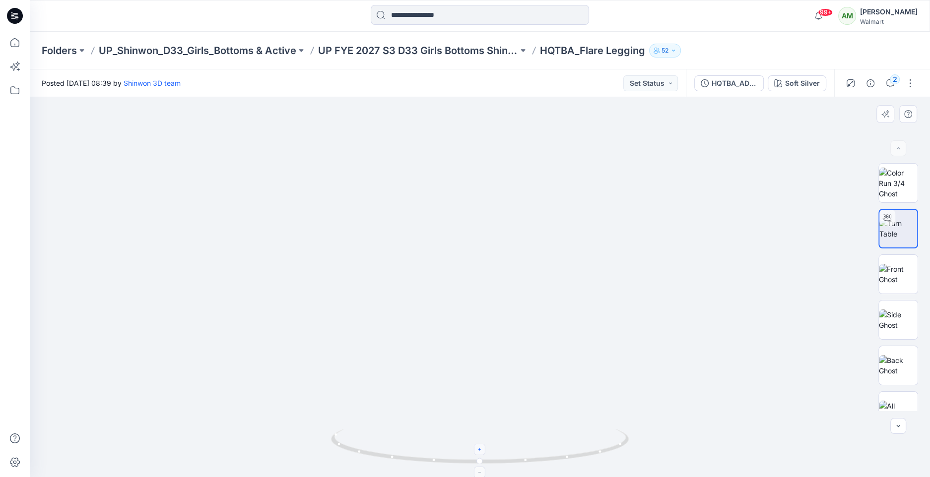
click at [484, 452] on div at bounding box center [479, 449] width 11 height 11
drag, startPoint x: 508, startPoint y: 375, endPoint x: 511, endPoint y: 205, distance: 169.8
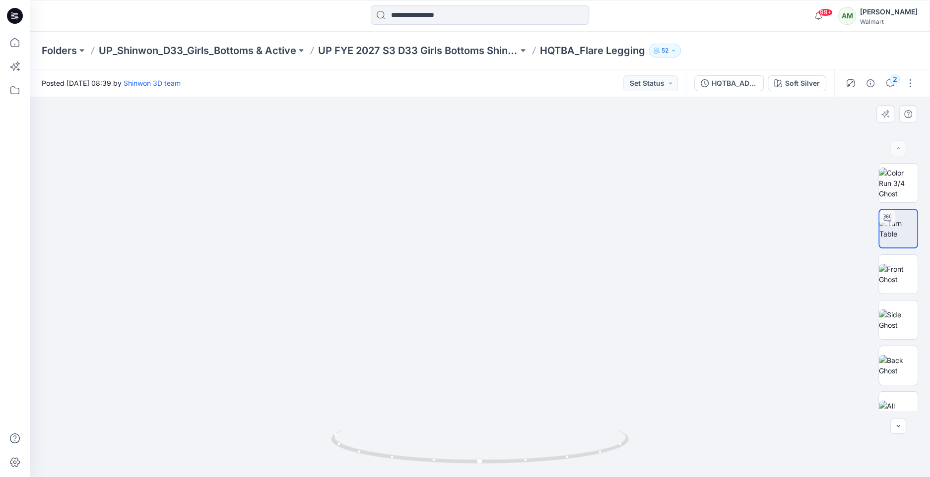
click at [511, 205] on img at bounding box center [480, 119] width 718 height 718
drag, startPoint x: 478, startPoint y: 463, endPoint x: 568, endPoint y: 445, distance: 91.6
click at [568, 445] on icon at bounding box center [481, 447] width 300 height 37
